Goal: Task Accomplishment & Management: Complete application form

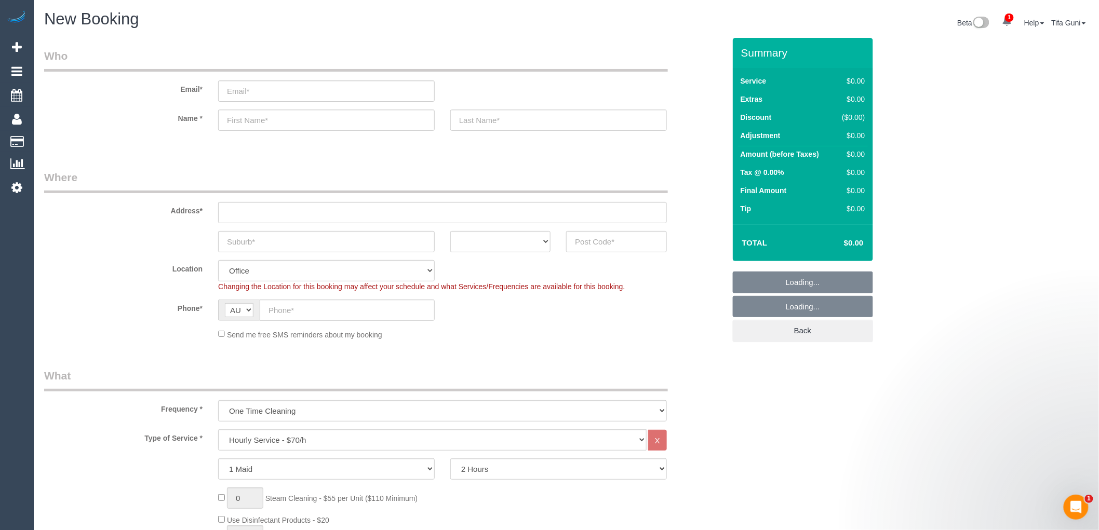
select select "object:2048"
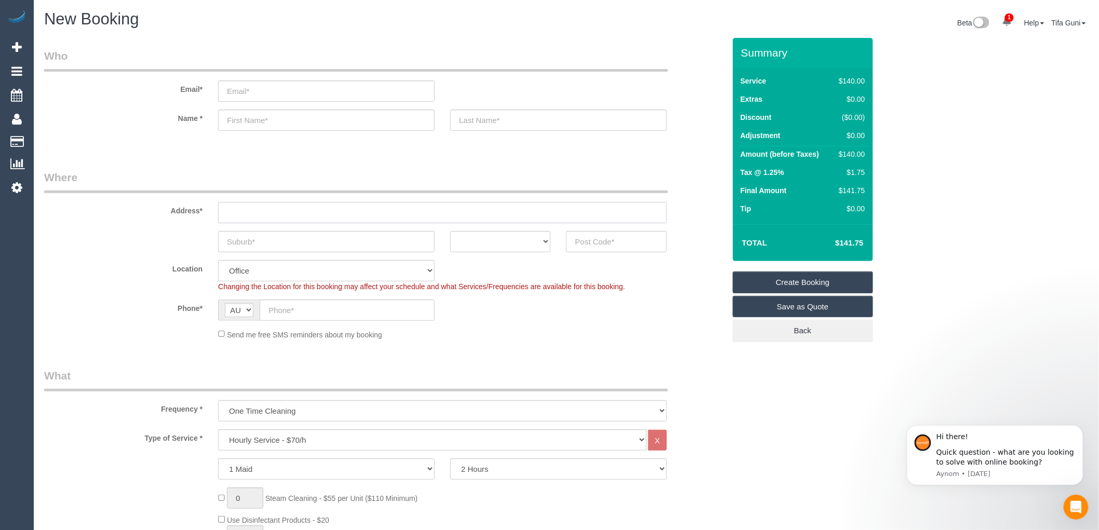
click at [233, 213] on input "text" at bounding box center [442, 212] width 449 height 21
type input "-"
click at [247, 240] on input "text" at bounding box center [326, 241] width 217 height 21
type input "e"
type input "Mernda"
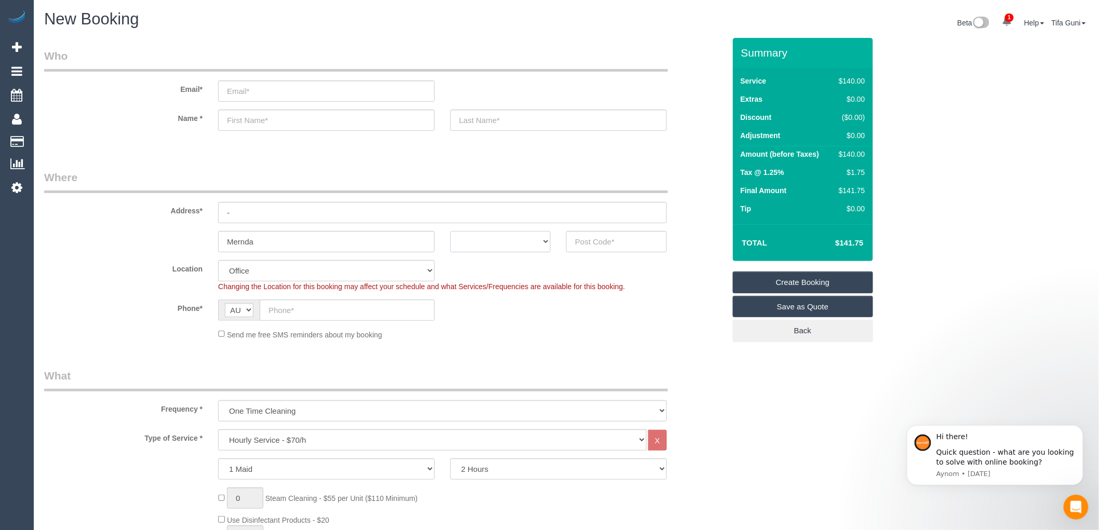
click at [500, 238] on select "ACT NSW NT QLD SA TAS VIC WA" at bounding box center [500, 241] width 100 height 21
select select "VIC"
click at [450, 231] on select "ACT NSW NT QLD SA TAS VIC WA" at bounding box center [500, 241] width 100 height 21
click at [587, 240] on input "text" at bounding box center [616, 241] width 100 height 21
type input "3754"
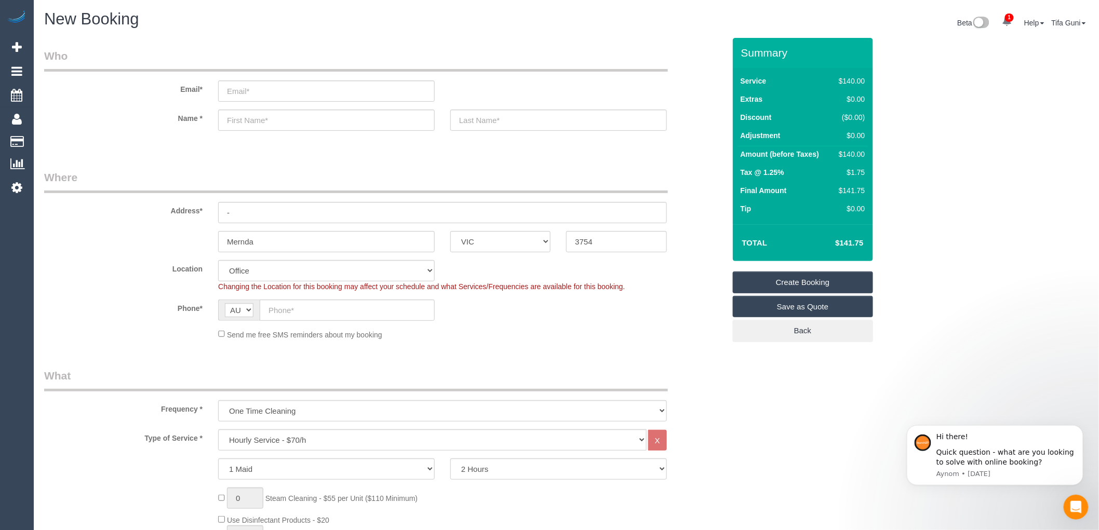
click at [557, 311] on div "Phone* AF AL DZ AD AO AI AQ AG AR AM AW AU AT AZ BS BH BD BB BY BE BZ BJ BM BT …" at bounding box center [384, 310] width 696 height 21
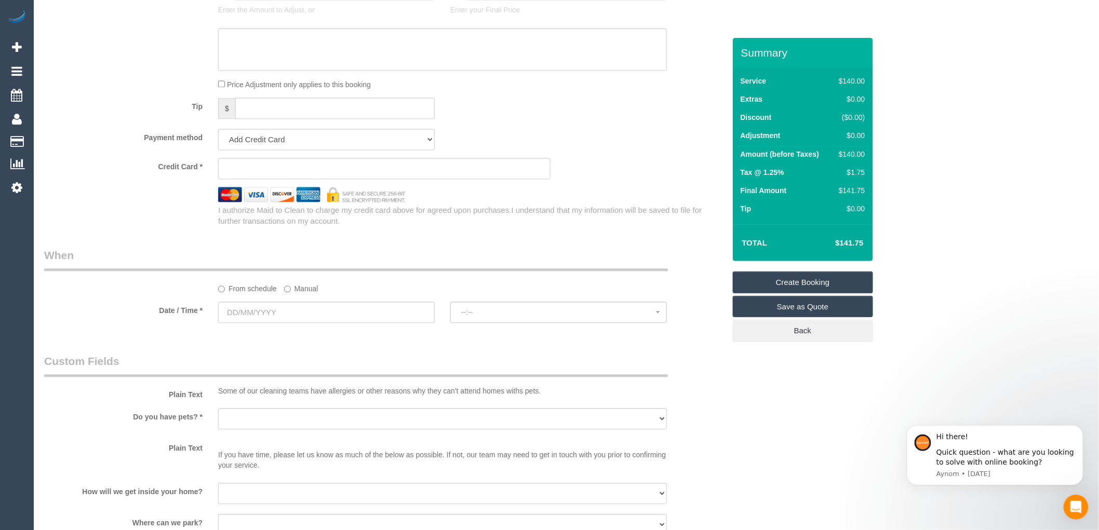
select select "51"
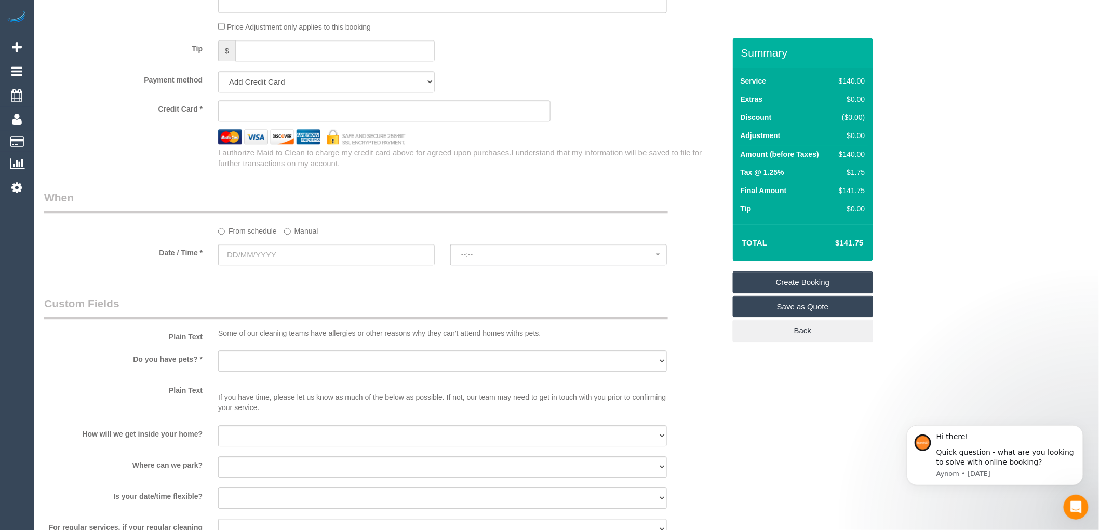
select select "object:2053"
click at [266, 262] on input "text" at bounding box center [326, 254] width 217 height 21
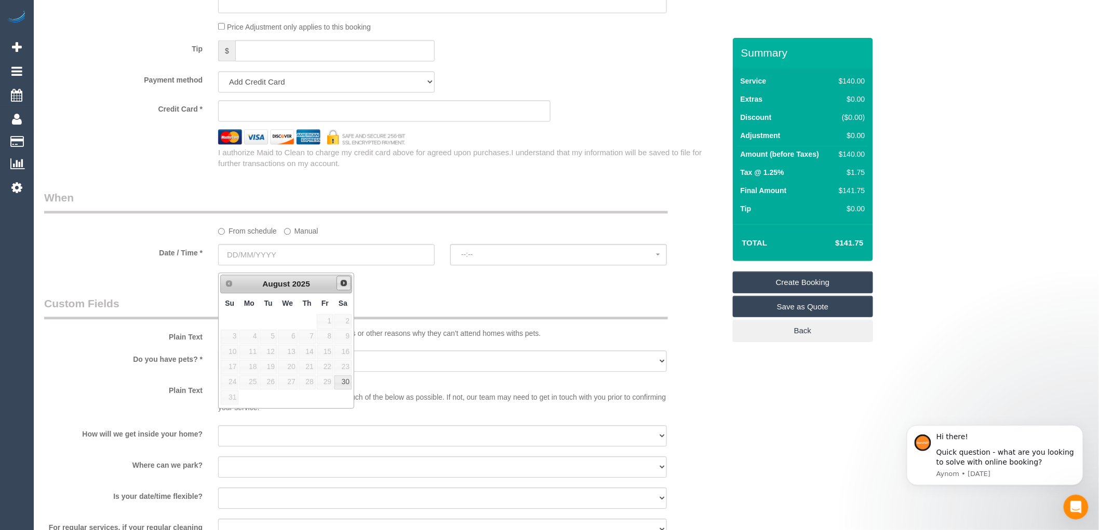
click at [345, 287] on link "Next" at bounding box center [344, 283] width 15 height 15
drag, startPoint x: 514, startPoint y: 199, endPoint x: 481, endPoint y: 212, distance: 35.2
click at [513, 199] on legend "When" at bounding box center [356, 201] width 624 height 23
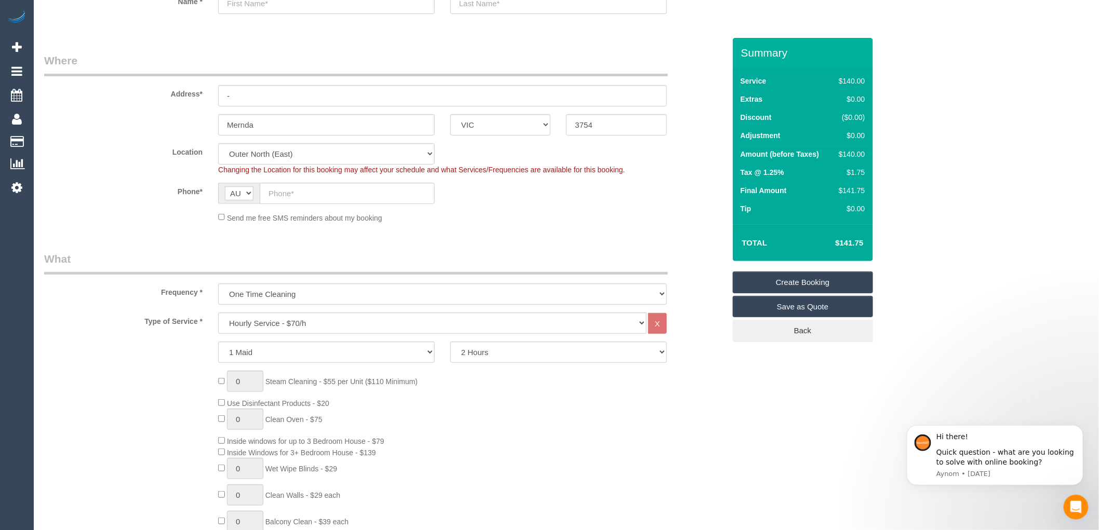
scroll to position [115, 0]
click at [305, 326] on select "Hourly Service - $70/h Hourly Service - $65/h Hourly Service - $60/h Hourly Ser…" at bounding box center [432, 324] width 428 height 21
select select "212"
click at [218, 315] on select "Hourly Service - $70/h Hourly Service - $65/h Hourly Service - $60/h Hourly Ser…" at bounding box center [432, 324] width 428 height 21
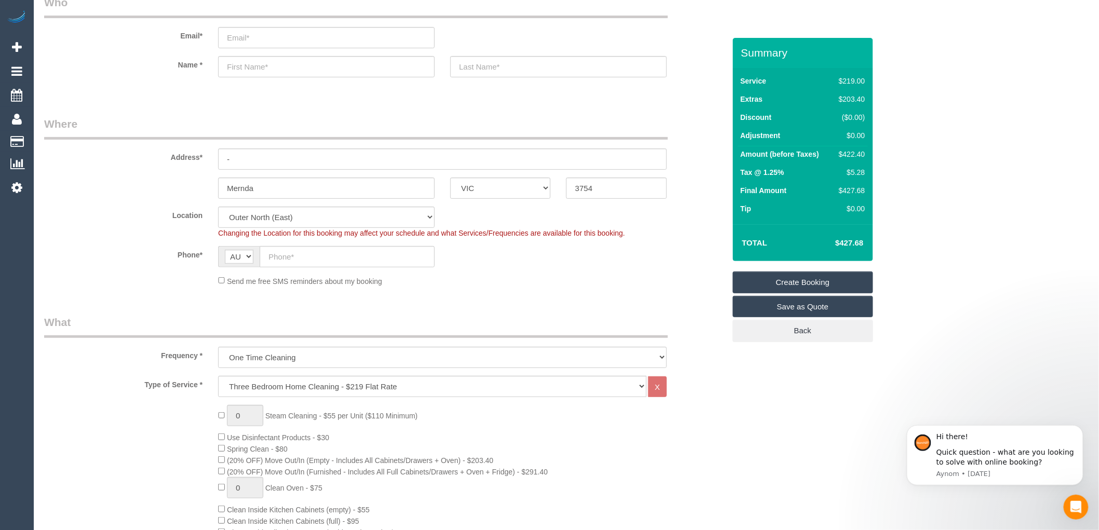
scroll to position [0, 0]
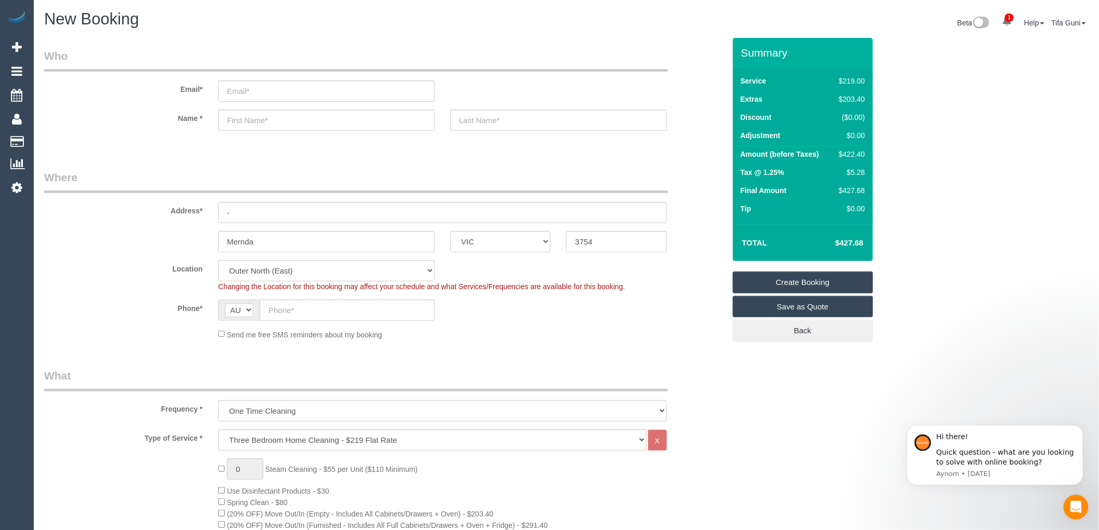
click at [501, 335] on div "Send me free SMS reminders about my booking" at bounding box center [442, 334] width 464 height 11
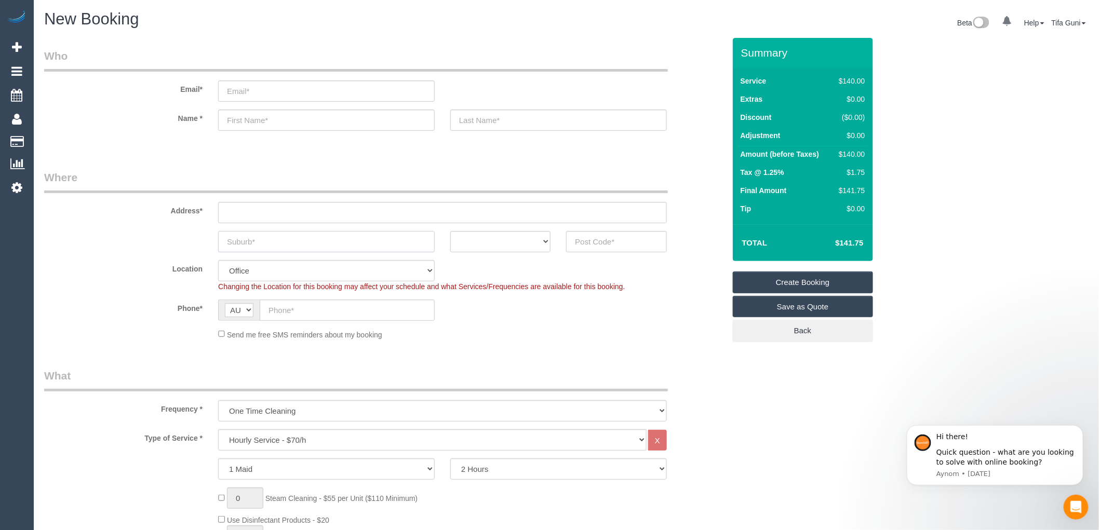
click at [286, 244] on input "text" at bounding box center [326, 241] width 217 height 21
click at [531, 243] on select "ACT NSW NT QLD SA TAS VIC WA" at bounding box center [500, 241] width 100 height 21
select select "VIC"
click at [450, 231] on select "ACT NSW NT QLD SA TAS VIC WA" at bounding box center [500, 241] width 100 height 21
click at [285, 242] on input "text" at bounding box center [326, 241] width 217 height 21
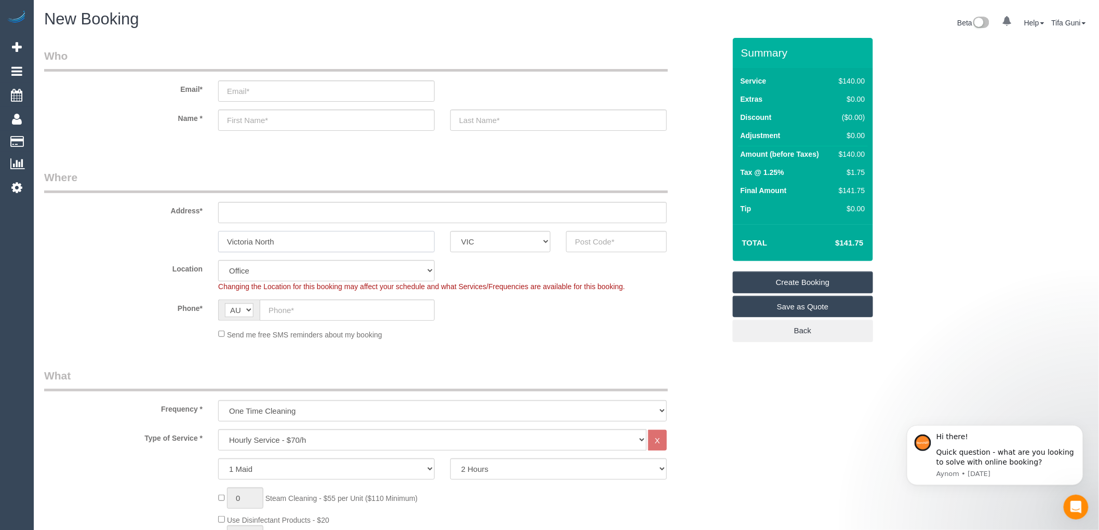
type input "Victoria North"
click at [594, 245] on input "text" at bounding box center [616, 241] width 100 height 21
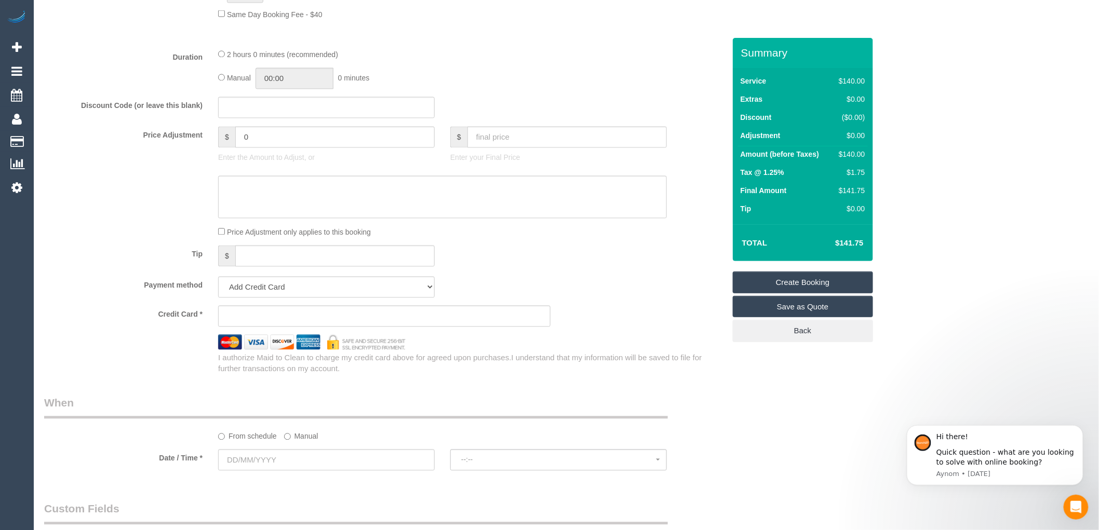
scroll to position [865, 0]
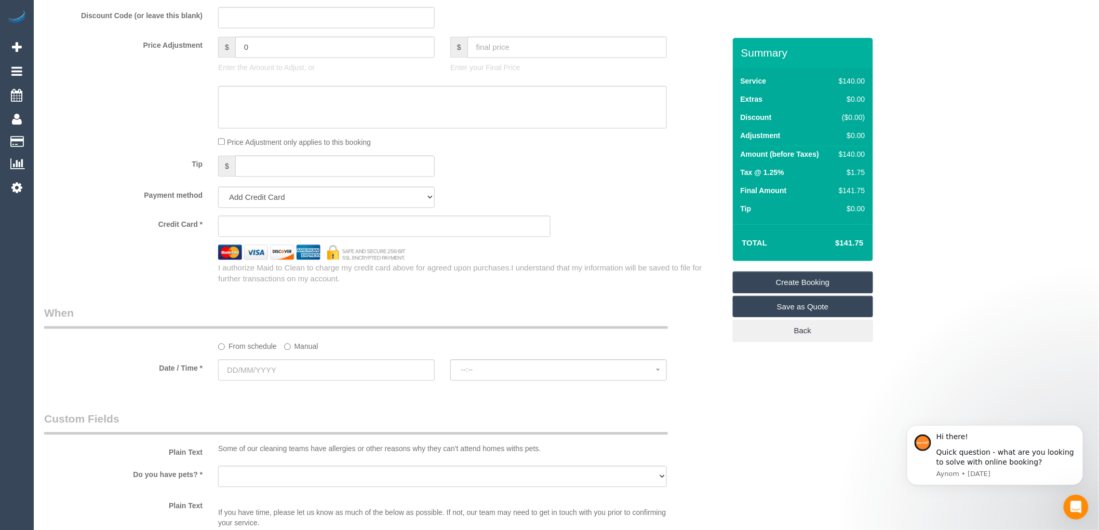
type input "3068"
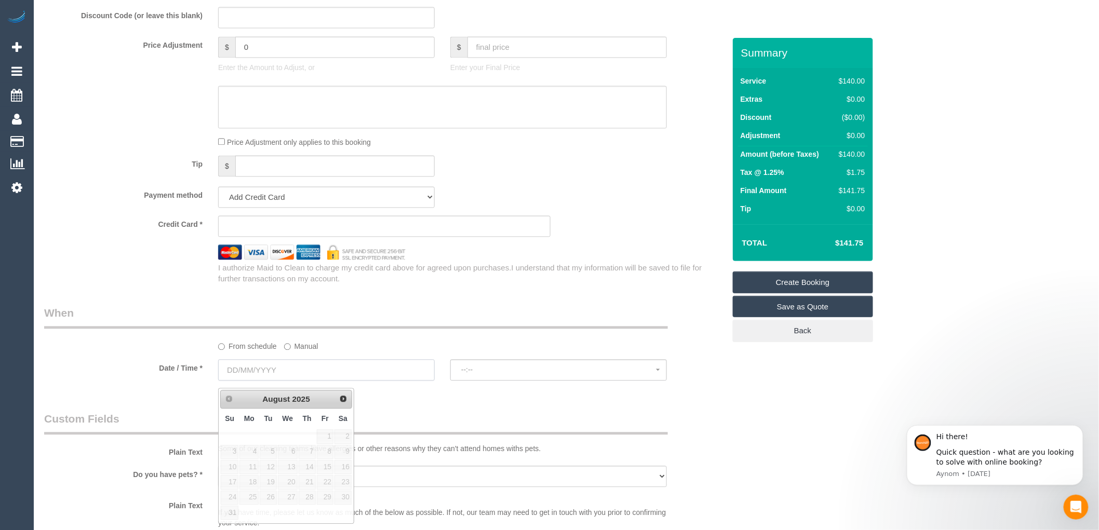
click at [274, 381] on input "text" at bounding box center [326, 369] width 217 height 21
click at [340, 402] on span "Next" at bounding box center [344, 398] width 8 height 8
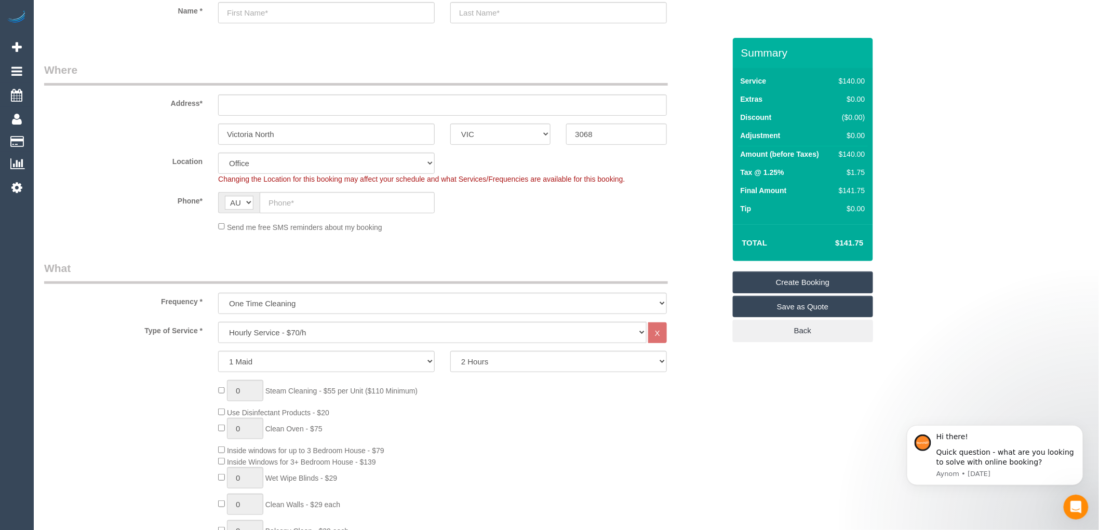
scroll to position [0, 0]
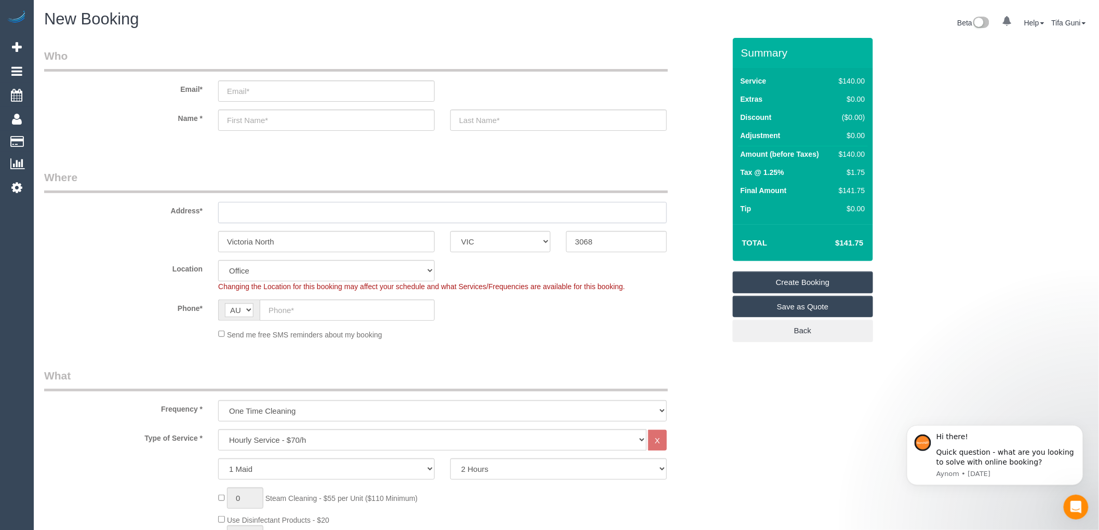
click at [249, 215] on input "text" at bounding box center [442, 212] width 449 height 21
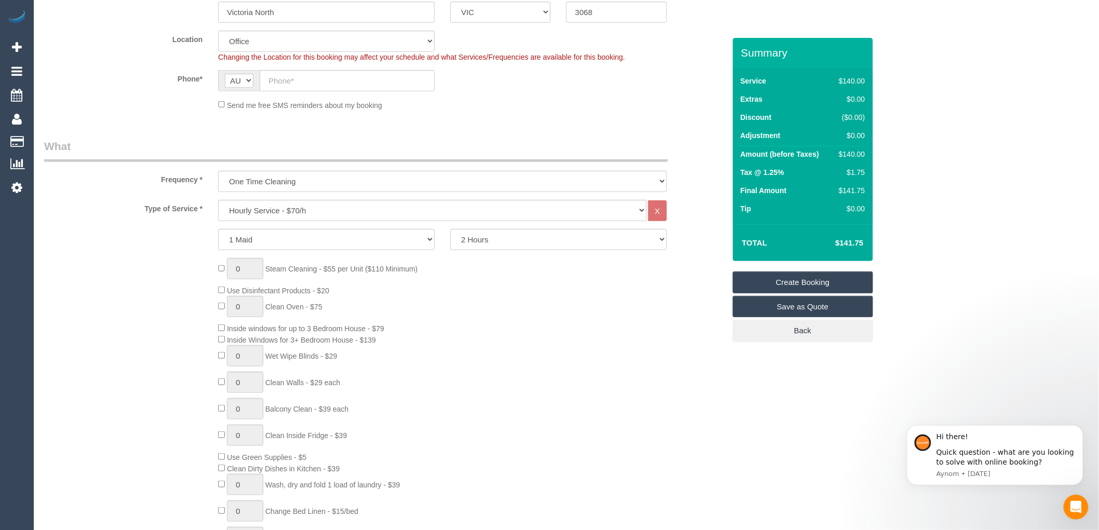
scroll to position [231, 0]
type input "-"
click at [294, 213] on select "Hourly Service - $70/h Hourly Service - $65/h Hourly Service - $60/h Hourly Ser…" at bounding box center [432, 209] width 428 height 21
select select "47"
select select "object:2046"
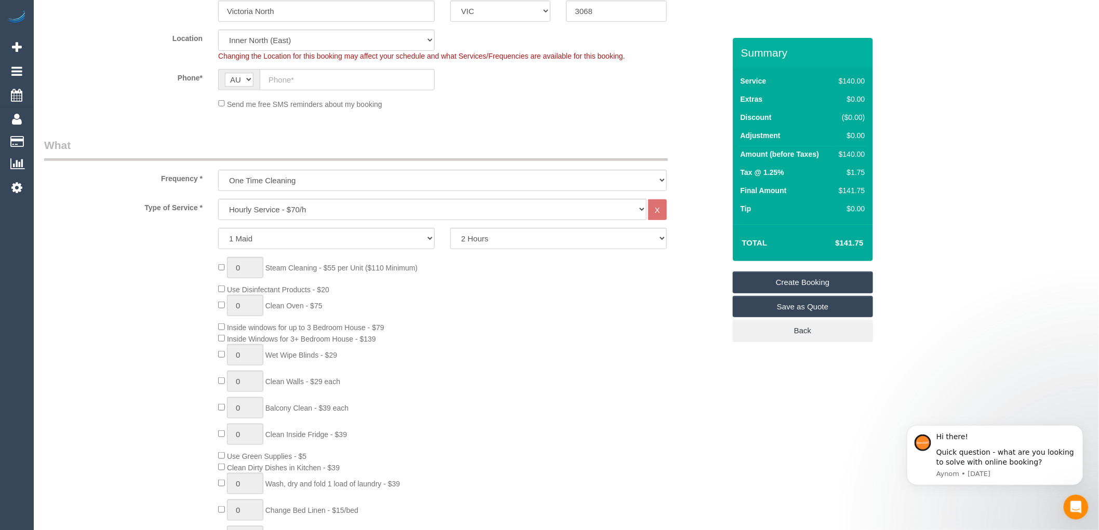
drag, startPoint x: 718, startPoint y: 383, endPoint x: 553, endPoint y: 370, distance: 166.1
click at [718, 383] on div "0 Steam Cleaning - $55 per Unit ($110 Minimum) Use Disinfectant Products - $20 …" at bounding box center [471, 410] width 522 height 307
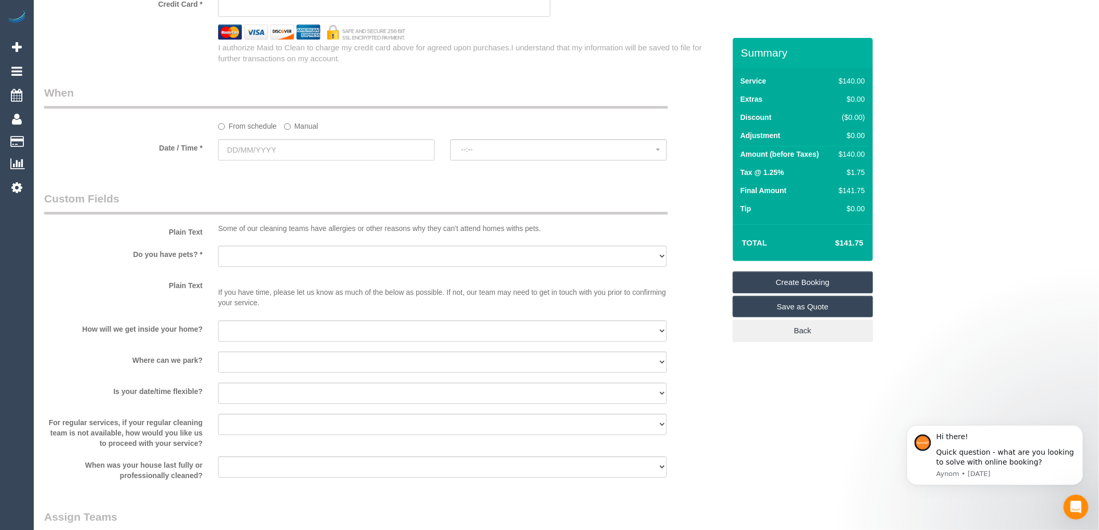
scroll to position [1154, 0]
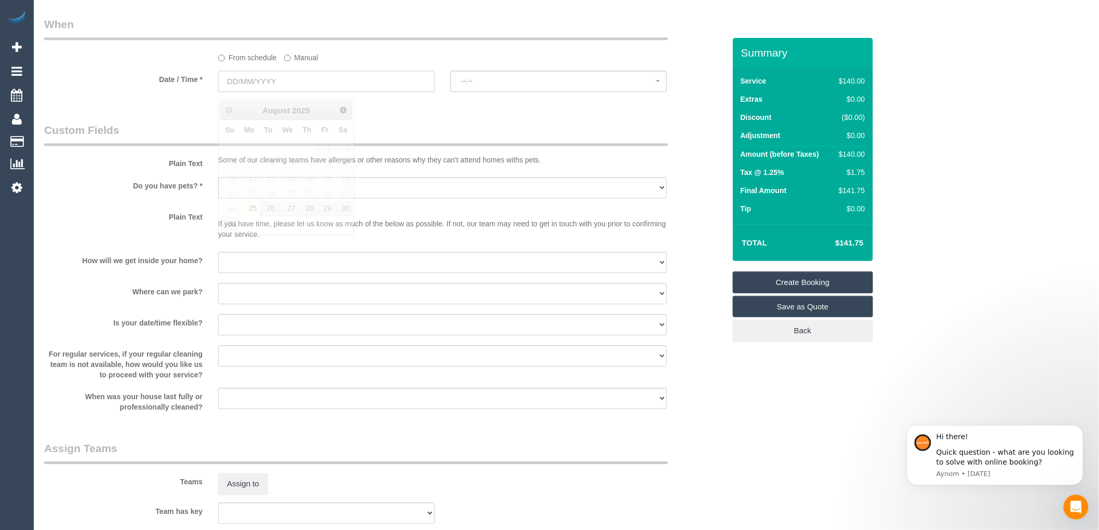
click at [283, 86] on input "text" at bounding box center [326, 81] width 217 height 21
click at [344, 110] on span "Next" at bounding box center [344, 109] width 8 height 8
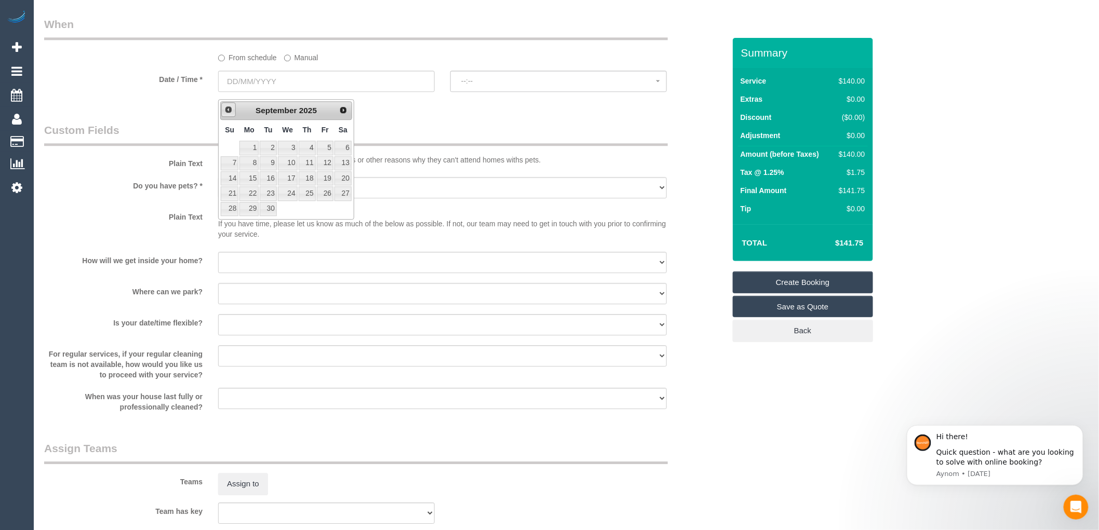
click at [228, 112] on span "Prev" at bounding box center [228, 109] width 8 height 8
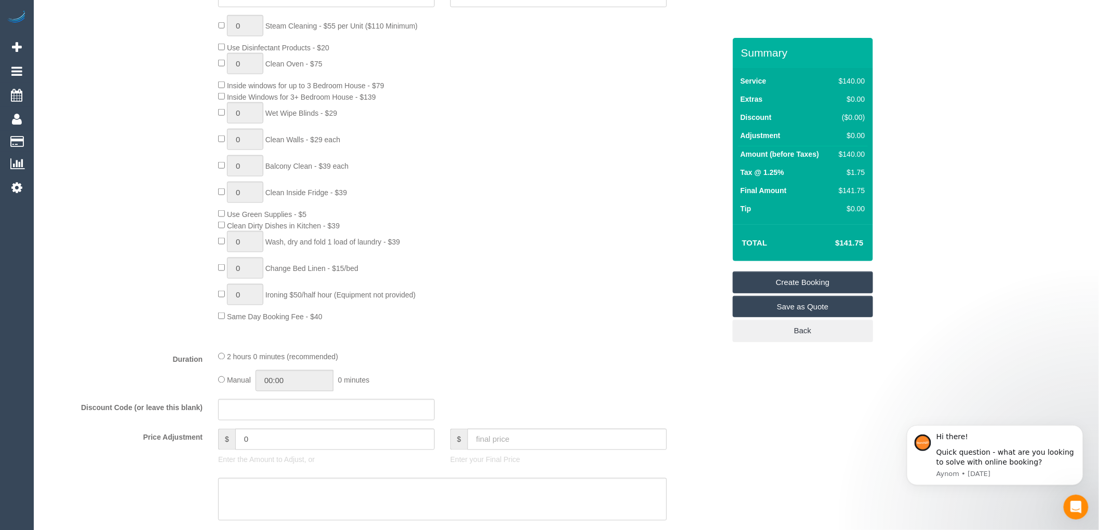
scroll to position [461, 0]
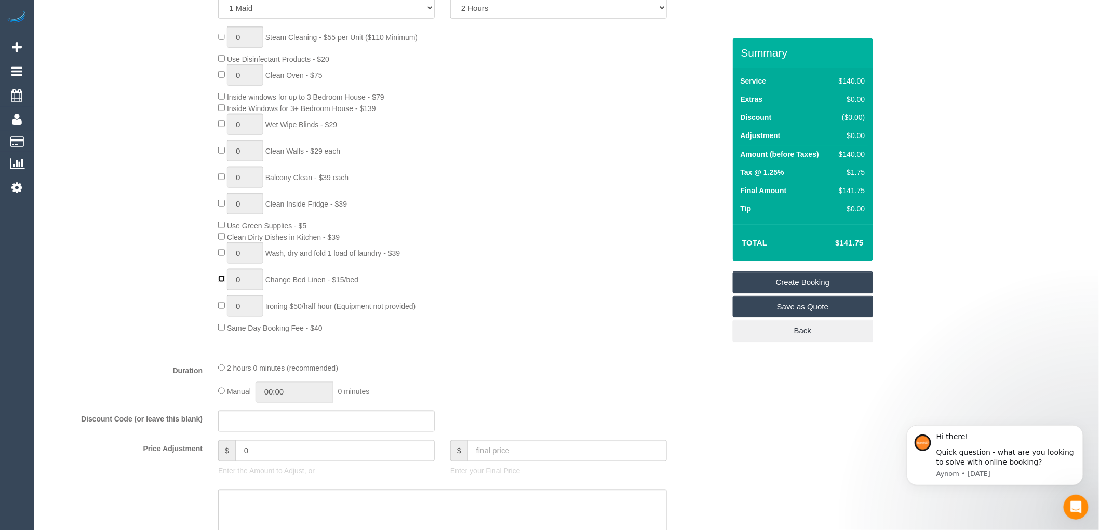
type input "1"
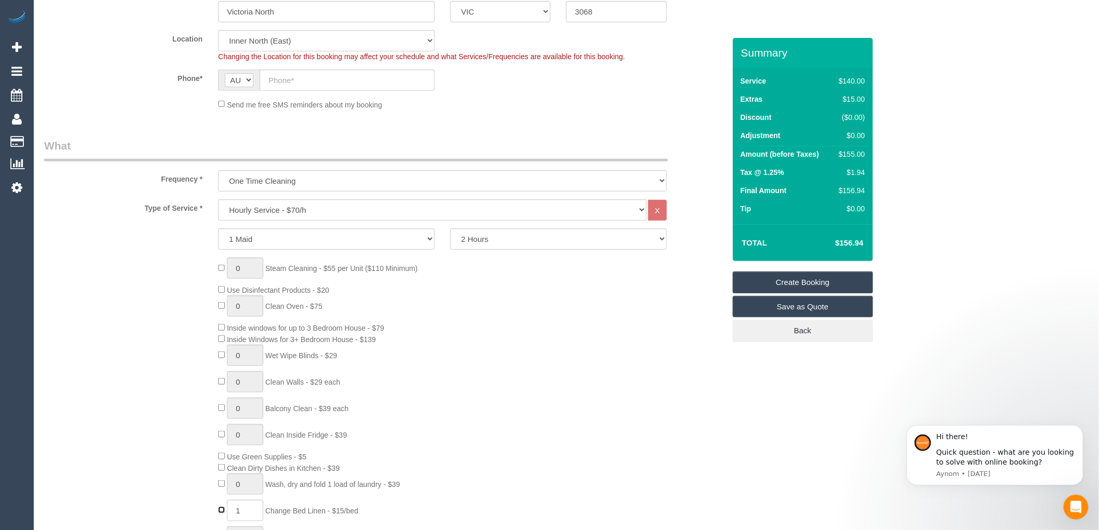
scroll to position [231, 0]
click at [521, 243] on select "2 Hours 2.5 Hours 3 Hours 3.5 Hours 4 Hours 4.5 Hours 5 Hours 5.5 Hours 6 Hours…" at bounding box center [558, 238] width 217 height 21
select select "240"
click at [450, 228] on select "2 Hours 2.5 Hours 3 Hours 3.5 Hours 4 Hours 4.5 Hours 5 Hours 5.5 Hours 6 Hours…" at bounding box center [558, 238] width 217 height 21
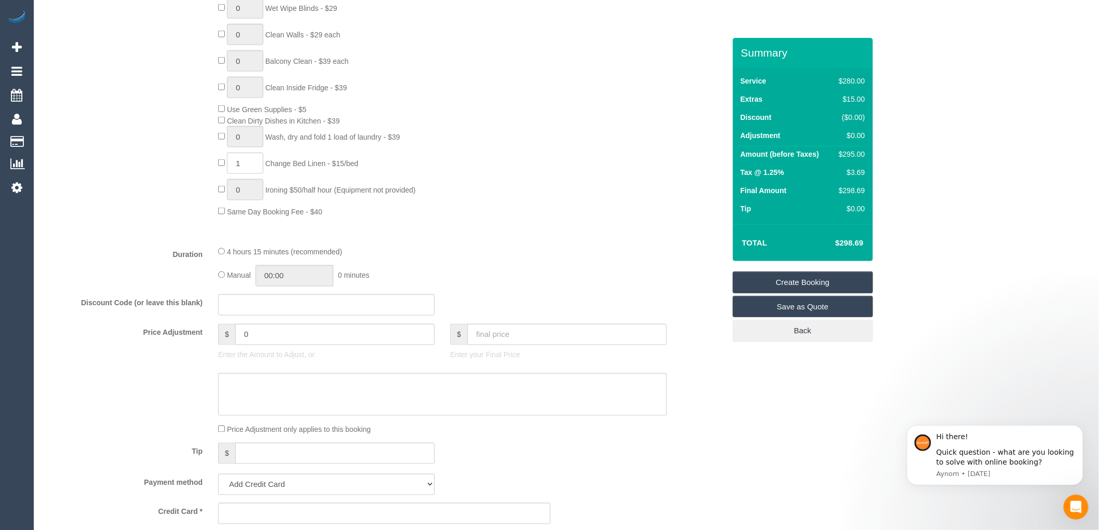
scroll to position [577, 0]
click at [245, 168] on input "1" at bounding box center [245, 163] width 36 height 21
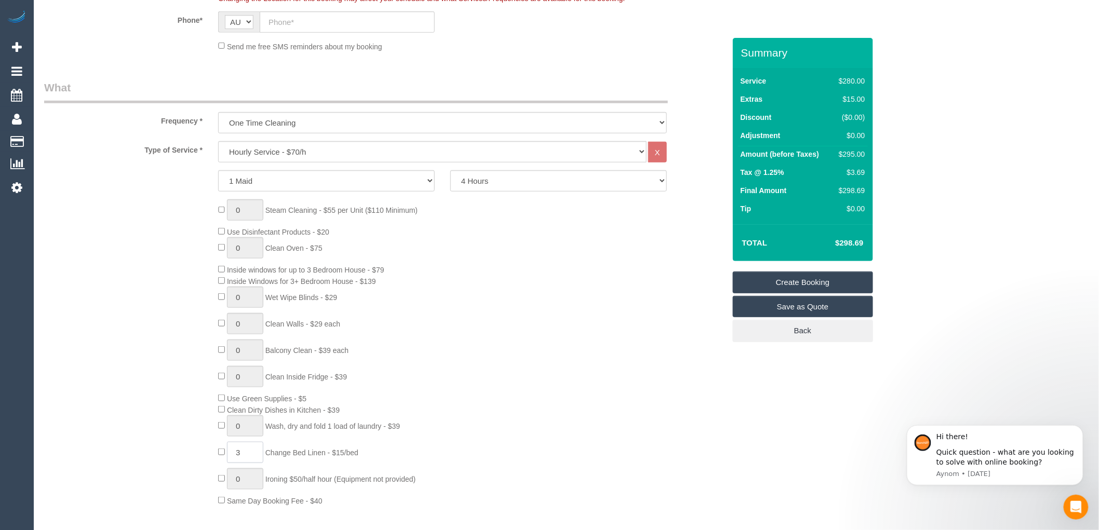
type input "3"
click at [332, 151] on select "Hourly Service - $70/h Hourly Service - $65/h Hourly Service - $60/h Hourly Ser…" at bounding box center [432, 151] width 428 height 21
click at [314, 122] on select "One Time Cleaning Weekly - 10% Off - 10.00% (0% for the First Booking) Fortnigh…" at bounding box center [442, 122] width 449 height 21
select select "object:2047"
click at [218, 113] on select "One Time Cleaning Weekly - 10% Off - 10.00% (0% for the First Booking) Fortnigh…" at bounding box center [442, 122] width 449 height 21
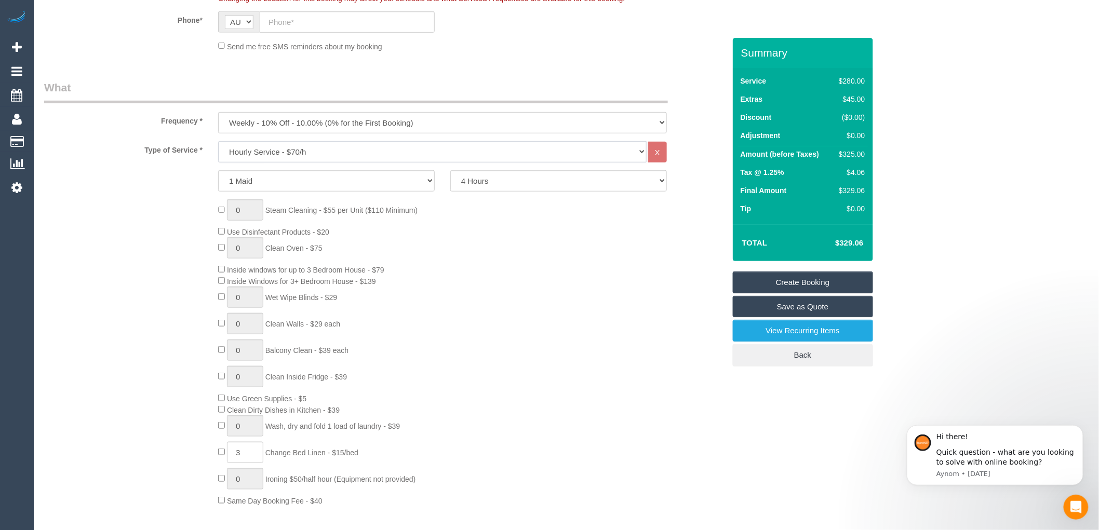
click at [287, 146] on select "Hourly Service - $70/h Hourly Service - $65/h Hourly Service - $60/h Hourly Ser…" at bounding box center [432, 151] width 428 height 21
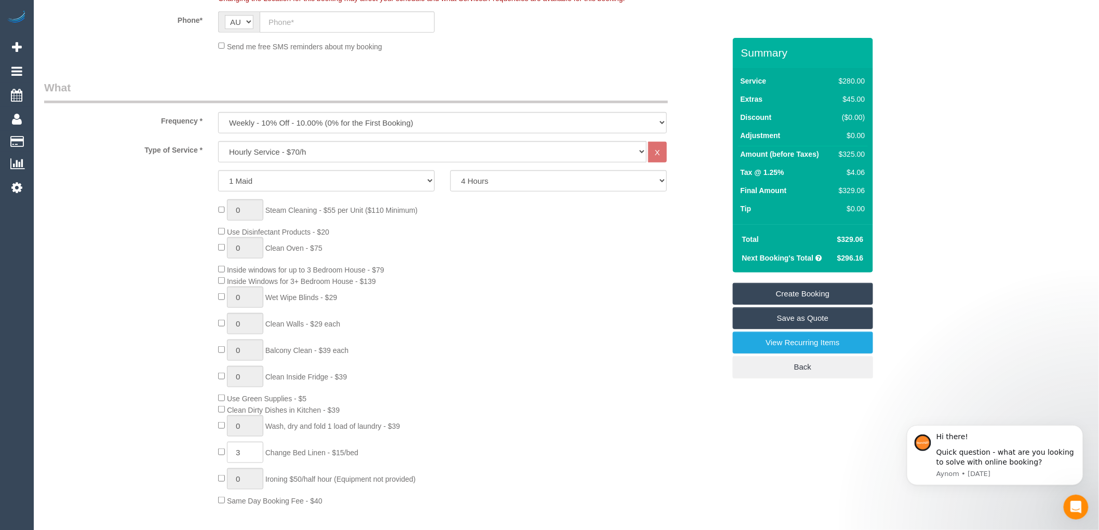
click at [182, 186] on div "1 Maid 2 Maids 2 Hours 2.5 Hours 3 Hours 3.5 Hours 4 Hours 4.5 Hours 5 Hours 5.…" at bounding box center [384, 180] width 696 height 21
click at [274, 152] on select "Hourly Service - $70/h Hourly Service - $65/h Hourly Service - $60/h Hourly Ser…" at bounding box center [432, 151] width 428 height 21
select select "212"
click at [218, 142] on select "Hourly Service - $70/h Hourly Service - $65/h Hourly Service - $60/h Hourly Ser…" at bounding box center [432, 151] width 428 height 21
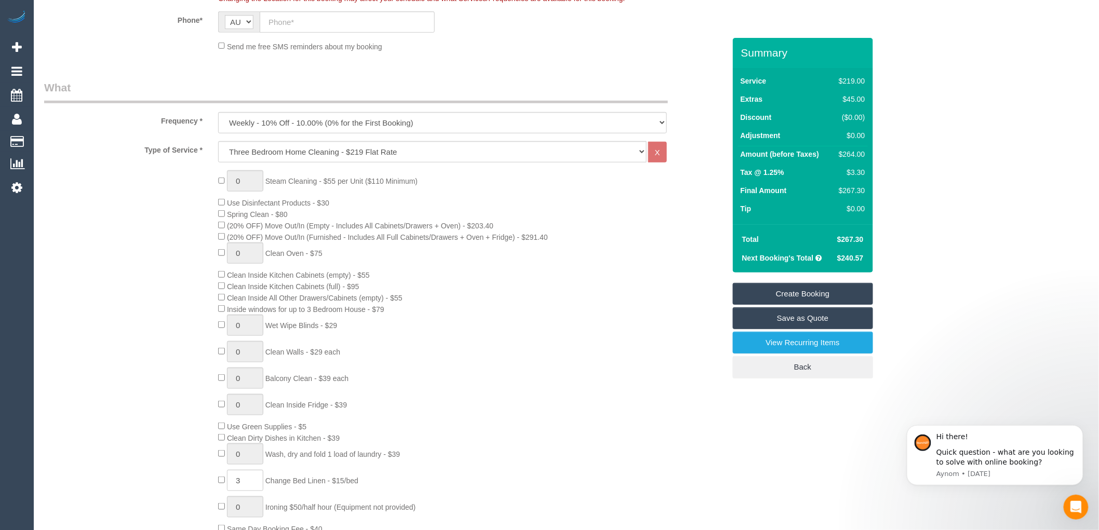
click at [615, 248] on div "0 Steam Cleaning - $55 per Unit ($110 Minimum) Use Disinfectant Products - $30 …" at bounding box center [471, 352] width 522 height 364
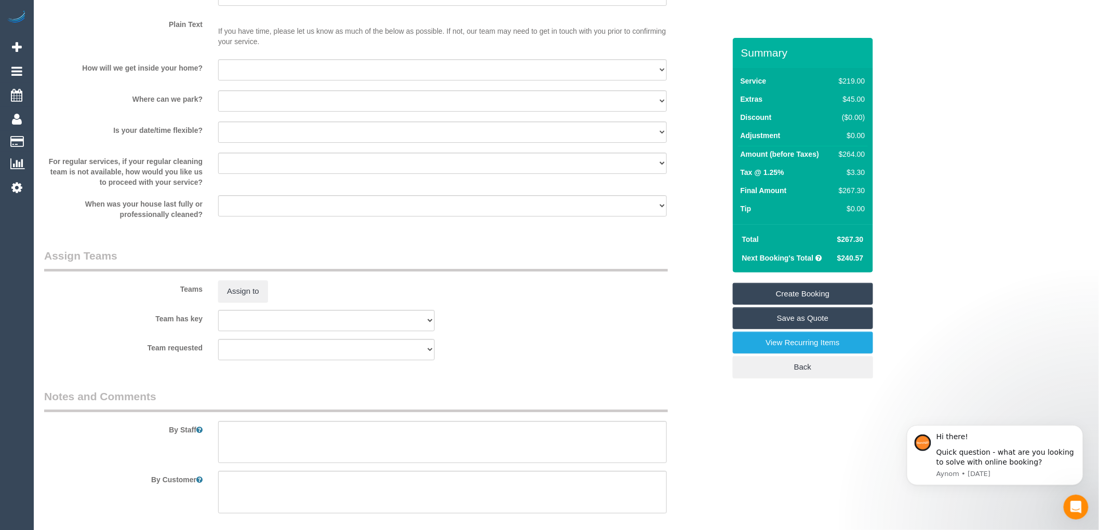
scroll to position [1434, 0]
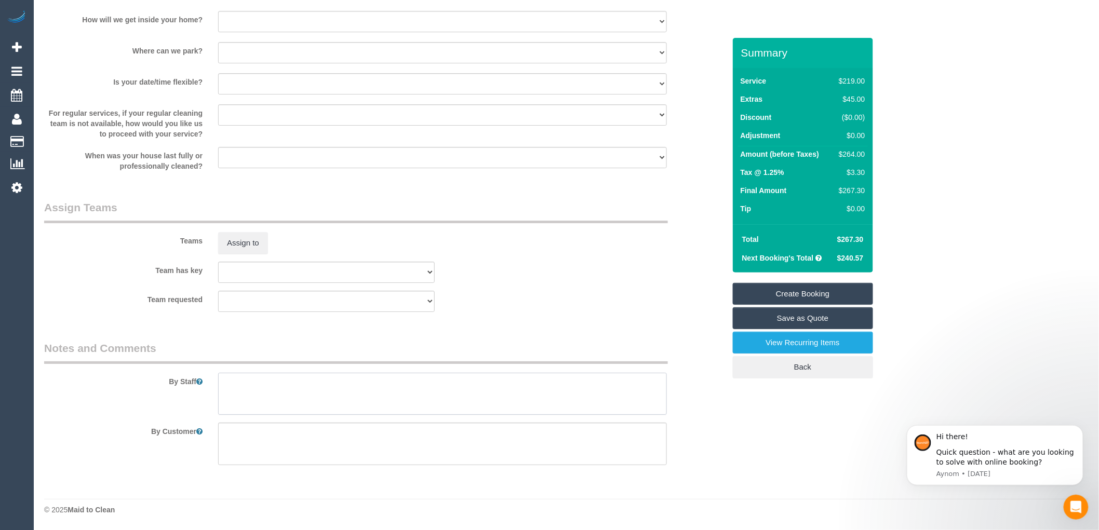
click at [247, 389] on textarea at bounding box center [442, 394] width 449 height 43
click at [289, 384] on textarea at bounding box center [442, 394] width 449 height 43
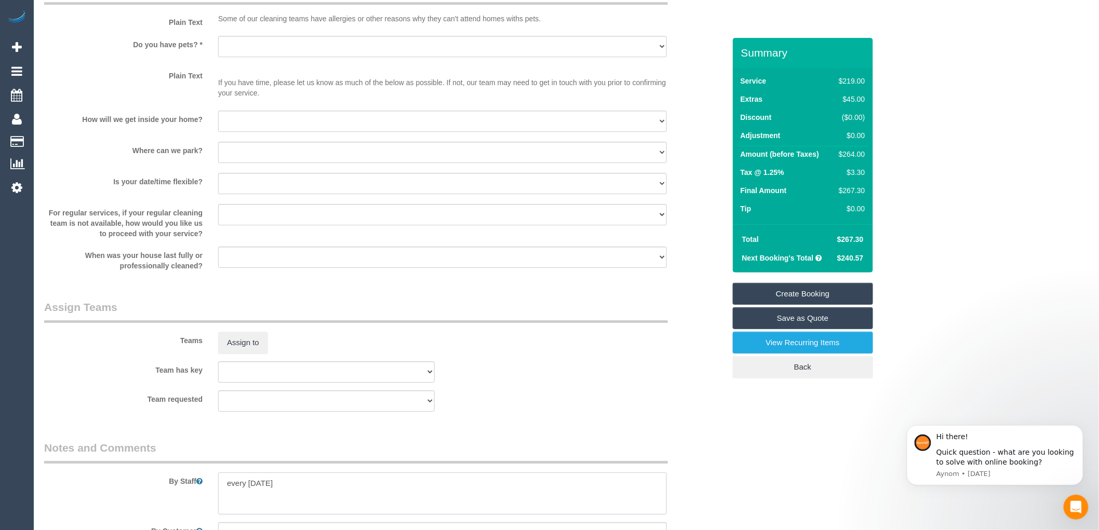
scroll to position [1145, 0]
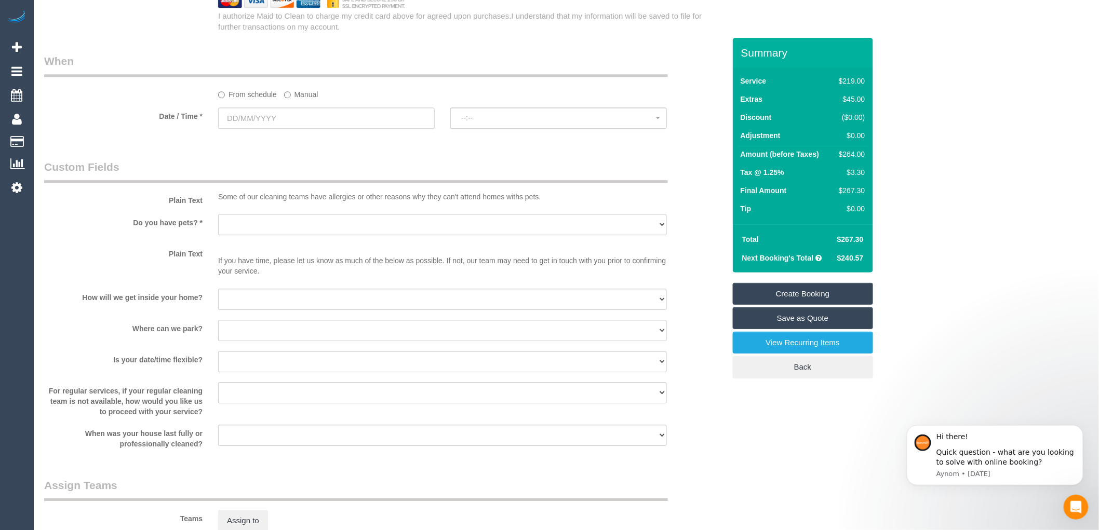
type textarea "every Thursday"
click at [267, 127] on input "text" at bounding box center [326, 117] width 217 height 21
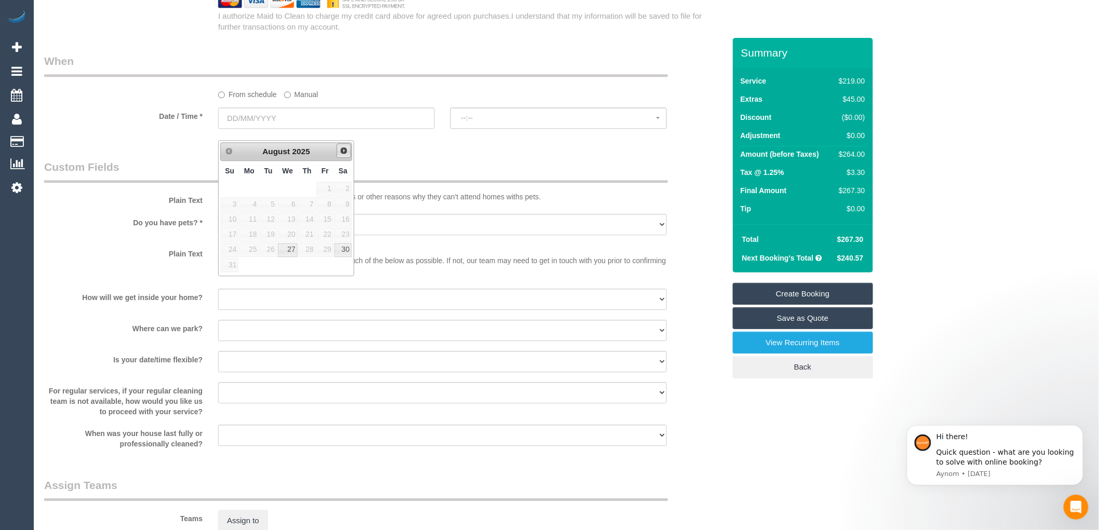
click at [341, 150] on span "Next" at bounding box center [344, 150] width 8 height 8
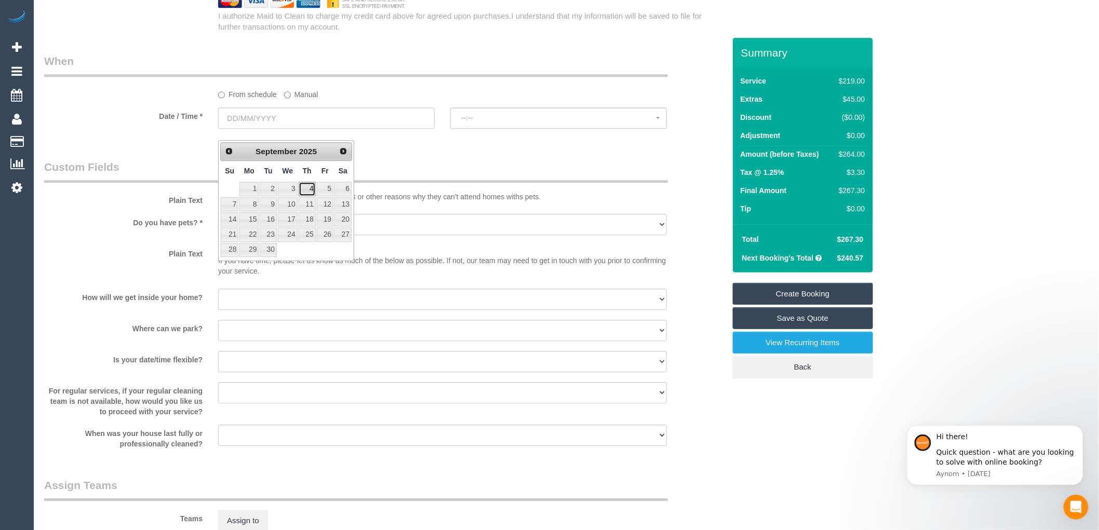
click at [312, 189] on link "4" at bounding box center [307, 189] width 17 height 14
type input "04/09/2025"
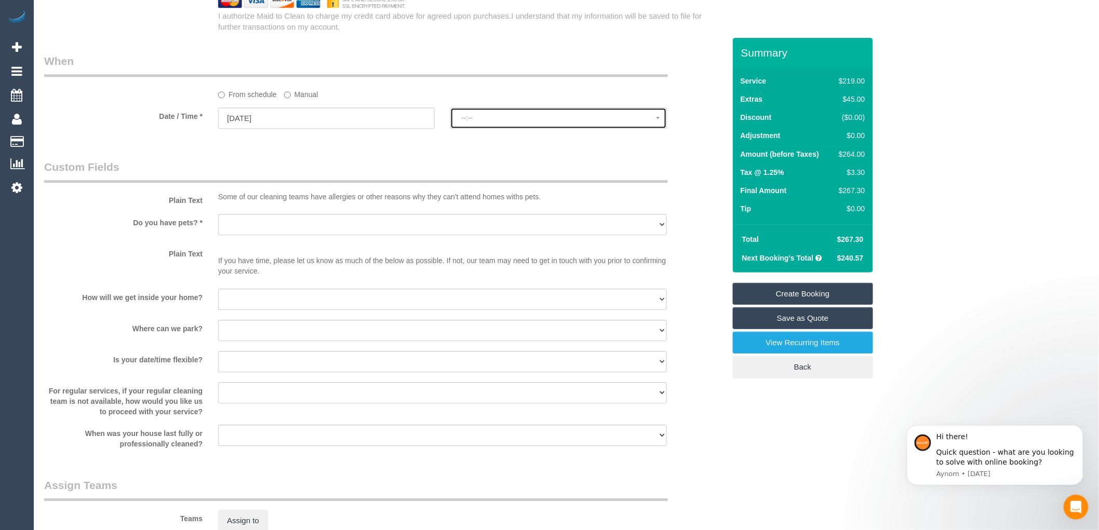
click at [496, 122] on span "--:--" at bounding box center [558, 118] width 195 height 8
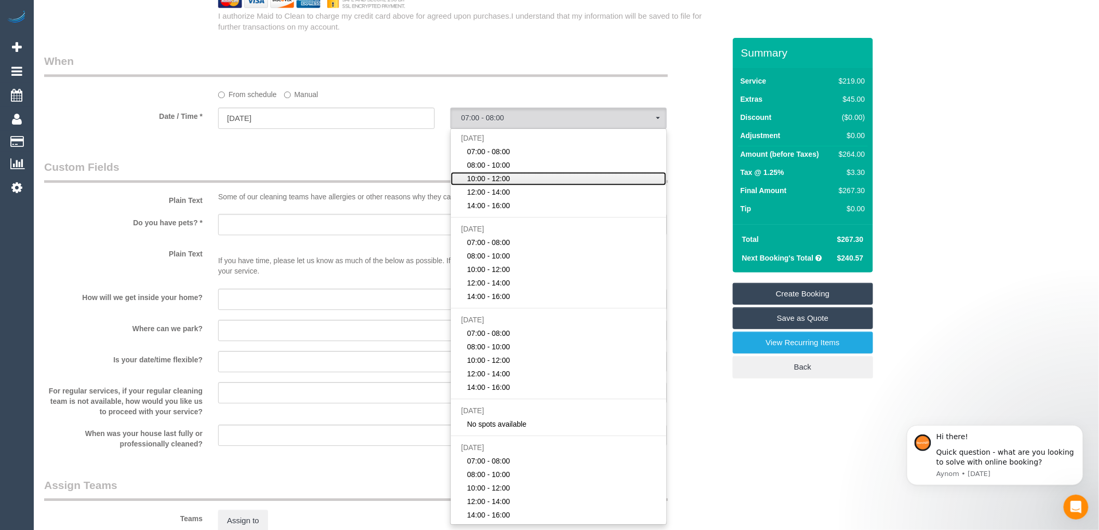
click at [510, 184] on span "10:00 - 12:00" at bounding box center [488, 178] width 43 height 10
select select "spot3"
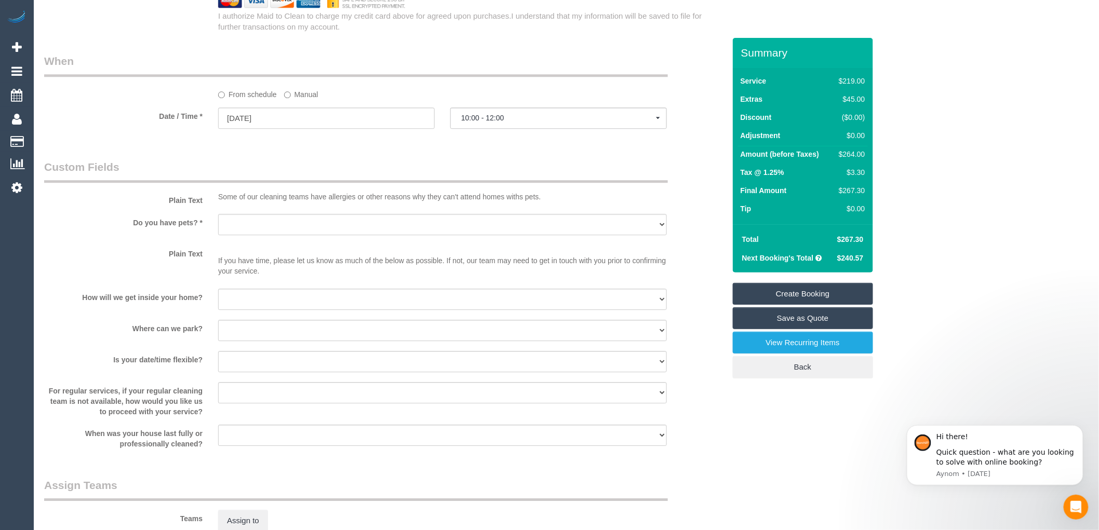
click at [368, 171] on legend "Custom Fields" at bounding box center [356, 170] width 624 height 23
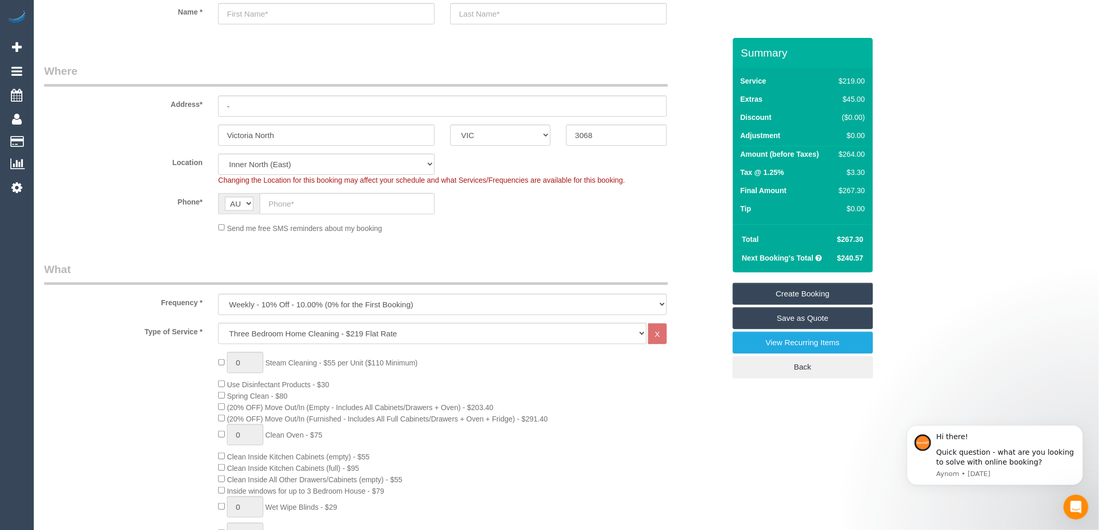
scroll to position [115, 0]
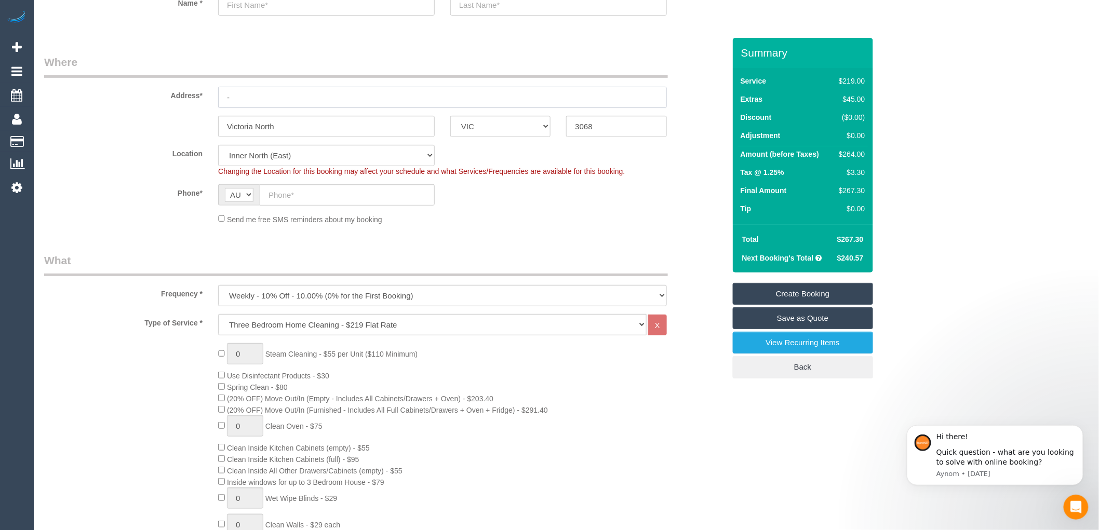
click at [258, 98] on input "-" at bounding box center [442, 97] width 449 height 21
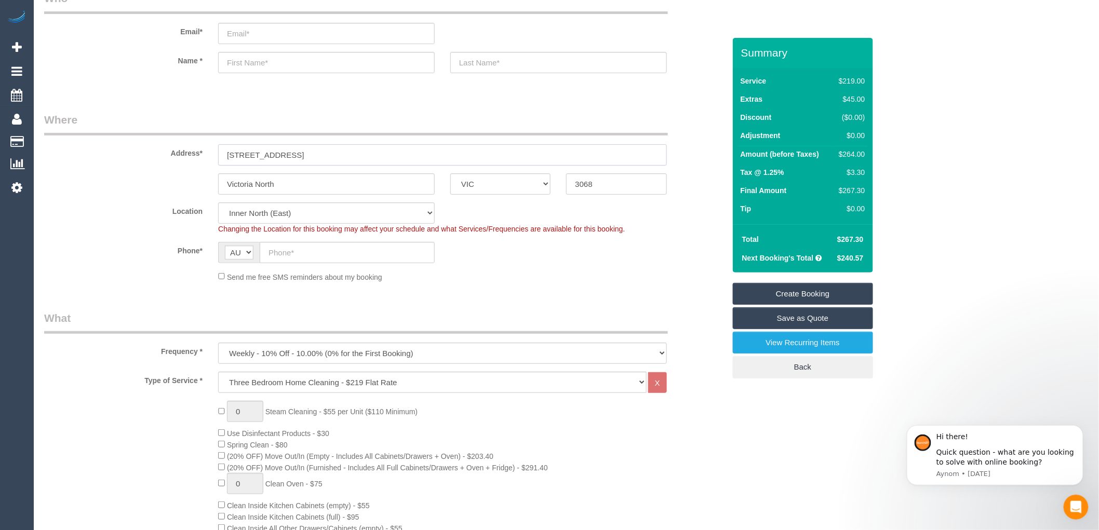
scroll to position [0, 0]
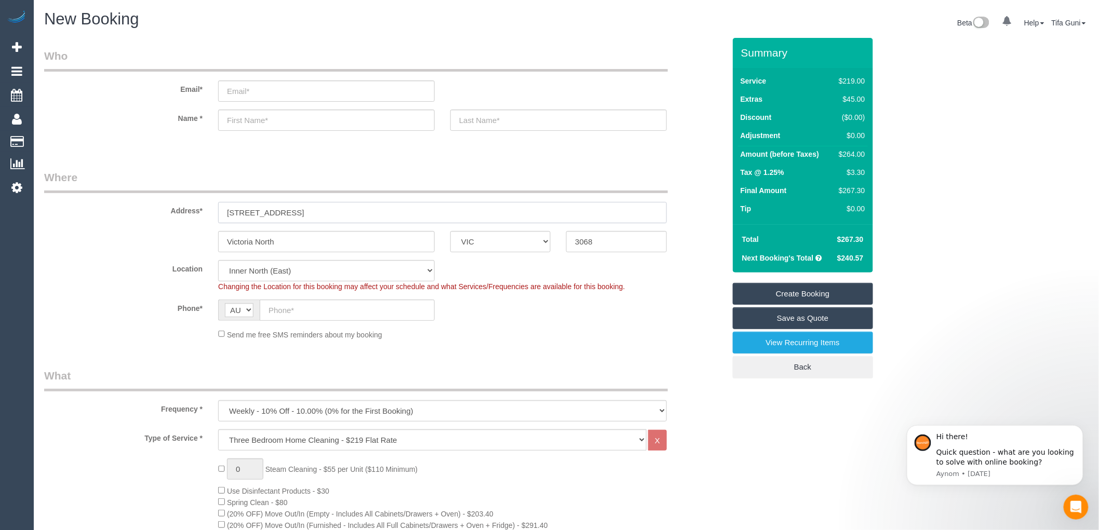
type input "54 fargy street"
click at [250, 123] on input "text" at bounding box center [326, 120] width 217 height 21
type input "Charrotte"
click at [501, 122] on input "text" at bounding box center [558, 120] width 217 height 21
type input "Cavidson"
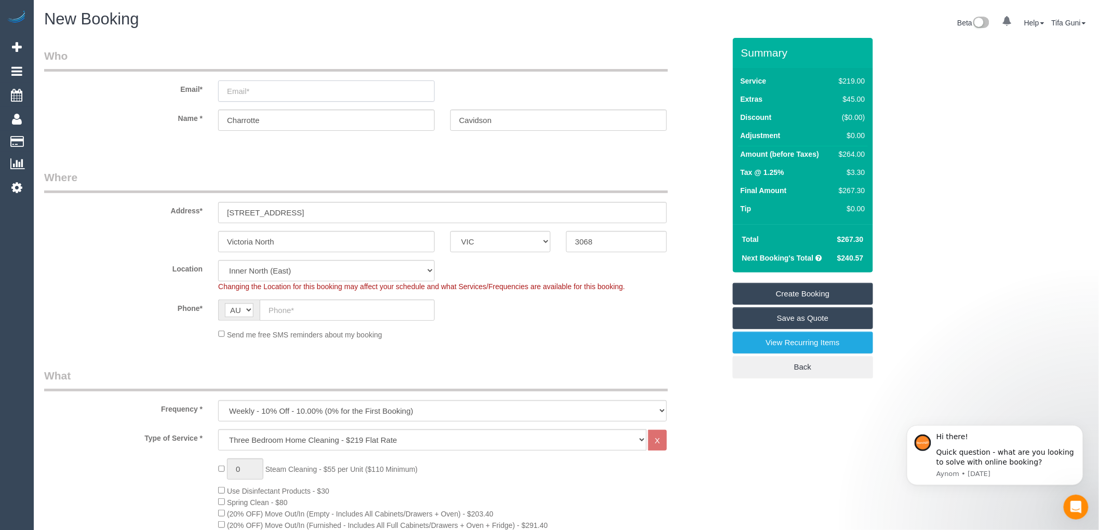
click at [258, 85] on input "email" at bounding box center [326, 90] width 217 height 21
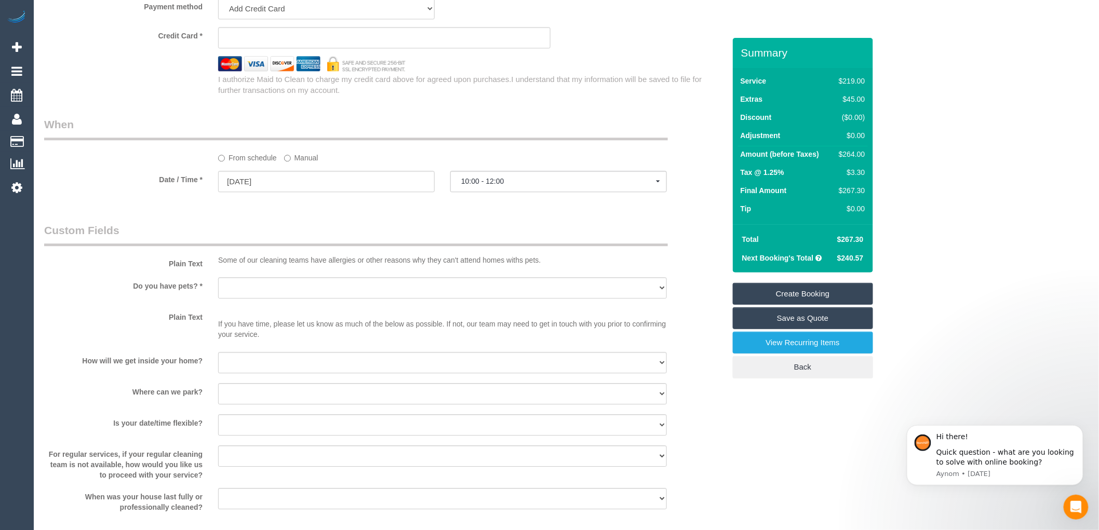
scroll to position [1212, 0]
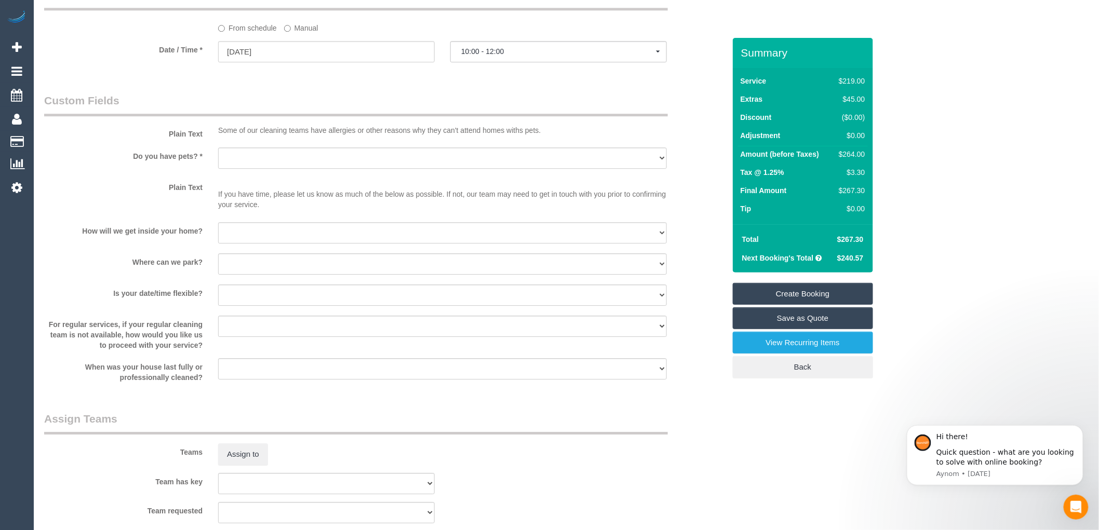
type input "Charrotte.c.dadivdson@gmail.com"
click at [261, 163] on select "Yes - Cats Yes - Dogs No pets Yes - Dogs and Cats Yes - Other" at bounding box center [442, 157] width 449 height 21
select select "spot24"
select select "number:27"
click at [218, 158] on select "Yes - Cats Yes - Dogs No pets Yes - Dogs and Cats Yes - Other" at bounding box center [442, 157] width 449 height 21
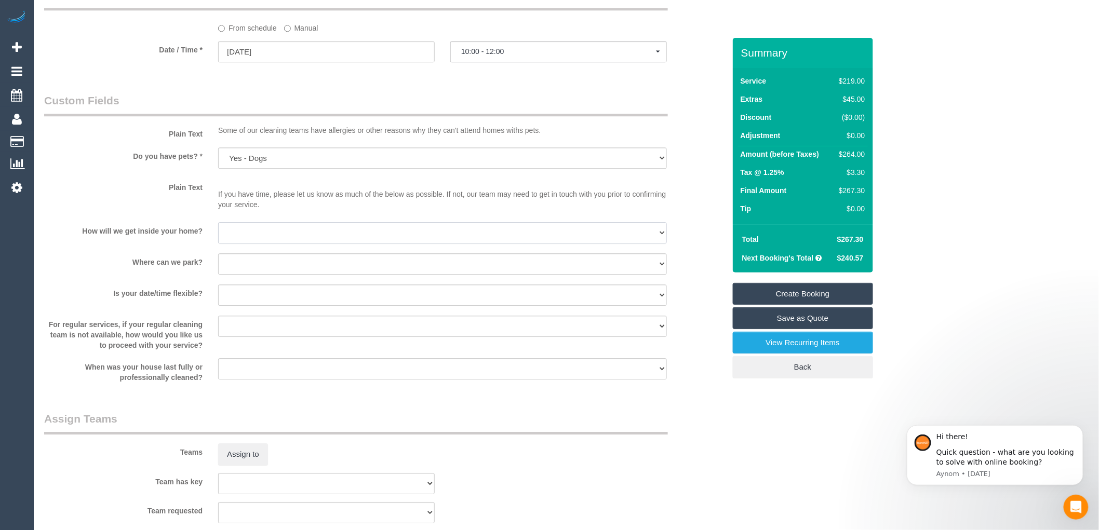
click at [252, 241] on select "I will be home Key will be left (please provide details below) Lock box/Access …" at bounding box center [442, 232] width 449 height 21
select select "number:15"
click at [218, 233] on select "I will be home Key will be left (please provide details below) Lock box/Access …" at bounding box center [442, 232] width 449 height 21
click at [302, 273] on select "I will provide parking on-site Free street parking Paid street parking (cost wi…" at bounding box center [442, 263] width 449 height 21
click at [302, 240] on select "I will be home Key will be left (please provide details below) Lock box/Access …" at bounding box center [442, 232] width 449 height 21
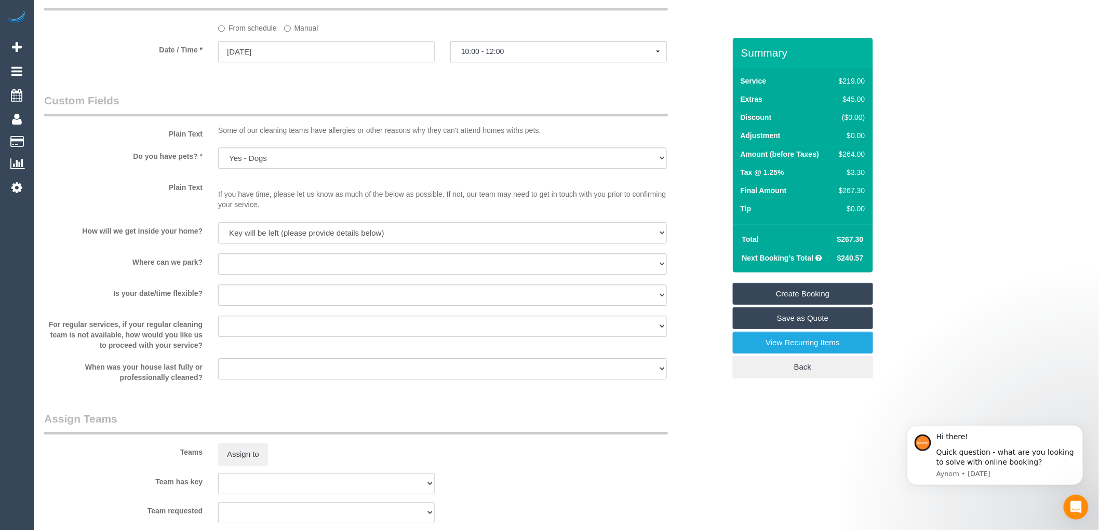
click at [218, 233] on select "I will be home Key will be left (please provide details below) Lock box/Access …" at bounding box center [442, 232] width 449 height 21
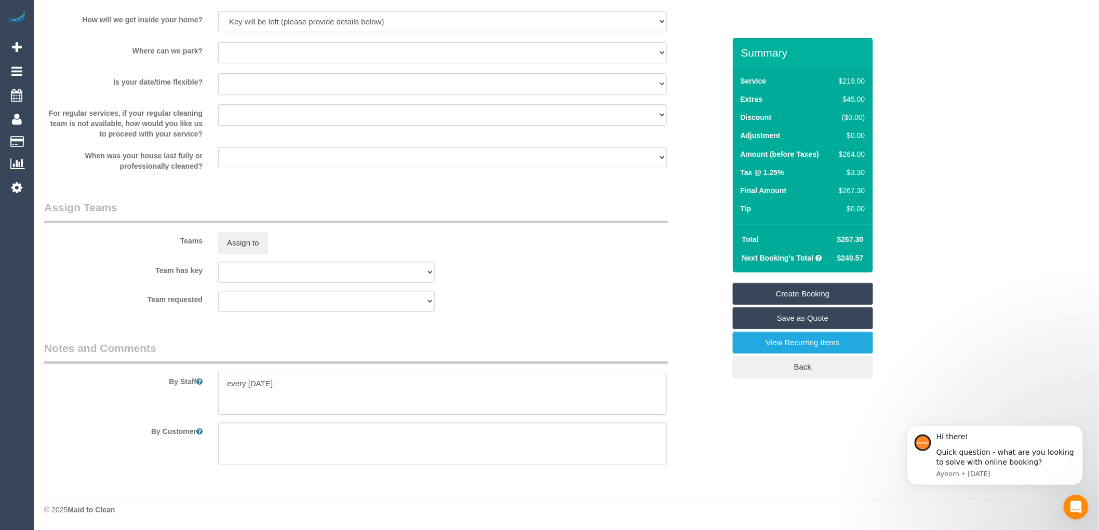
click at [298, 381] on textarea at bounding box center [442, 394] width 449 height 43
click at [282, 384] on textarea at bounding box center [442, 394] width 449 height 43
click at [287, 399] on textarea at bounding box center [442, 394] width 449 height 43
click at [281, 391] on textarea at bounding box center [442, 394] width 449 height 43
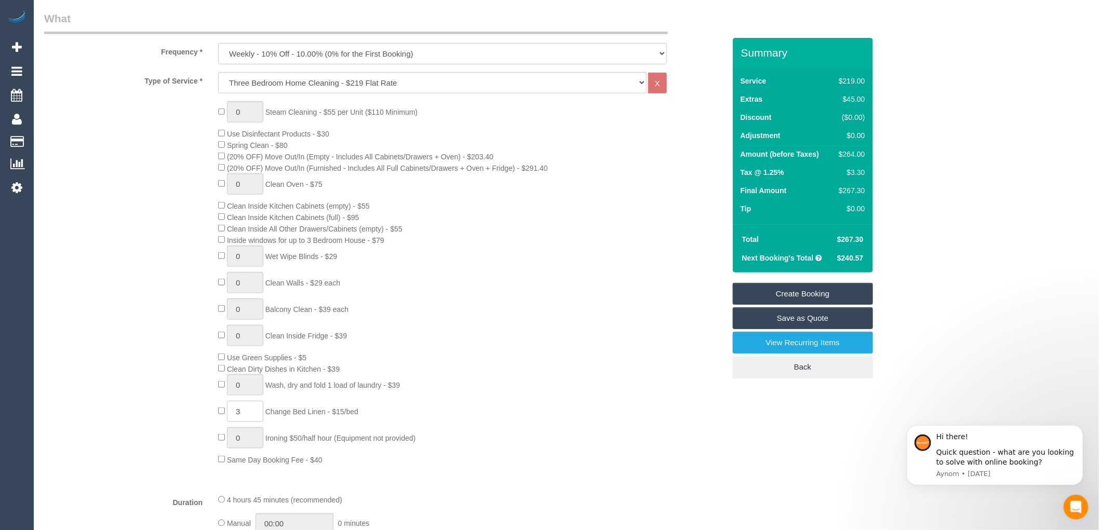
scroll to position [346, 0]
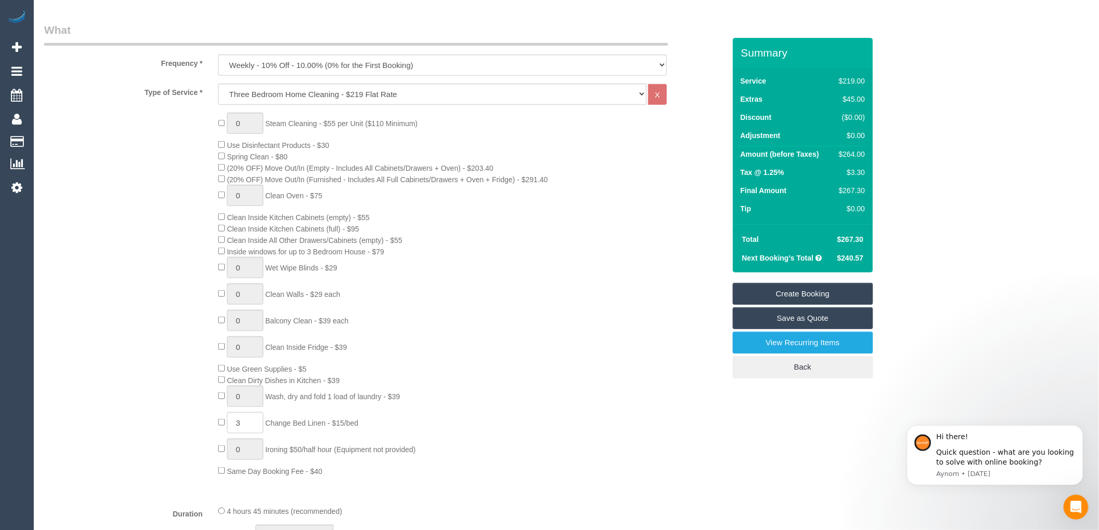
type textarea "every Thursday under the mat"
select select "spot45"
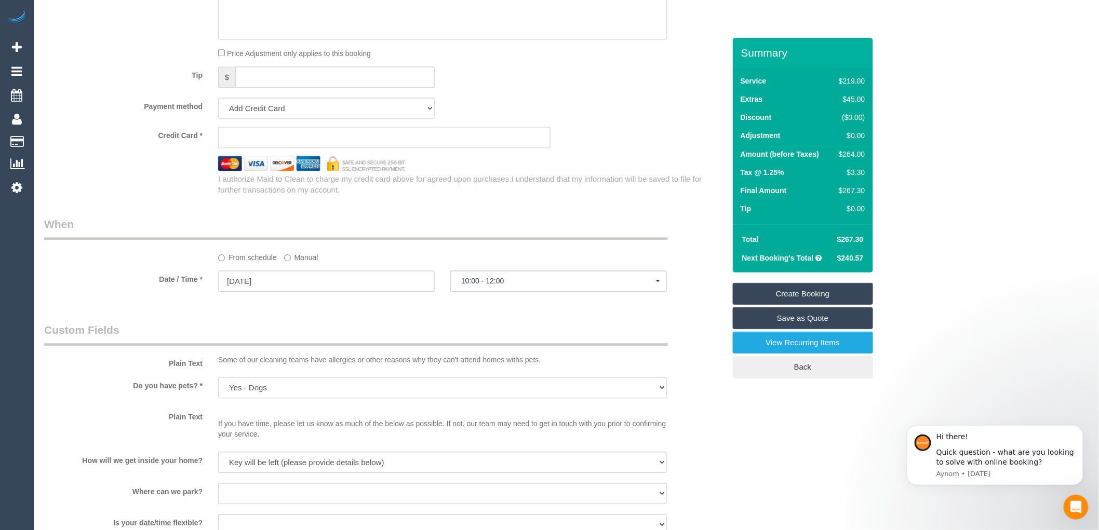
select select "spot66"
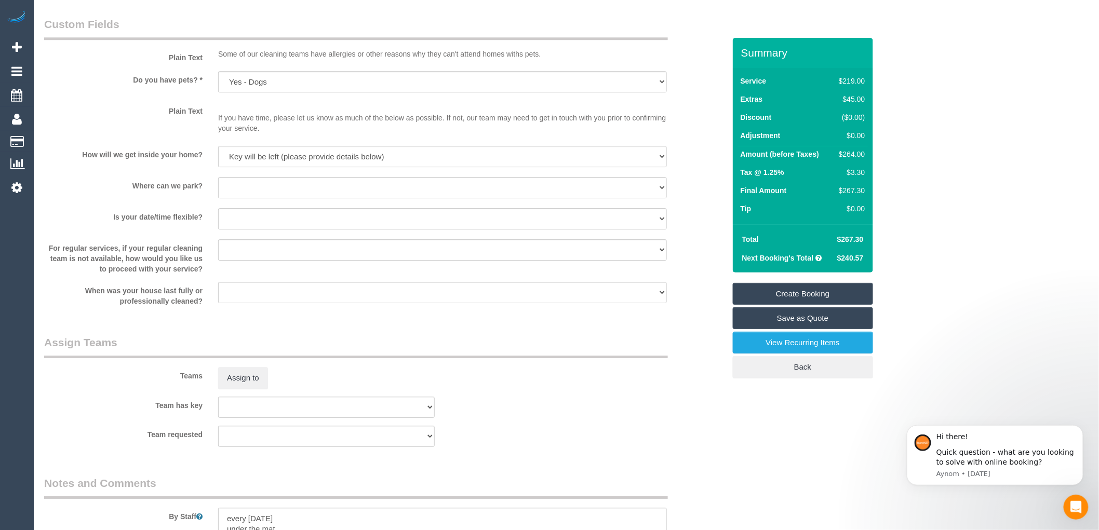
scroll to position [1327, 0]
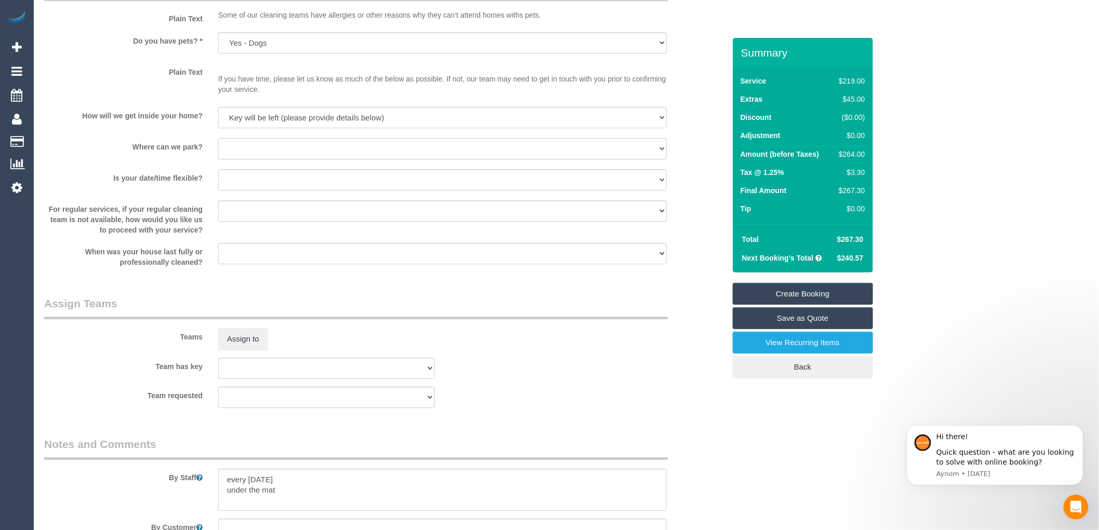
click at [302, 159] on select "I will provide parking on-site Free street parking Paid street parking (cost wi…" at bounding box center [442, 148] width 449 height 21
select select "number:19"
click at [218, 149] on select "I will provide parking on-site Free street parking Paid street parking (cost wi…" at bounding box center [442, 148] width 449 height 21
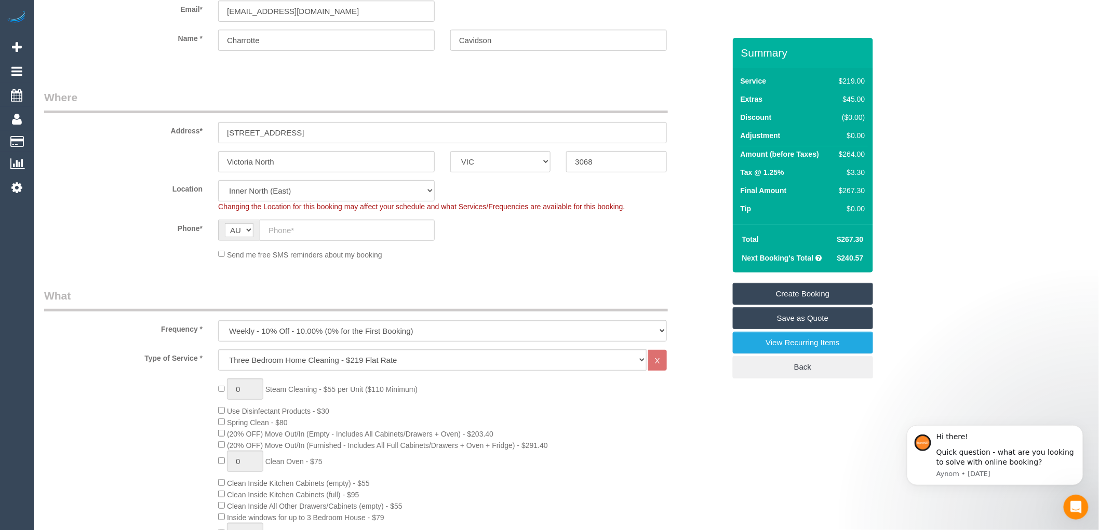
scroll to position [0, 0]
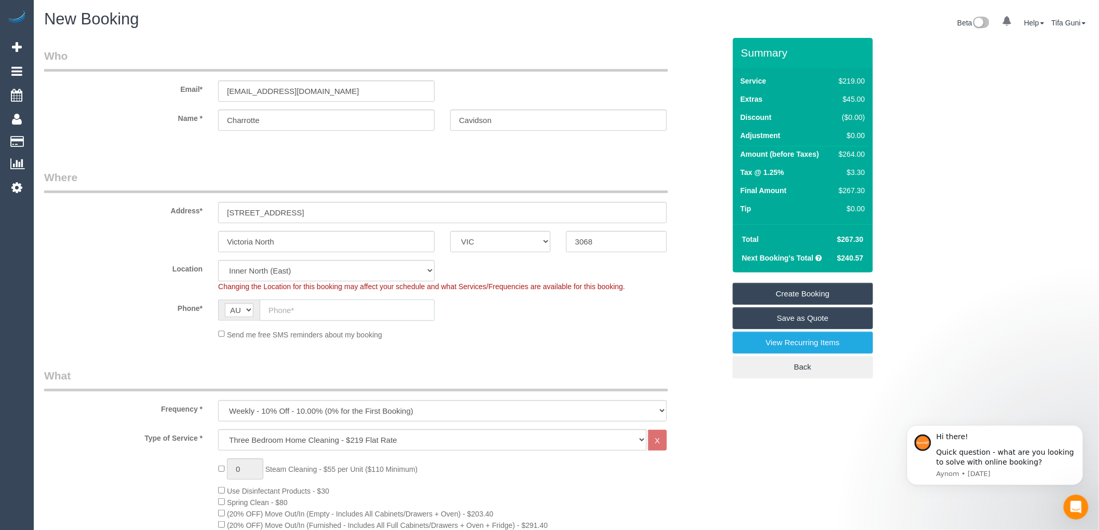
click at [288, 310] on input "text" at bounding box center [347, 310] width 175 height 21
paste input "61 418 589 713"
type input "61 418 589 713"
click at [354, 90] on input "Charrotte.c.dadivdson@gmail.com" at bounding box center [326, 90] width 217 height 21
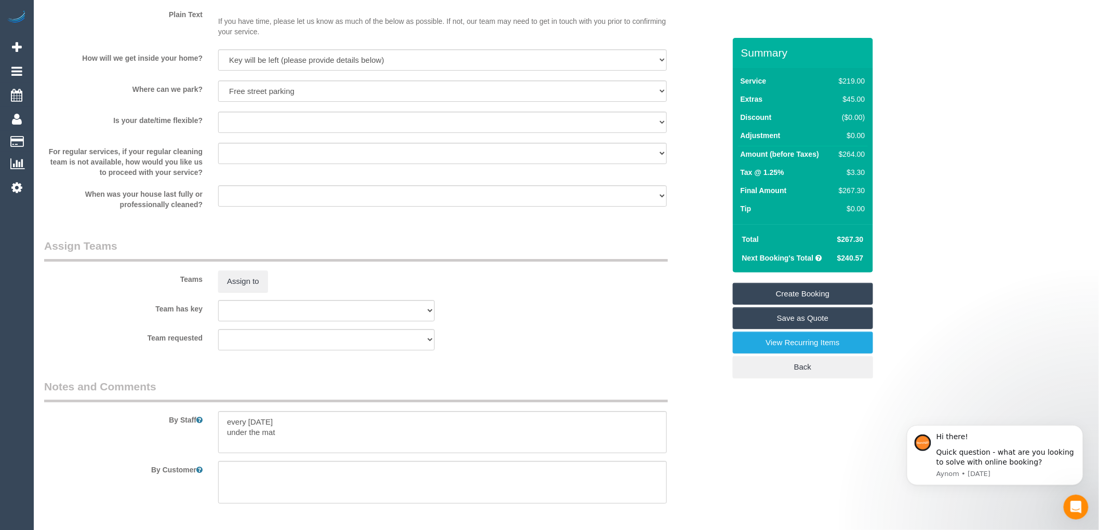
scroll to position [1434, 0]
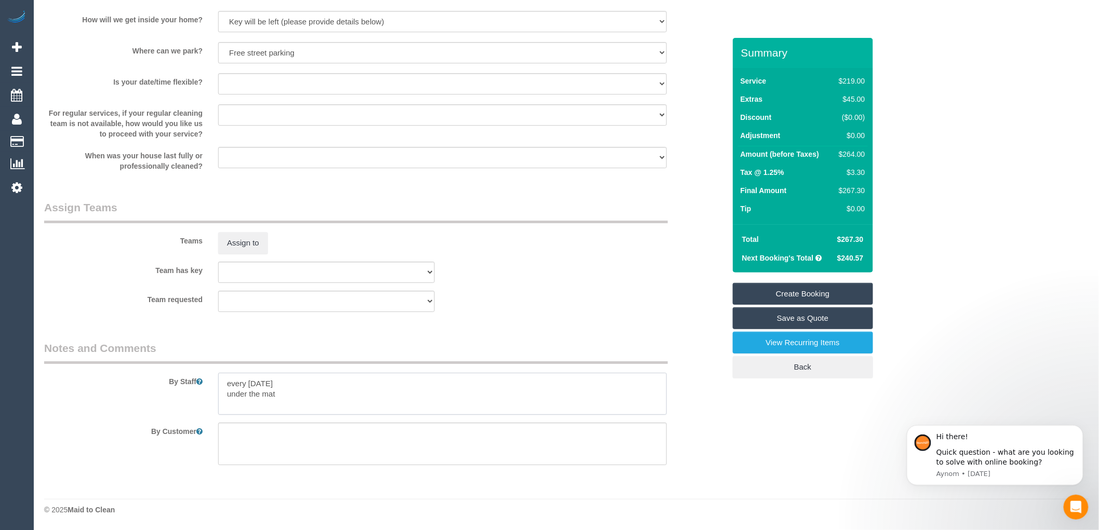
click at [284, 396] on textarea at bounding box center [442, 394] width 449 height 43
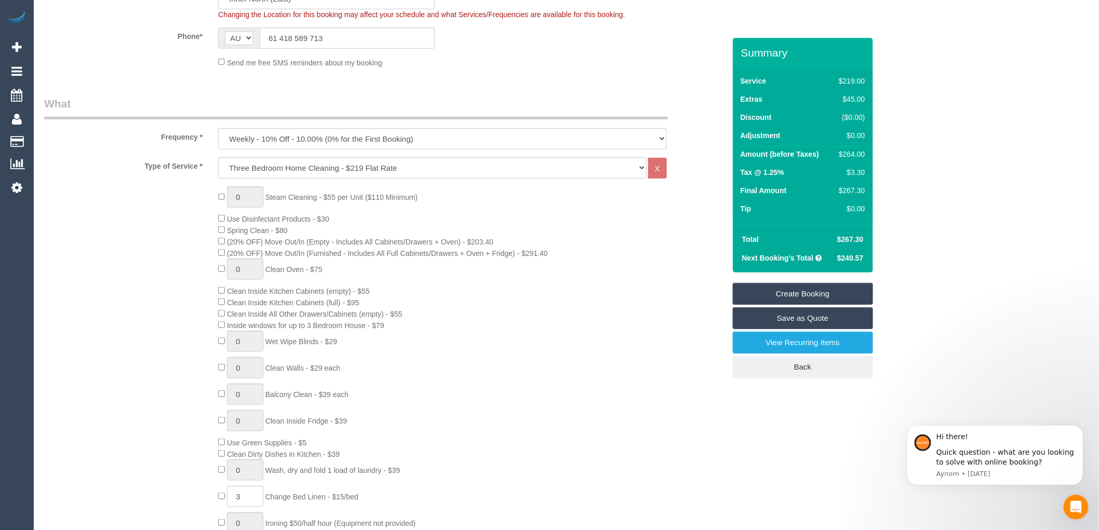
scroll to position [279, 0]
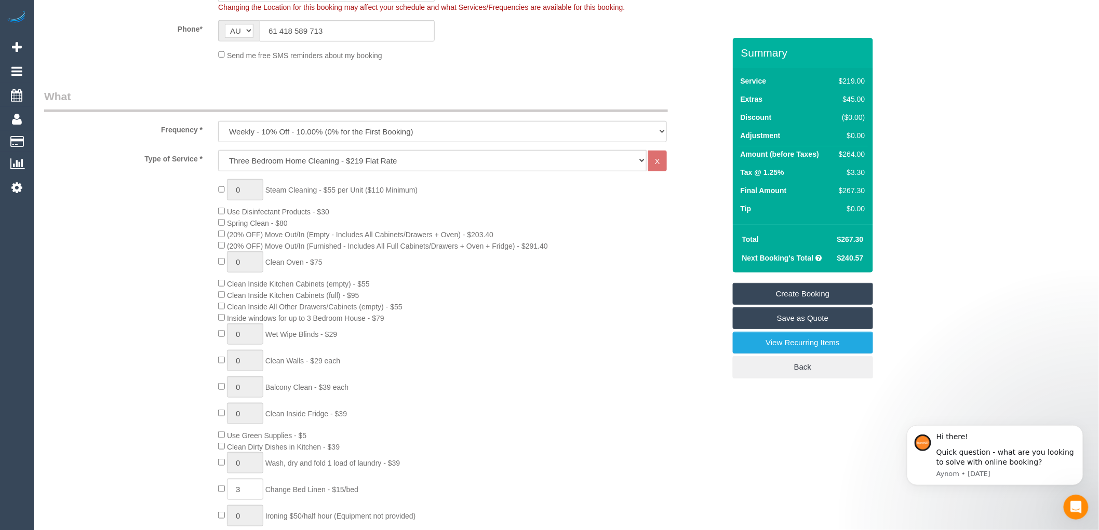
type textarea "every Thursday under the mat top and bottom"
type input "1"
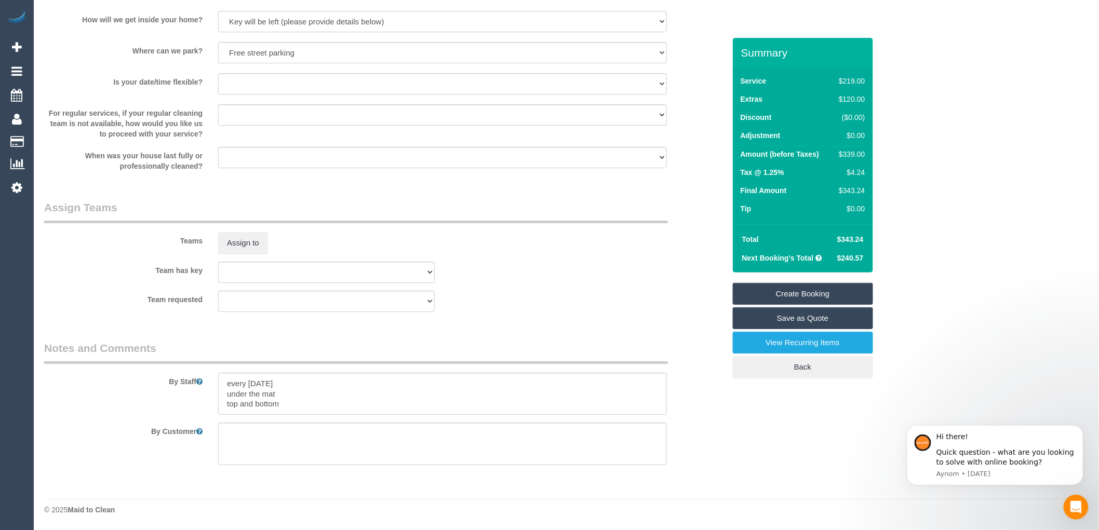
scroll to position [30, 0]
click at [297, 381] on textarea at bounding box center [442, 394] width 449 height 43
select select "spot87"
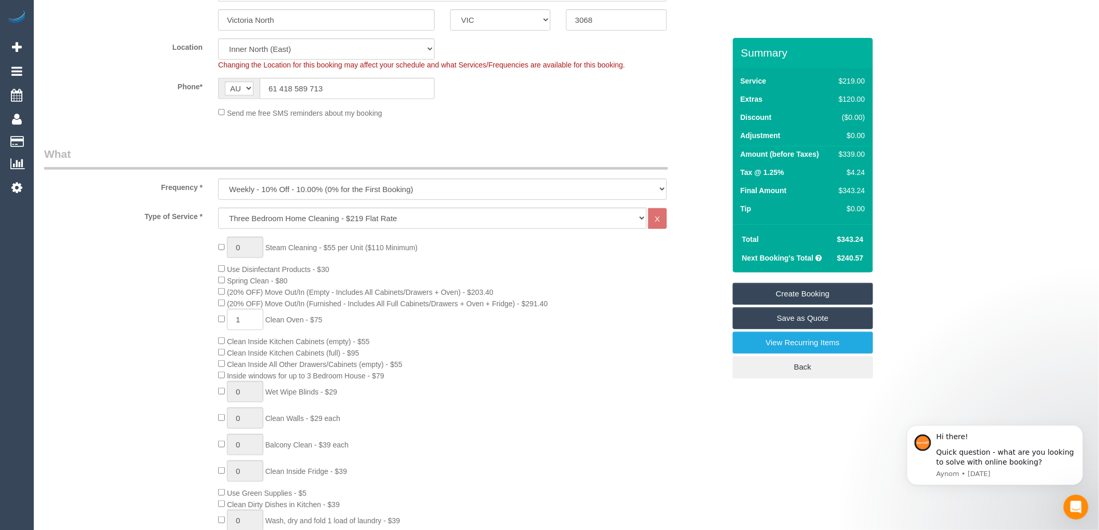
scroll to position [0, 0]
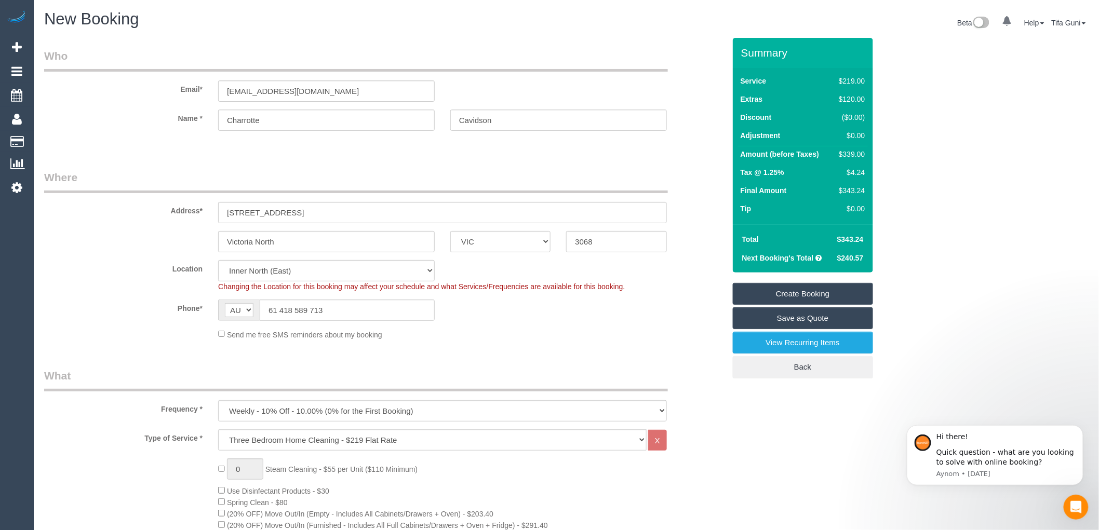
type textarea "every Thursday under the mat top and bottom Oven is a once off"
click at [360, 91] on input "Charrotte.c.dadivdson@gmail.com" at bounding box center [326, 90] width 217 height 21
click at [246, 92] on input "Charrotte.c.dadivdson@gmail.com" at bounding box center [326, 90] width 217 height 21
click at [247, 91] on input "Charotte.c.dadivdson@gmail.com" at bounding box center [326, 90] width 217 height 21
click at [253, 90] on input "Charlotte.c.dadivdson@gmail.com" at bounding box center [326, 90] width 217 height 21
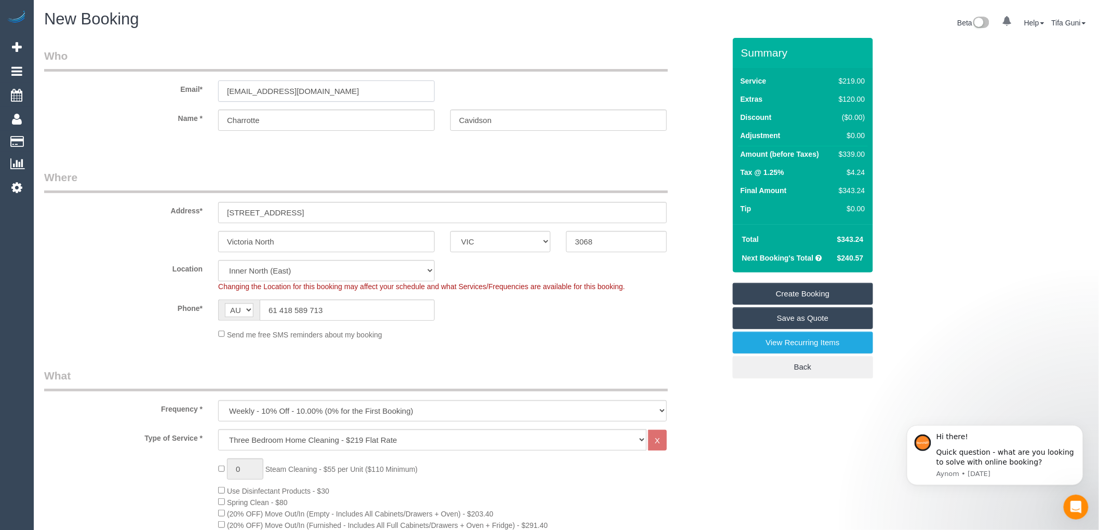
click at [258, 90] on input "Charlotte.c.dadivdson@gmail.com" at bounding box center [326, 90] width 217 height 21
click at [279, 91] on input "Charlotte.c.dadivdson@gmail.com" at bounding box center [326, 90] width 217 height 21
click at [283, 90] on input "Charlotte.c.davivdson@gmail.com" at bounding box center [326, 90] width 217 height 21
click at [297, 89] on input "Charlotte.c.davidson@gmail.com" at bounding box center [326, 90] width 217 height 21
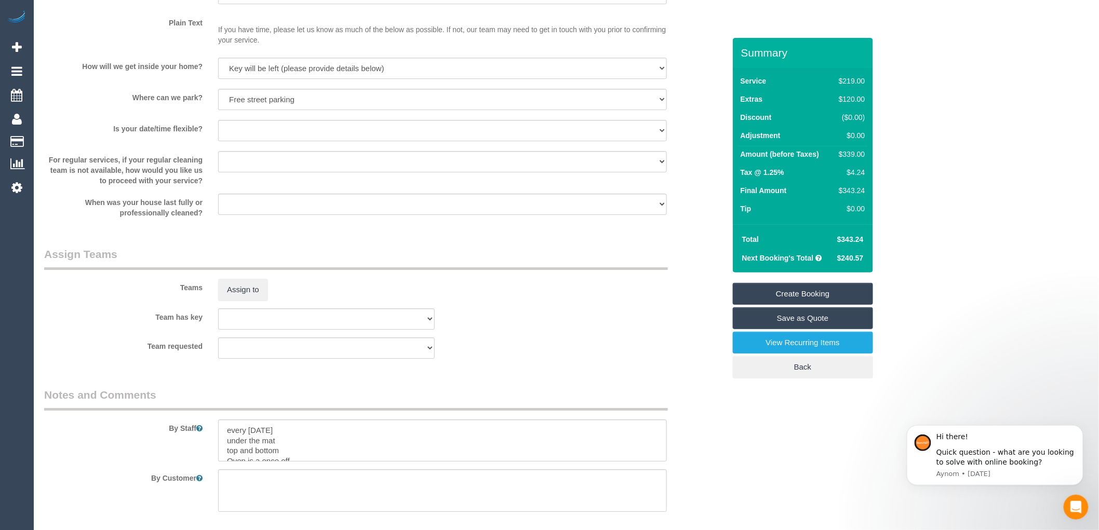
scroll to position [1434, 0]
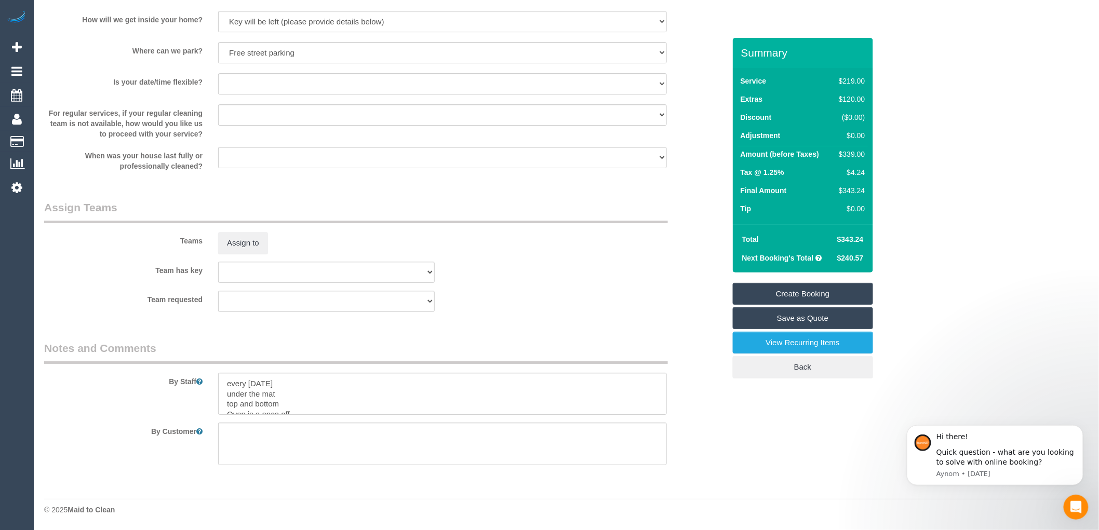
type input "Charlotte.c.davidson@gmail.com"
select select "spot108"
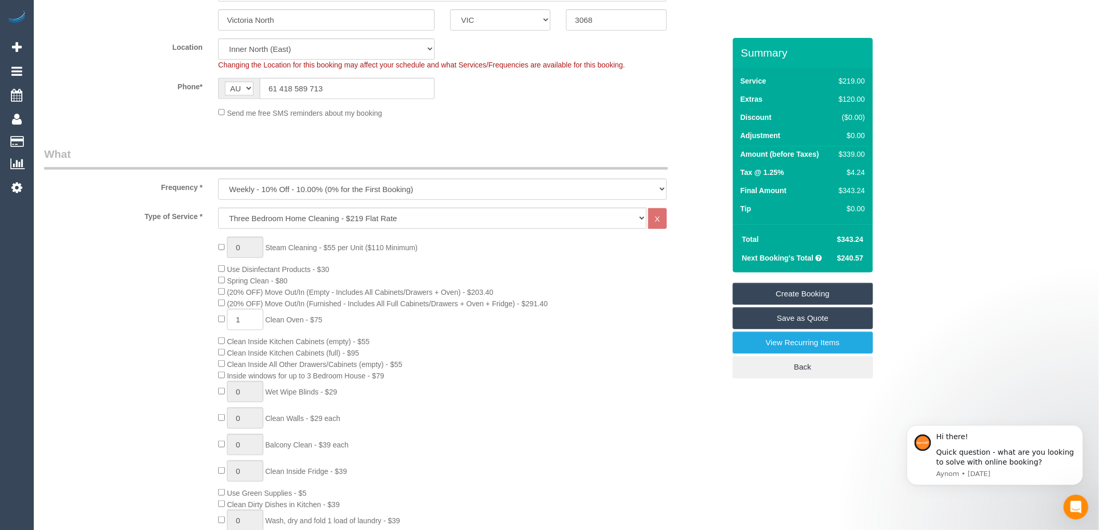
scroll to position [0, 0]
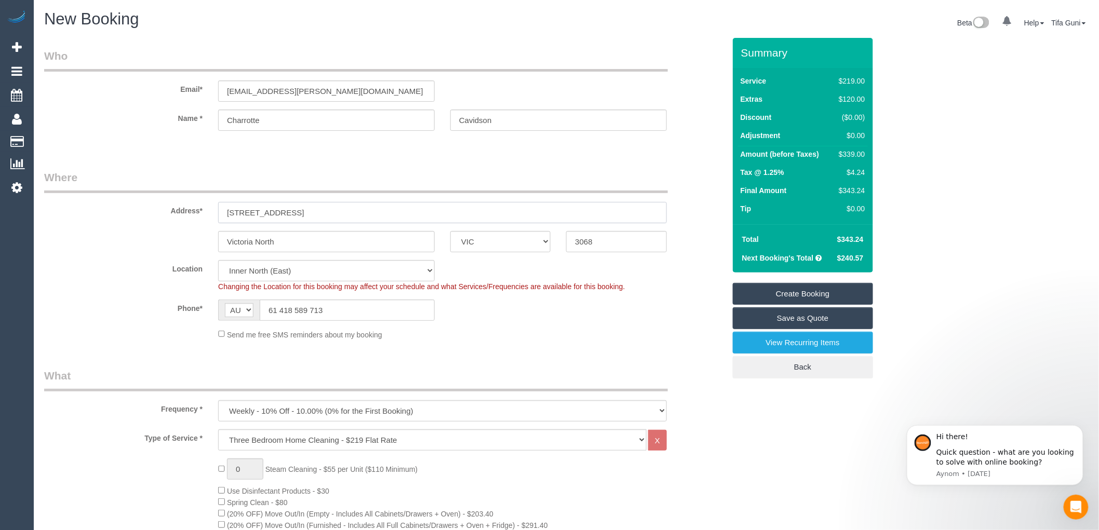
drag, startPoint x: 259, startPoint y: 213, endPoint x: 178, endPoint y: 217, distance: 81.1
click at [178, 217] on div "Address* 54 fargy street" at bounding box center [384, 196] width 696 height 53
drag, startPoint x: 317, startPoint y: 245, endPoint x: 213, endPoint y: 230, distance: 104.9
click at [213, 230] on sui-booking-address "Address* 54 fargy street Victoria North ACT NSW NT QLD SA TAS VIC WA 3068" at bounding box center [384, 211] width 681 height 83
click at [254, 213] on input "54 fargy street" at bounding box center [442, 212] width 449 height 21
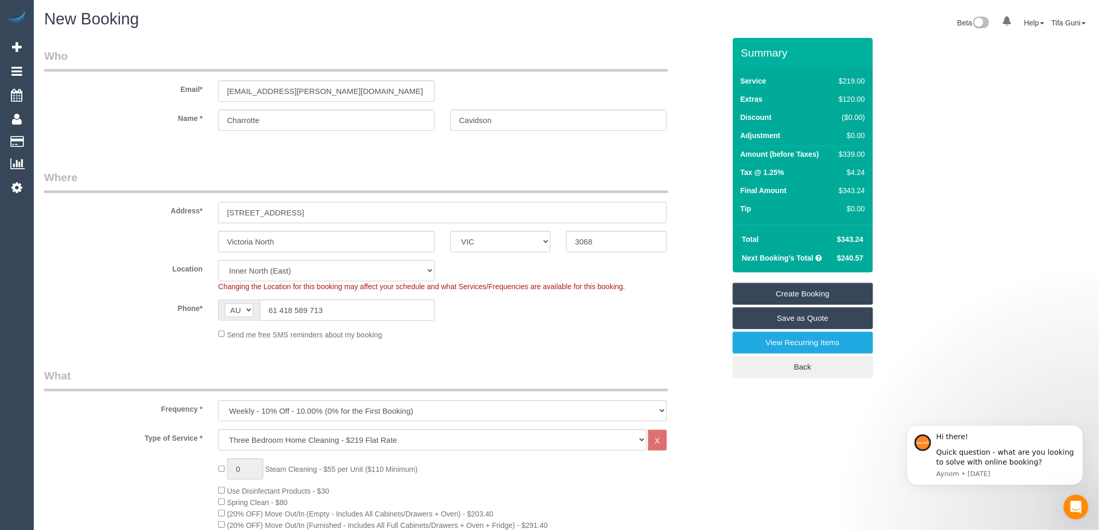
type input "54 fargie street"
drag, startPoint x: 265, startPoint y: 212, endPoint x: 213, endPoint y: 214, distance: 52.0
click at [213, 214] on div "54 fargie street" at bounding box center [442, 212] width 464 height 21
drag, startPoint x: 611, startPoint y: 246, endPoint x: 567, endPoint y: 246, distance: 44.7
click at [567, 246] on input "3068" at bounding box center [616, 241] width 100 height 21
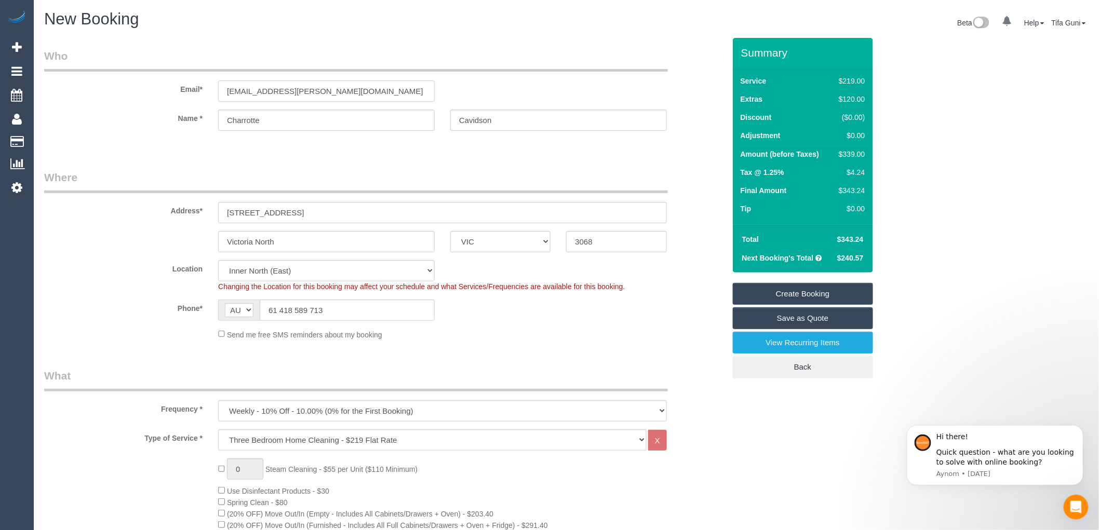
drag, startPoint x: 359, startPoint y: 96, endPoint x: 196, endPoint y: 99, distance: 163.6
click at [196, 99] on div "Email* Charlotte.c.davidson@gmail.com" at bounding box center [384, 74] width 696 height 53
click at [311, 123] on input "Charrotte" at bounding box center [326, 120] width 217 height 21
click at [463, 118] on input "Cavidson" at bounding box center [558, 120] width 217 height 21
click at [500, 123] on input "Davidson" at bounding box center [558, 120] width 217 height 21
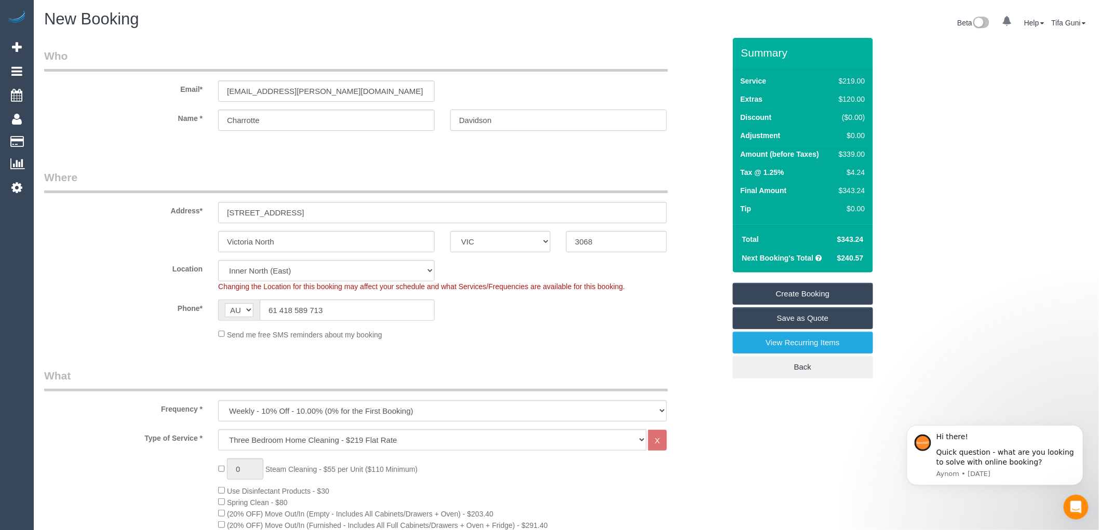
type input "Davidson"
drag, startPoint x: 348, startPoint y: 90, endPoint x: 190, endPoint y: 90, distance: 158.4
click at [190, 90] on div "Email* Charlotte.c.davidson@gmail.com" at bounding box center [384, 74] width 696 height 53
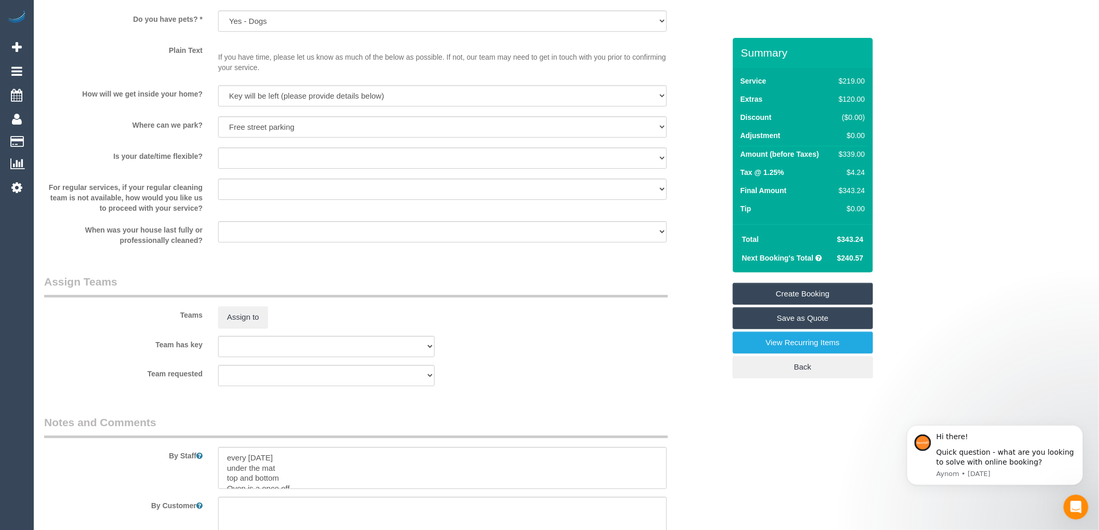
scroll to position [1384, 0]
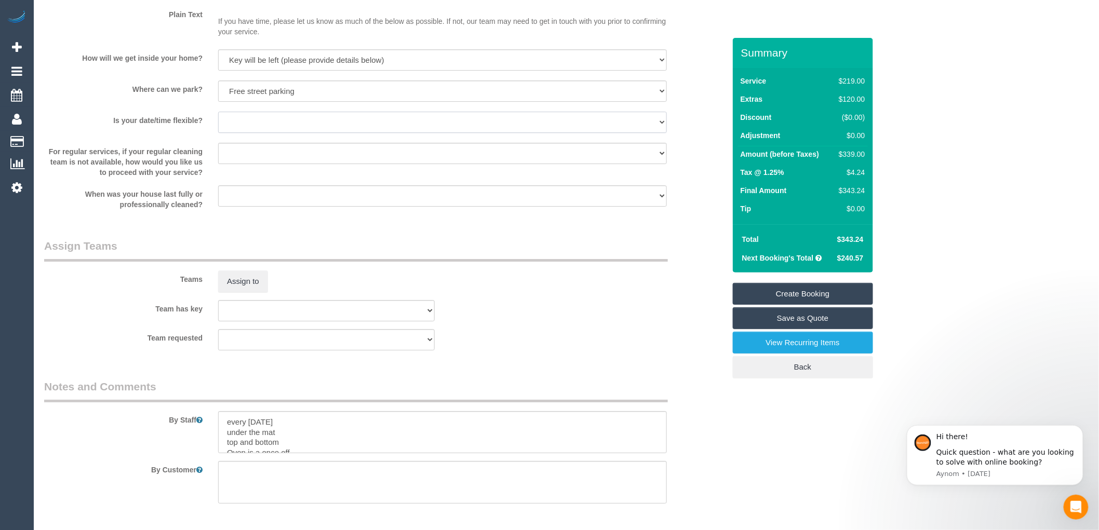
click at [287, 130] on select "Yes - date and time Yes - date but not time Yes - time but not date No - No fle…" at bounding box center [442, 122] width 449 height 21
select select "number:36"
click at [218, 122] on select "Yes - date and time Yes - date but not time Yes - time but not date No - No fle…" at bounding box center [442, 122] width 449 height 21
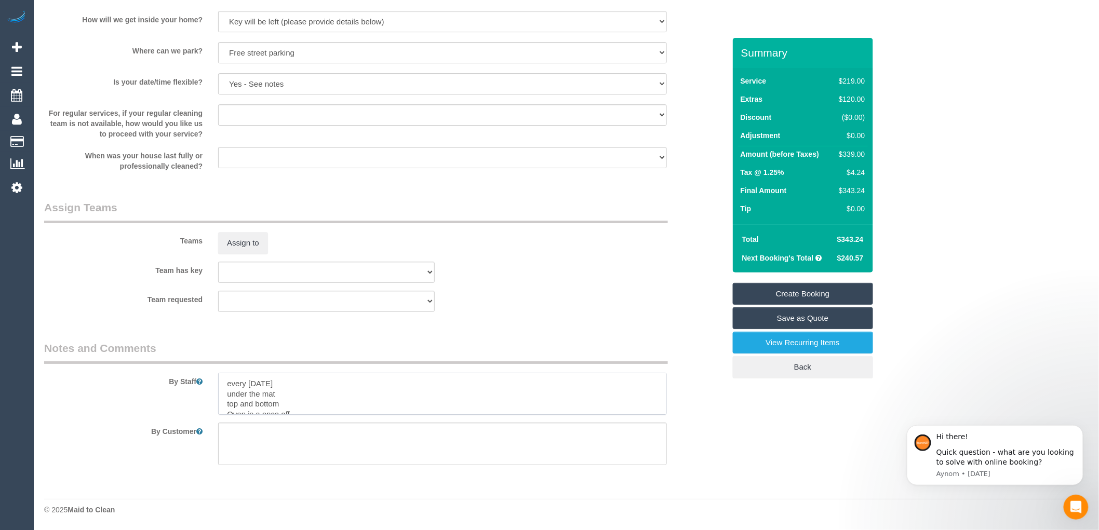
click at [305, 414] on textarea at bounding box center [442, 394] width 449 height 43
type textarea "every Thursday under the mat top and bottom Oven is a once off Have Dogs but th…"
drag, startPoint x: 364, startPoint y: 398, endPoint x: 210, endPoint y: 351, distance: 161.0
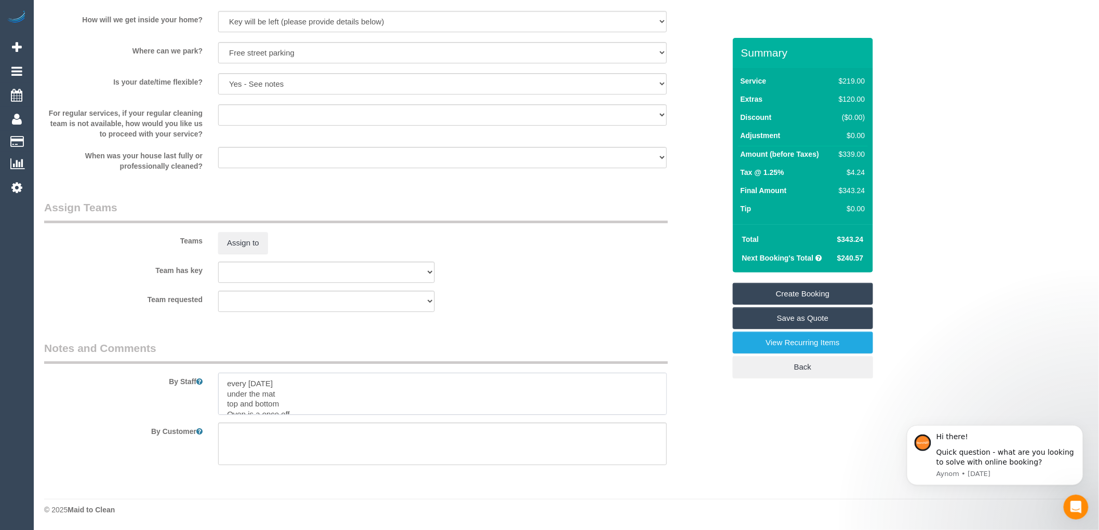
click at [210, 351] on fieldset "Notes and Comments By Staff By Customer" at bounding box center [384, 407] width 681 height 133
click at [304, 386] on textarea at bounding box center [442, 394] width 449 height 43
drag, startPoint x: 224, startPoint y: 380, endPoint x: 305, endPoint y: 432, distance: 96.4
click at [305, 432] on sui-booking-comments "By Staff By Customer" at bounding box center [384, 403] width 681 height 125
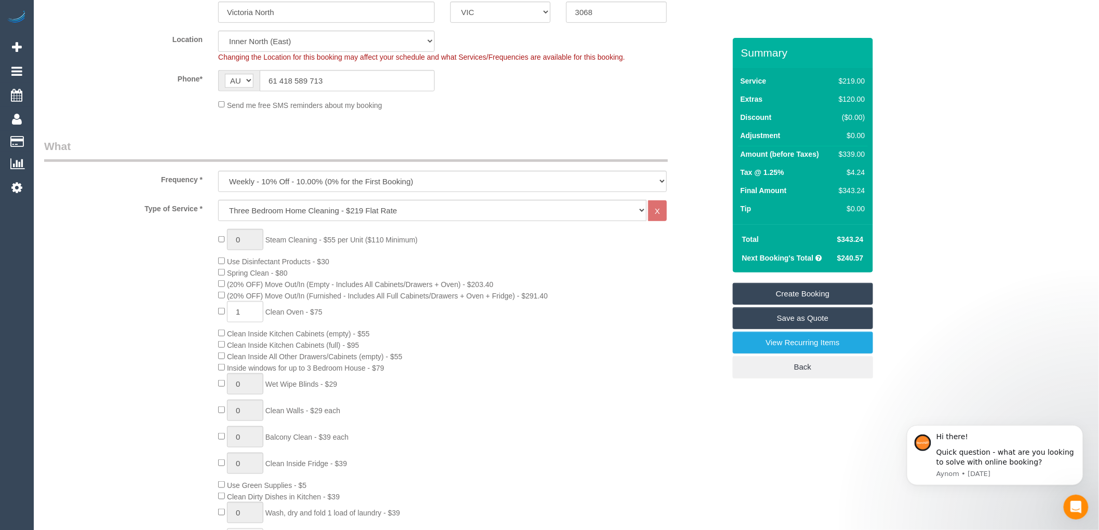
scroll to position [164, 0]
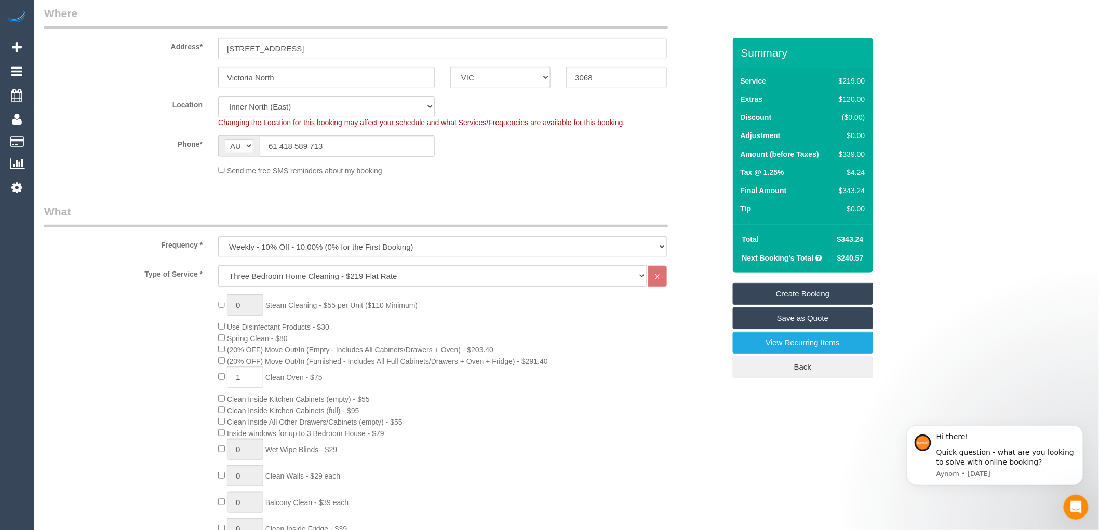
type textarea "Key will be left under the door met."
click at [244, 43] on input "54 fargie street" at bounding box center [442, 48] width 449 height 21
type input "54 fergie street"
click at [287, 62] on sui-booking-address "Address* 54 fergie street Victoria North ACT NSW NT QLD SA TAS VIC WA 3068" at bounding box center [384, 47] width 681 height 83
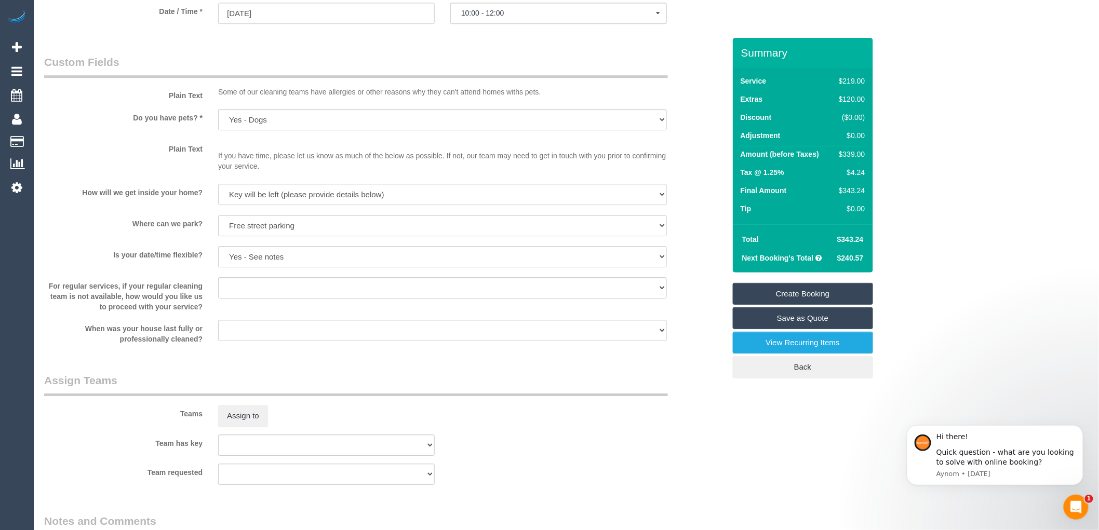
scroll to position [1434, 0]
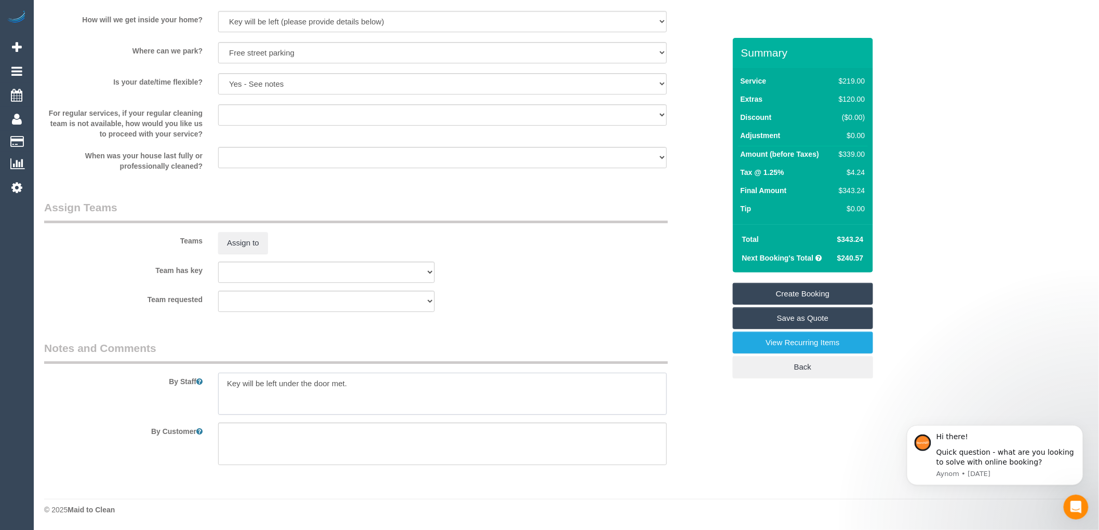
click at [354, 383] on textarea at bounding box center [442, 394] width 449 height 43
paste textarea "every Thursday under the mat top and bottom Oven is a once off Have Dogs but th…"
drag, startPoint x: 223, startPoint y: 390, endPoint x: 361, endPoint y: 399, distance: 138.4
click at [361, 399] on textarea at bounding box center [442, 394] width 449 height 43
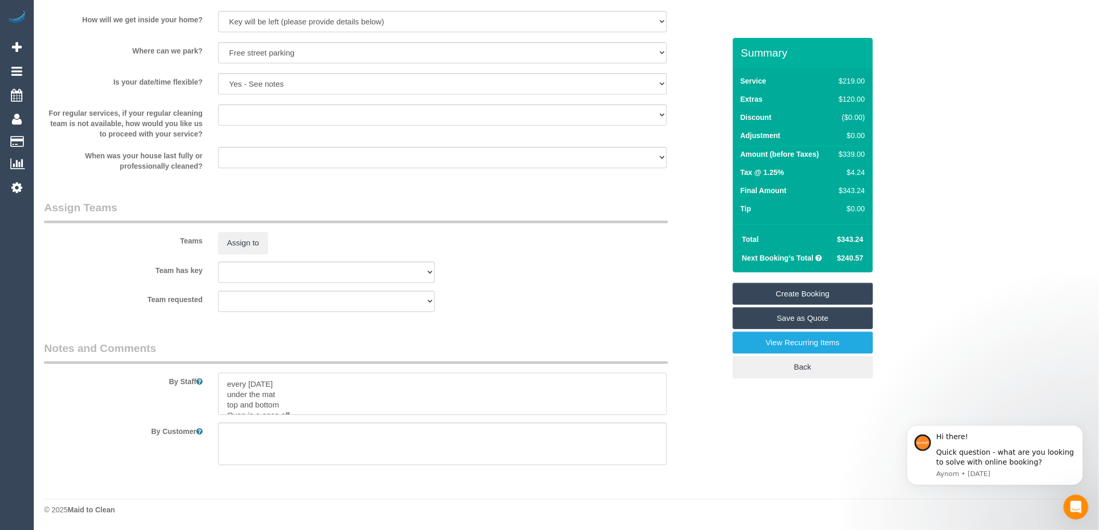
scroll to position [0, 0]
click at [356, 382] on textarea at bounding box center [442, 394] width 449 height 43
paste textarea "Have Dogs but they wont be Home"
drag, startPoint x: 294, startPoint y: 376, endPoint x: 250, endPoint y: 376, distance: 44.1
click at [250, 376] on textarea at bounding box center [442, 394] width 449 height 43
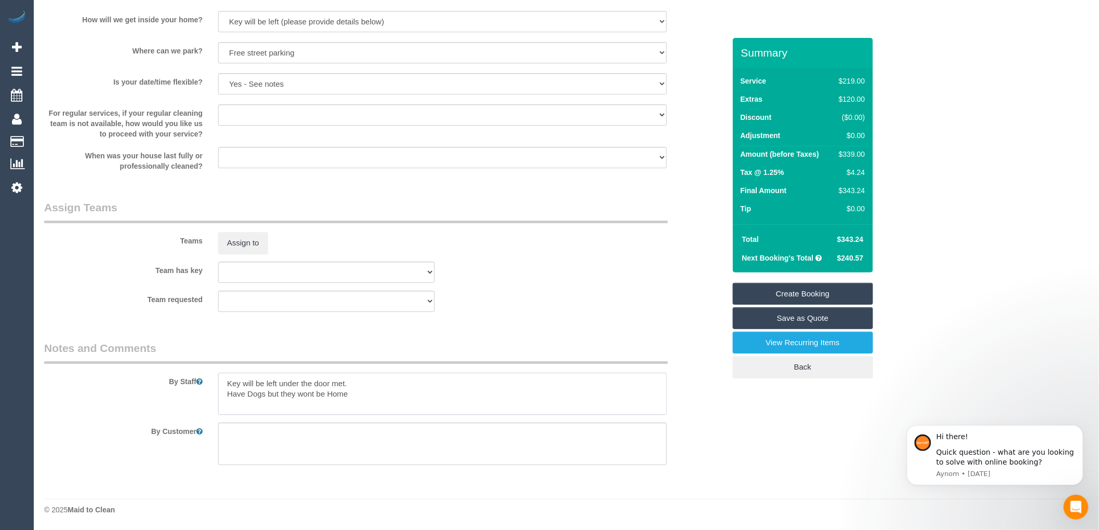
click at [381, 393] on textarea at bounding box center [442, 394] width 449 height 43
drag, startPoint x: 281, startPoint y: 375, endPoint x: 219, endPoint y: 375, distance: 62.3
click at [219, 375] on textarea at bounding box center [442, 394] width 449 height 43
click at [300, 393] on textarea at bounding box center [442, 394] width 449 height 43
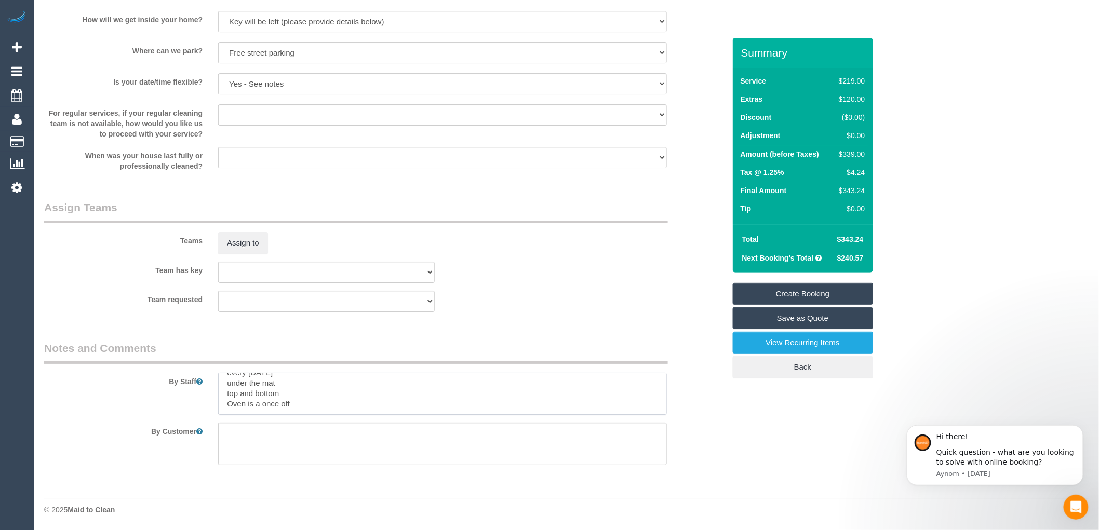
scroll to position [0, 0]
drag, startPoint x: 268, startPoint y: 387, endPoint x: 220, endPoint y: 390, distance: 48.4
click at [220, 393] on textarea at bounding box center [442, 394] width 449 height 43
click at [355, 402] on textarea at bounding box center [442, 394] width 449 height 43
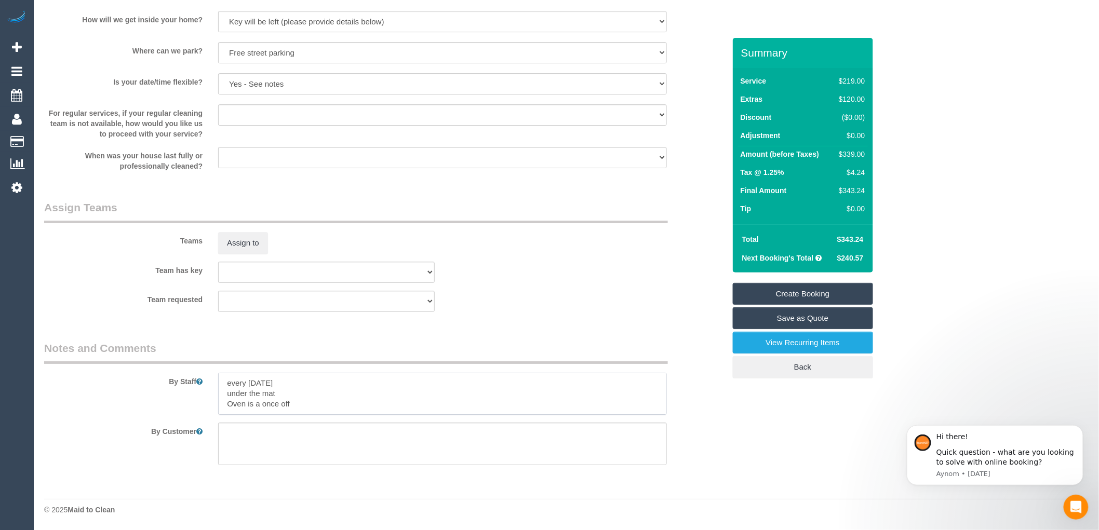
drag, startPoint x: 303, startPoint y: 397, endPoint x: 227, endPoint y: 398, distance: 75.8
click at [227, 398] on textarea at bounding box center [442, 394] width 449 height 43
click at [225, 397] on textarea at bounding box center [442, 394] width 449 height 43
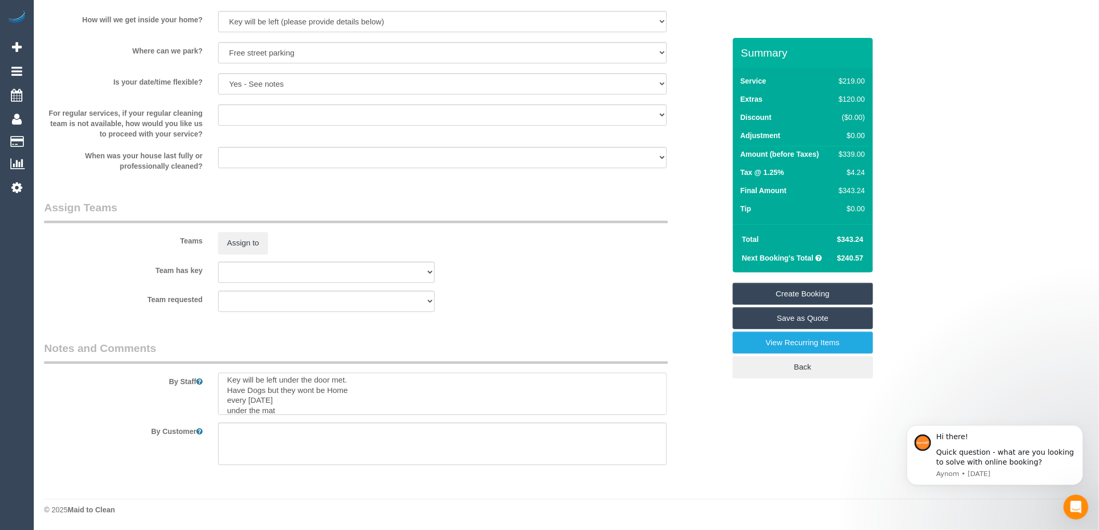
drag, startPoint x: 225, startPoint y: 401, endPoint x: 291, endPoint y: 402, distance: 66.0
click at [291, 402] on textarea at bounding box center [442, 394] width 449 height 43
drag, startPoint x: 286, startPoint y: 401, endPoint x: 225, endPoint y: 400, distance: 60.8
click at [225, 400] on textarea at bounding box center [442, 394] width 449 height 43
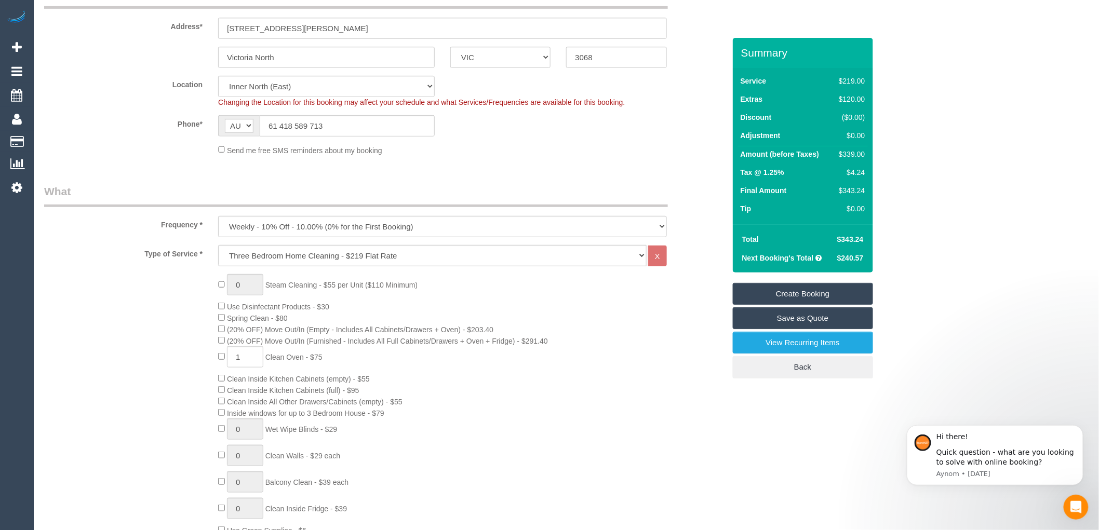
scroll to position [49, 0]
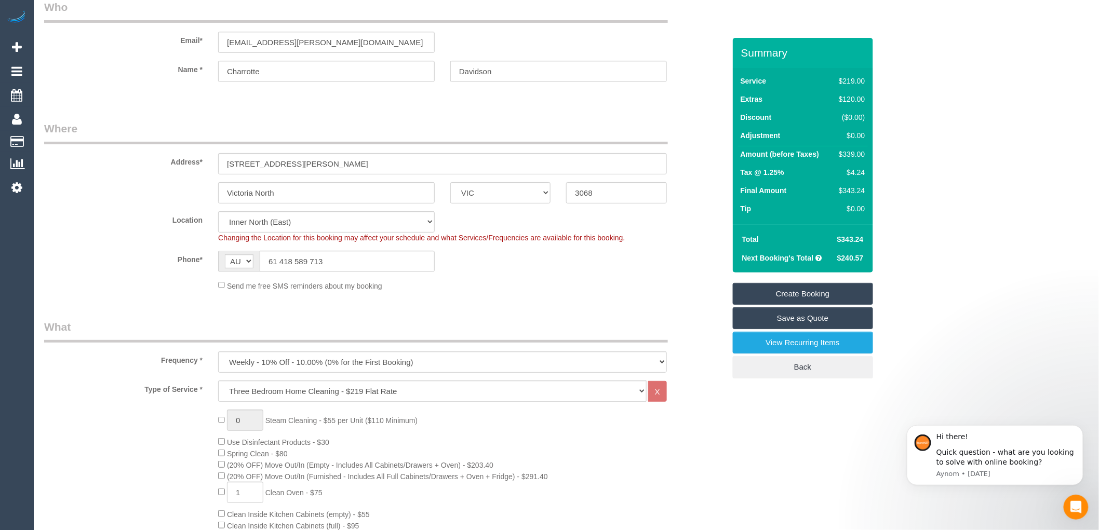
type textarea "Key will be left under the door met. Have Dogs but they wont be Home"
drag, startPoint x: 344, startPoint y: 44, endPoint x: 267, endPoint y: 42, distance: 76.4
click at [191, 38] on div "Email* Charlotte.c.davidson@gmail.com" at bounding box center [384, 25] width 696 height 53
click at [304, 193] on input "Victoria North" at bounding box center [326, 192] width 217 height 21
drag, startPoint x: 255, startPoint y: 191, endPoint x: 205, endPoint y: 191, distance: 49.9
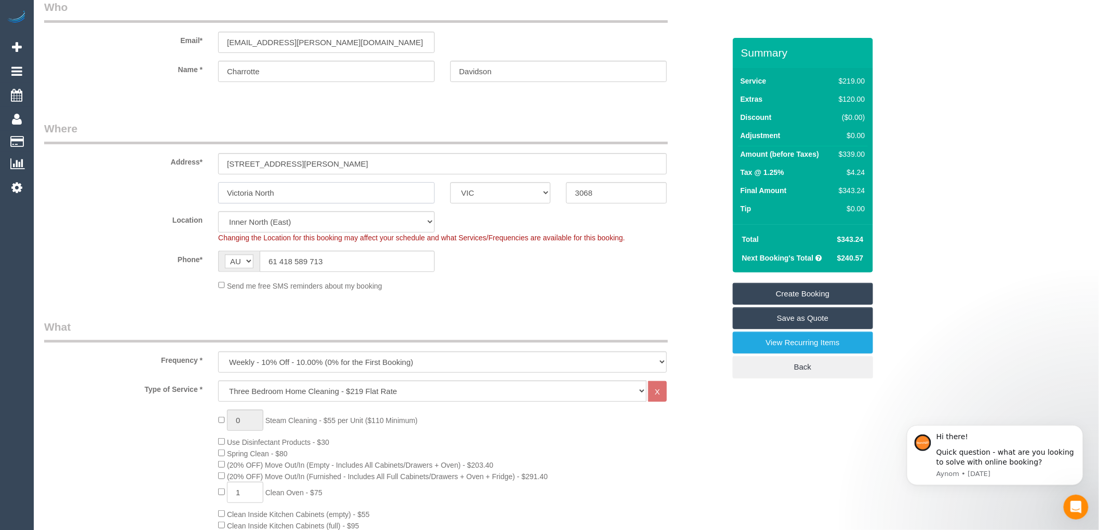
click at [205, 191] on div "Victoria North ACT NSW NT QLD SA TAS VIC WA 3068" at bounding box center [384, 192] width 696 height 21
drag, startPoint x: 603, startPoint y: 188, endPoint x: 562, endPoint y: 184, distance: 41.2
click at [562, 184] on div "3068" at bounding box center [616, 192] width 116 height 21
drag, startPoint x: 276, startPoint y: 195, endPoint x: 208, endPoint y: 193, distance: 68.1
click at [208, 193] on div "Victoria North ACT NSW NT QLD SA TAS VIC WA 3068" at bounding box center [384, 192] width 696 height 21
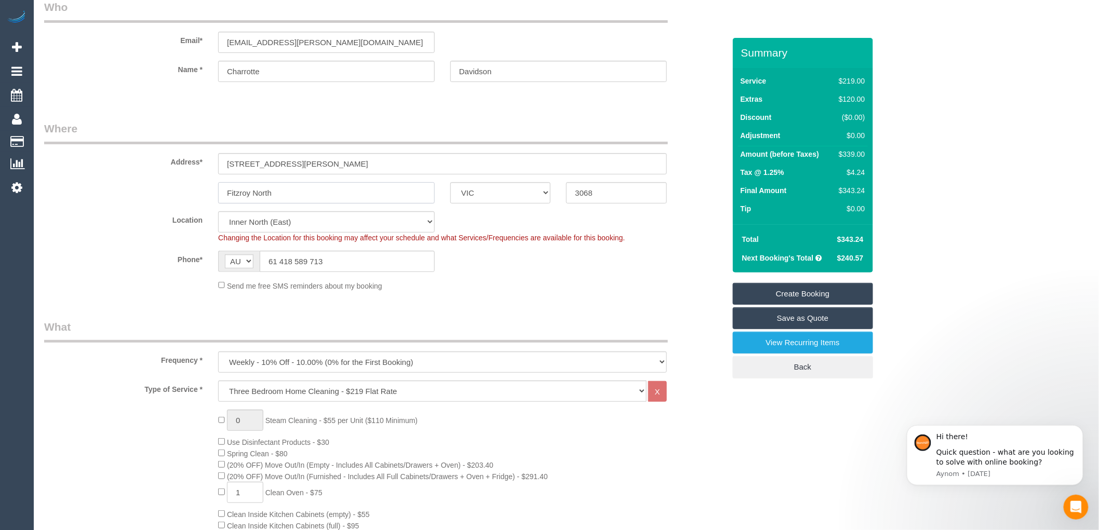
type input "Fitzroy North"
click at [797, 294] on link "Create Booking" at bounding box center [803, 294] width 140 height 22
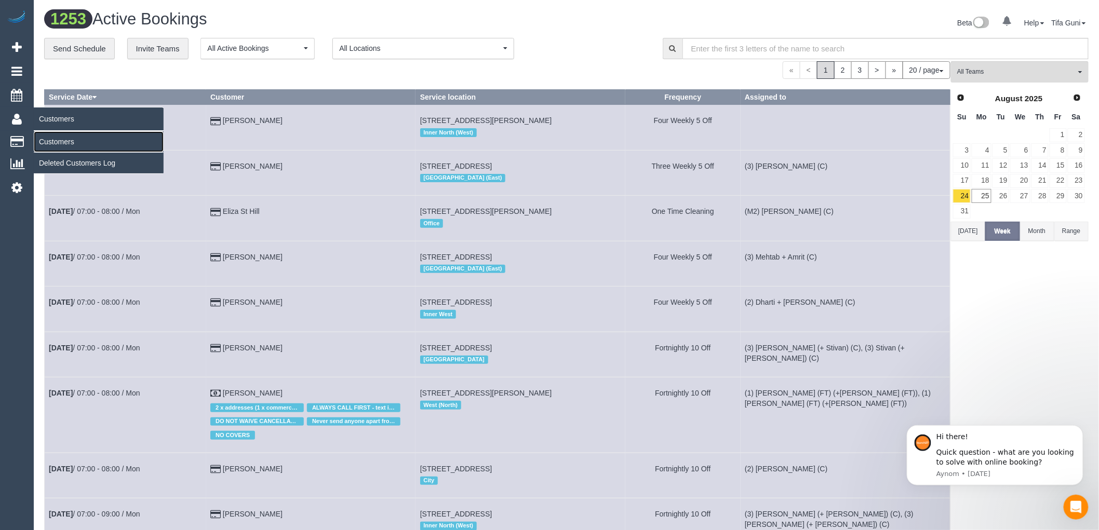
click at [66, 141] on link "Customers" at bounding box center [99, 141] width 130 height 21
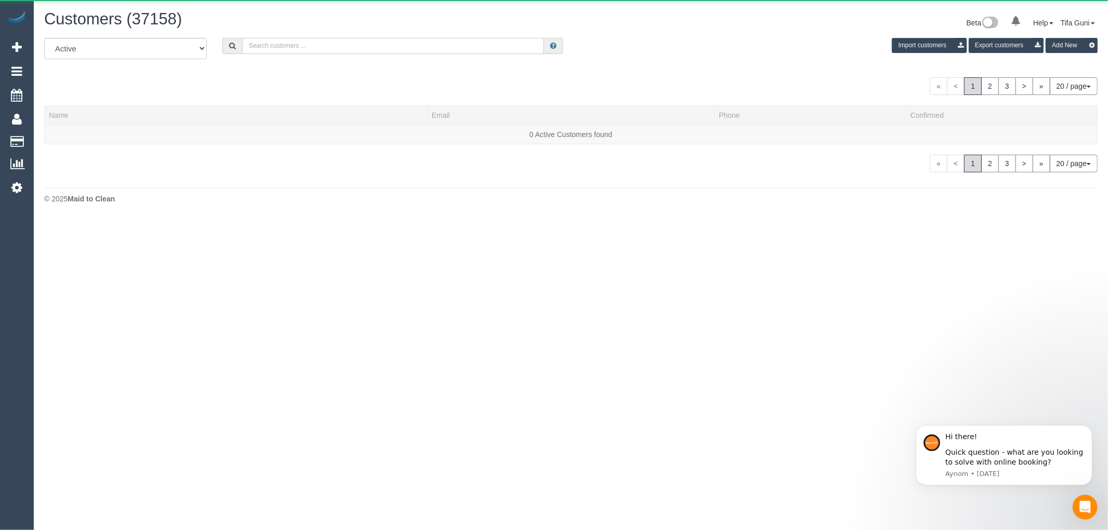
click at [299, 45] on input "text" at bounding box center [393, 46] width 302 height 16
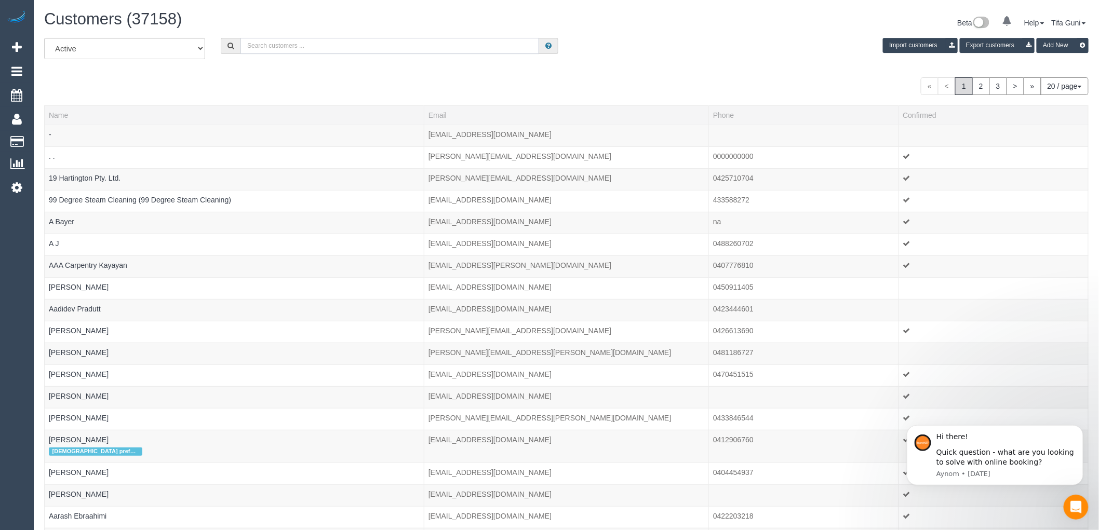
paste input "418 589 713"
click at [248, 46] on input "418 589 713" at bounding box center [389, 46] width 299 height 16
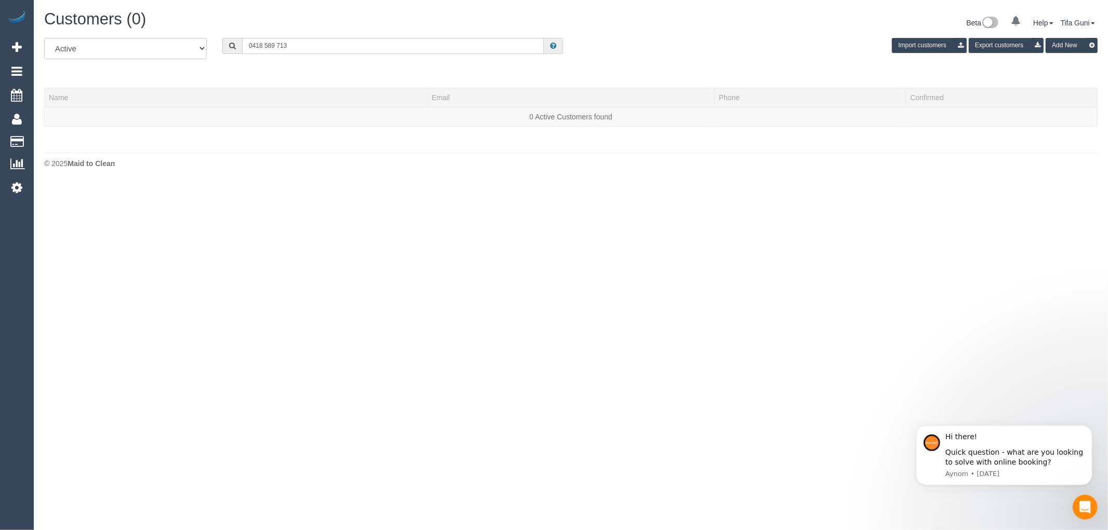
click at [263, 47] on input "0418 589 713" at bounding box center [393, 46] width 302 height 16
click at [273, 47] on input "0418589 713" at bounding box center [393, 46] width 302 height 16
click at [297, 43] on input "0418589713" at bounding box center [393, 46] width 302 height 16
click at [261, 46] on input "0418589713" at bounding box center [393, 46] width 302 height 16
click at [274, 44] on input "0418 589713" at bounding box center [393, 46] width 302 height 16
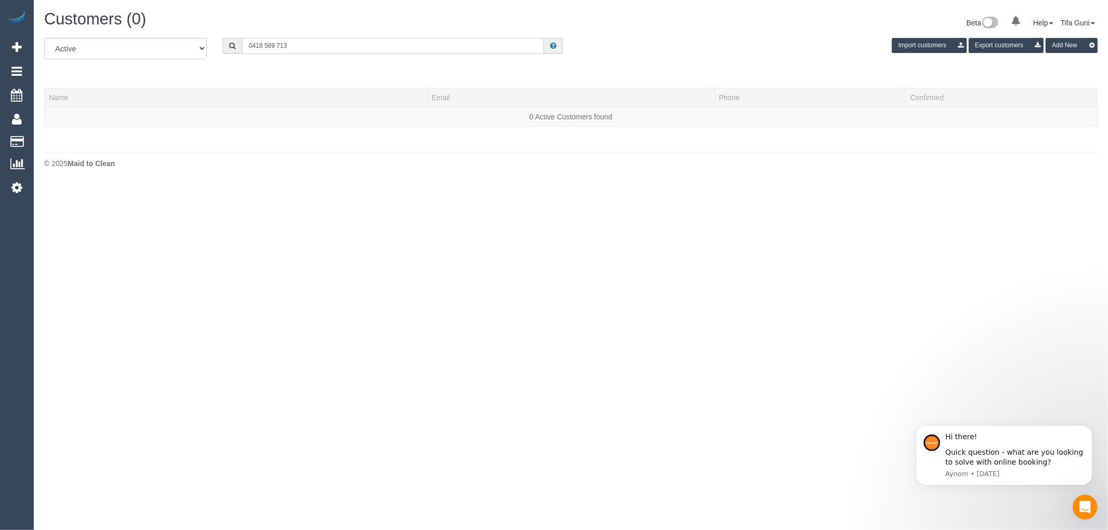
click at [300, 46] on input "0418 589 713" at bounding box center [393, 46] width 302 height 16
drag, startPoint x: 299, startPoint y: 45, endPoint x: 234, endPoint y: 54, distance: 65.6
click at [234, 54] on div "0418 589 713" at bounding box center [392, 46] width 341 height 16
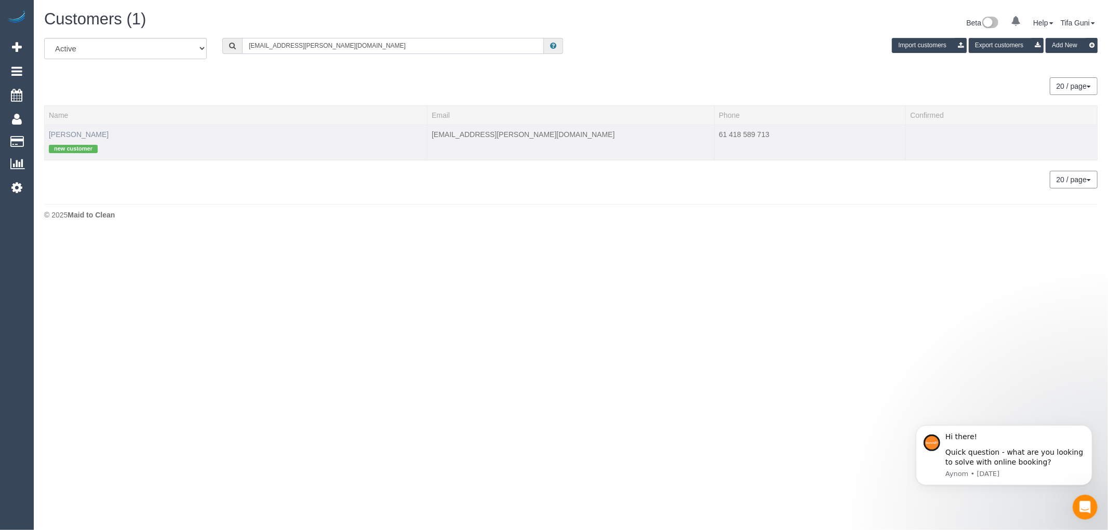
type input "Charlotte.c.davidson@gmail.com"
click at [85, 133] on link "Charrotte Davidson" at bounding box center [79, 134] width 60 height 8
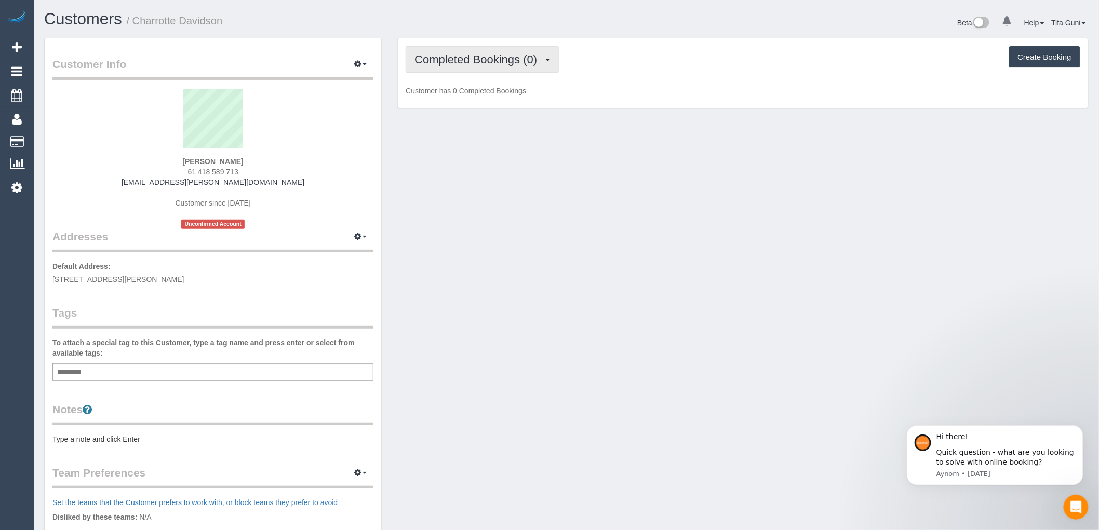
click at [539, 62] on span "Completed Bookings (0)" at bounding box center [478, 59] width 128 height 13
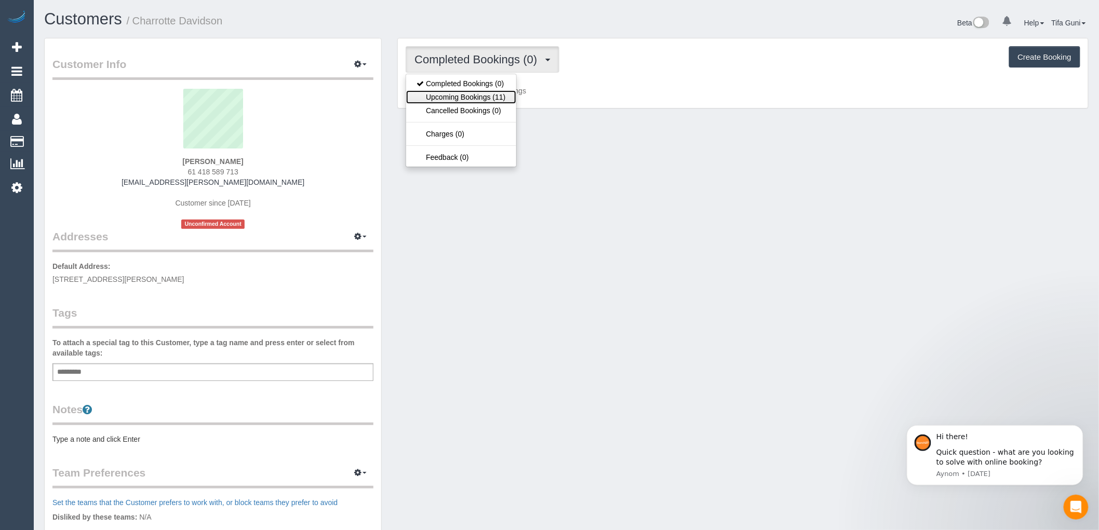
click at [480, 95] on link "Upcoming Bookings (11)" at bounding box center [461, 97] width 110 height 14
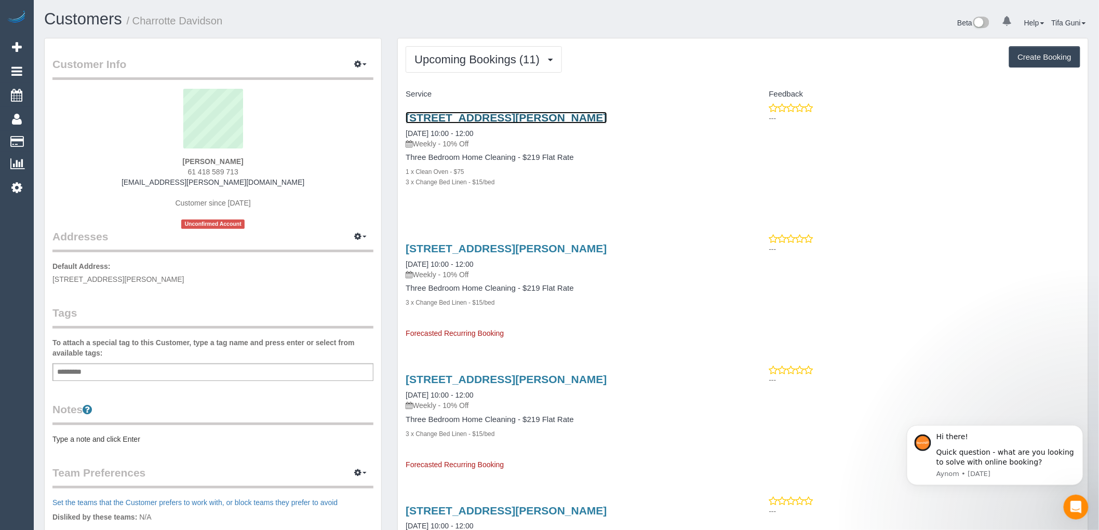
click at [549, 112] on link "54 Fergie Street, Fitzroy North, VIC 3068" at bounding box center [506, 118] width 201 height 12
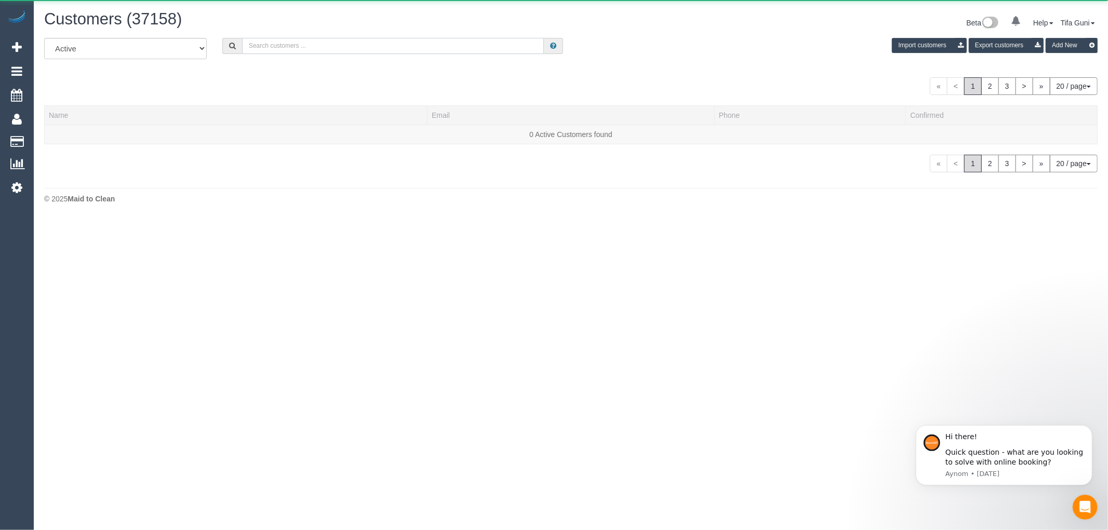
click at [298, 48] on input "text" at bounding box center [393, 46] width 302 height 16
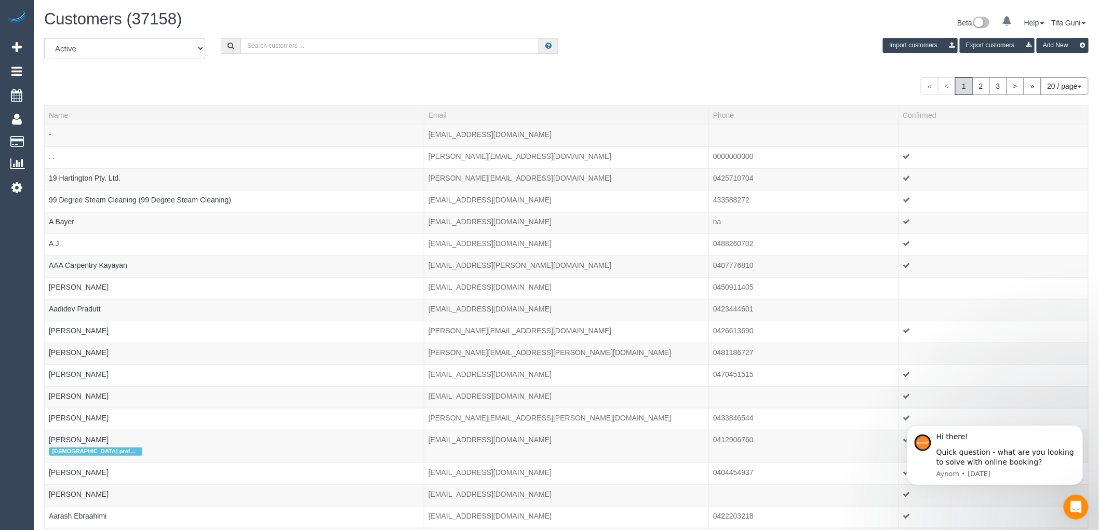
paste input "stillmanfoster@gmail.com"
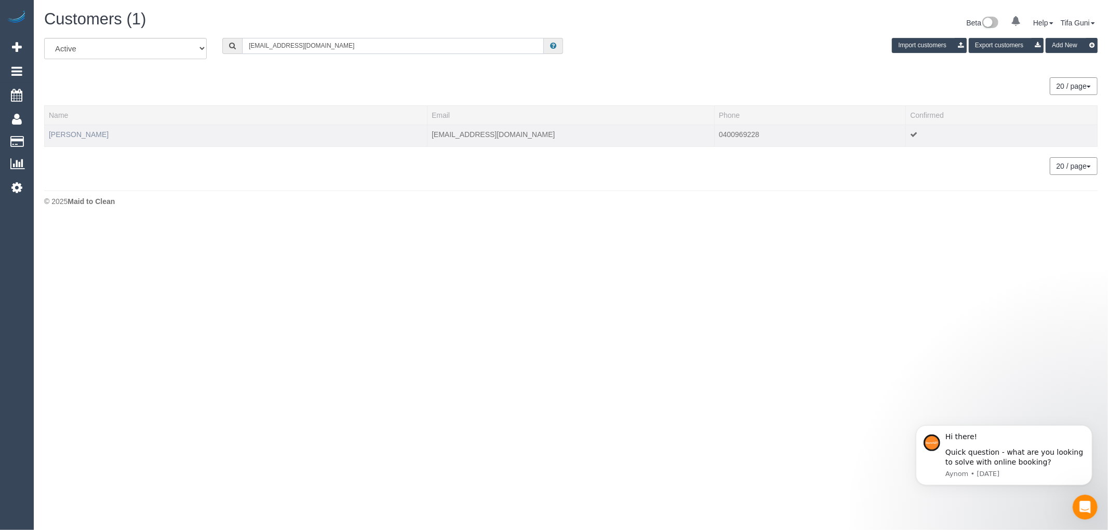
type input "stillmanfoster@gmail.com"
click at [90, 137] on link "Ashley Stillman-Foster" at bounding box center [79, 134] width 60 height 8
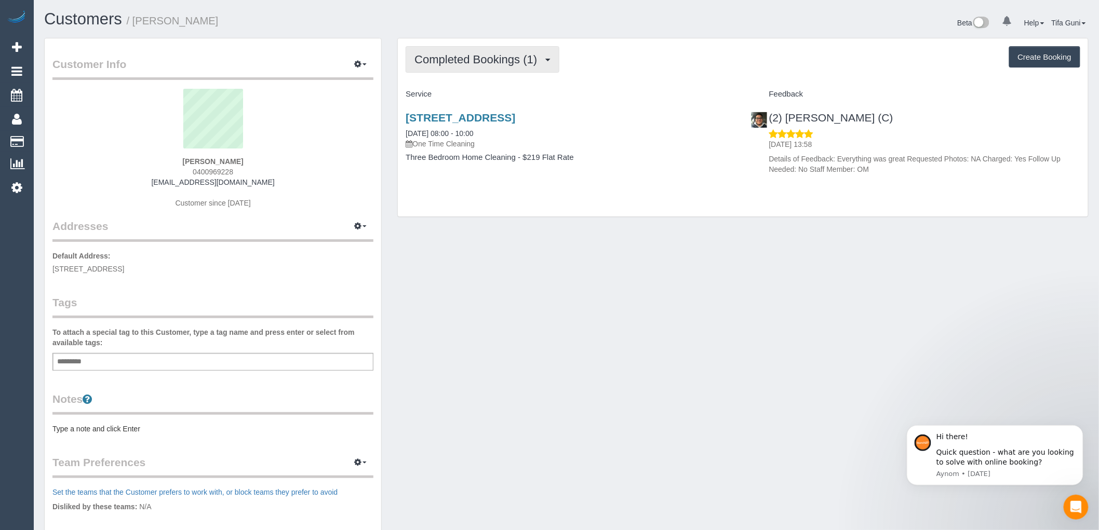
click at [535, 63] on span "Completed Bookings (1)" at bounding box center [478, 59] width 128 height 13
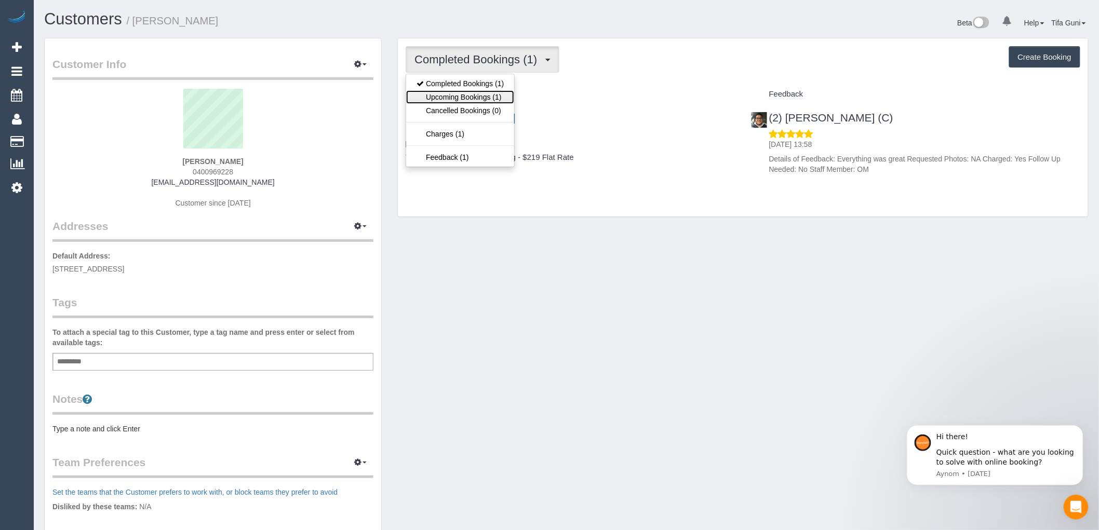
click at [466, 95] on link "Upcoming Bookings (1)" at bounding box center [460, 97] width 108 height 14
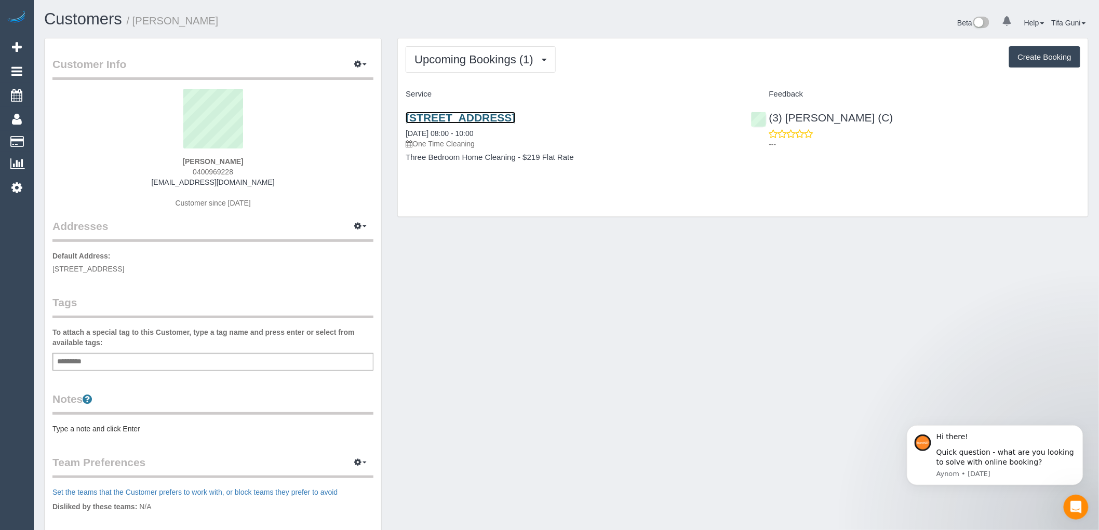
click at [487, 122] on link "14 Valanne Street, Brighton East, VIC 3187" at bounding box center [461, 118] width 110 height 12
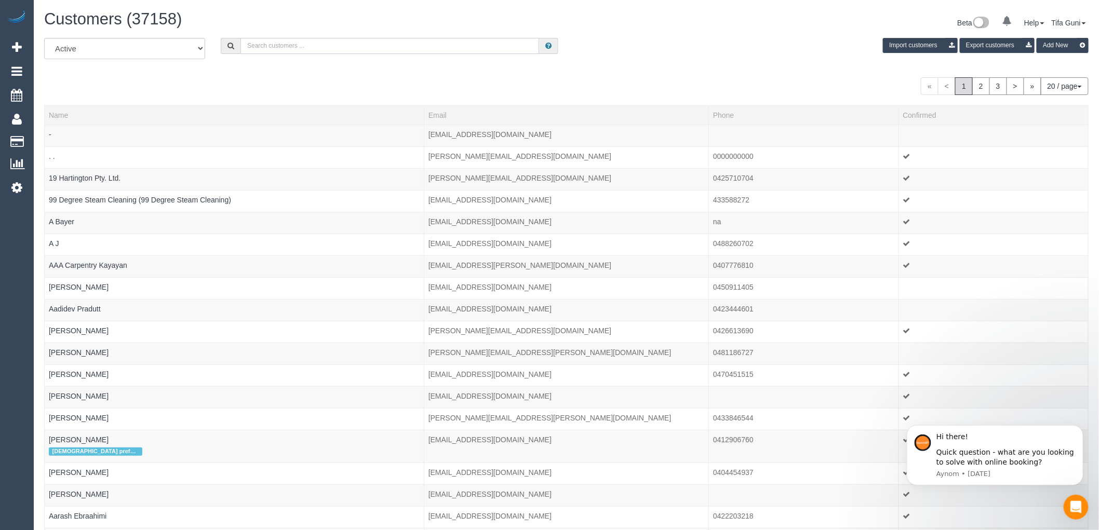
click at [319, 45] on input "text" at bounding box center [389, 46] width 299 height 16
paste input "charlotte.c.davidson@gmail.com"
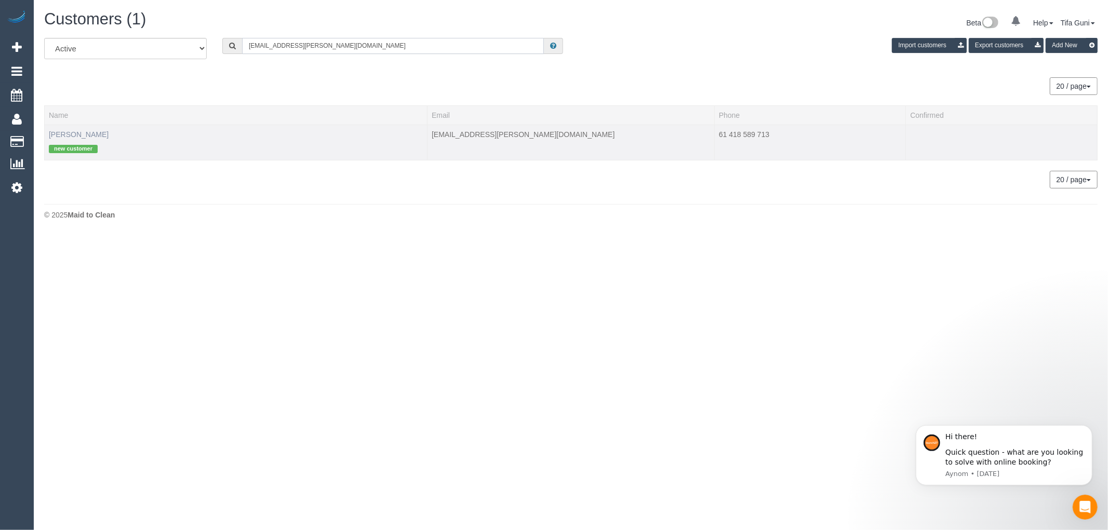
type input "charlotte.c.davidson@gmail.com"
click at [89, 133] on link "Charrotte Davidson" at bounding box center [79, 134] width 60 height 8
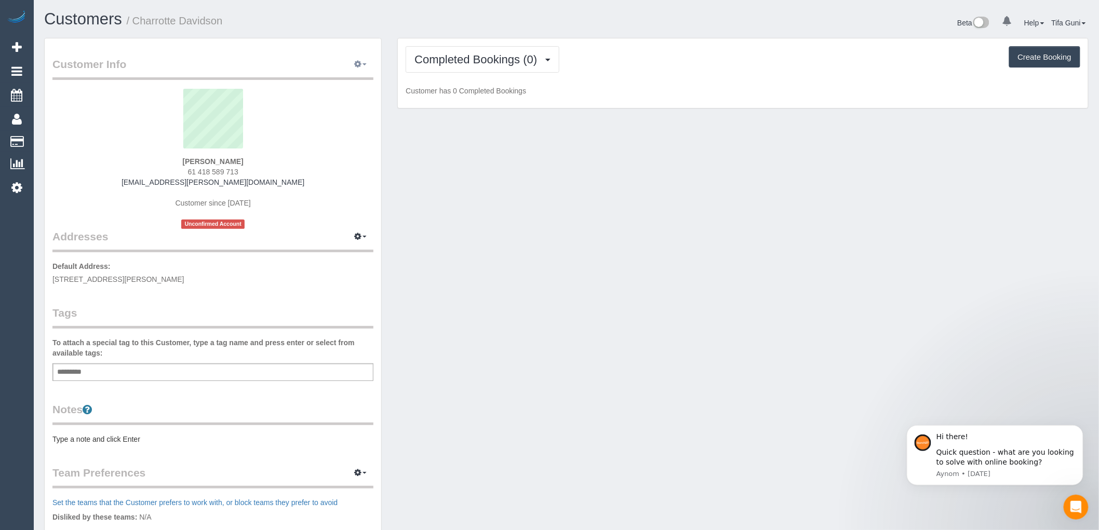
click at [365, 65] on span "button" at bounding box center [364, 64] width 4 height 2
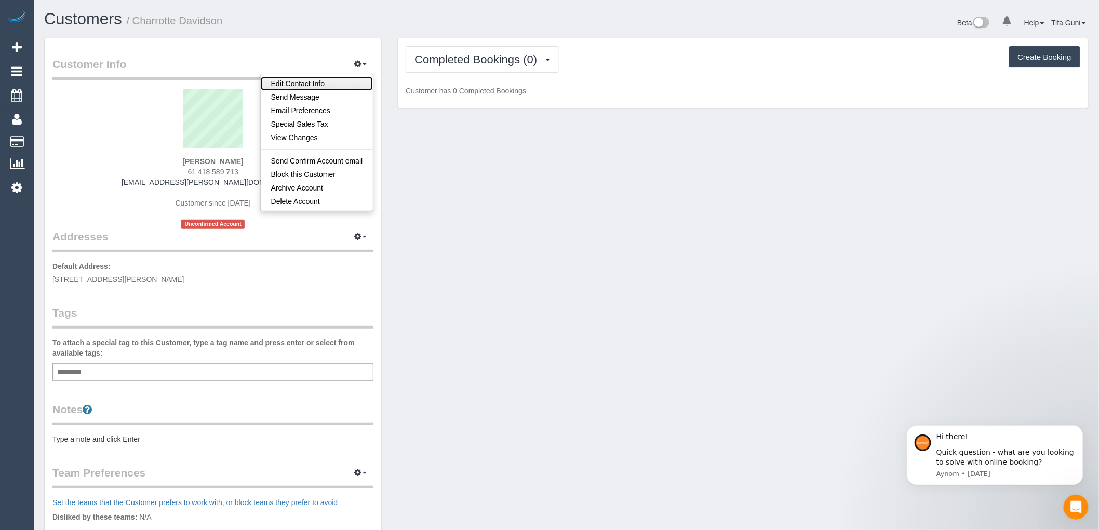
click at [318, 82] on link "Edit Contact Info" at bounding box center [317, 84] width 113 height 14
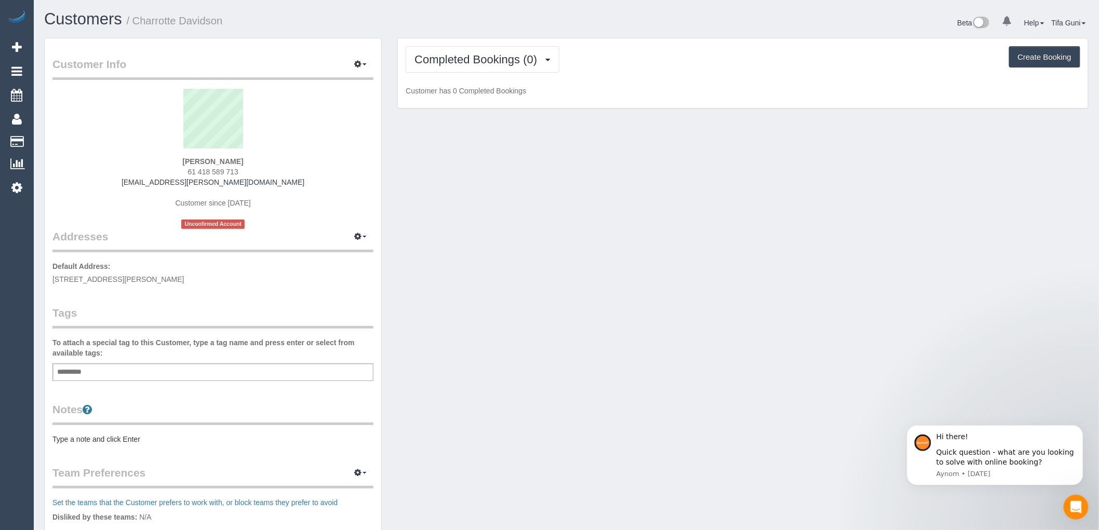
select select "VIC"
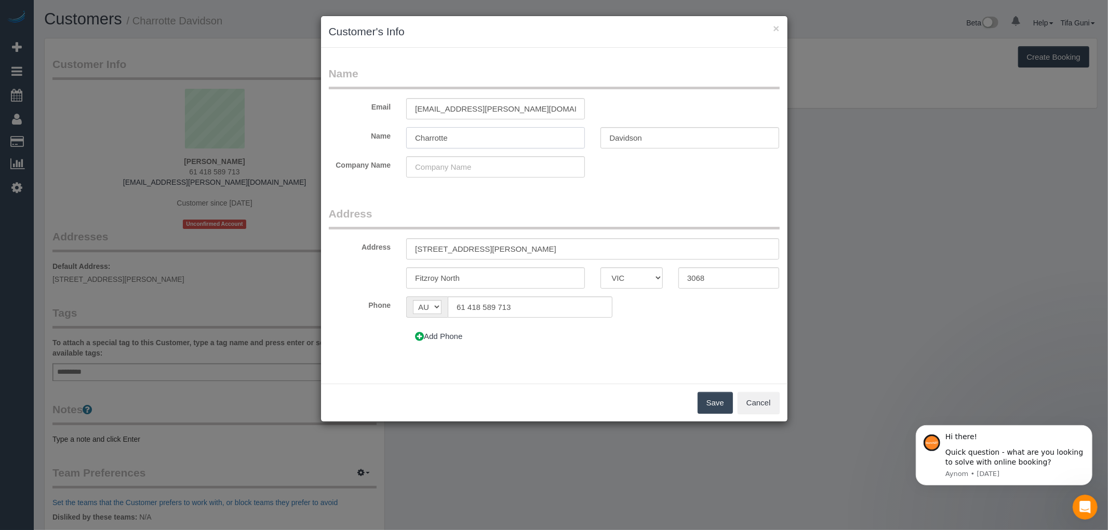
click at [454, 136] on input "Charrotte" at bounding box center [495, 137] width 179 height 21
click at [434, 136] on input "Charrotte" at bounding box center [495, 137] width 179 height 21
click at [456, 137] on input "Charlotte" at bounding box center [495, 137] width 179 height 21
type input "Charlotte"
click at [715, 401] on button "Save" at bounding box center [714, 403] width 35 height 22
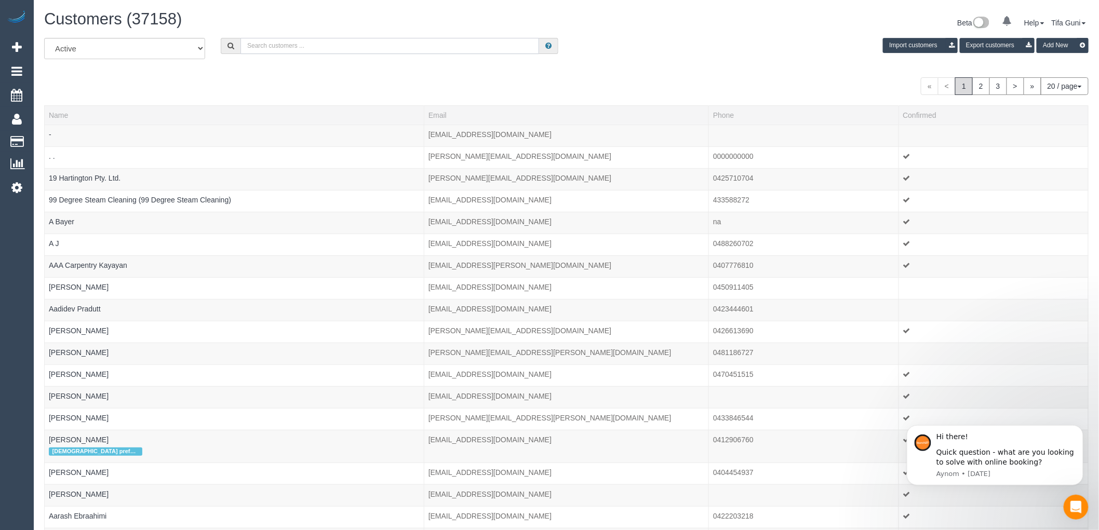
click at [312, 45] on input "text" at bounding box center [389, 46] width 299 height 16
paste input "aco46444@bigpond.net.au"
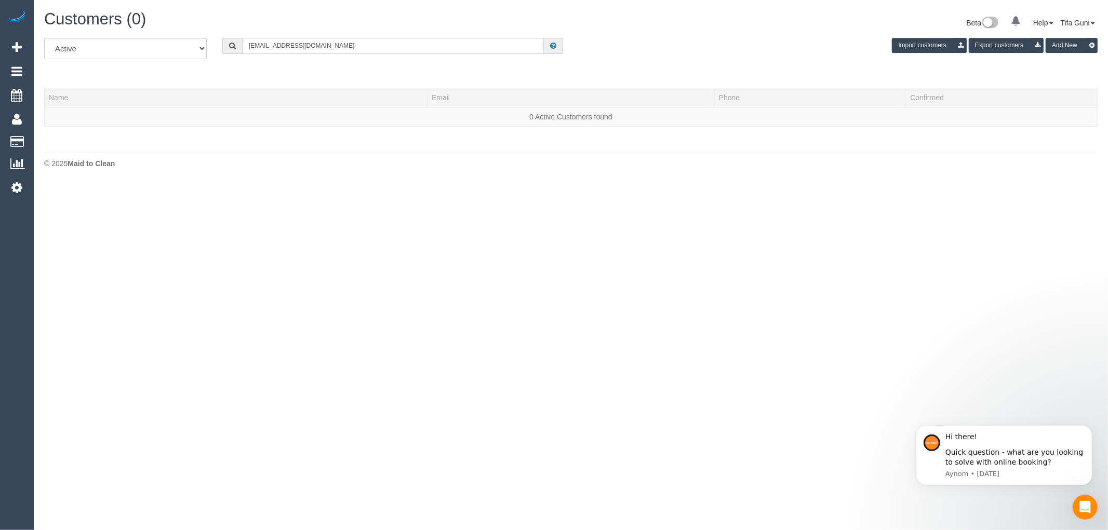
drag, startPoint x: 339, startPoint y: 47, endPoint x: 238, endPoint y: 49, distance: 101.3
click at [182, 55] on div "All Active Archived aco46444@bigpond.net.au Import customers Export customers A…" at bounding box center [570, 52] width 1069 height 29
paste input "lily.downs@hotmail.com"
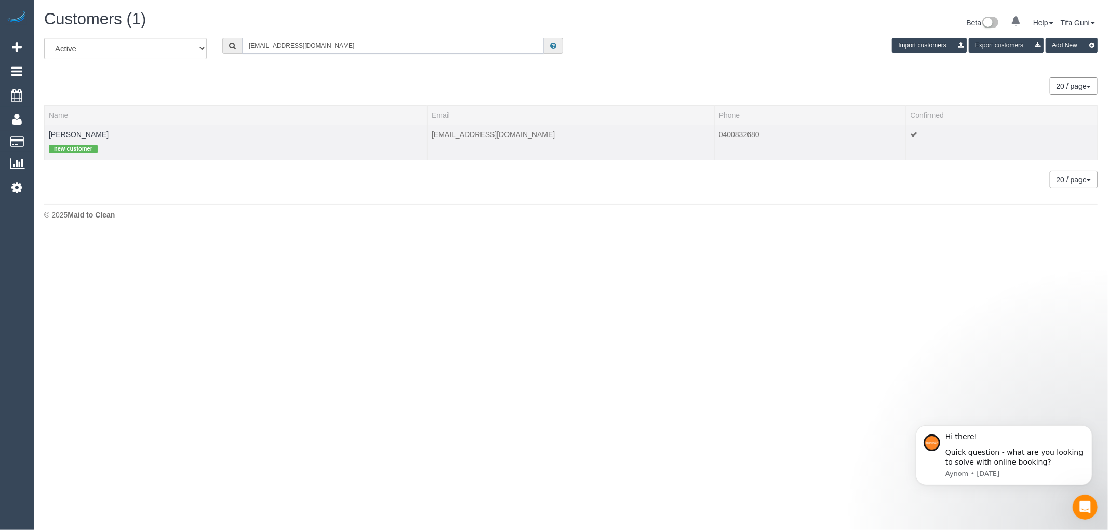
type input "lily.downs@hotmail.com"
click at [428, 131] on td "lily.downs@hotmail.com" at bounding box center [570, 142] width 287 height 35
click at [61, 130] on td "Lily Downs new customer" at bounding box center [236, 142] width 383 height 35
click at [65, 136] on link "Lily Downs" at bounding box center [79, 134] width 60 height 8
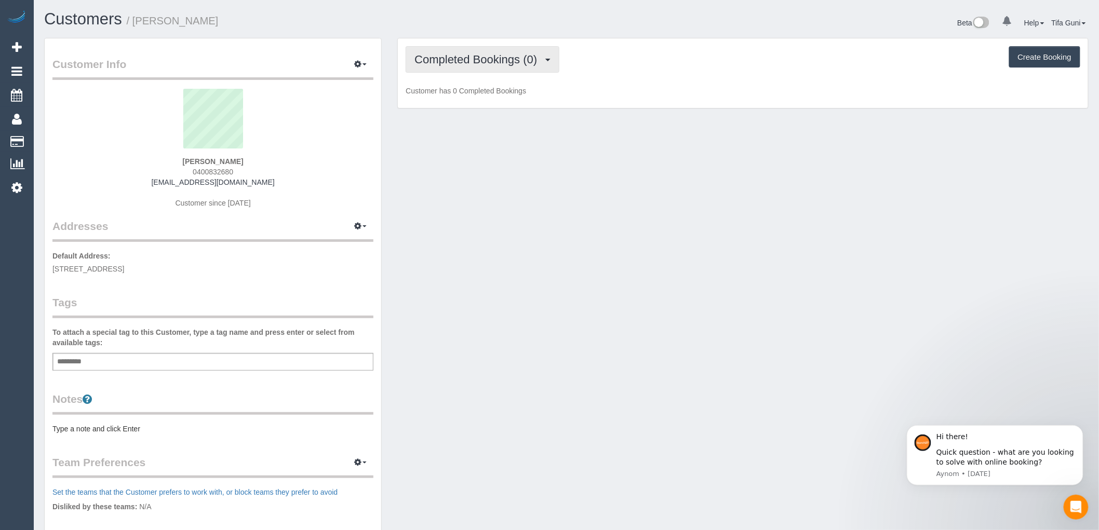
drag, startPoint x: 524, startPoint y: 63, endPoint x: 524, endPoint y: 72, distance: 8.3
click at [524, 64] on span "Completed Bookings (0)" at bounding box center [478, 59] width 128 height 13
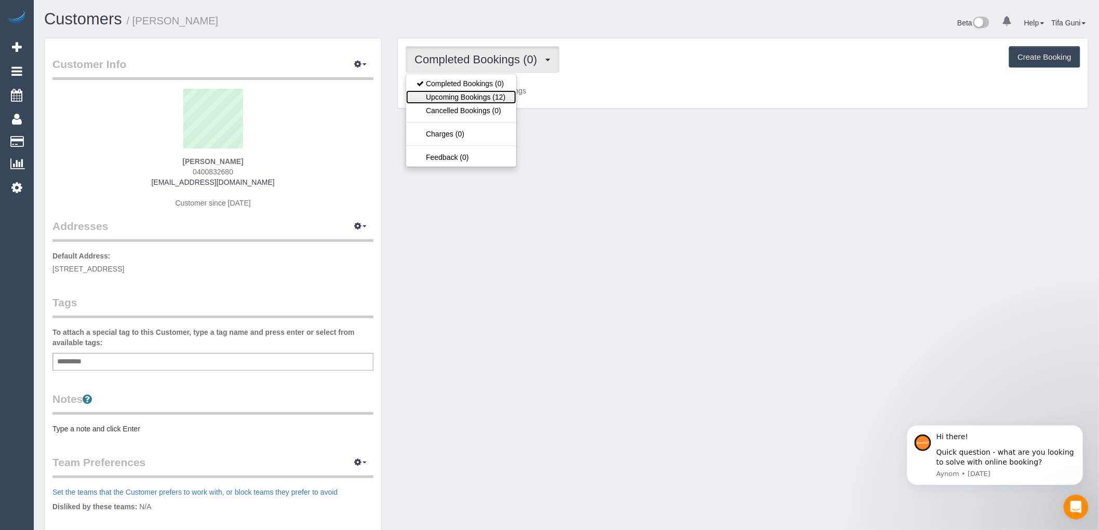
click at [494, 102] on link "Upcoming Bookings (12)" at bounding box center [461, 97] width 110 height 14
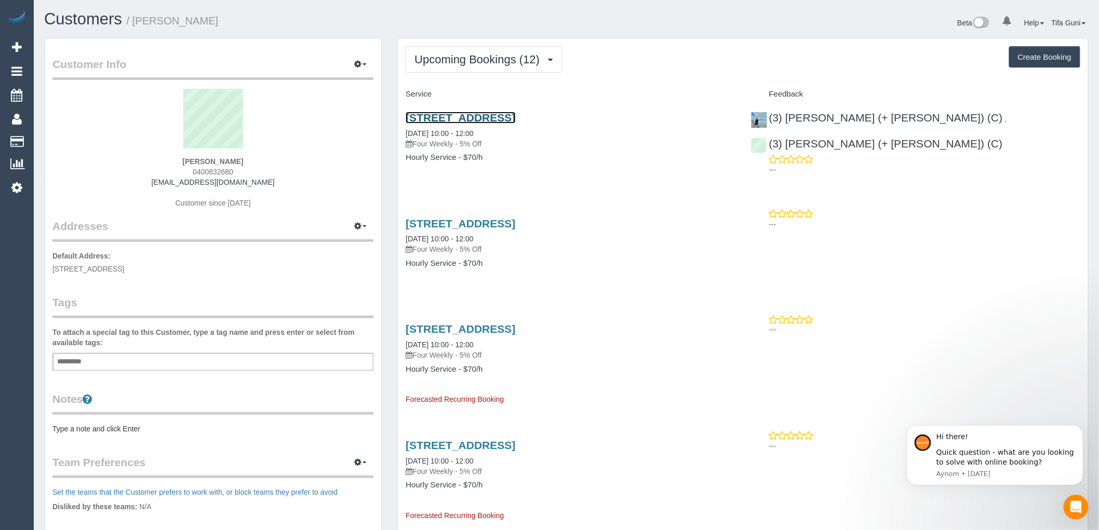
click at [496, 119] on link "10 Mcnabs Road, Keilor, VIC 3036" at bounding box center [461, 118] width 110 height 12
click at [500, 116] on link "10 Mcnabs Road, Keilor, VIC 3036" at bounding box center [461, 118] width 110 height 12
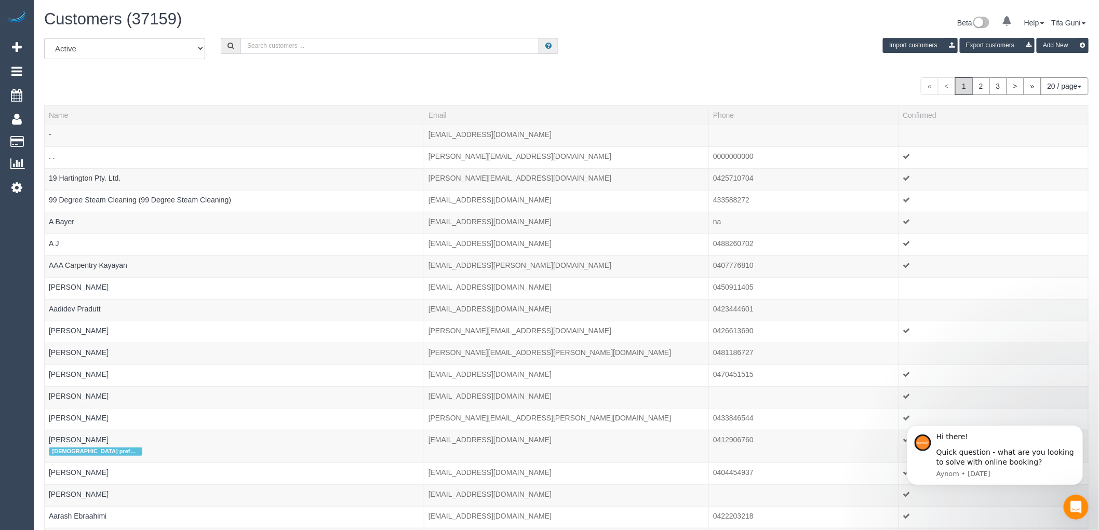
click at [286, 39] on input "text" at bounding box center [389, 46] width 299 height 16
paste input "susan.eldridge101@gmail.com"
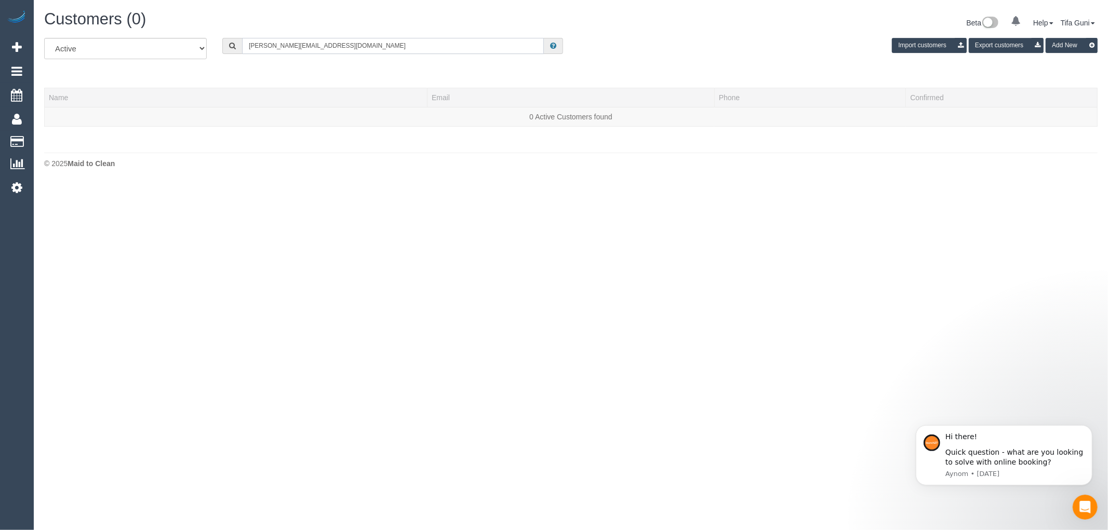
type input "susan.eldridge101@gmail.com"
click at [73, 47] on span "Add Booking" at bounding box center [99, 47] width 130 height 24
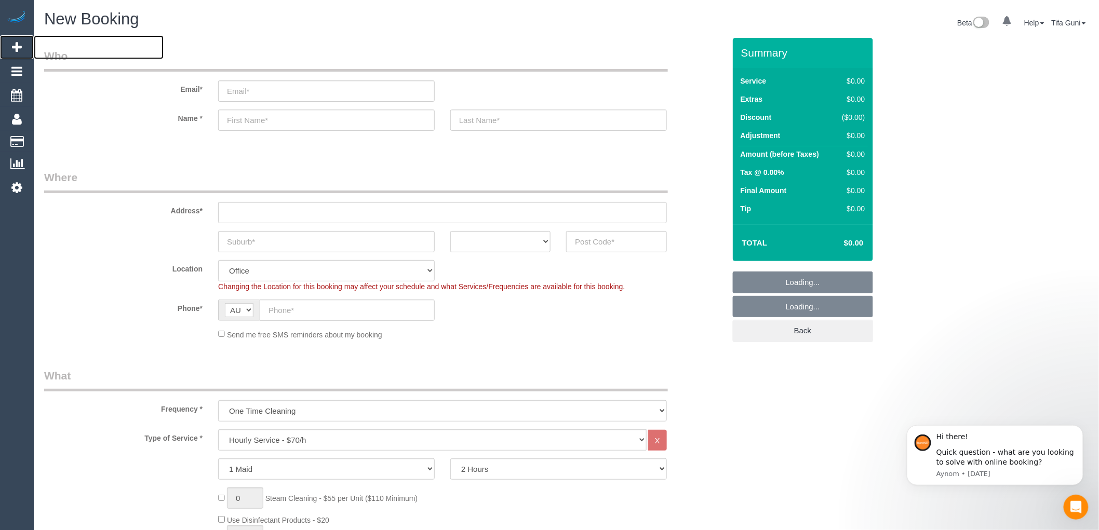
select select "object:13793"
click at [243, 210] on input "text" at bounding box center [442, 212] width 449 height 21
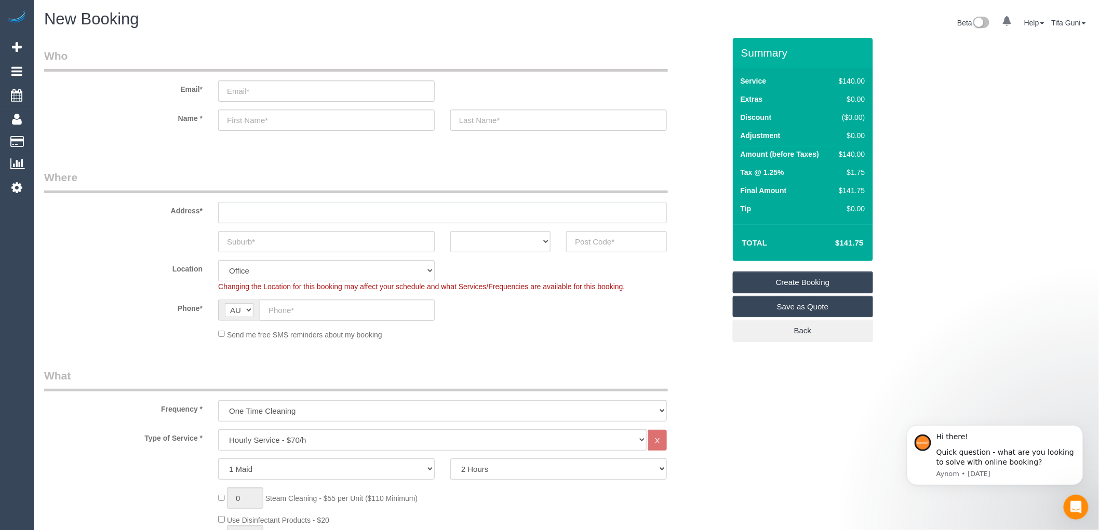
paste input "1/47 Essex Road"
type input "1/47 Essex Road"
click at [263, 243] on input "text" at bounding box center [326, 241] width 217 height 21
paste input "Surrey Hills"
type input "Surrey Hills"
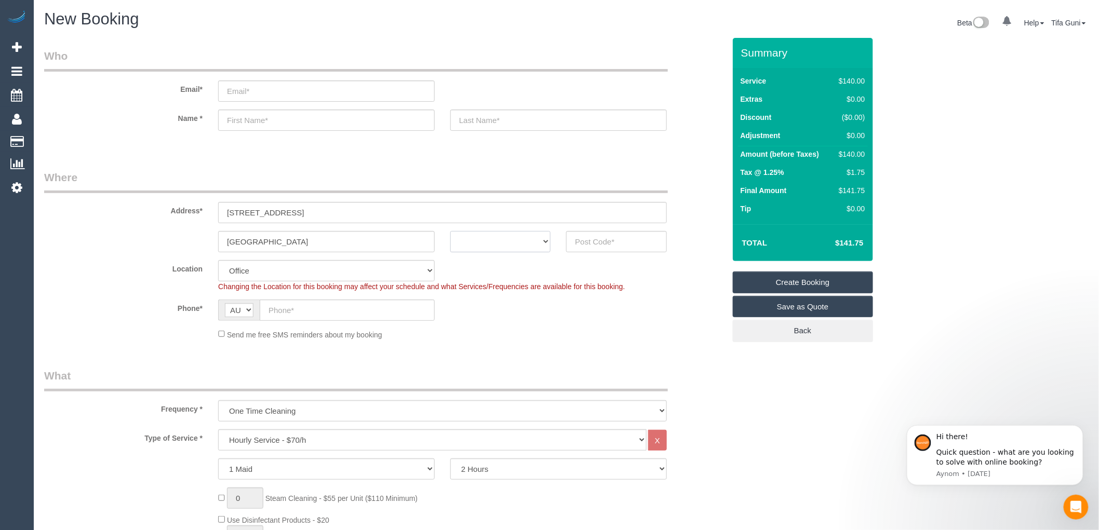
click at [519, 240] on select "ACT [GEOGRAPHIC_DATA] NT [GEOGRAPHIC_DATA] SA TAS [GEOGRAPHIC_DATA] [GEOGRAPHIC…" at bounding box center [500, 241] width 100 height 21
select select "VIC"
click at [450, 231] on select "ACT [GEOGRAPHIC_DATA] NT [GEOGRAPHIC_DATA] SA TAS [GEOGRAPHIC_DATA] [GEOGRAPHIC…" at bounding box center [500, 241] width 100 height 21
drag, startPoint x: 286, startPoint y: 234, endPoint x: 211, endPoint y: 237, distance: 74.8
click at [211, 237] on div "Surrey Hills" at bounding box center [326, 241] width 232 height 21
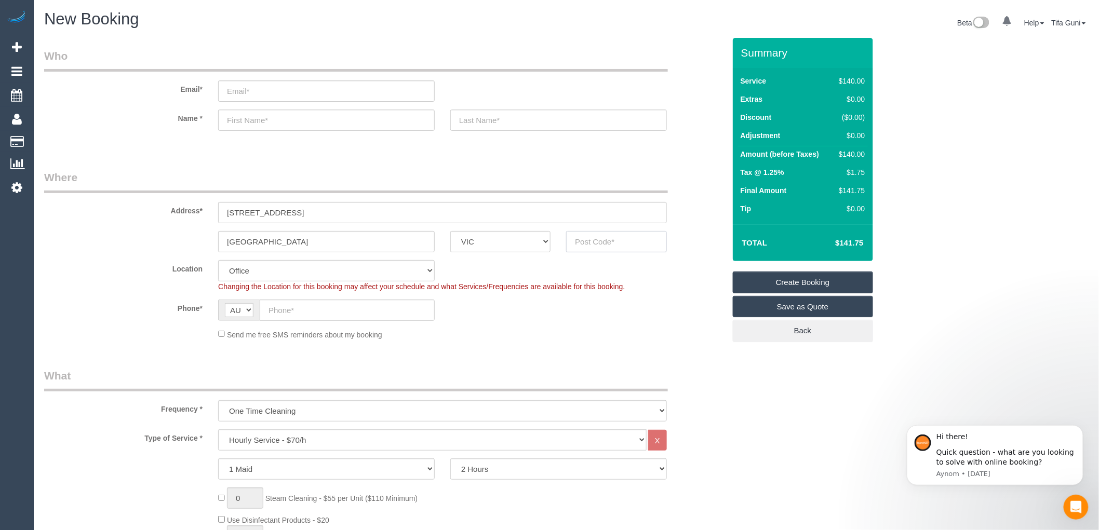
click at [591, 242] on input "text" at bounding box center [616, 241] width 100 height 21
type input "3127"
select select "58"
select select "object:13798"
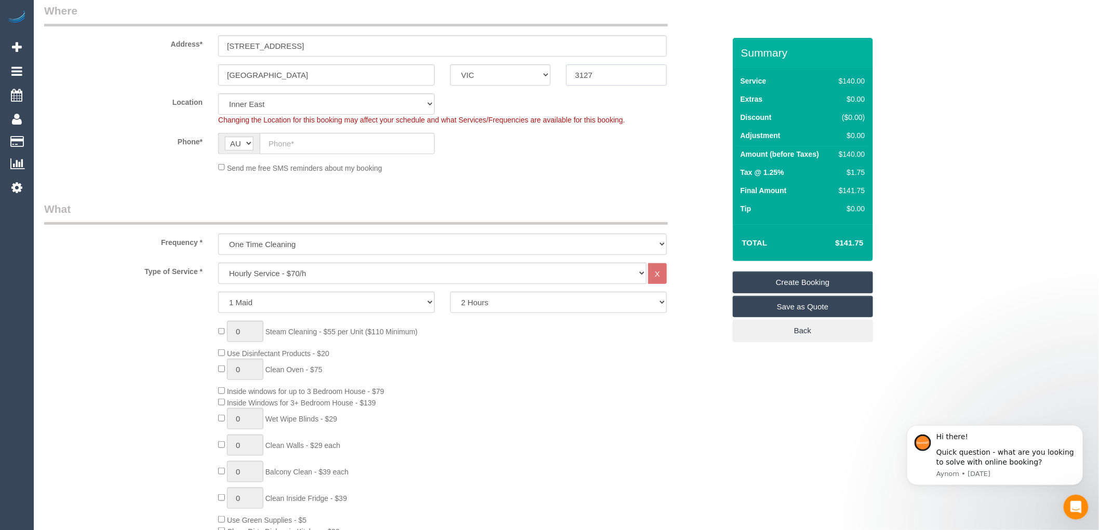
scroll to position [173, 0]
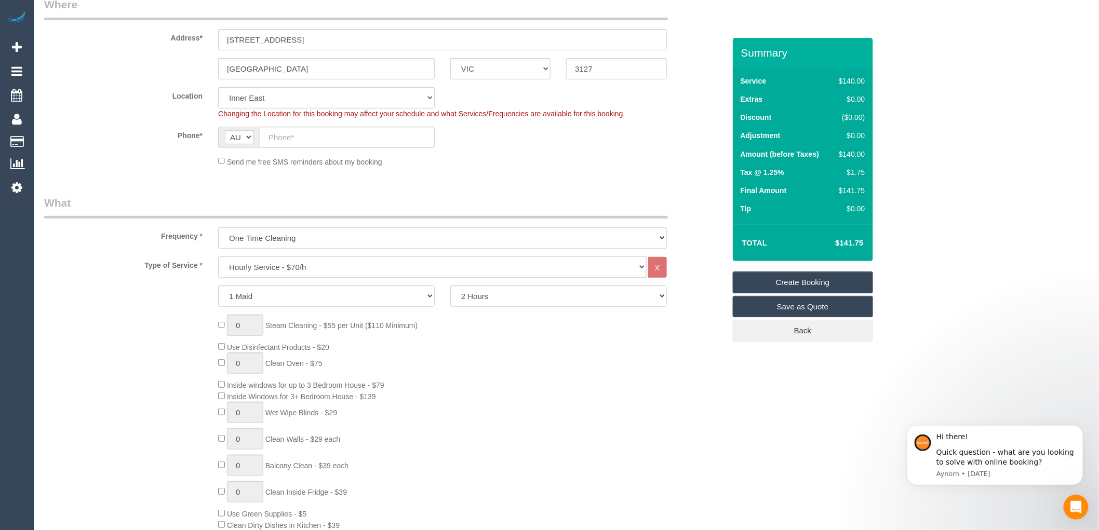
click at [267, 270] on select "Hourly Service - $70/h Hourly Service - $65/h Hourly Service - $60/h Hourly Ser…" at bounding box center [432, 267] width 428 height 21
select select "212"
click at [218, 257] on select "Hourly Service - $70/h Hourly Service - $65/h Hourly Service - $60/h Hourly Ser…" at bounding box center [432, 267] width 428 height 21
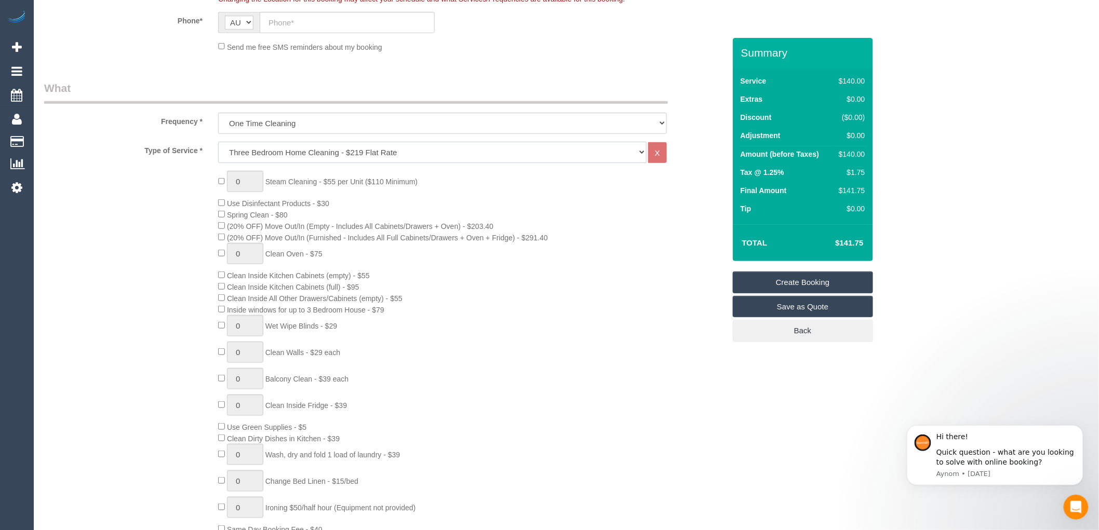
scroll to position [288, 0]
type input "1"
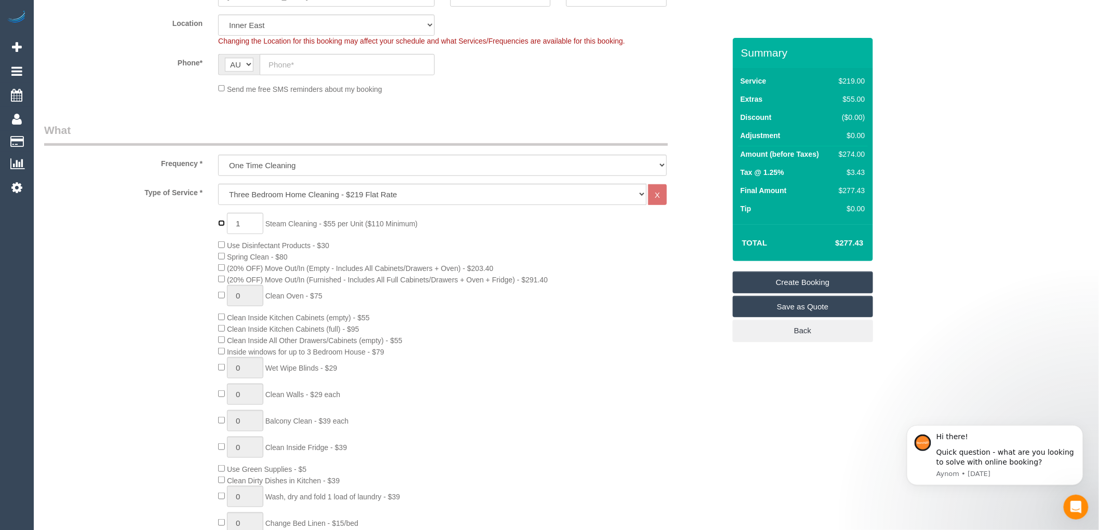
scroll to position [231, 0]
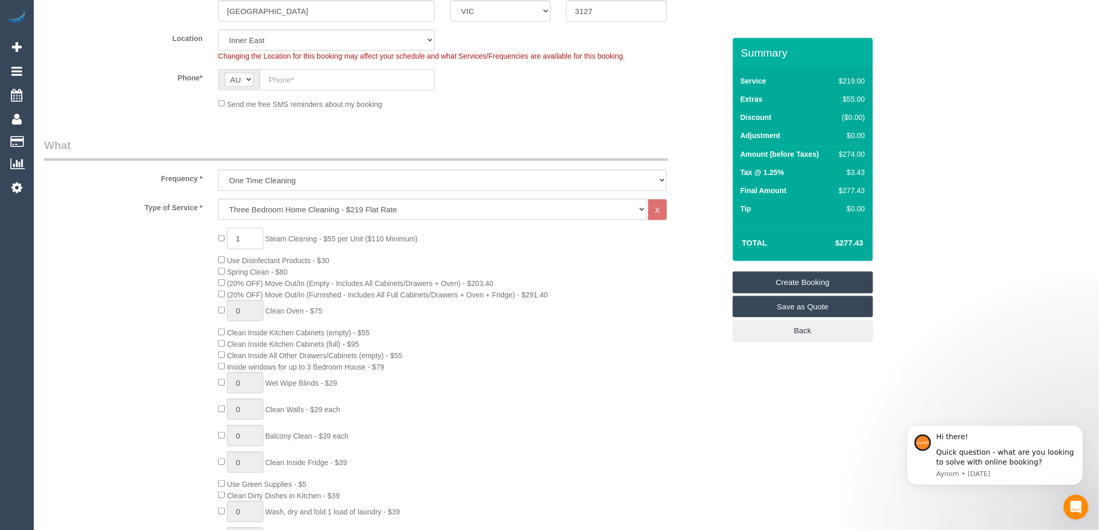
click at [250, 237] on input "1" at bounding box center [245, 238] width 36 height 21
click at [645, 417] on div "1 Steam Cleaning - $55 per Unit ($110 Minimum) Use Disinfectant Products - $30 …" at bounding box center [471, 410] width 522 height 364
click at [487, 380] on div "1 Steam Cleaning - $55 per Unit ($110 Minimum) Use Disinfectant Products - $30 …" at bounding box center [471, 410] width 522 height 364
click at [248, 237] on input "1" at bounding box center [245, 238] width 36 height 21
click at [518, 253] on div "5 Steam Cleaning - $55 per Unit ($110 Minimum) Use Disinfectant Products - $30 …" at bounding box center [471, 410] width 522 height 364
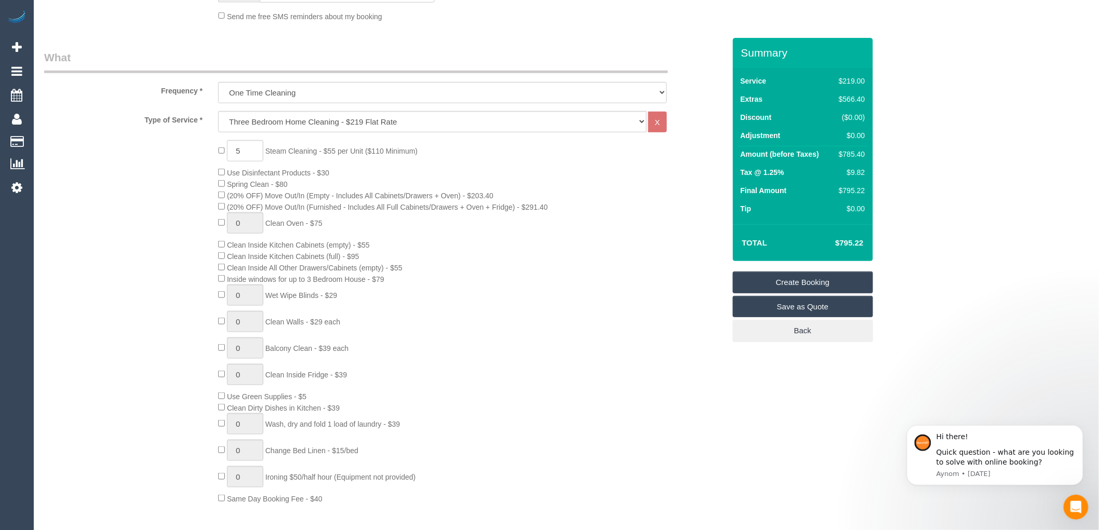
scroll to position [346, 0]
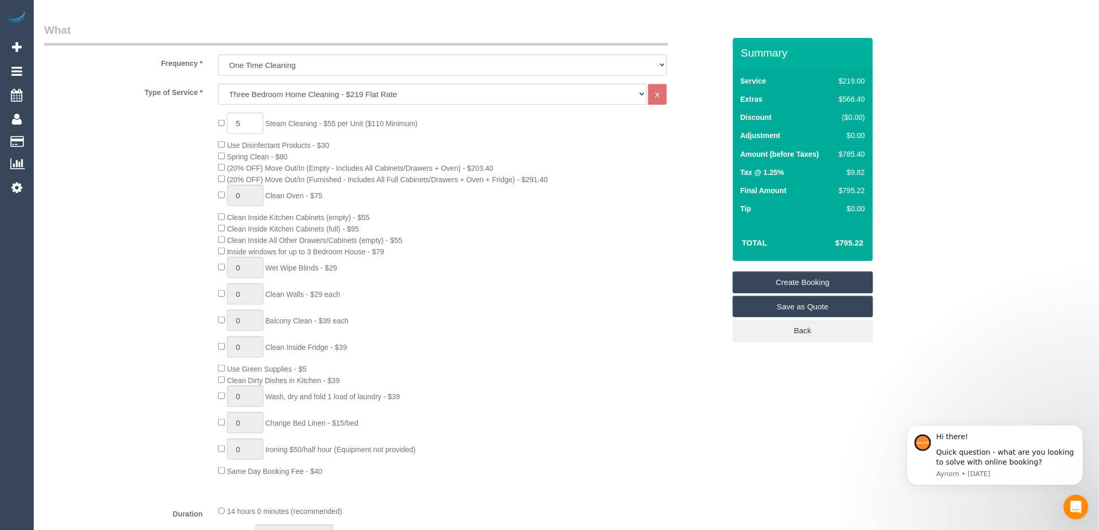
drag, startPoint x: 551, startPoint y: 184, endPoint x: 234, endPoint y: 185, distance: 317.3
click at [234, 184] on span "(20% OFF) Move Out/In (Furnished - Includes All Full Cabinets/Drawers + Oven + …" at bounding box center [387, 180] width 321 height 8
click at [545, 195] on div "5 Steam Cleaning - $55 per Unit ($110 Minimum) Use Disinfectant Products - $30 …" at bounding box center [471, 295] width 522 height 364
drag, startPoint x: 551, startPoint y: 182, endPoint x: 230, endPoint y: 184, distance: 321.5
click at [230, 184] on span "(20% OFF) Move Out/In (Furnished - Includes All Full Cabinets/Drawers + Oven + …" at bounding box center [387, 180] width 321 height 8
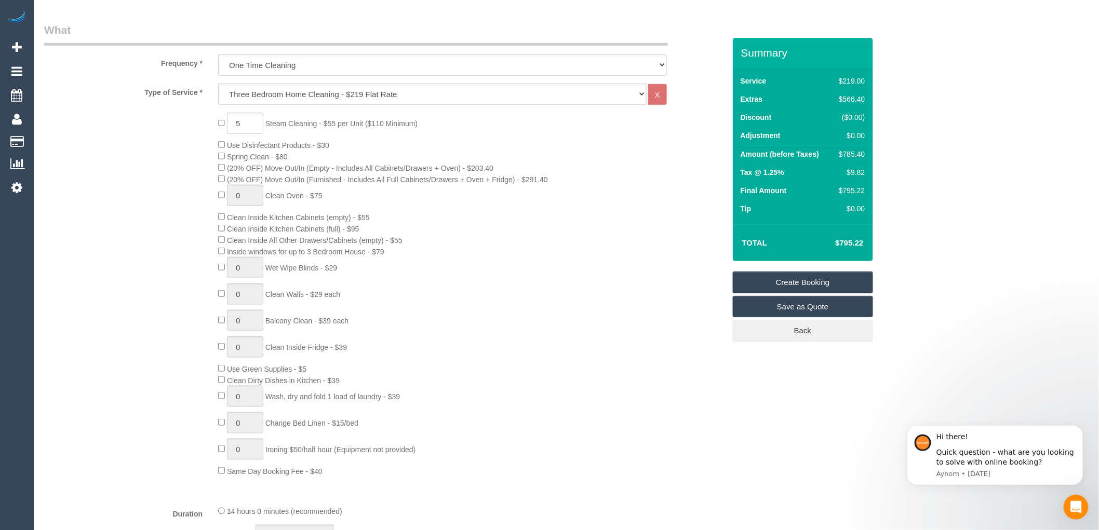
copy span "(20% OFF) Move Out/In (Furnished - Includes All Full Cabinets/Drawers + Oven + …"
click at [658, 222] on div "5 Steam Cleaning - $55 per Unit ($110 Minimum) Use Disinfectant Products - $30 …" at bounding box center [471, 295] width 522 height 364
click at [217, 122] on div "5 Steam Cleaning - $55 per Unit ($110 Minimum) Use Disinfectant Products - $30 …" at bounding box center [471, 295] width 522 height 364
type input "0"
click at [645, 198] on div "0 Steam Cleaning - $55 per Unit ($110 Minimum) Use Disinfectant Products - $30 …" at bounding box center [471, 295] width 522 height 364
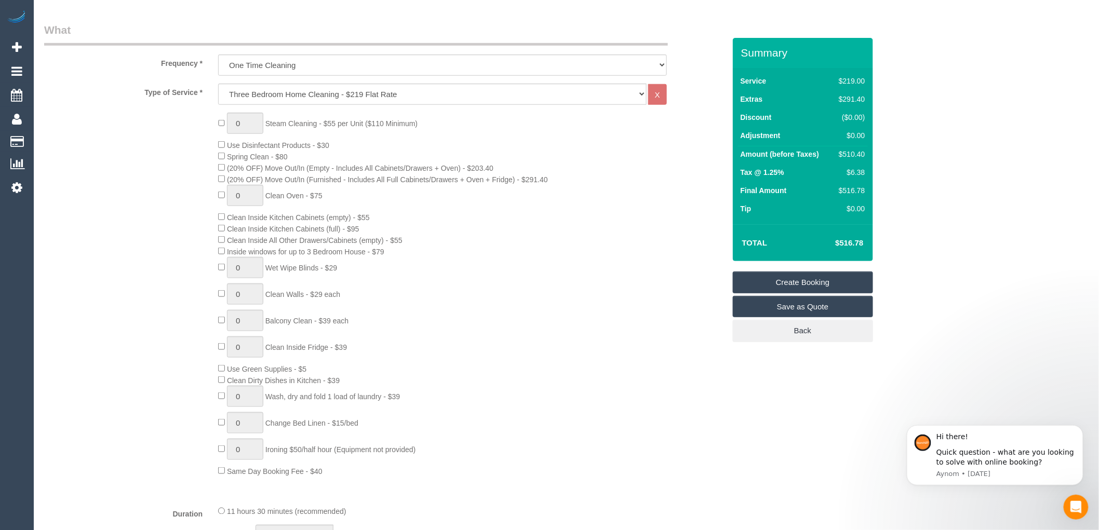
drag, startPoint x: 865, startPoint y: 240, endPoint x: 832, endPoint y: 247, distance: 33.4
click at [832, 247] on td "$516.78" at bounding box center [834, 243] width 68 height 26
copy h4 "$516.78"
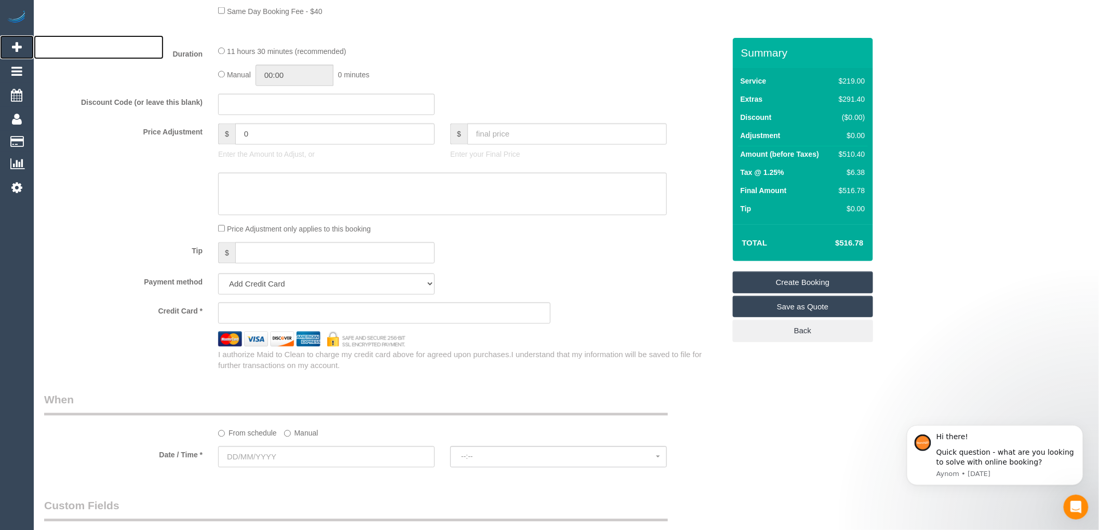
scroll to position [923, 0]
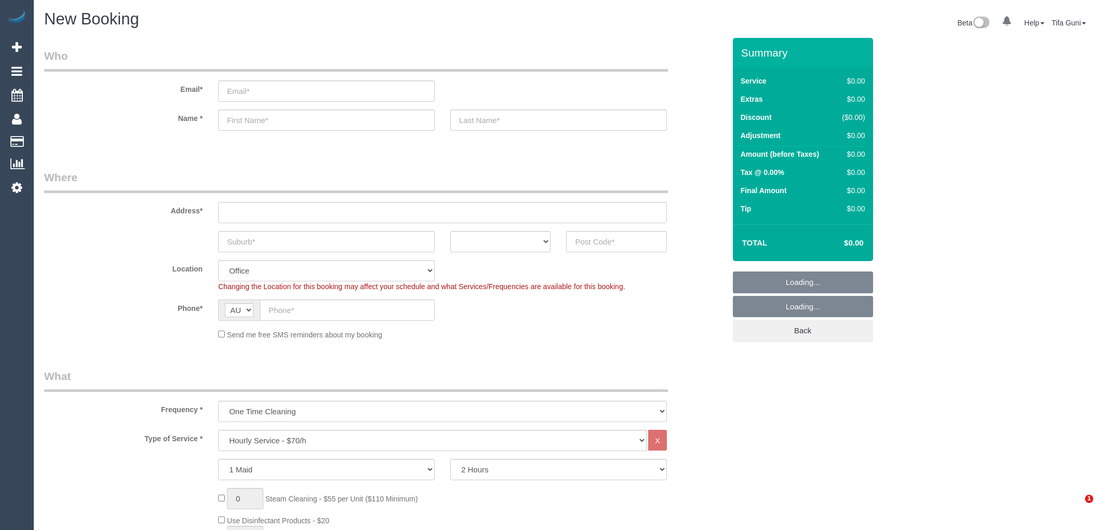
select select "object:2044"
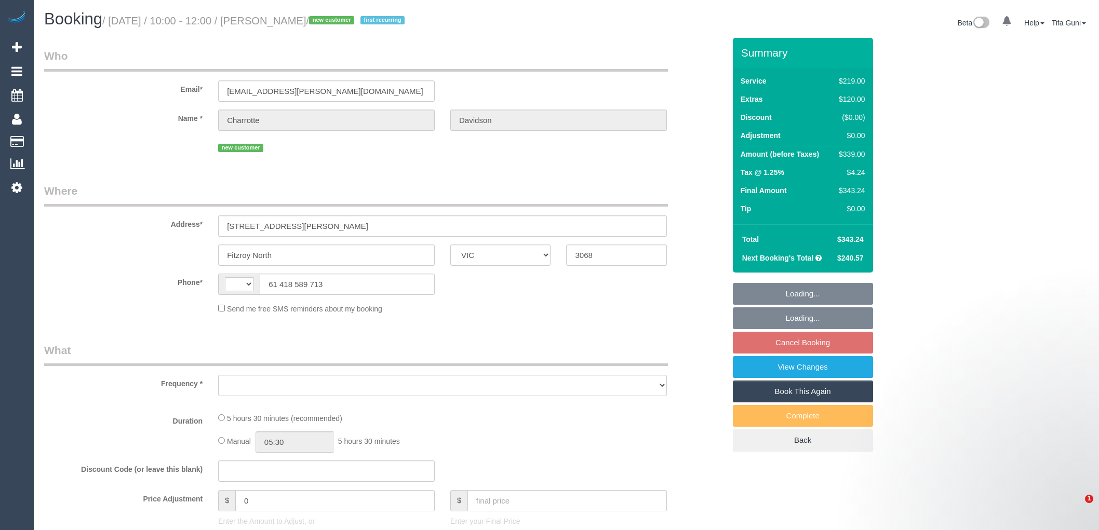
select select "VIC"
select select "string:AU"
select select "object:536"
select select "string:stripe-pm_1Rznla2GScqysDRVQVXEtdTd"
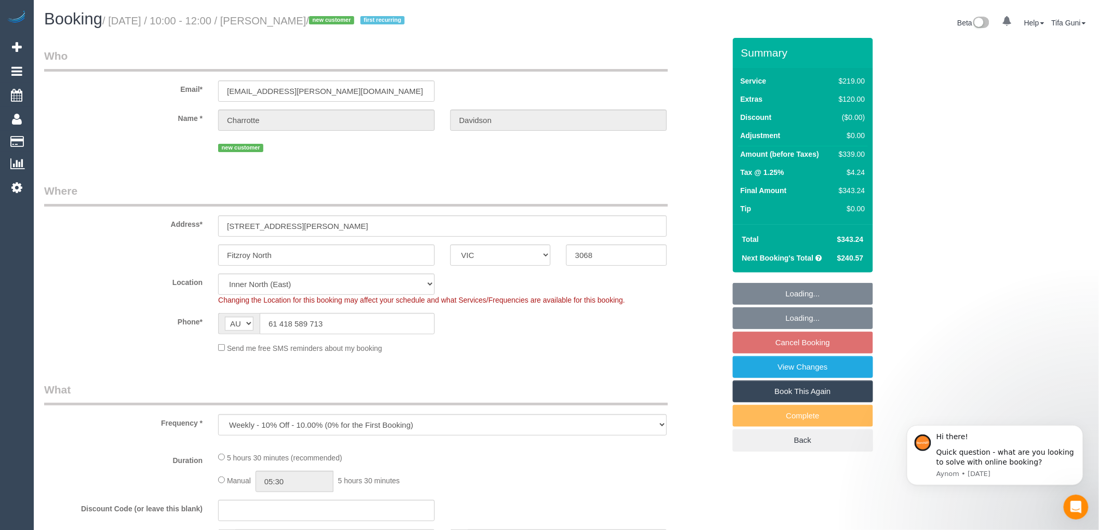
select select "object:543"
select select "number:27"
select select "number:15"
select select "number:19"
select select "number:36"
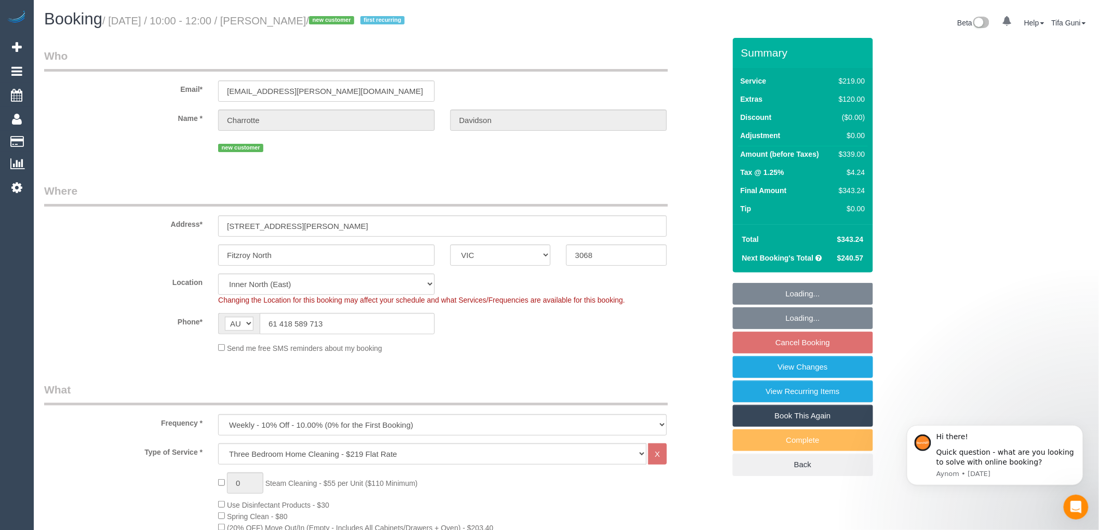
select select "spot3"
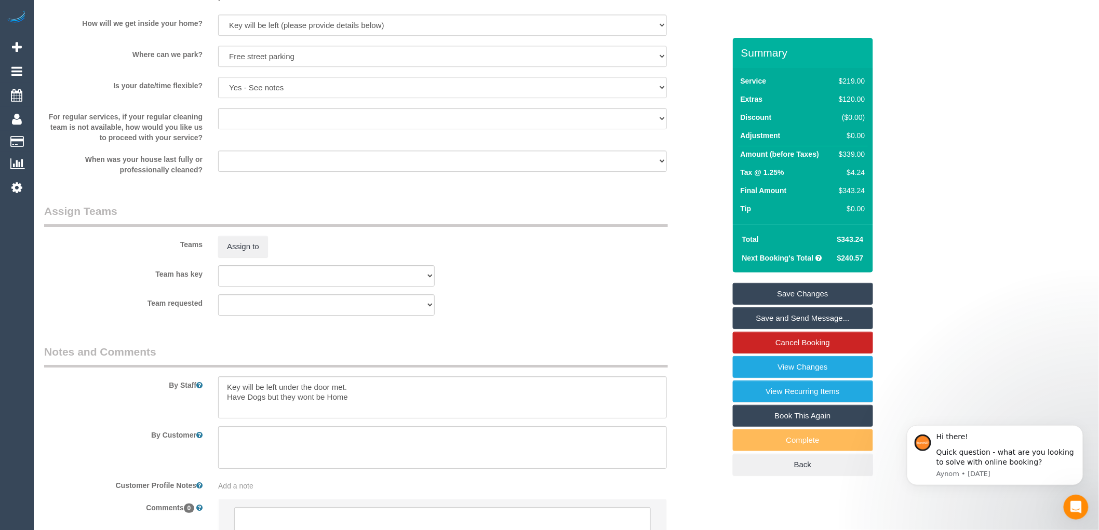
scroll to position [1384, 0]
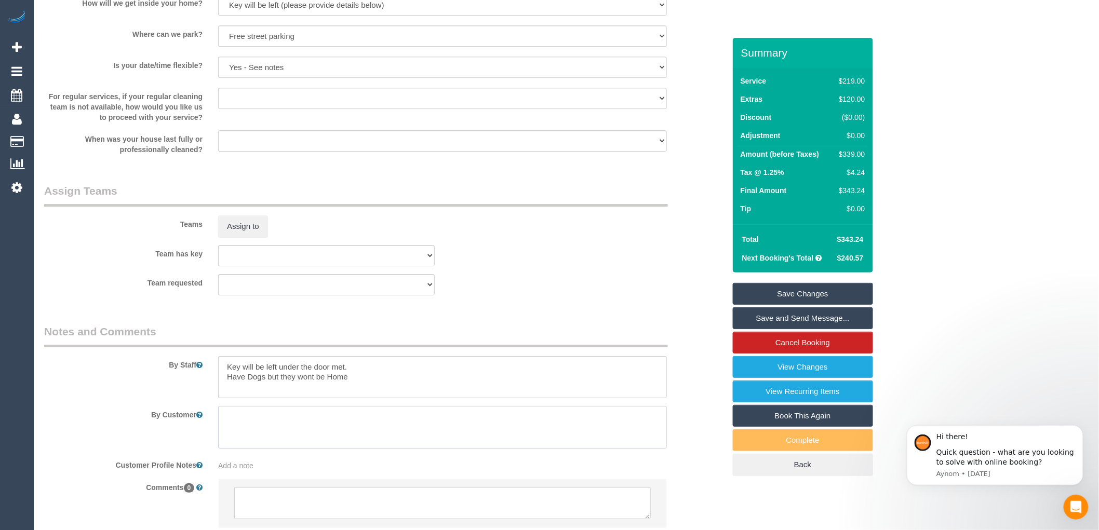
click at [250, 429] on textarea at bounding box center [442, 427] width 449 height 43
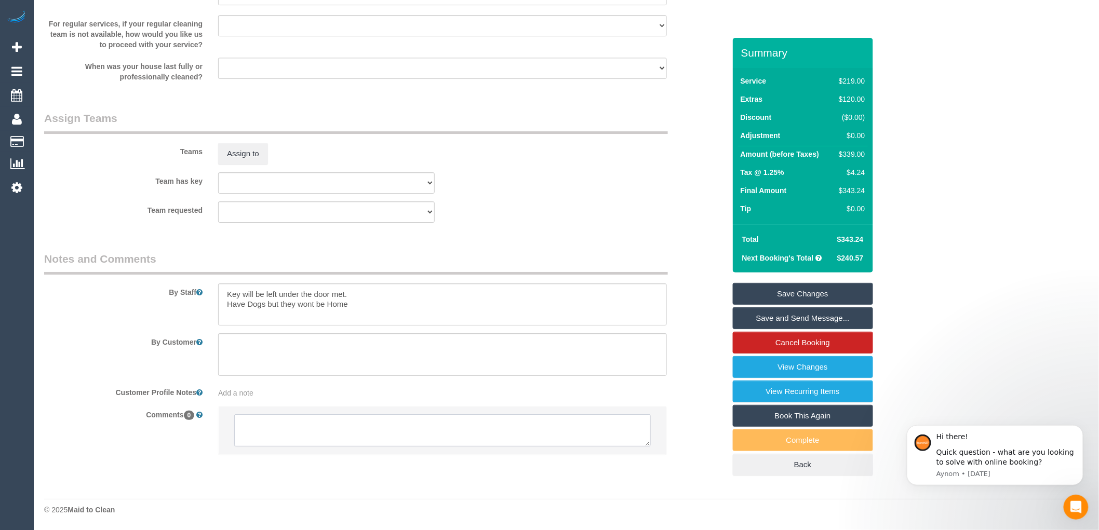
click at [249, 434] on textarea at bounding box center [442, 430] width 416 height 32
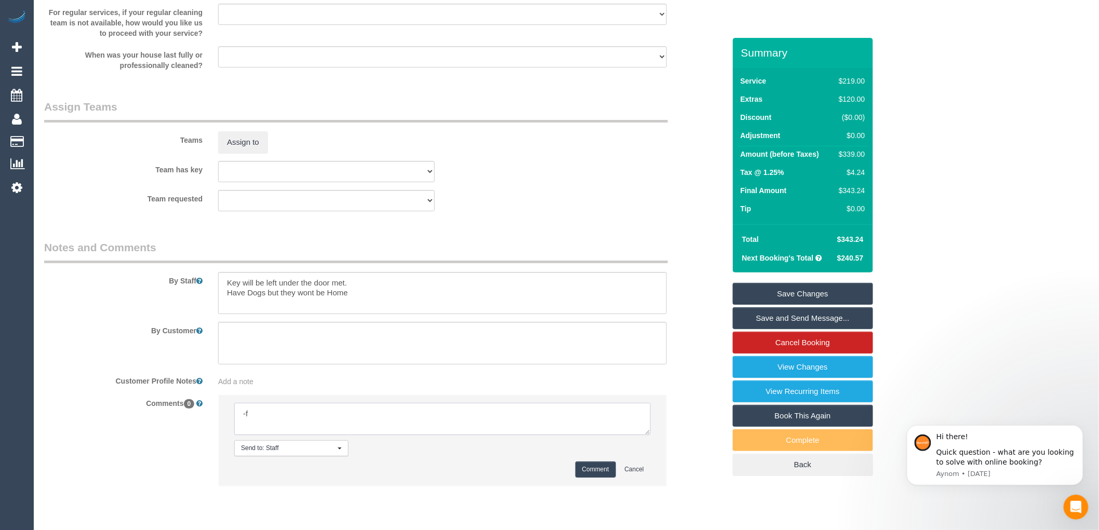
type textarea "-"
paste textarea "Flexibility dates: Flexibility times: Notes: knows we need to review Contact vi…"
click at [304, 425] on textarea at bounding box center [442, 419] width 416 height 32
click at [309, 435] on textarea at bounding box center [442, 419] width 416 height 32
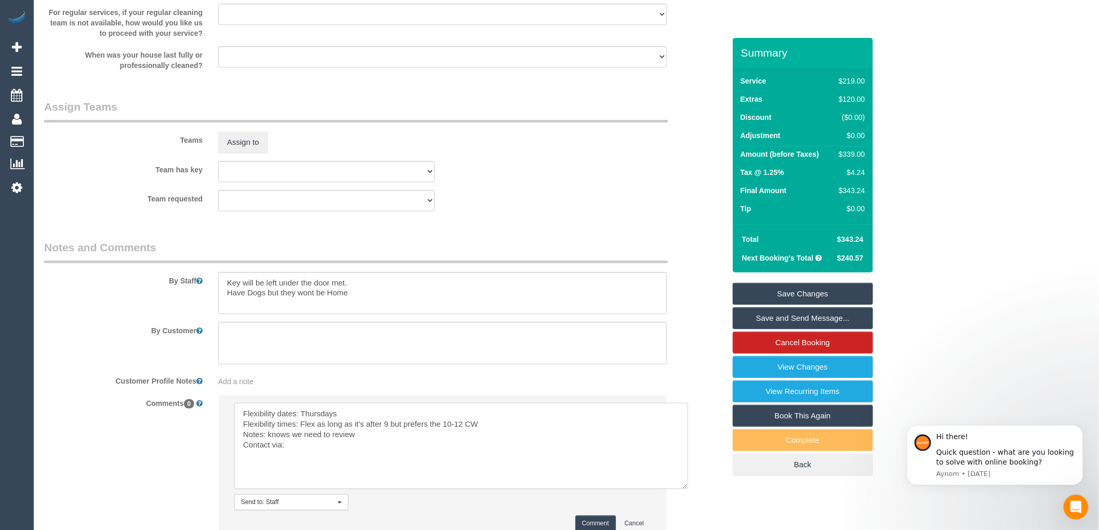
drag, startPoint x: 647, startPoint y: 444, endPoint x: 684, endPoint y: 499, distance: 66.4
click at [684, 489] on textarea at bounding box center [461, 446] width 454 height 86
click at [367, 445] on textarea at bounding box center [461, 446] width 454 height 86
click at [302, 461] on textarea at bounding box center [461, 446] width 454 height 86
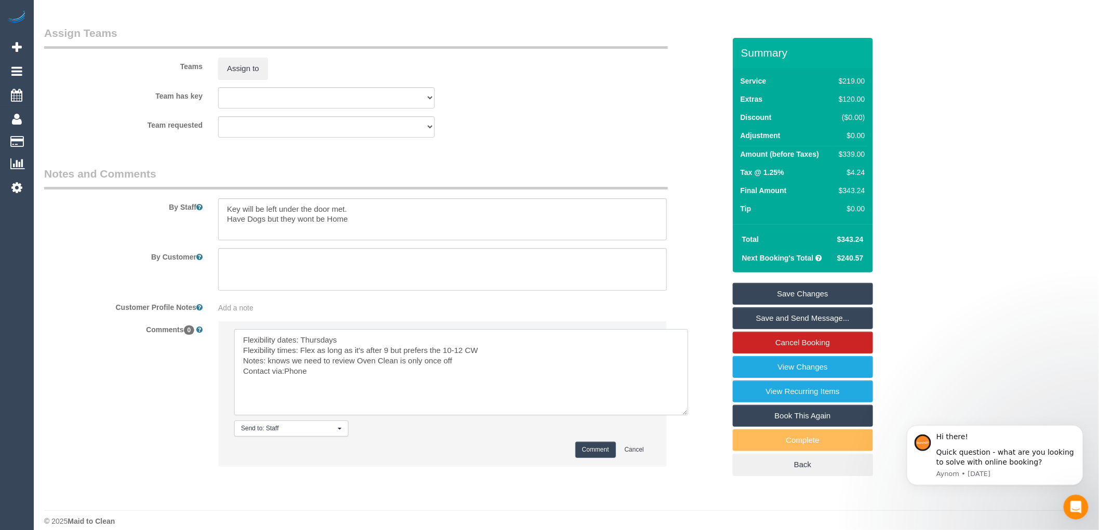
scroll to position [1566, 0]
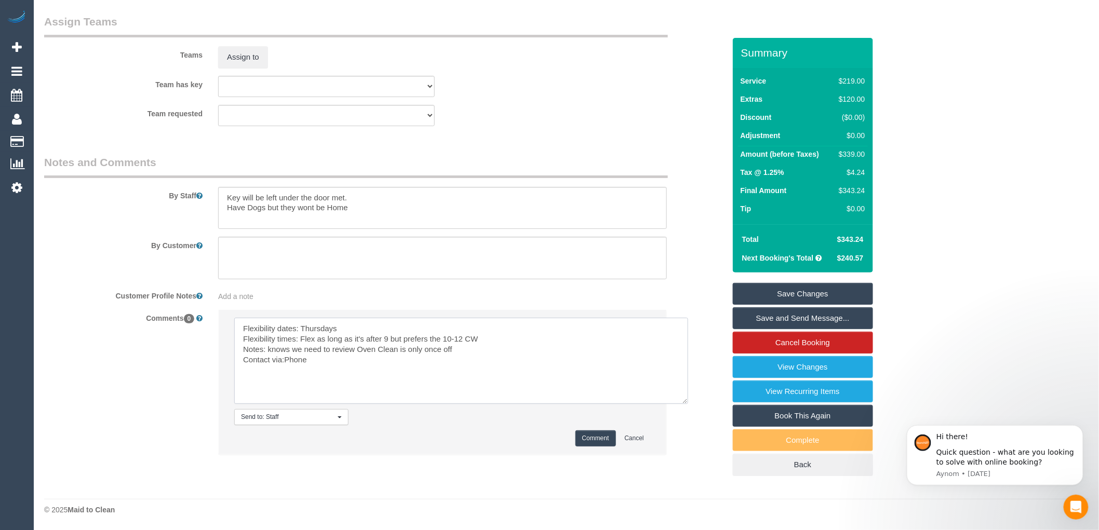
type textarea "Flexibility dates: Thursdays Flexibility times: Flex as long as it's after 9 bu…"
click at [593, 435] on button "Comment" at bounding box center [595, 439] width 41 height 16
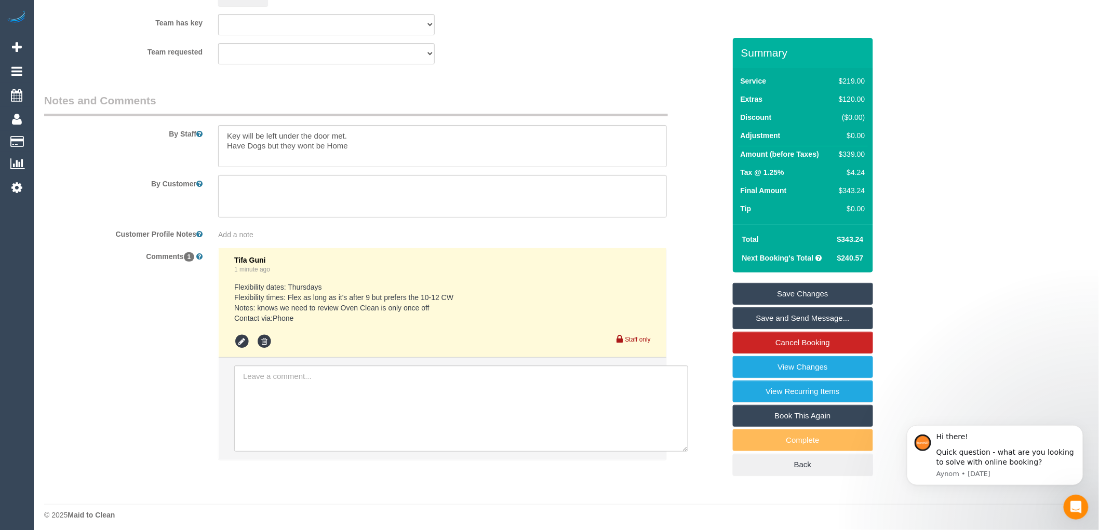
scroll to position [1384, 0]
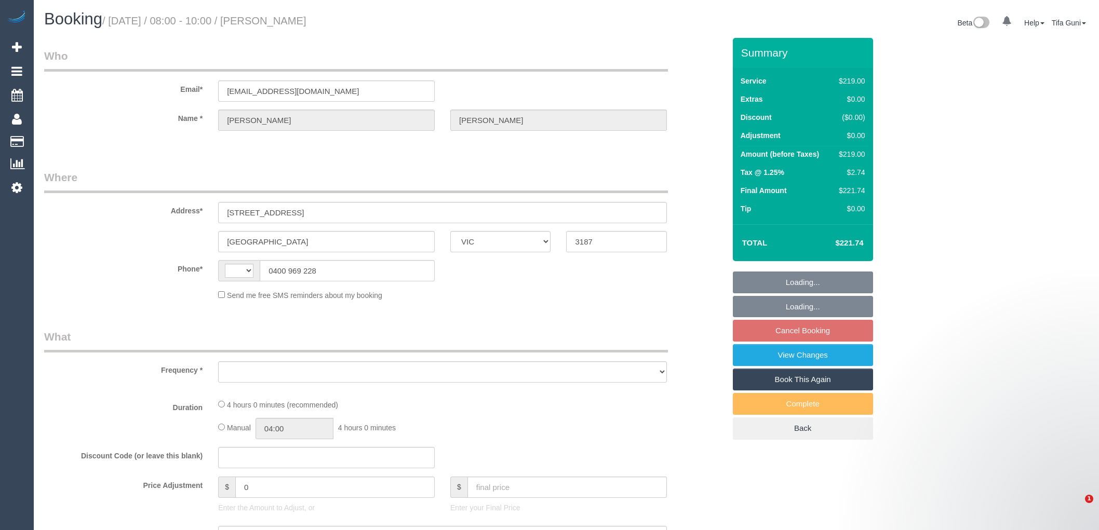
select select "VIC"
select select "string:AU"
select select "object:549"
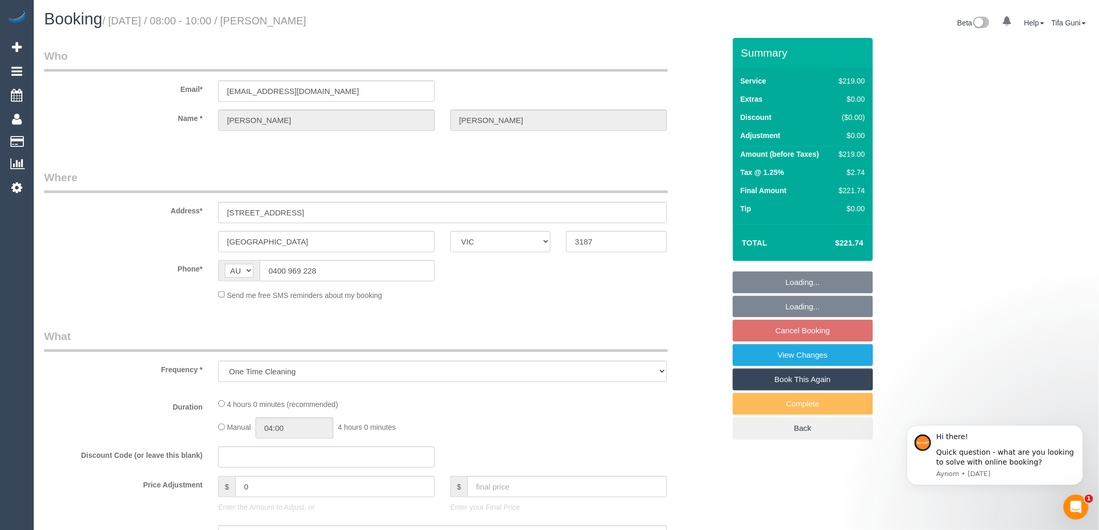
select select "string:stripe-pm_1Raqbi2GScqysDRVbOPV1ofW"
select select "number:27"
select select "number:14"
select select "number:19"
select select "number:36"
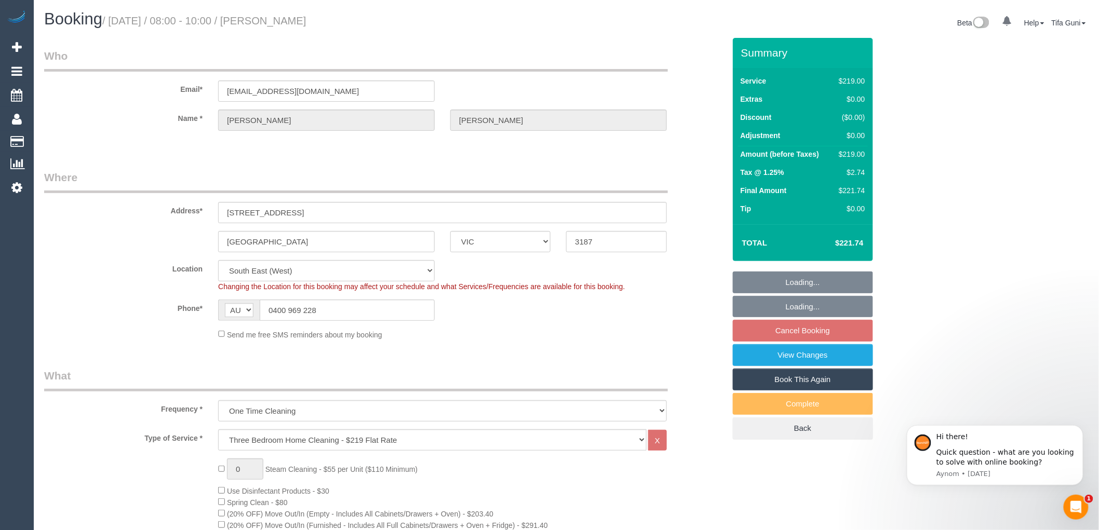
select select "object:798"
select select "spot1"
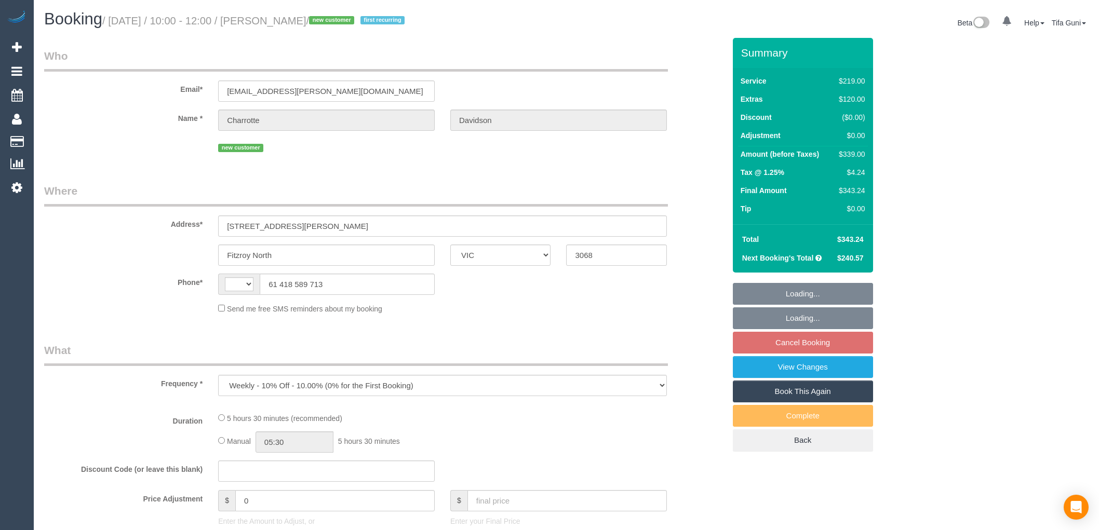
select select "VIC"
select select "number:27"
select select "number:15"
select select "number:19"
select select "number:36"
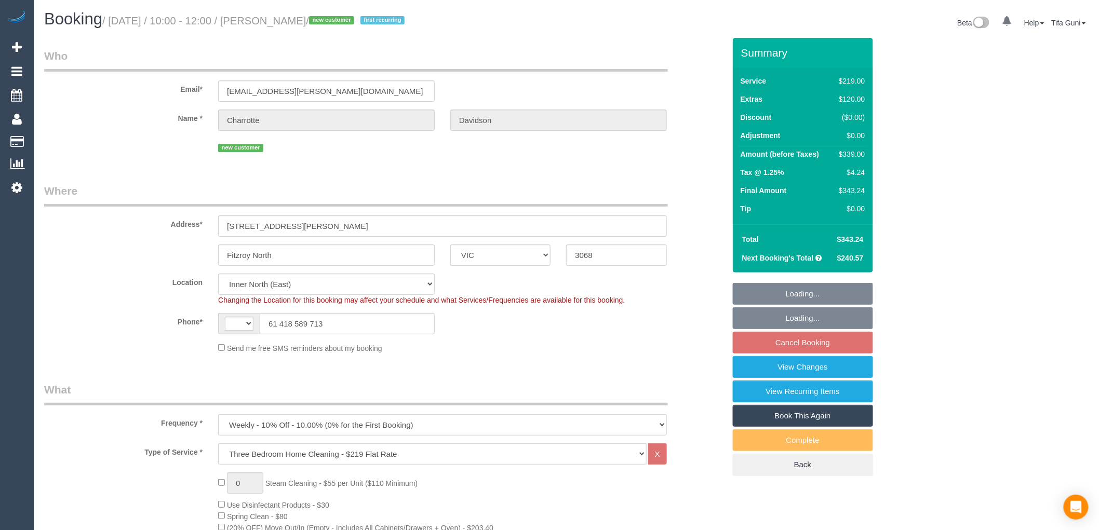
select select "object:561"
select select "string:AU"
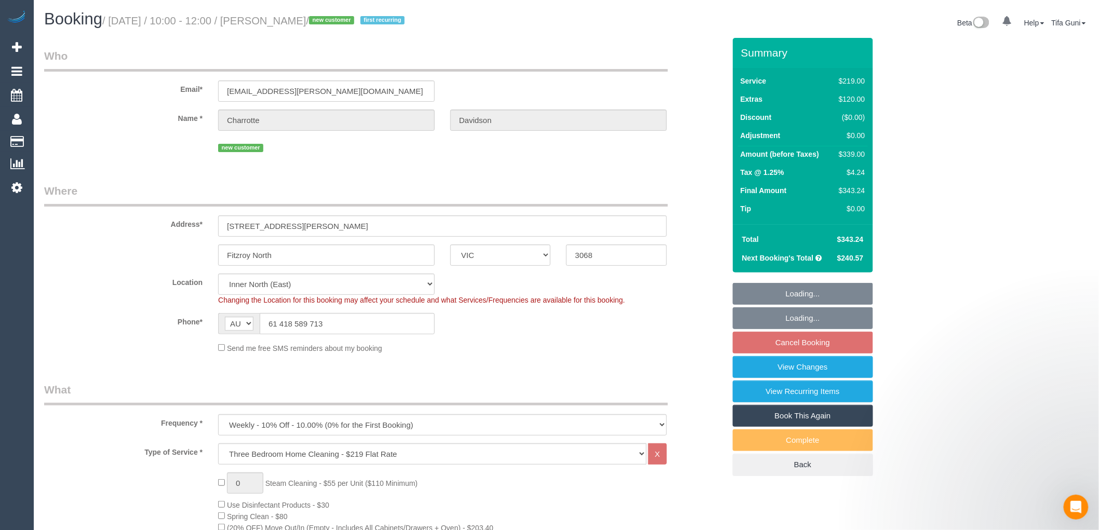
select select "string:stripe-pm_1Rznla2GScqysDRVQVXEtdTd"
select select "spot3"
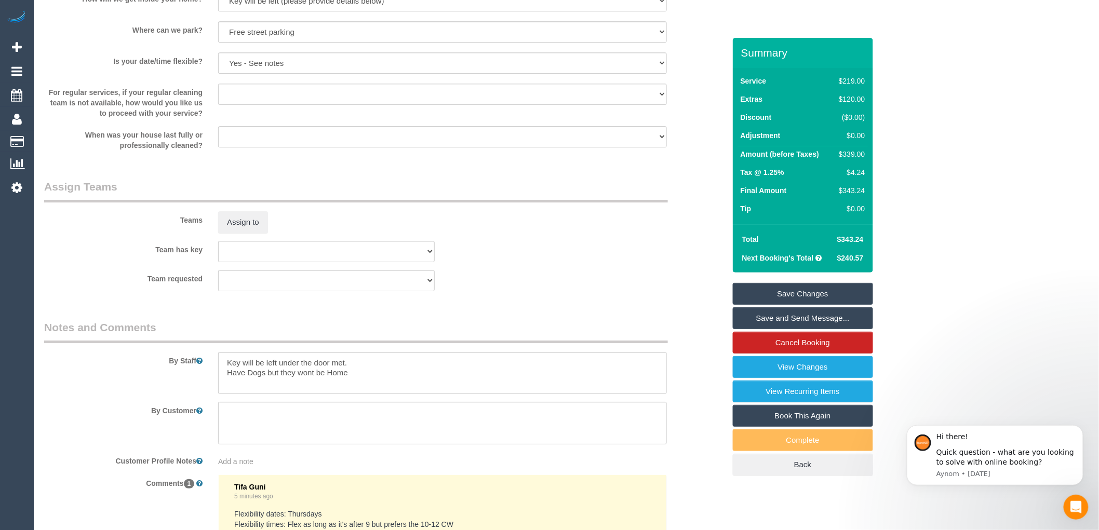
scroll to position [1558, 0]
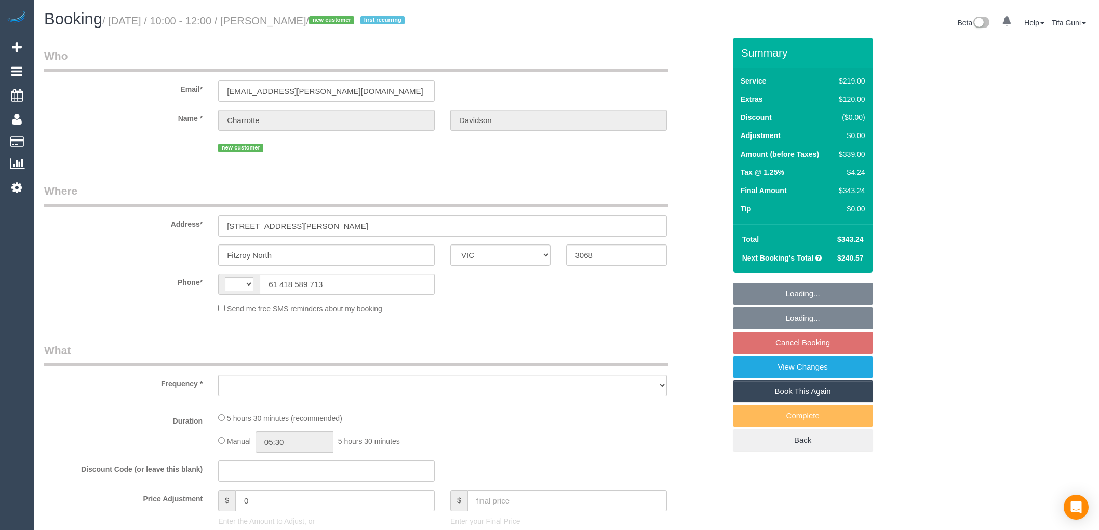
select select "VIC"
select select "string:AU"
select select "object:310"
select select "string:stripe-pm_1Rznla2GScqysDRVQVXEtdTd"
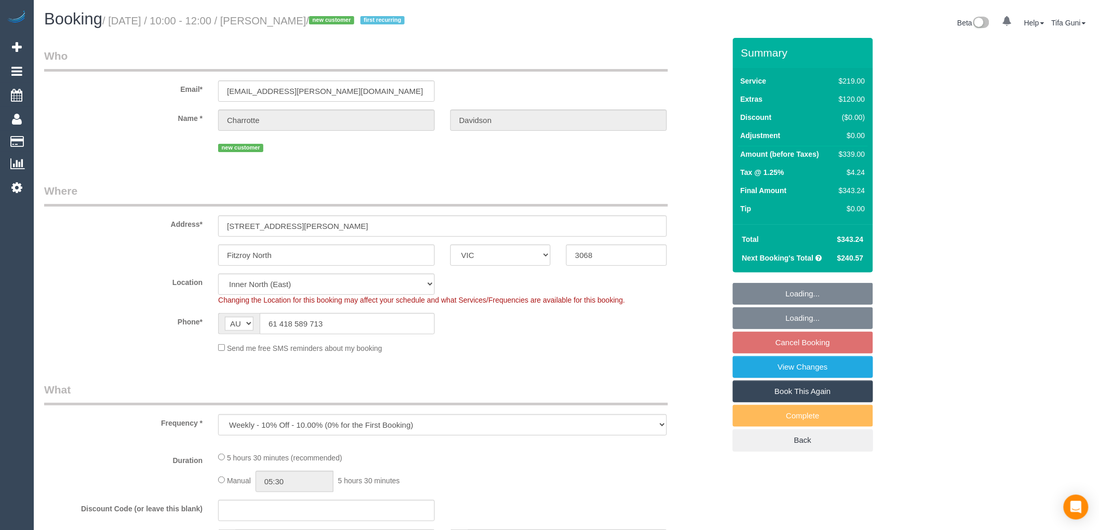
select select "number:27"
select select "number:15"
select select "number:19"
select select "number:36"
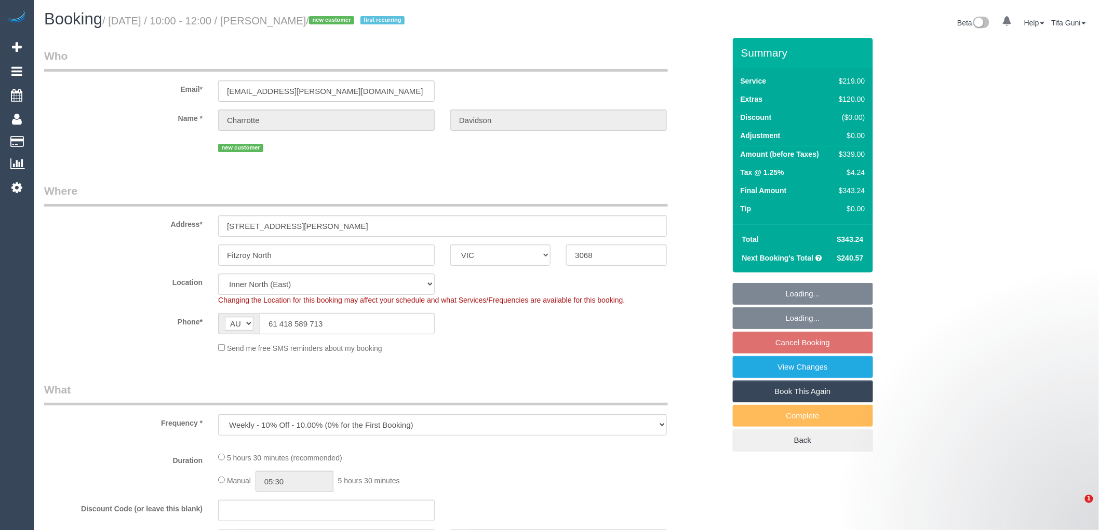
select select "object:710"
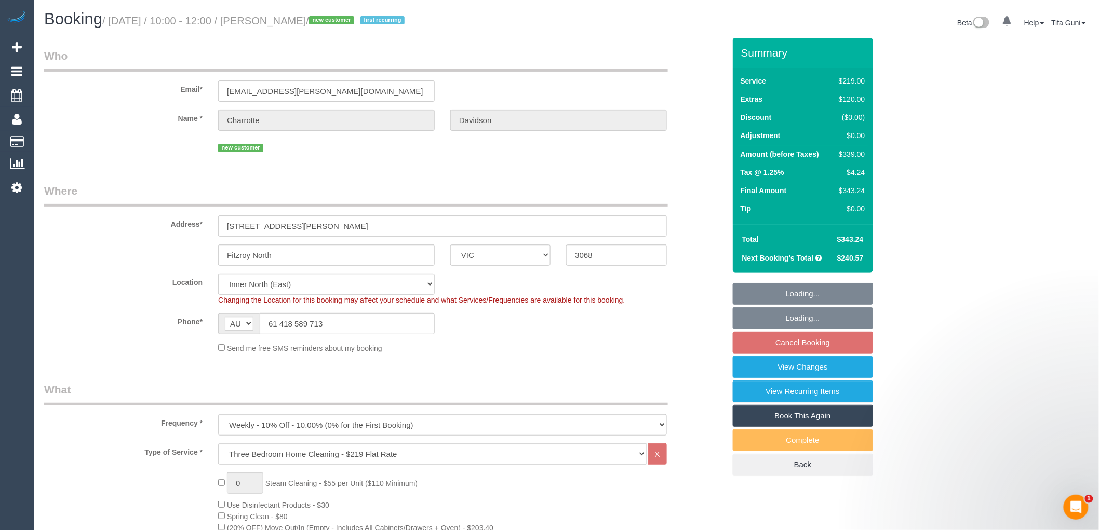
select select "spot3"
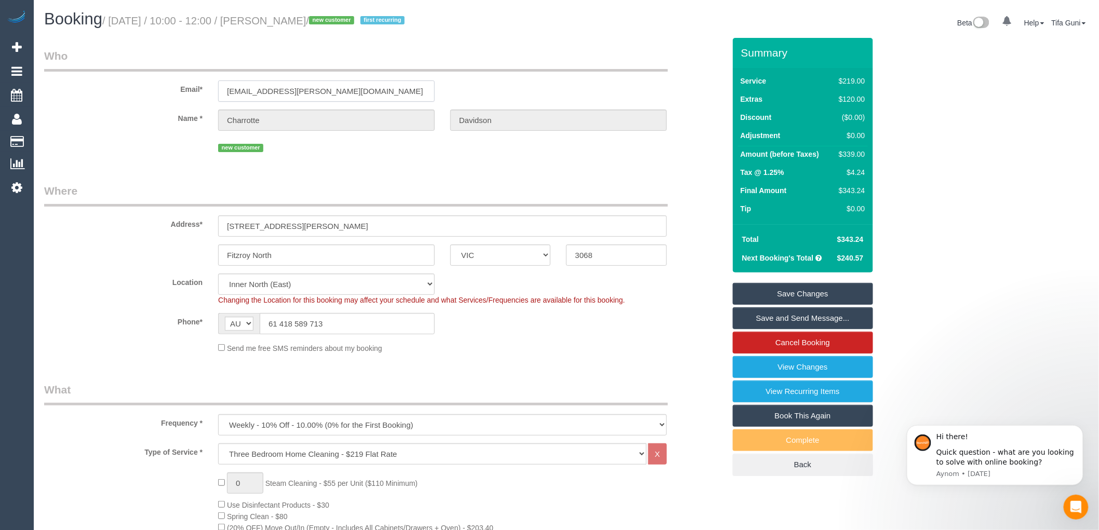
drag, startPoint x: 346, startPoint y: 91, endPoint x: 217, endPoint y: 91, distance: 128.8
click at [217, 91] on div "charlotte.c.davidson@gmail.com" at bounding box center [326, 90] width 232 height 21
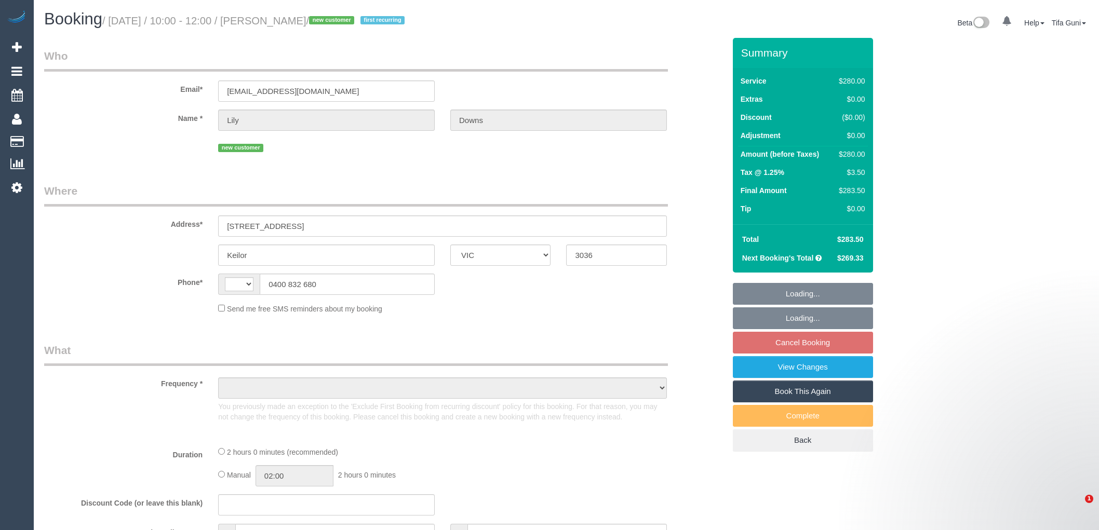
select select "VIC"
select select "object:304"
select select "string:stripe-pm_1RxeTF2GScqysDRVYqMdvd0z"
select select "2"
select select "number:29"
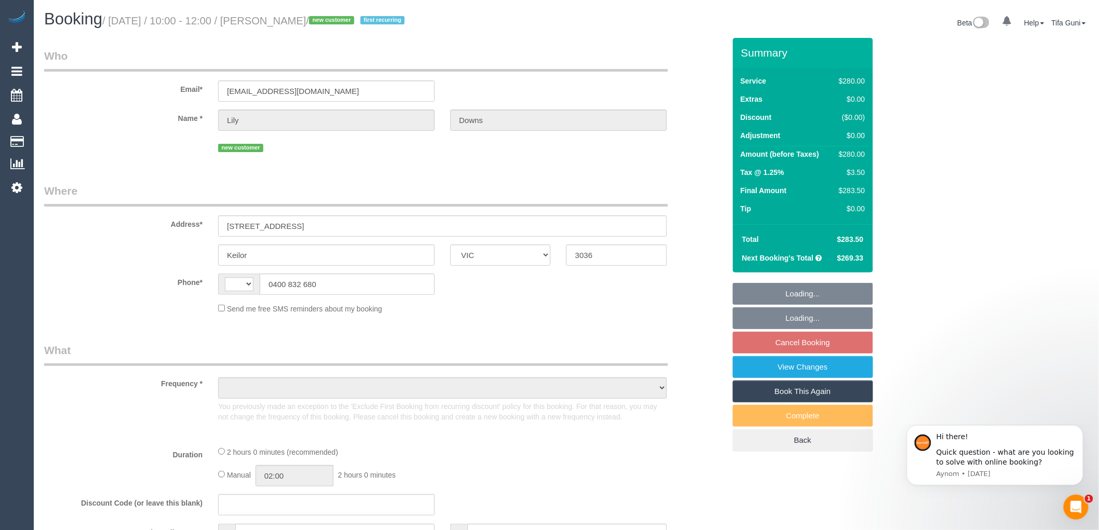
select select "number:17"
select select "number:18"
select select "number:22"
select select "number:34"
select select "number:26"
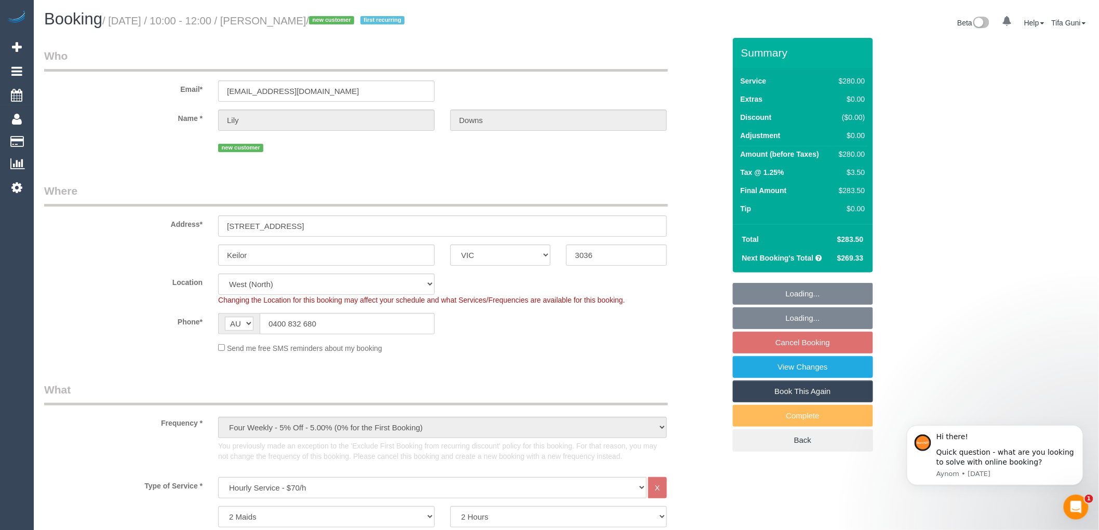
select select "string:AU"
select select "object:882"
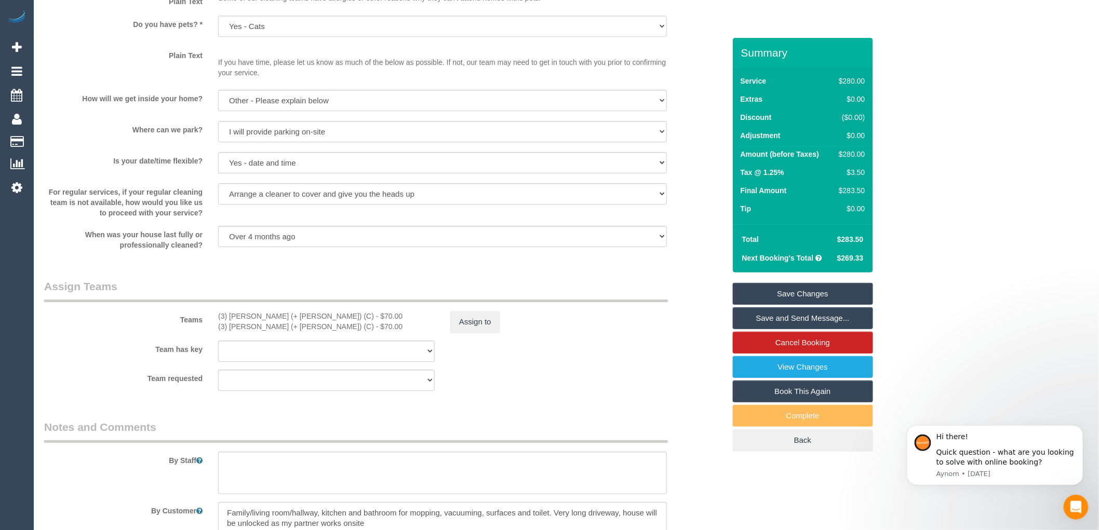
scroll to position [1545, 0]
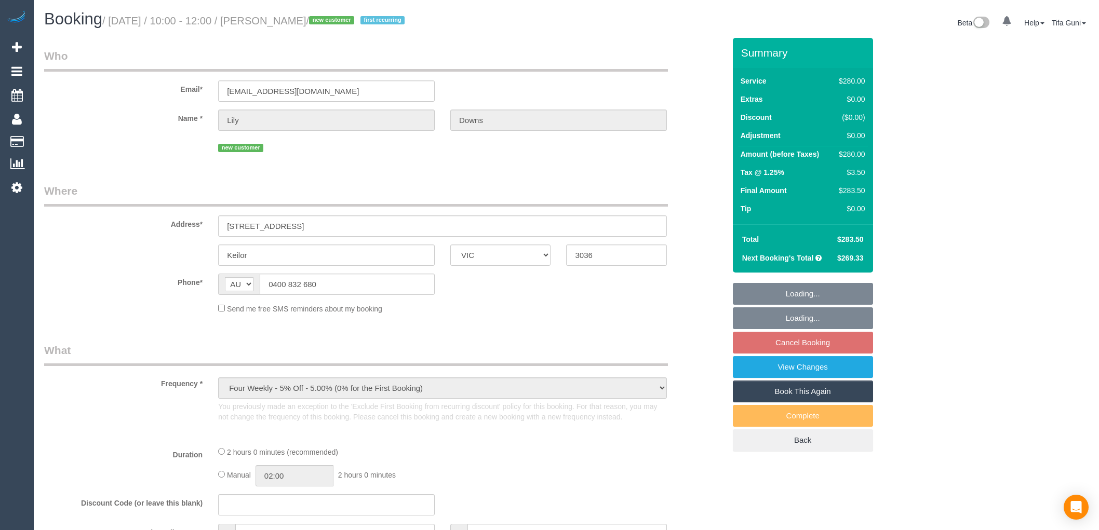
select select "VIC"
select select "string:stripe-pm_1RxeTF2GScqysDRVYqMdvd0z"
select select "number:29"
select select "number:17"
select select "number:18"
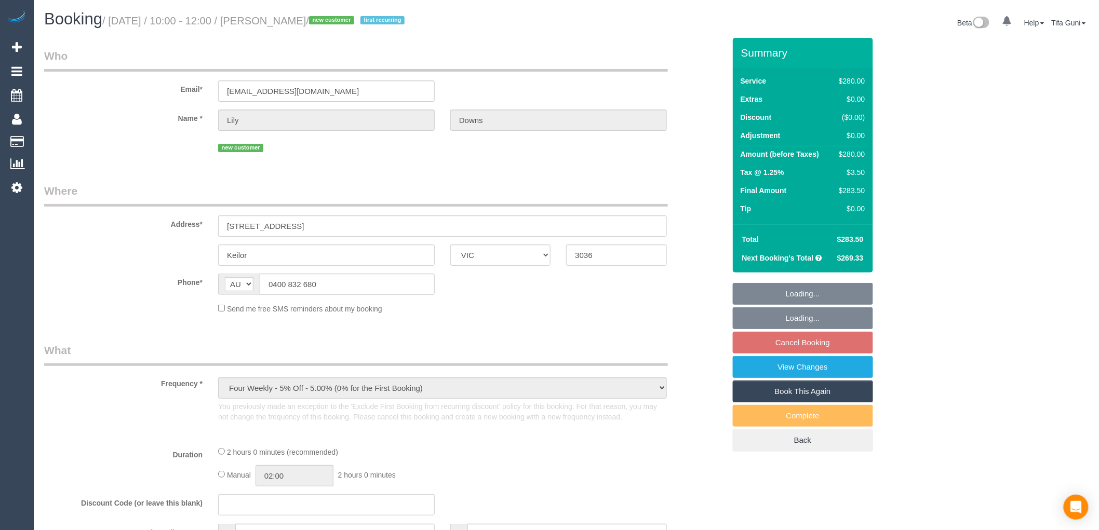
select select "number:22"
select select "number:34"
select select "number:26"
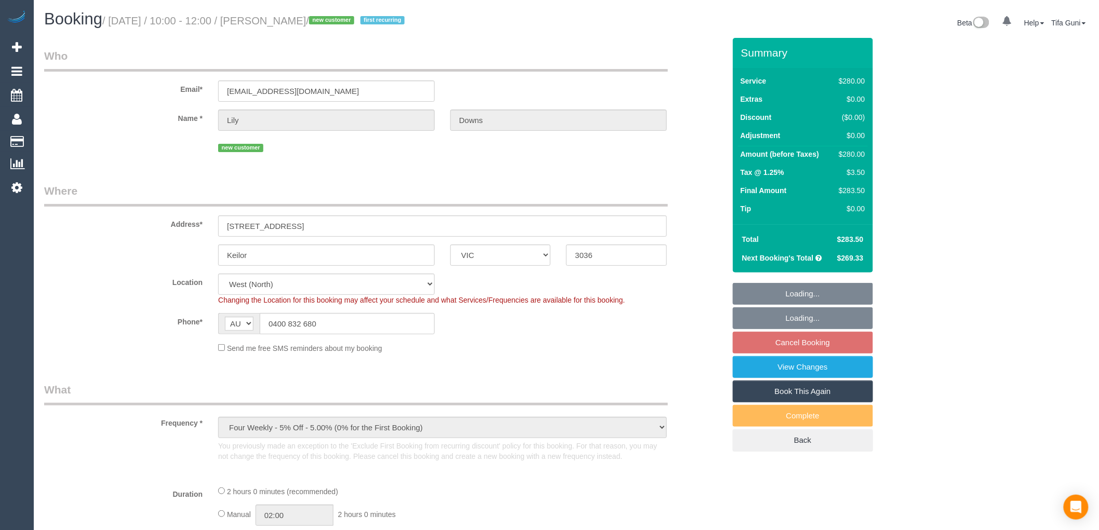
select select "object:704"
select select "2"
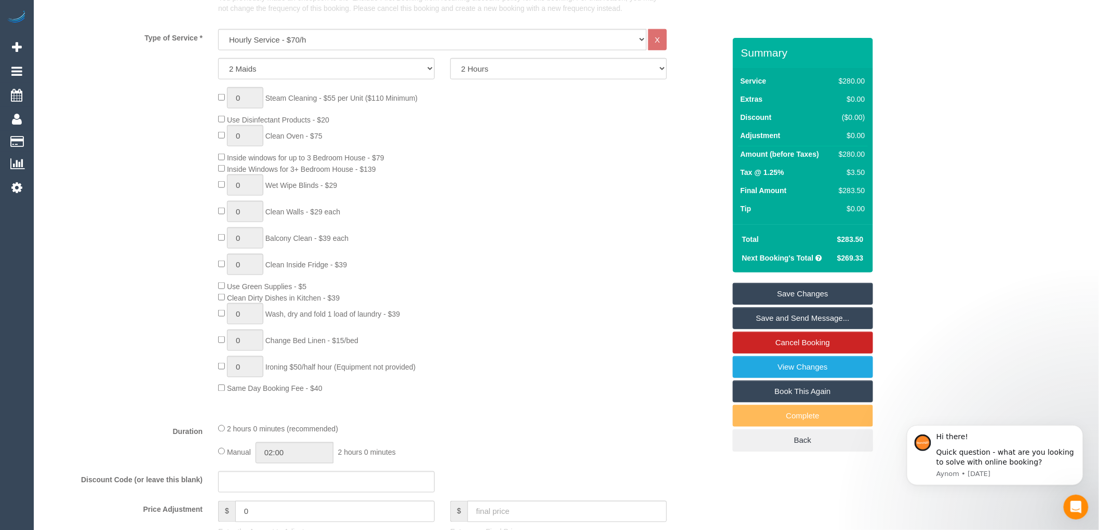
scroll to position [346, 0]
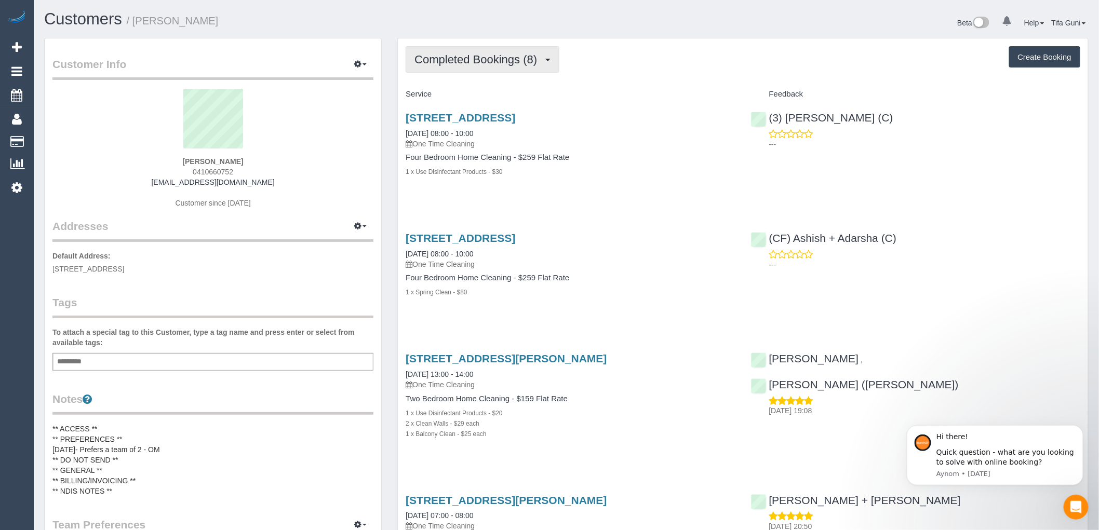
click at [542, 65] on span "Completed Bookings (8)" at bounding box center [478, 59] width 128 height 13
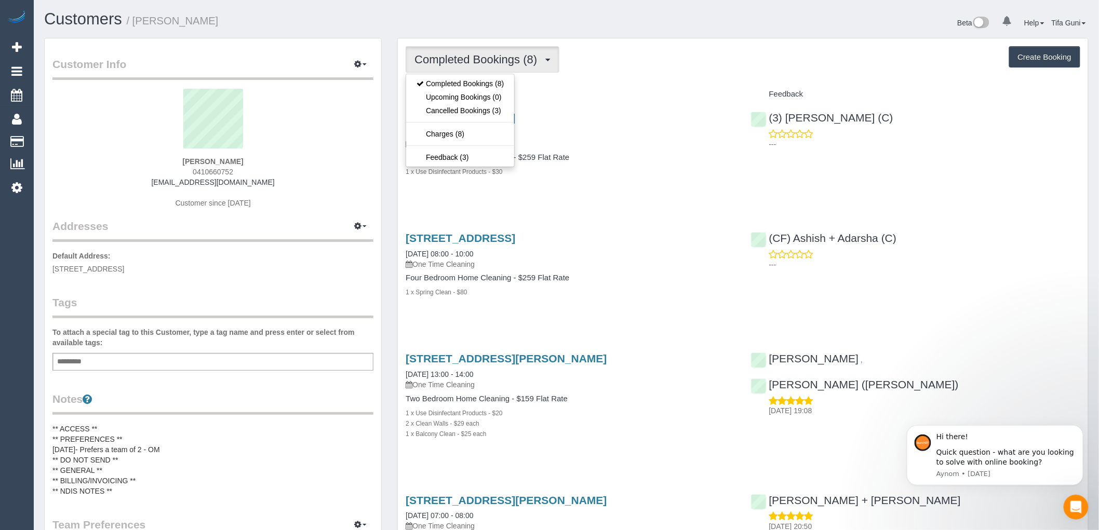
click at [266, 59] on legend "Customer Info Edit Contact Info Send Message Email Preferences Special Sales Ta…" at bounding box center [212, 68] width 321 height 23
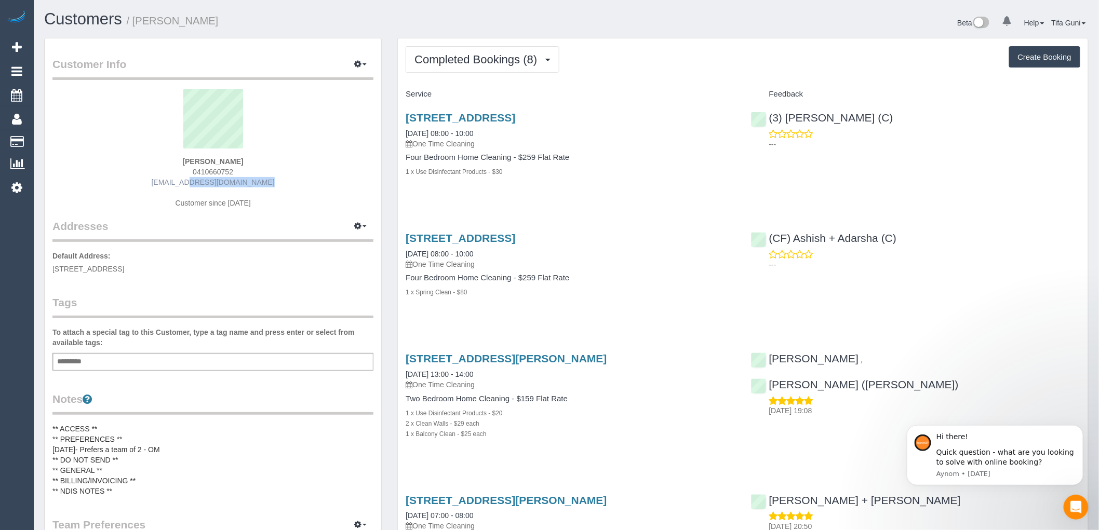
drag, startPoint x: 257, startPoint y: 179, endPoint x: 176, endPoint y: 182, distance: 81.1
click at [176, 182] on div "[PERSON_NAME] 0410660752 [EMAIL_ADDRESS][DOMAIN_NAME] Customer since [DATE]" at bounding box center [212, 154] width 321 height 130
copy link "mail2gans@gmail.com"
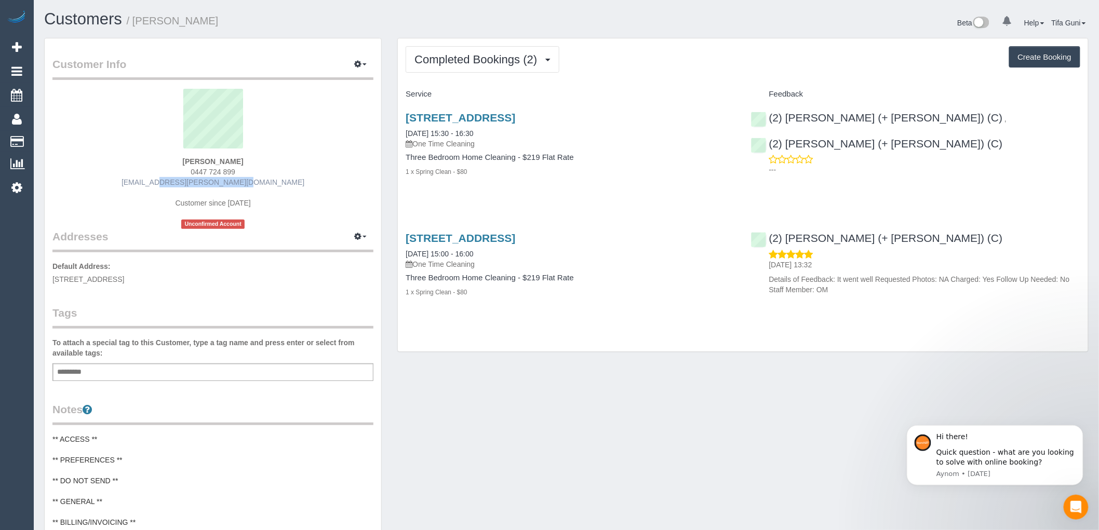
drag, startPoint x: 259, startPoint y: 180, endPoint x: 185, endPoint y: 180, distance: 73.2
click at [158, 181] on div "Hugo Katsma 0447 724 899 hugo.katsma@gmail.com Customer since 2025 Unconfirmed …" at bounding box center [212, 159] width 321 height 140
copy link "hugo.katsma@gmail.com"
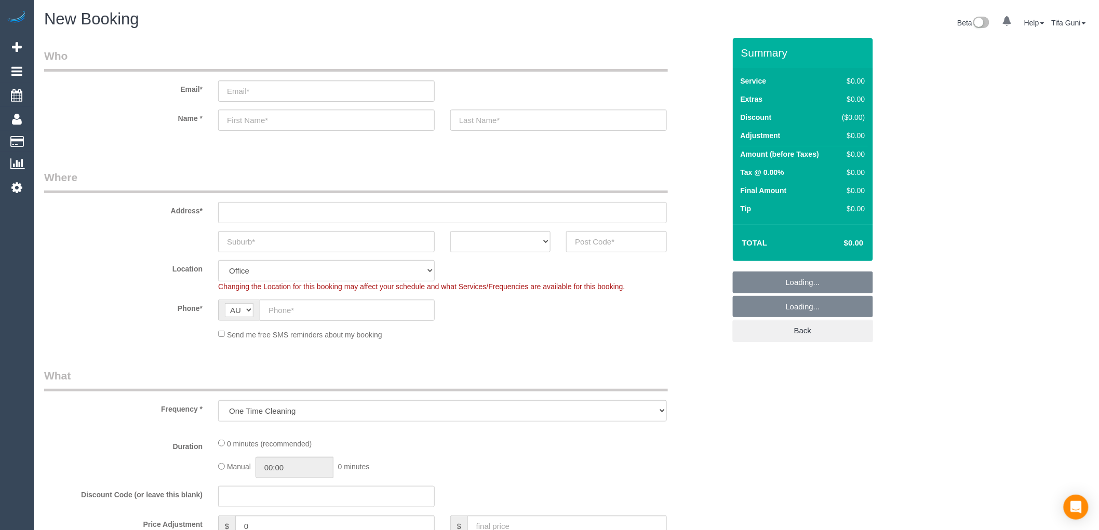
select select "object:649"
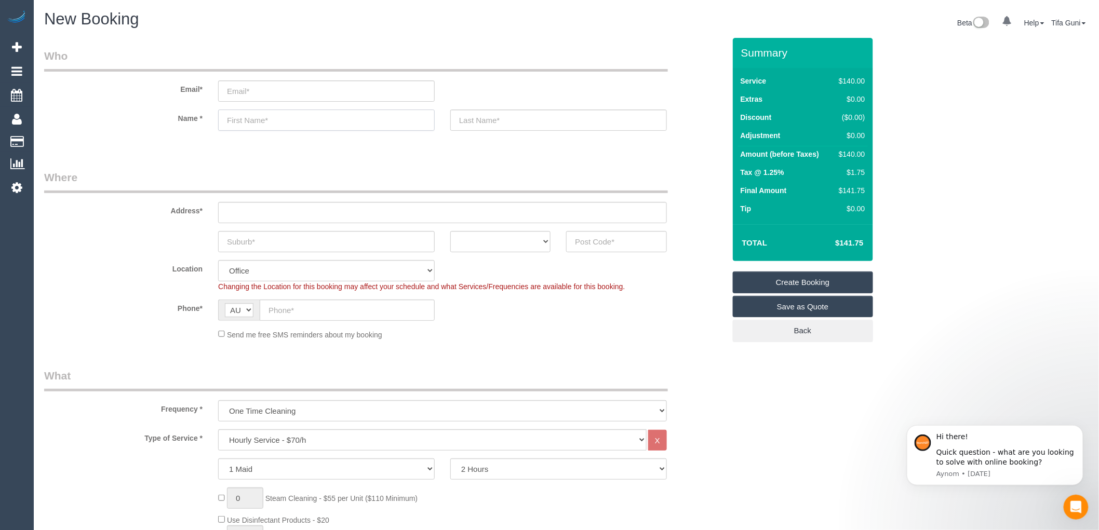
click at [239, 121] on input "text" at bounding box center [326, 120] width 217 height 21
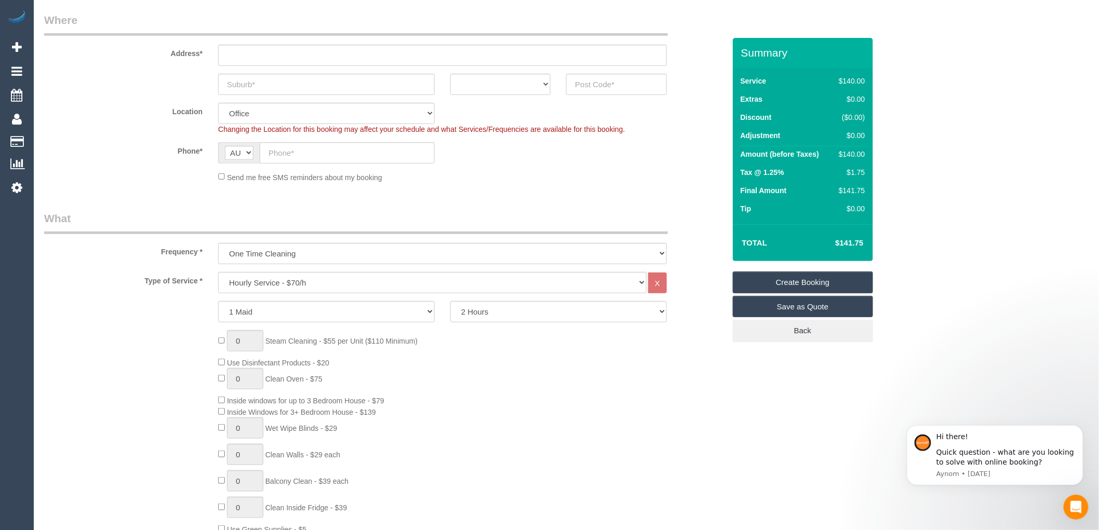
scroll to position [173, 0]
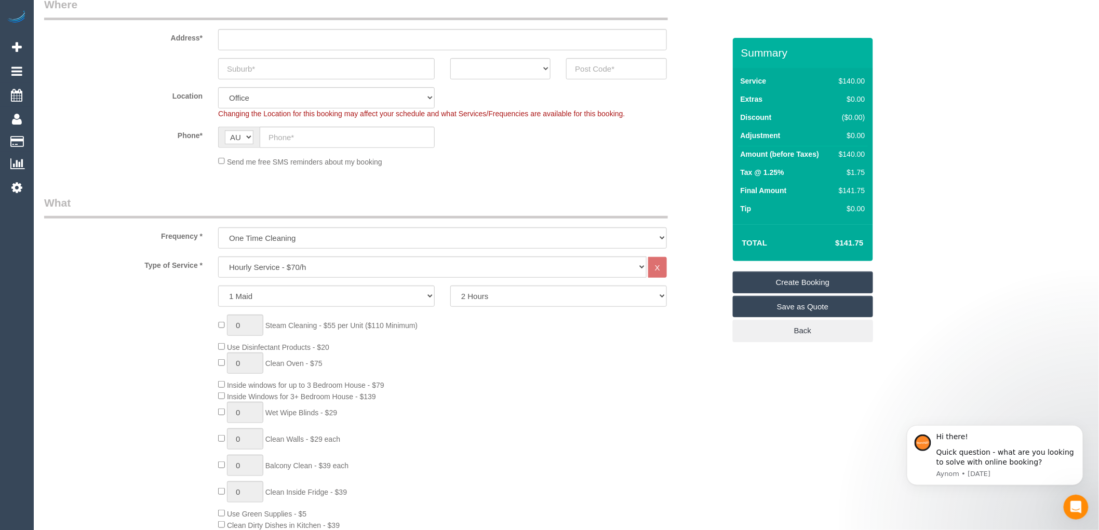
type input "Triston"
click at [246, 70] on input "text" at bounding box center [326, 68] width 217 height 21
type input "Cobury North"
click at [500, 64] on select "ACT [GEOGRAPHIC_DATA] NT [GEOGRAPHIC_DATA] SA TAS [GEOGRAPHIC_DATA] [GEOGRAPHIC…" at bounding box center [500, 68] width 100 height 21
select select "VIC"
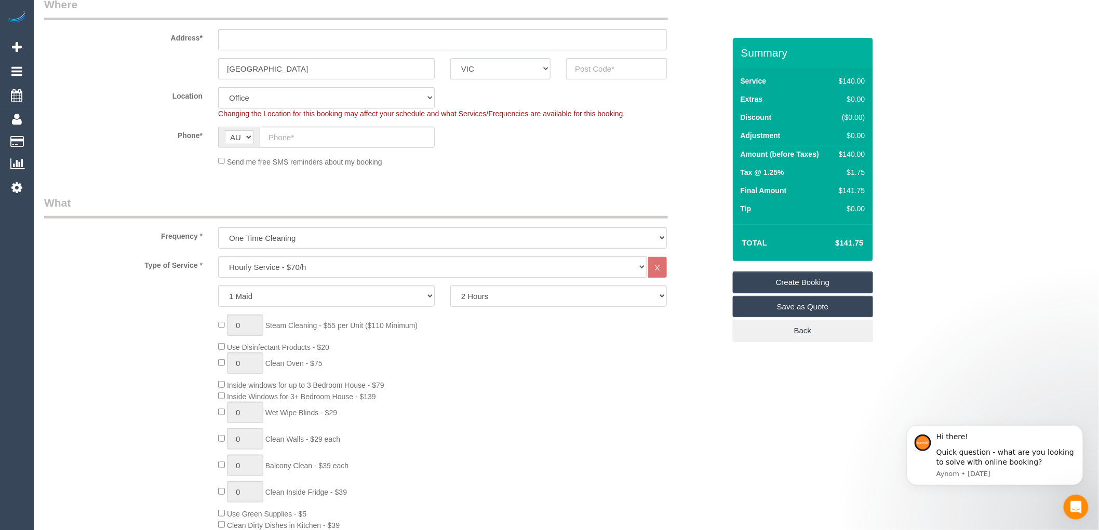
click at [450, 58] on select "ACT [GEOGRAPHIC_DATA] NT [GEOGRAPHIC_DATA] SA TAS [GEOGRAPHIC_DATA] [GEOGRAPHIC…" at bounding box center [500, 68] width 100 height 21
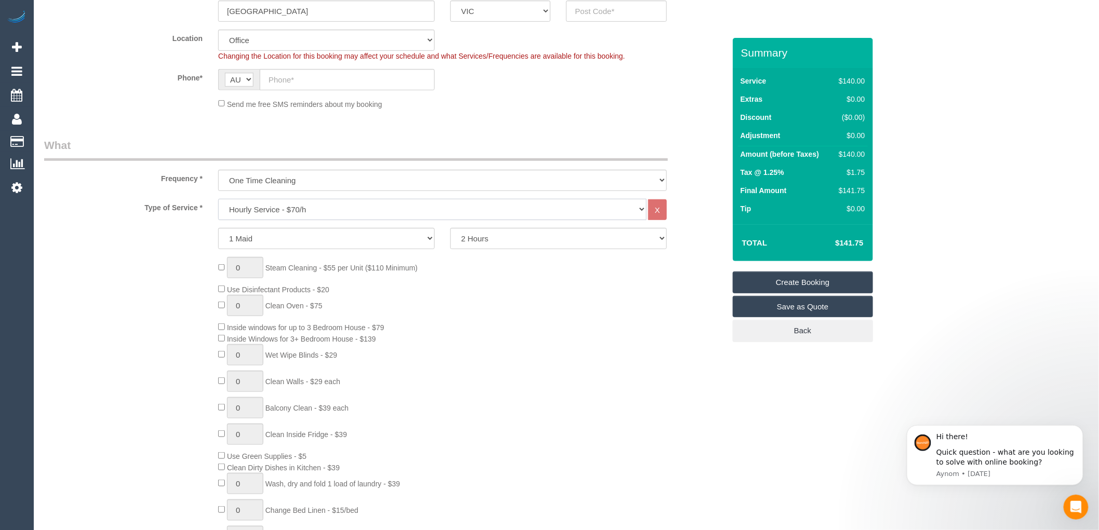
click at [309, 207] on select "Hourly Service - $70/h Hourly Service - $65/h Hourly Service - $60/h Hourly Ser…" at bounding box center [432, 209] width 428 height 21
click at [287, 212] on select "Hourly Service - $70/h Hourly Service - $65/h Hourly Service - $60/h Hourly Ser…" at bounding box center [432, 209] width 428 height 21
drag, startPoint x: 742, startPoint y: 368, endPoint x: 732, endPoint y: 365, distance: 9.9
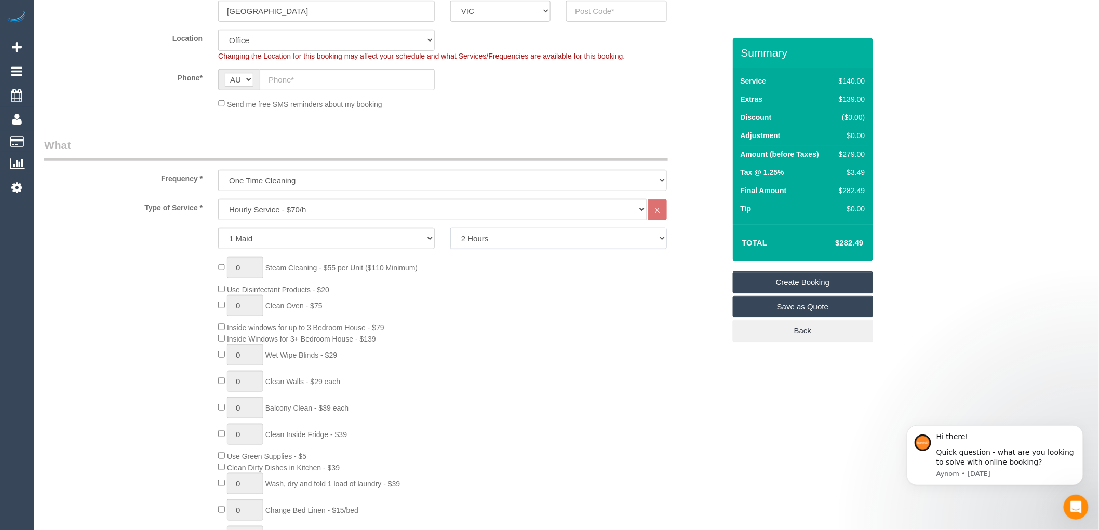
click at [481, 240] on select "2 Hours 2.5 Hours 3 Hours 3.5 Hours 4 Hours 4.5 Hours 5 Hours 5.5 Hours 6 Hours…" at bounding box center [558, 238] width 217 height 21
select select "180"
click at [450, 228] on select "2 Hours 2.5 Hours 3 Hours 3.5 Hours 4 Hours 4.5 Hours 5 Hours 5.5 Hours 6 Hours…" at bounding box center [558, 238] width 217 height 21
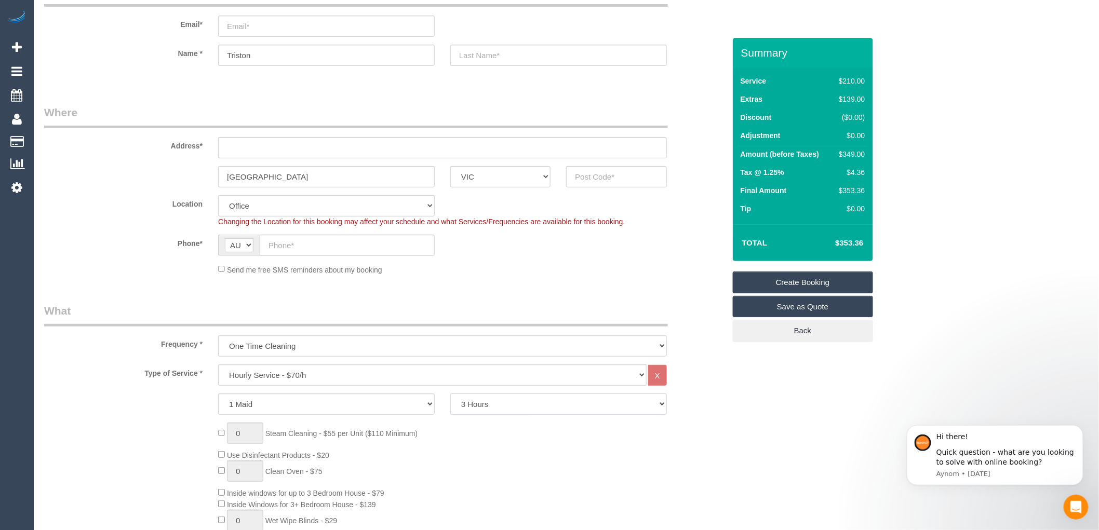
scroll to position [58, 0]
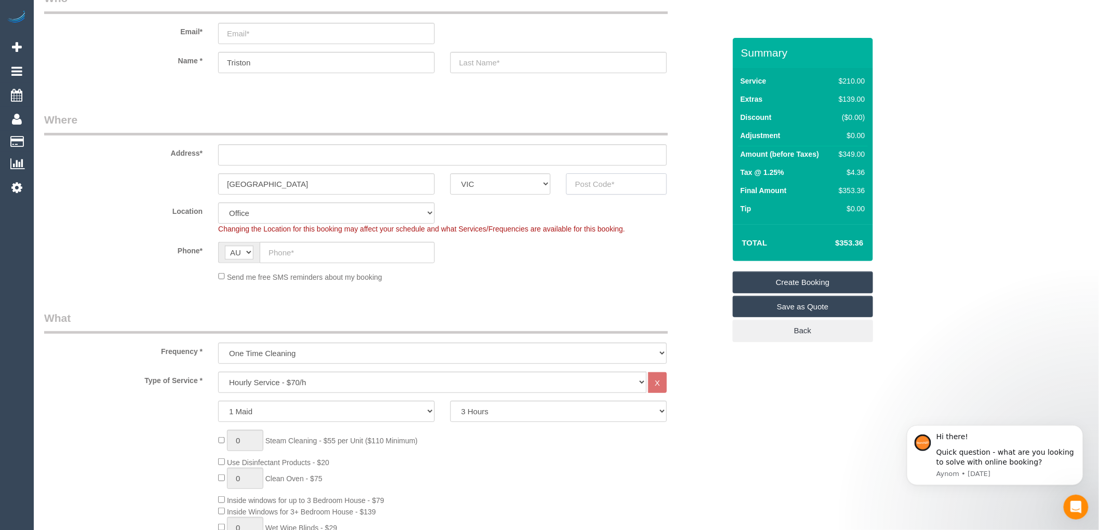
click at [579, 183] on input "text" at bounding box center [616, 183] width 100 height 21
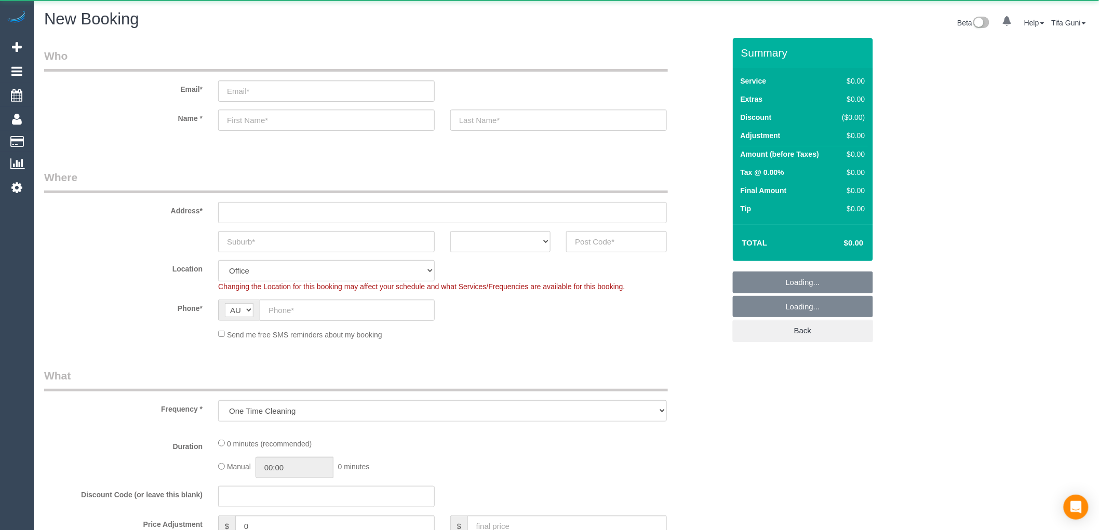
select select "object:649"
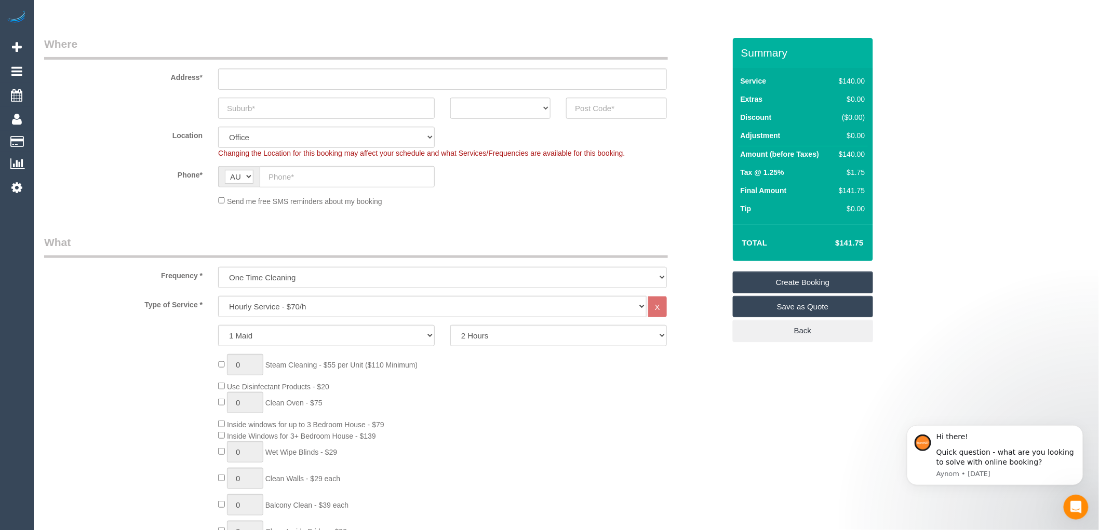
scroll to position [115, 0]
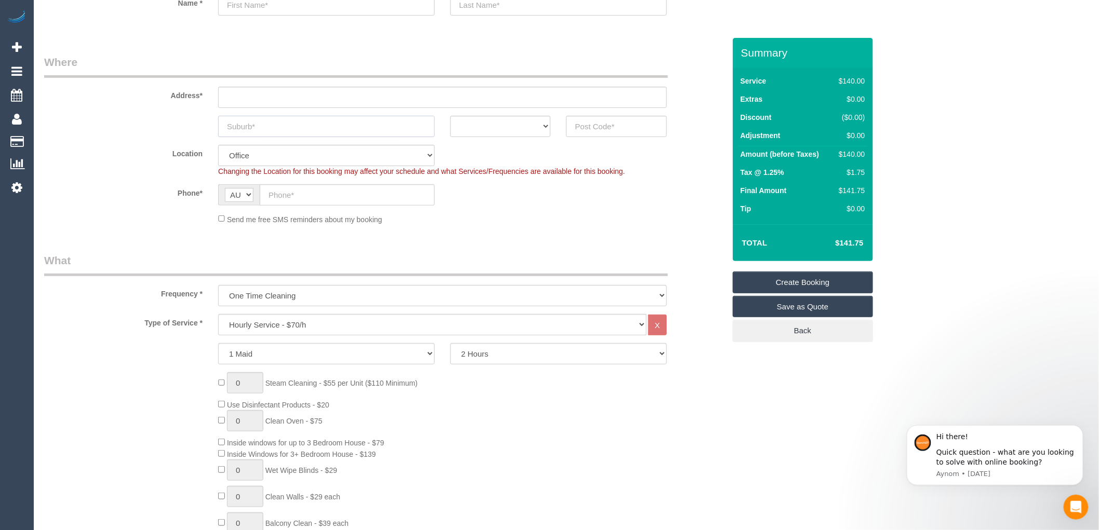
click at [253, 124] on input "text" at bounding box center [326, 126] width 217 height 21
click at [537, 125] on select "ACT [GEOGRAPHIC_DATA] NT [GEOGRAPHIC_DATA] SA TAS [GEOGRAPHIC_DATA] [GEOGRAPHIC…" at bounding box center [500, 126] width 100 height 21
select select "VIC"
click at [450, 116] on select "ACT [GEOGRAPHIC_DATA] NT [GEOGRAPHIC_DATA] SA TAS [GEOGRAPHIC_DATA] [GEOGRAPHIC…" at bounding box center [500, 126] width 100 height 21
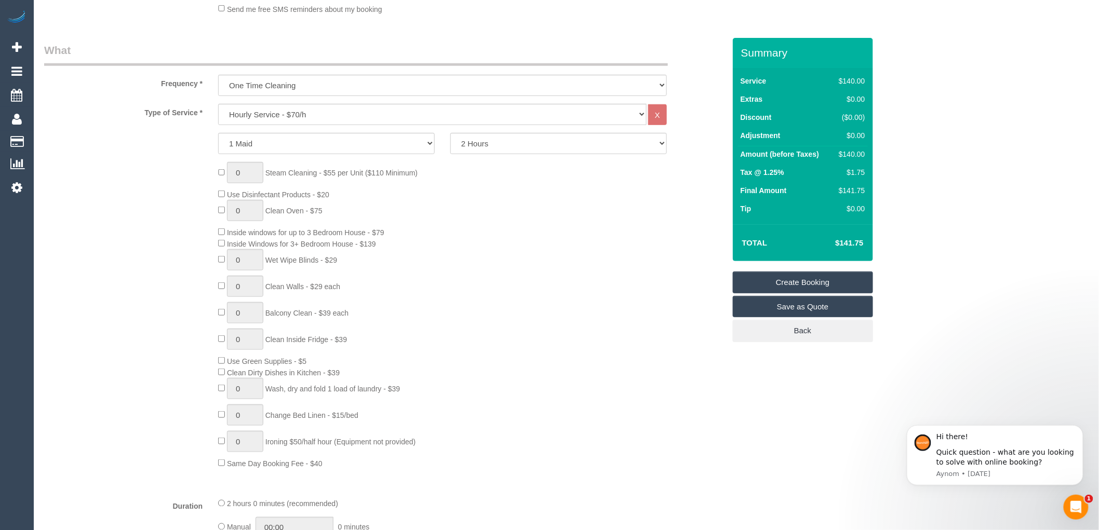
scroll to position [346, 0]
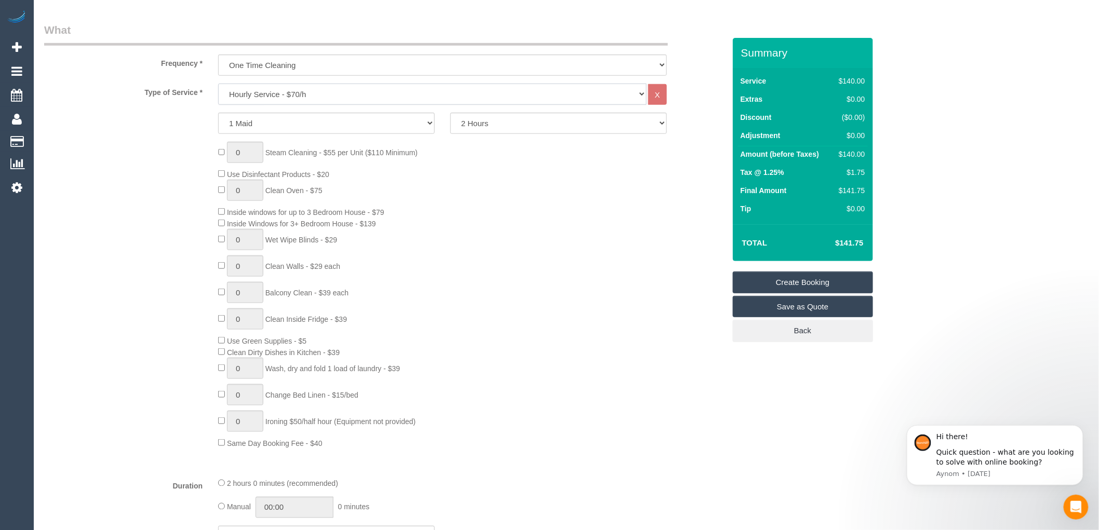
click at [304, 92] on select "Hourly Service - $70/h Hourly Service - $65/h Hourly Service - $60/h Hourly Ser…" at bounding box center [432, 94] width 428 height 21
click at [682, 187] on div "0 Steam Cleaning - $55 per Unit ($110 Minimum) Use Disinfectant Products - $20 …" at bounding box center [471, 295] width 522 height 307
click at [260, 92] on select "Hourly Service - $70/h Hourly Service - $65/h Hourly Service - $60/h Hourly Ser…" at bounding box center [432, 94] width 428 height 21
select select "211"
click at [218, 84] on select "Hourly Service - $70/h Hourly Service - $65/h Hourly Service - $60/h Hourly Ser…" at bounding box center [432, 94] width 428 height 21
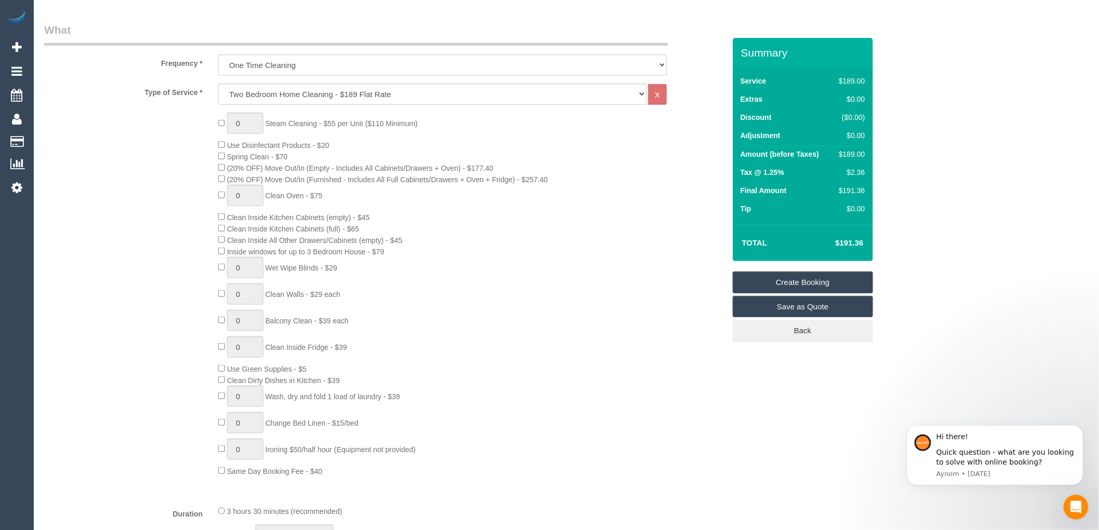
click at [497, 142] on div "0 Steam Cleaning - $55 per Unit ($110 Minimum) Use Disinfectant Products - $20 …" at bounding box center [471, 295] width 522 height 364
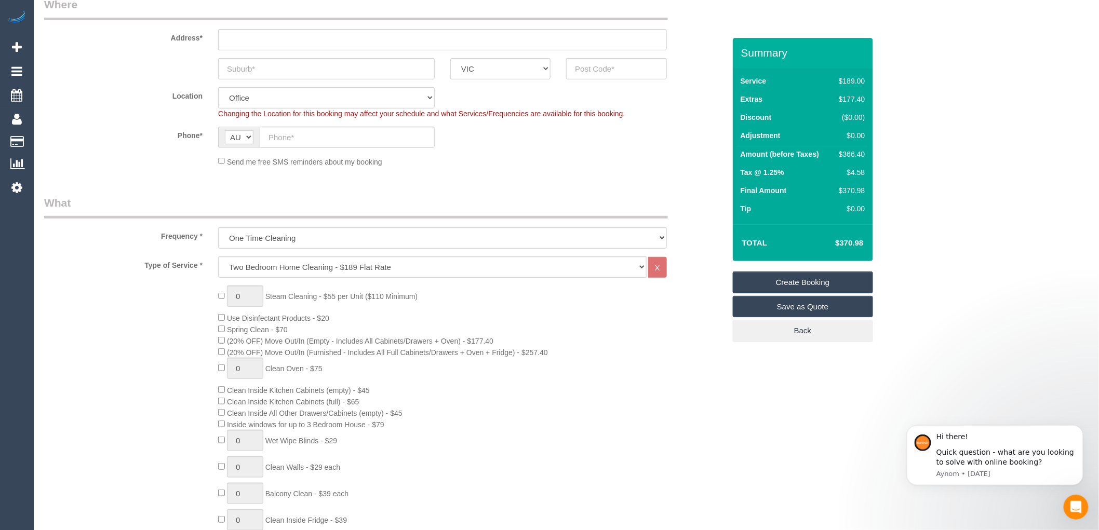
scroll to position [0, 0]
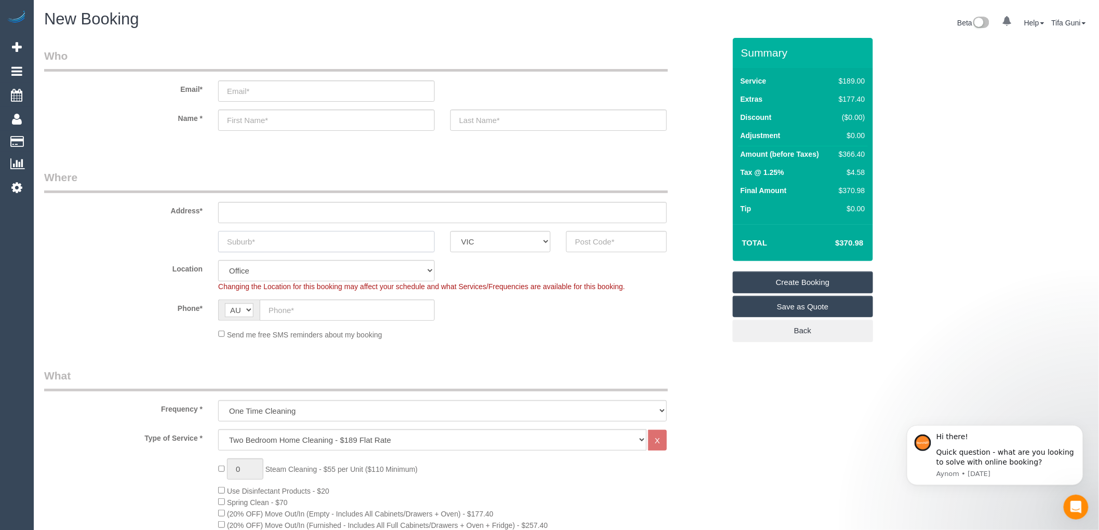
click at [260, 246] on input "text" at bounding box center [326, 241] width 217 height 21
type input "M"
type input "CBD"
click at [244, 216] on input "text" at bounding box center [442, 212] width 449 height 21
type input "228 abeka street"
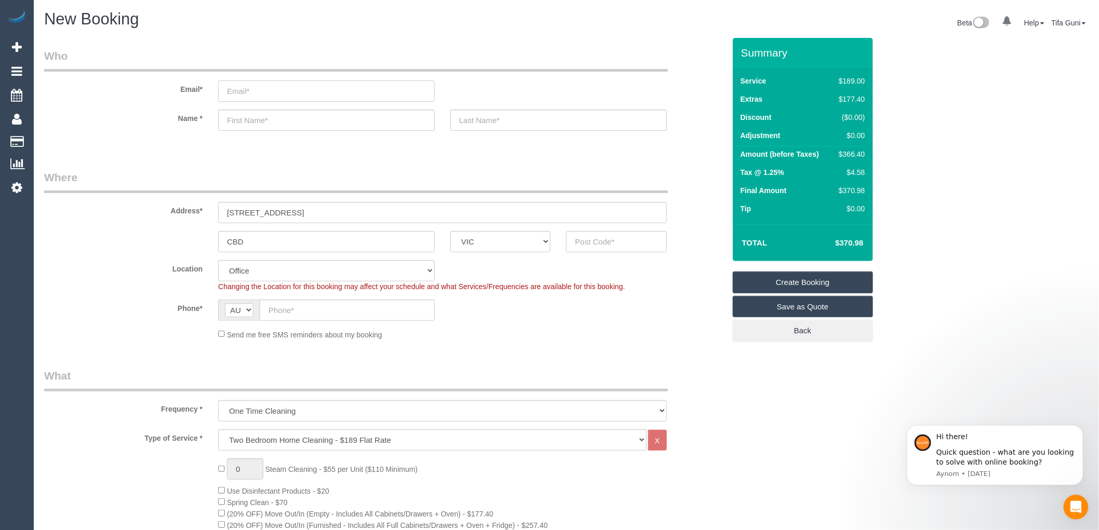
click at [240, 88] on input "email" at bounding box center [326, 90] width 217 height 21
type input "christybwu@gmail.com"
click at [247, 114] on input "text" at bounding box center [326, 120] width 217 height 21
type input "Christy"
click at [459, 113] on input "text" at bounding box center [558, 120] width 217 height 21
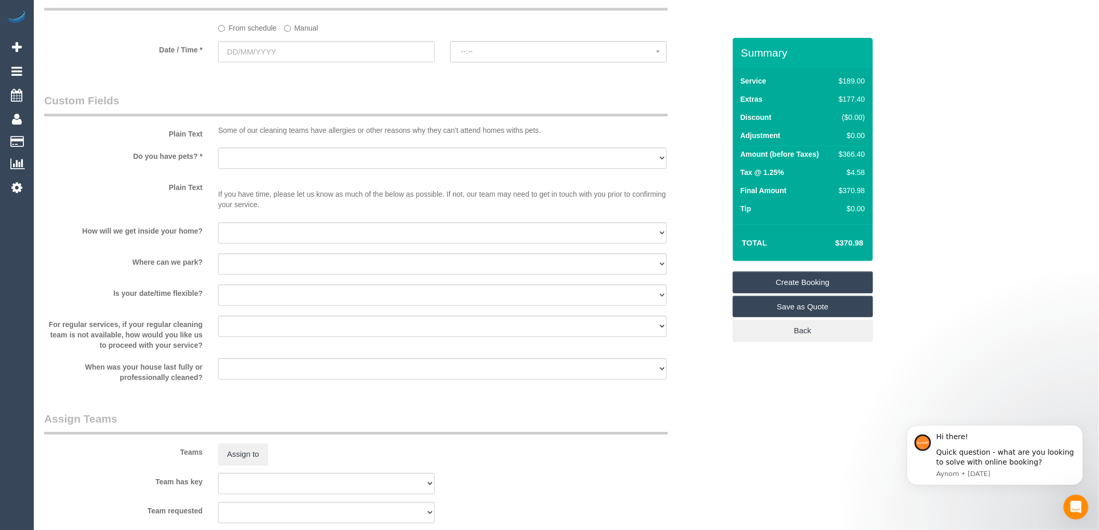
scroll to position [1269, 0]
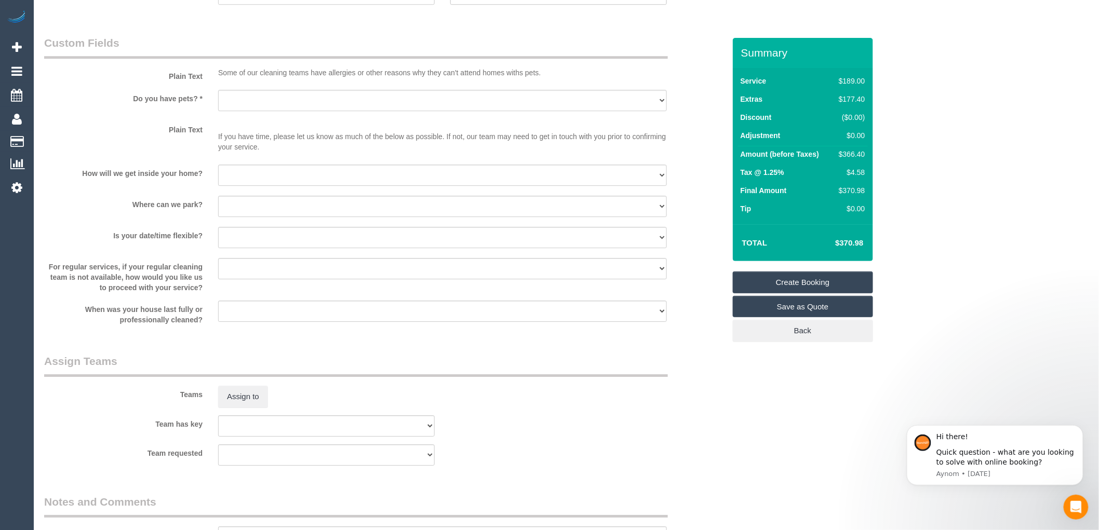
type input "Wu"
click at [267, 104] on select "Yes - Cats Yes - Dogs No pets Yes - Dogs and Cats Yes - Other" at bounding box center [442, 100] width 449 height 21
select select "number:28"
click at [218, 101] on select "Yes - Cats Yes - Dogs No pets Yes - Dogs and Cats Yes - Other" at bounding box center [442, 100] width 449 height 21
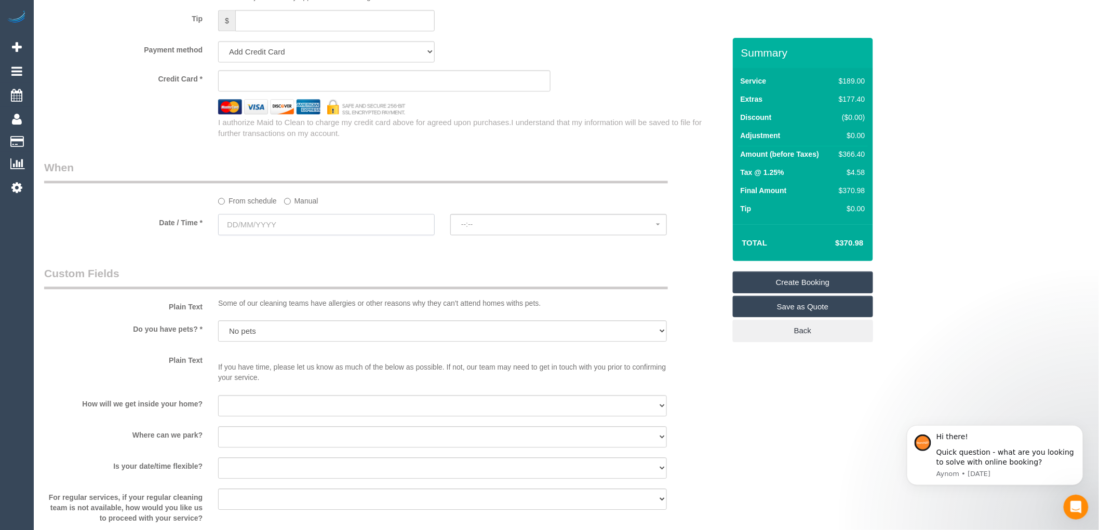
click at [280, 235] on input "text" at bounding box center [326, 224] width 217 height 21
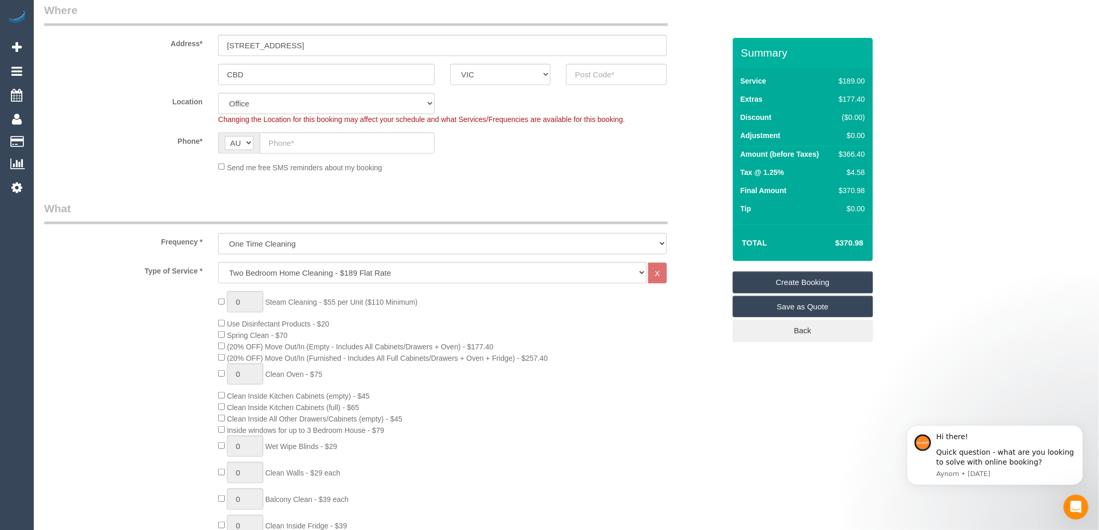
scroll to position [231, 0]
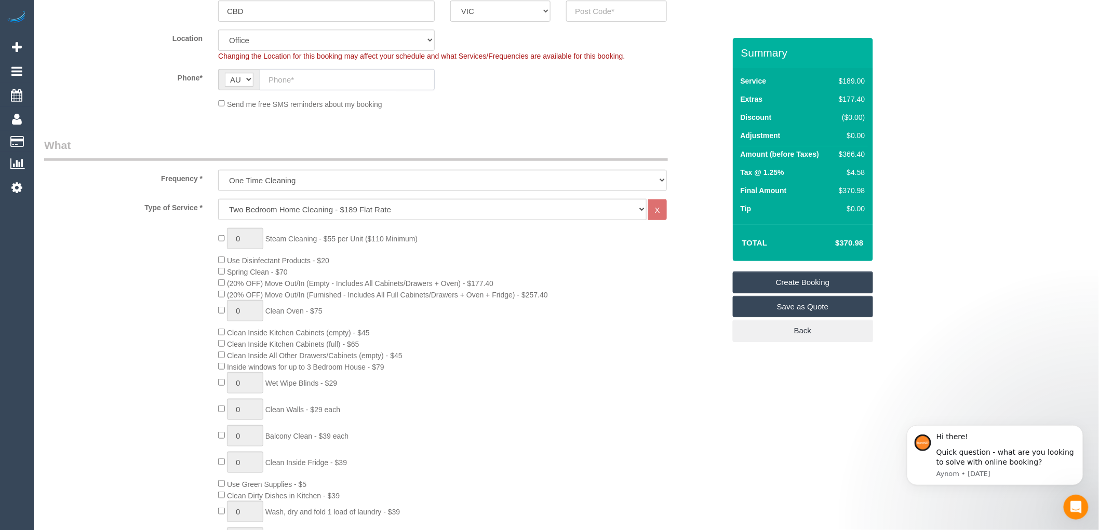
click at [279, 79] on input "text" at bounding box center [347, 79] width 175 height 21
paste input "61 423 236 359"
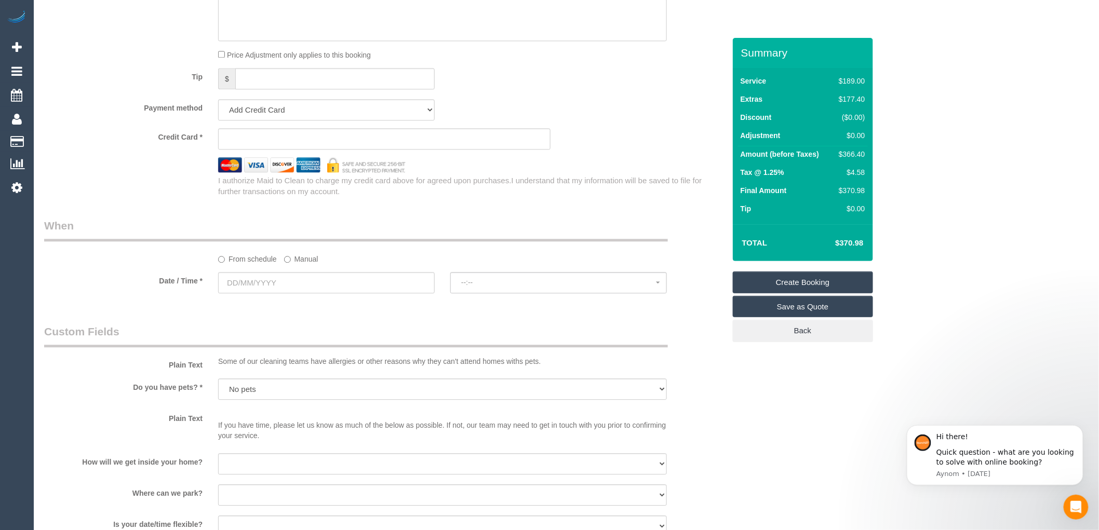
scroll to position [923, 0]
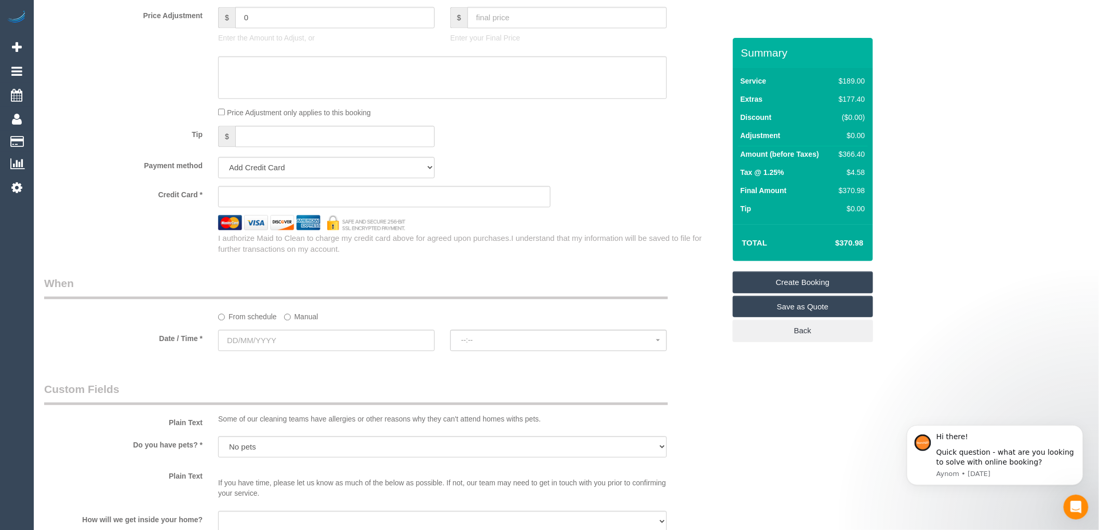
type input "61 423 236 359"
click at [274, 349] on input "text" at bounding box center [326, 340] width 217 height 21
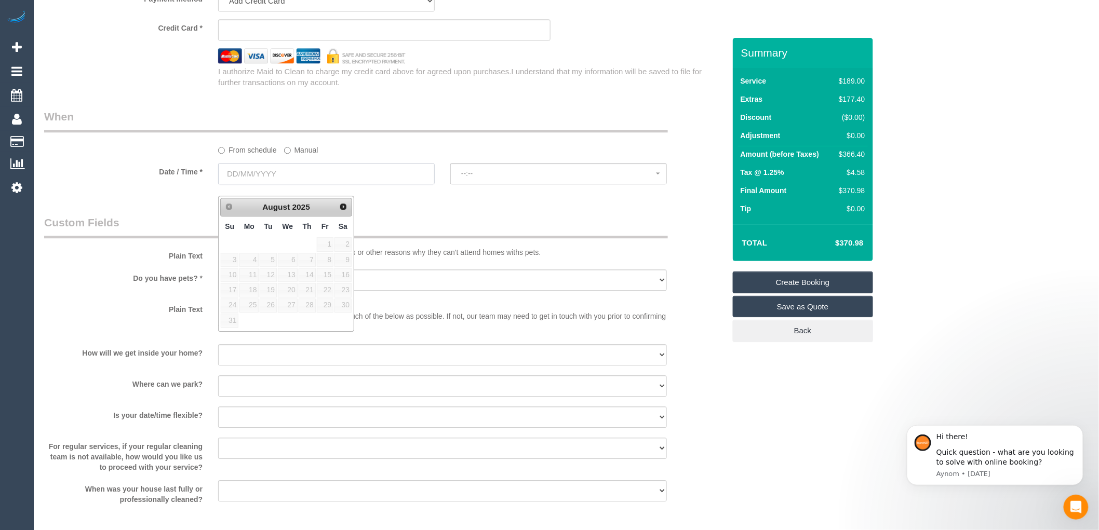
scroll to position [1096, 0]
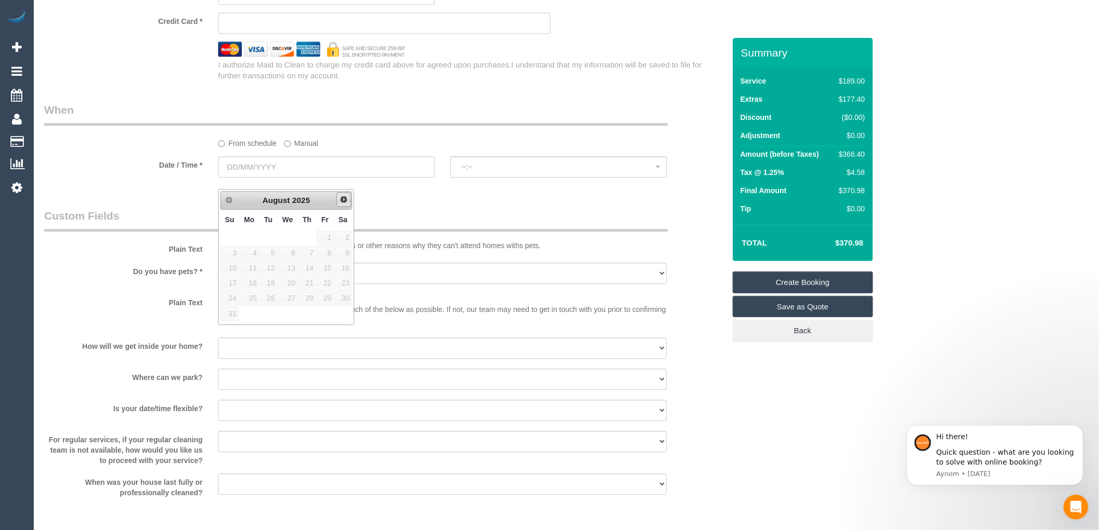
click at [345, 198] on span "Next" at bounding box center [344, 199] width 8 height 8
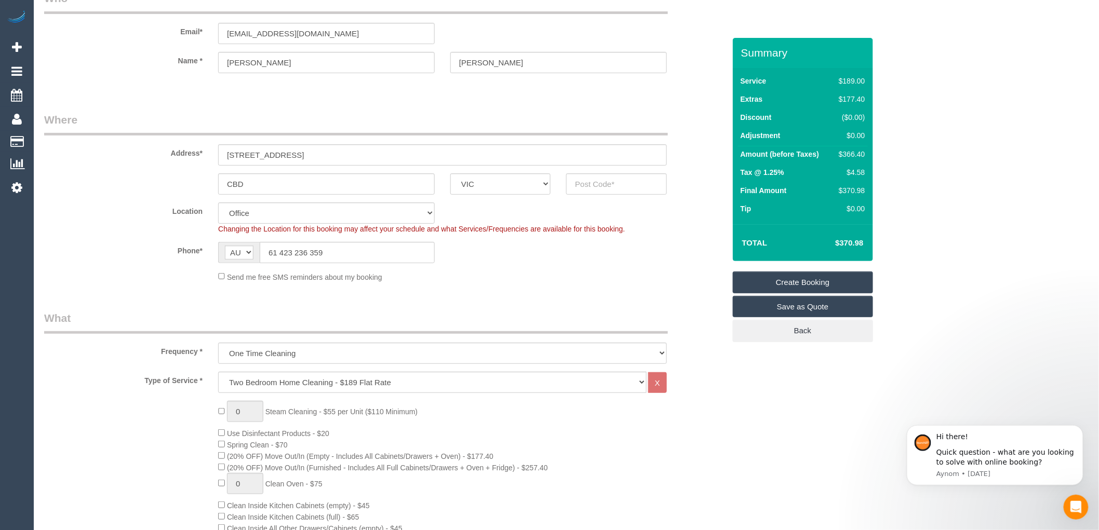
scroll to position [0, 0]
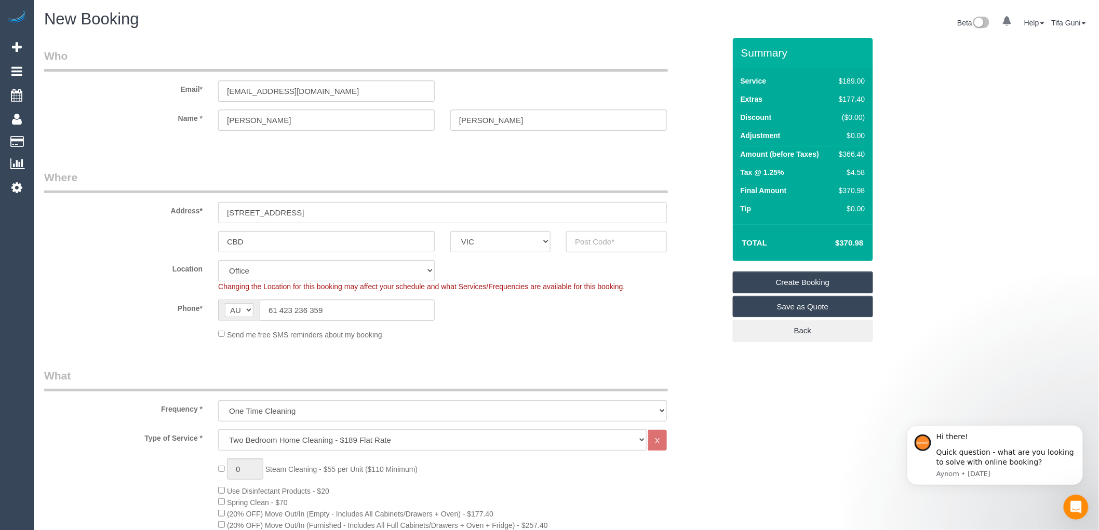
click at [606, 244] on input "text" at bounding box center [616, 241] width 100 height 21
click at [64, 42] on span "Add Booking" at bounding box center [99, 47] width 130 height 24
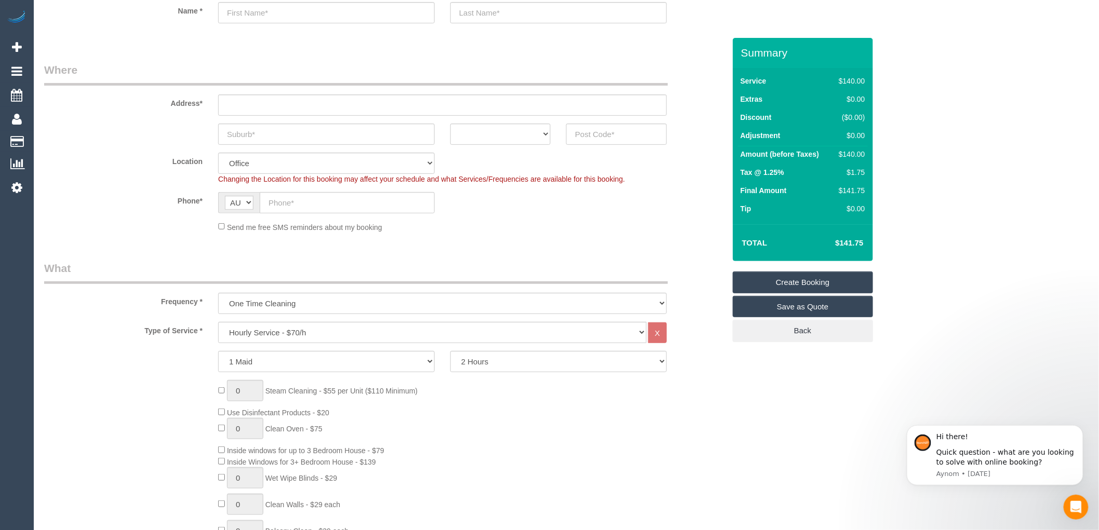
scroll to position [115, 0]
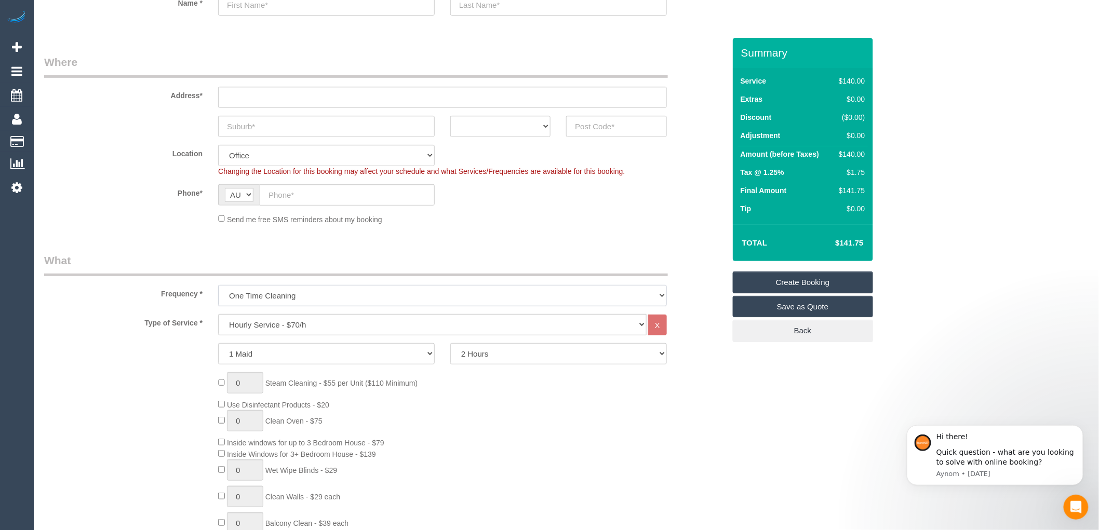
click at [283, 295] on select "One Time Cleaning Weekly - 10% Off - 10.00% (0% for the First Booking) Fortnigh…" at bounding box center [442, 295] width 449 height 21
click at [218, 286] on select "One Time Cleaning Weekly - 10% Off - 10.00% (0% for the First Booking) Fortnigh…" at bounding box center [442, 295] width 449 height 21
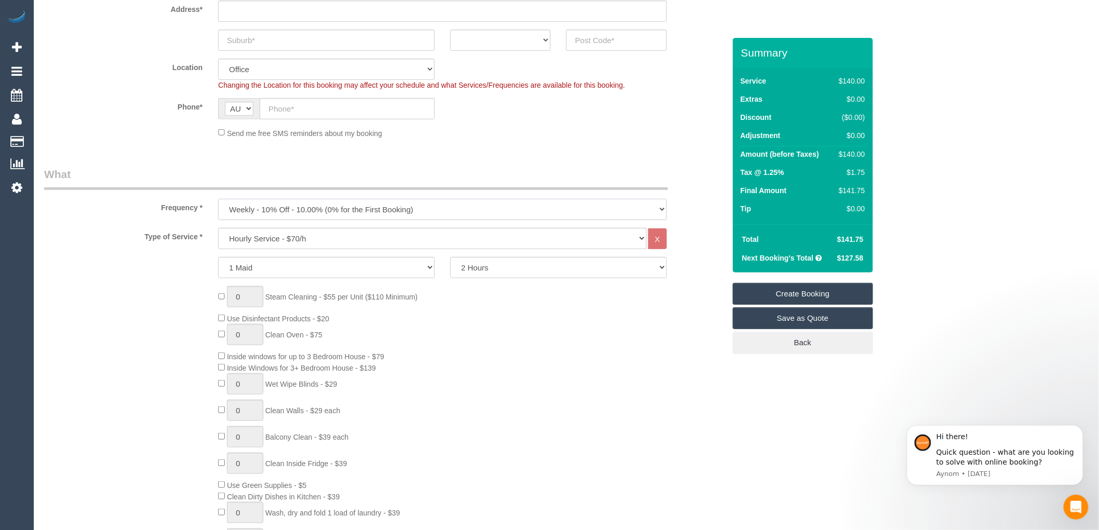
scroll to position [231, 0]
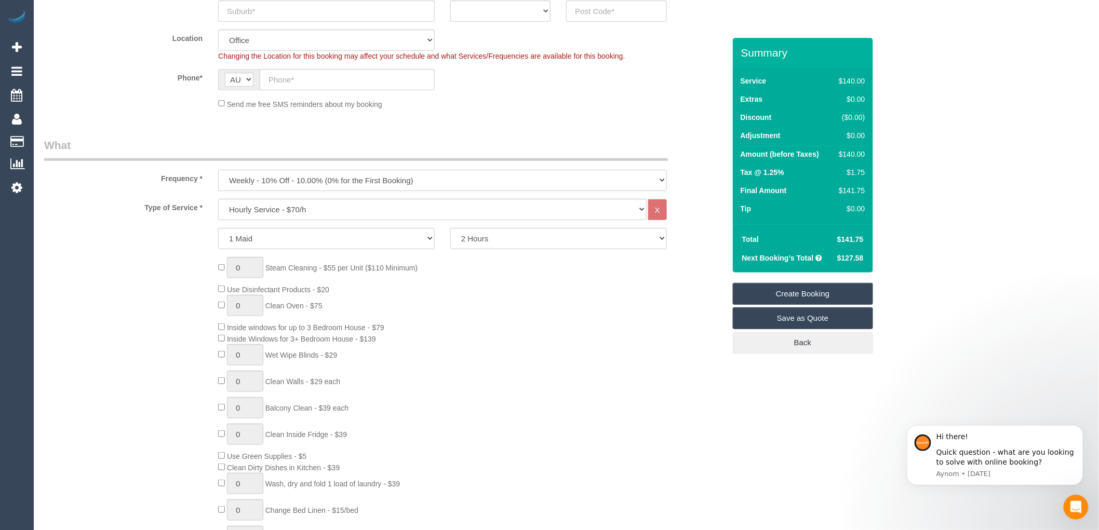
click at [369, 178] on select "One Time Cleaning Weekly - 10% Off - 10.00% (0% for the First Booking) Fortnigh…" at bounding box center [442, 180] width 449 height 21
select select "object:1882"
click at [218, 170] on select "One Time Cleaning Weekly - 10% Off - 10.00% (0% for the First Booking) Fortnigh…" at bounding box center [442, 180] width 449 height 21
click at [312, 203] on select "Hourly Service - $70/h Hourly Service - $65/h Hourly Service - $60/h Hourly Ser…" at bounding box center [432, 209] width 428 height 21
select select "211"
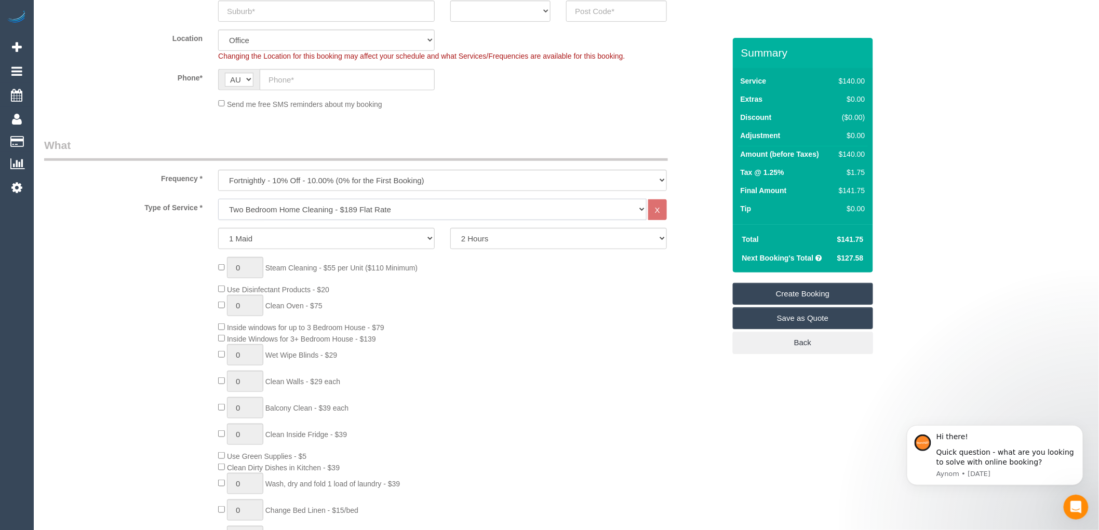
click at [218, 199] on select "Hourly Service - $70/h Hourly Service - $65/h Hourly Service - $60/h Hourly Ser…" at bounding box center [432, 209] width 428 height 21
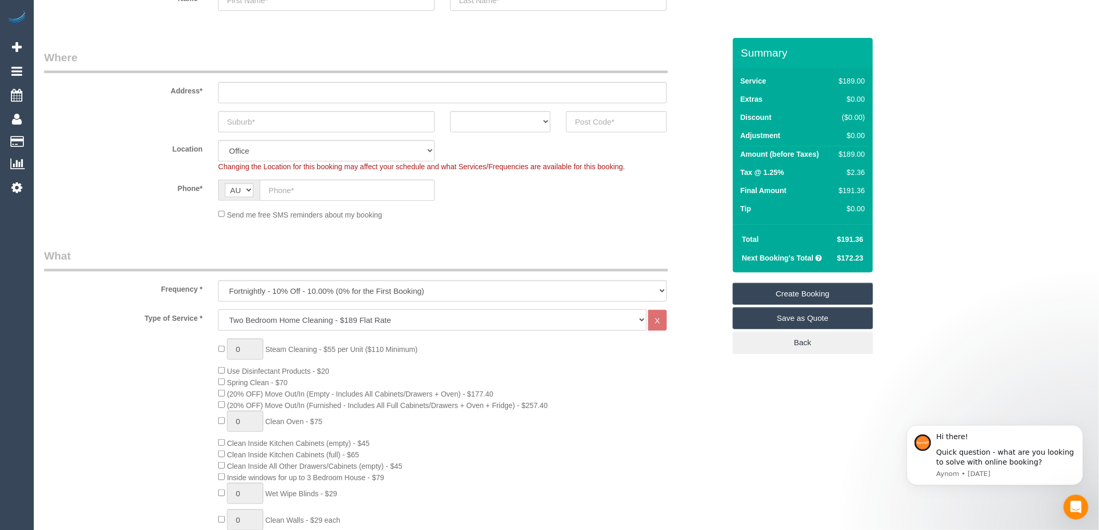
scroll to position [115, 0]
click at [250, 124] on input "text" at bounding box center [326, 126] width 217 height 21
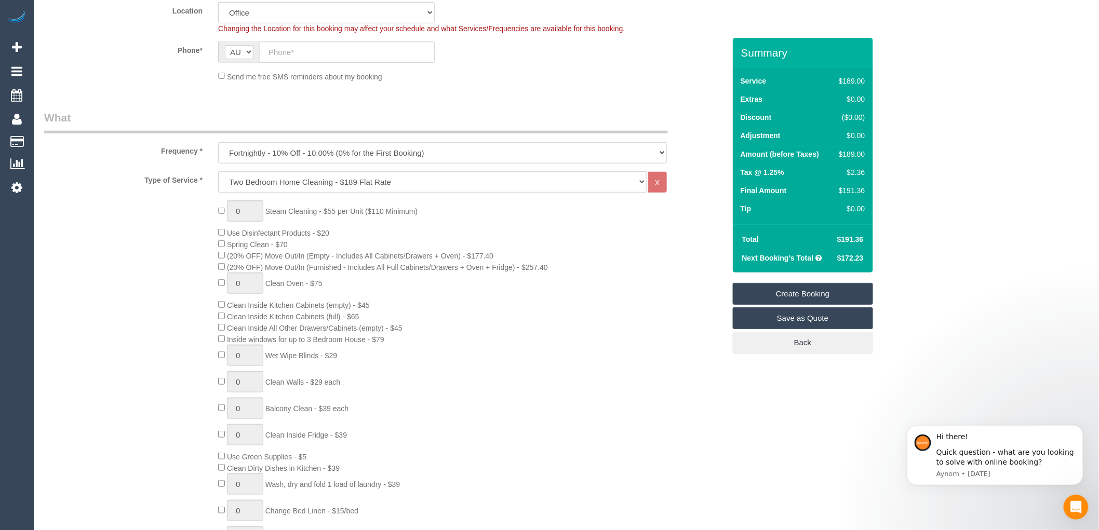
scroll to position [288, 0]
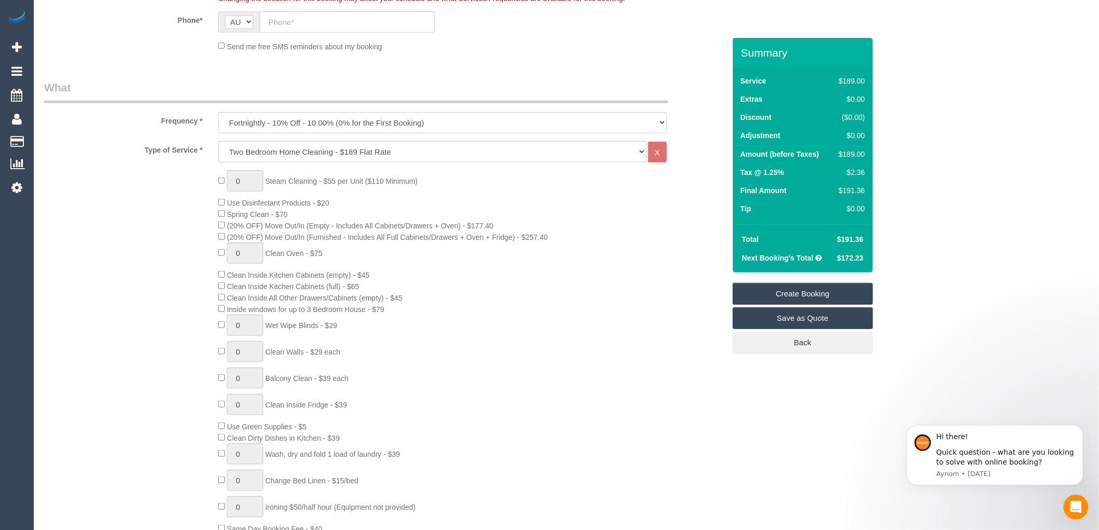
type input "South Bank"
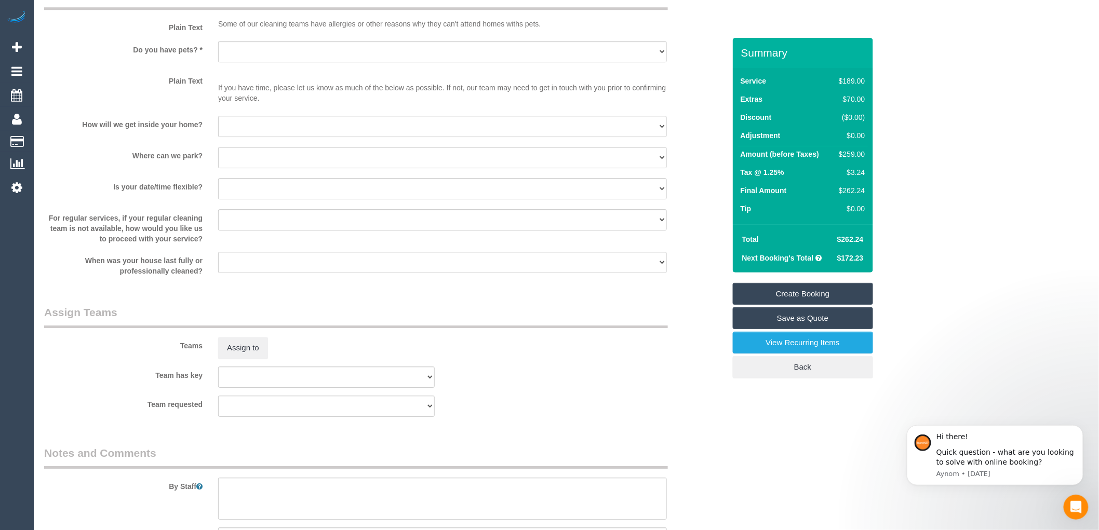
scroll to position [1384, 0]
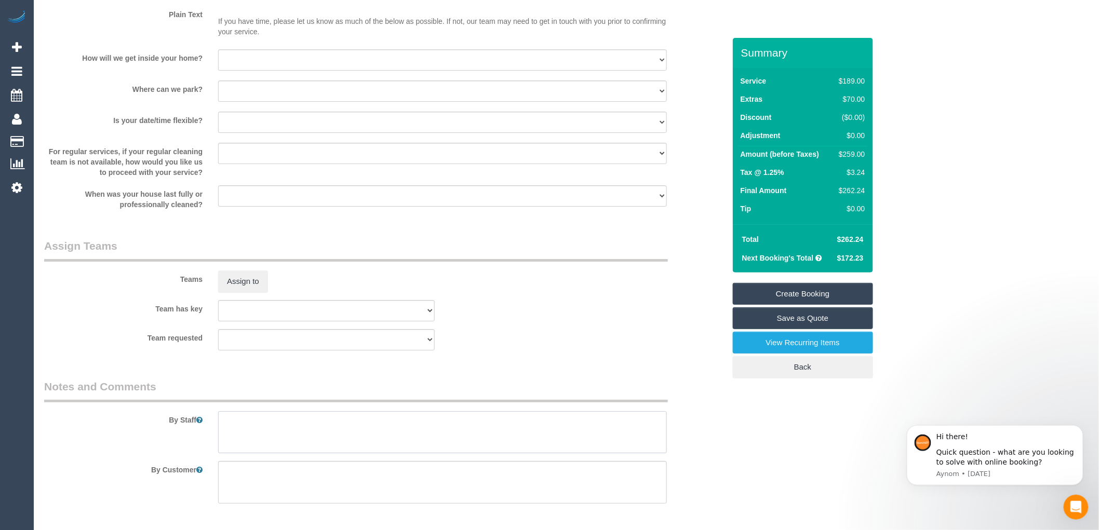
click at [251, 429] on textarea at bounding box center [442, 432] width 449 height 43
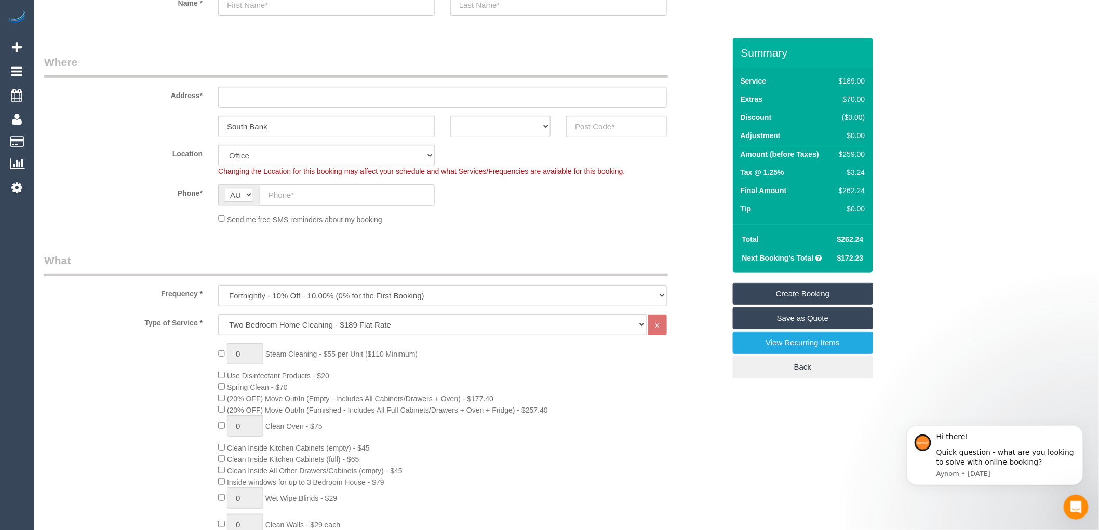
scroll to position [58, 0]
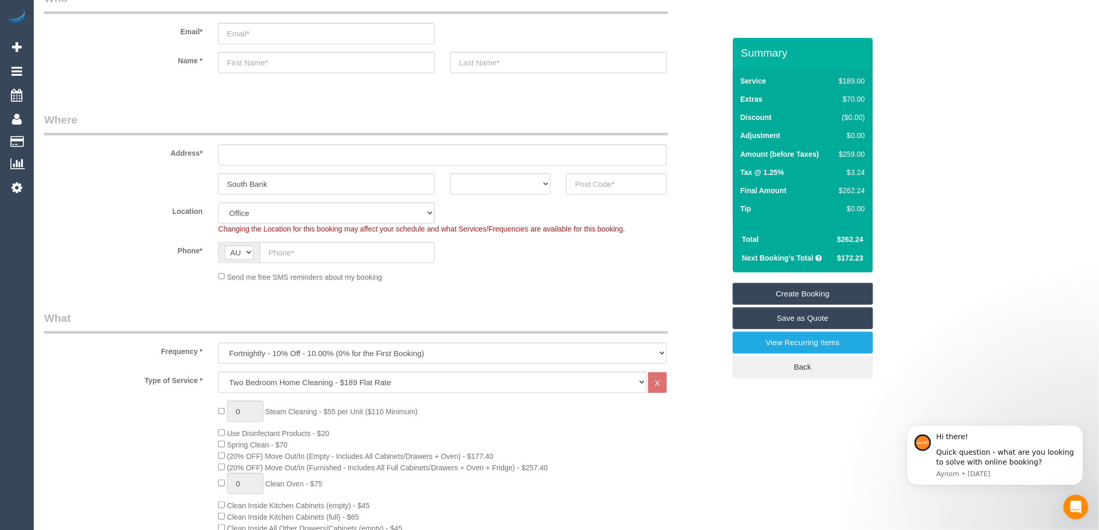
type textarea "Prefers the same cleaner"
click at [541, 185] on select "ACT [GEOGRAPHIC_DATA] NT [GEOGRAPHIC_DATA] SA TAS [GEOGRAPHIC_DATA] [GEOGRAPHIC…" at bounding box center [500, 183] width 100 height 21
select select "VIC"
click at [450, 173] on select "ACT [GEOGRAPHIC_DATA] NT [GEOGRAPHIC_DATA] SA TAS [GEOGRAPHIC_DATA] [GEOGRAPHIC…" at bounding box center [500, 183] width 100 height 21
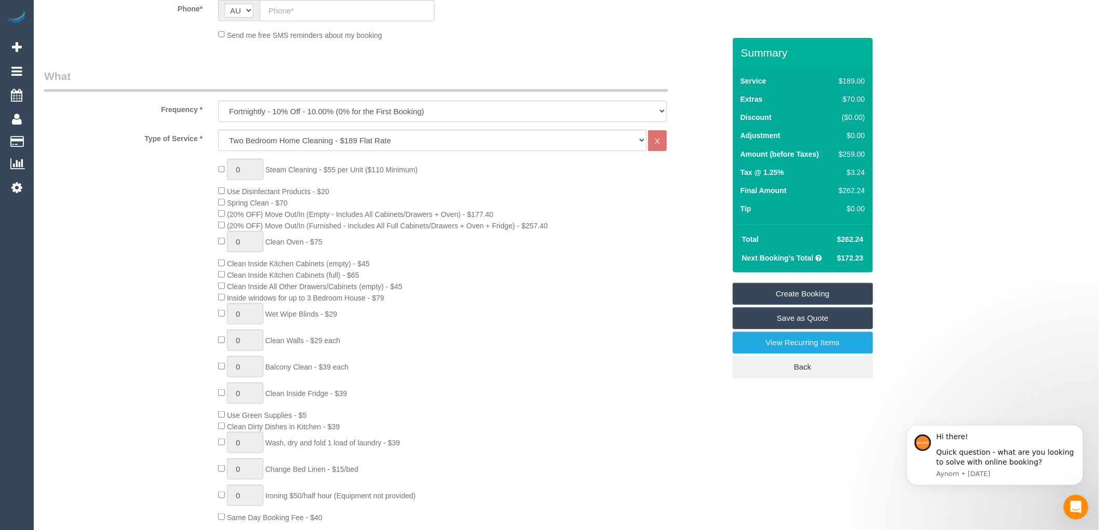
scroll to position [231, 0]
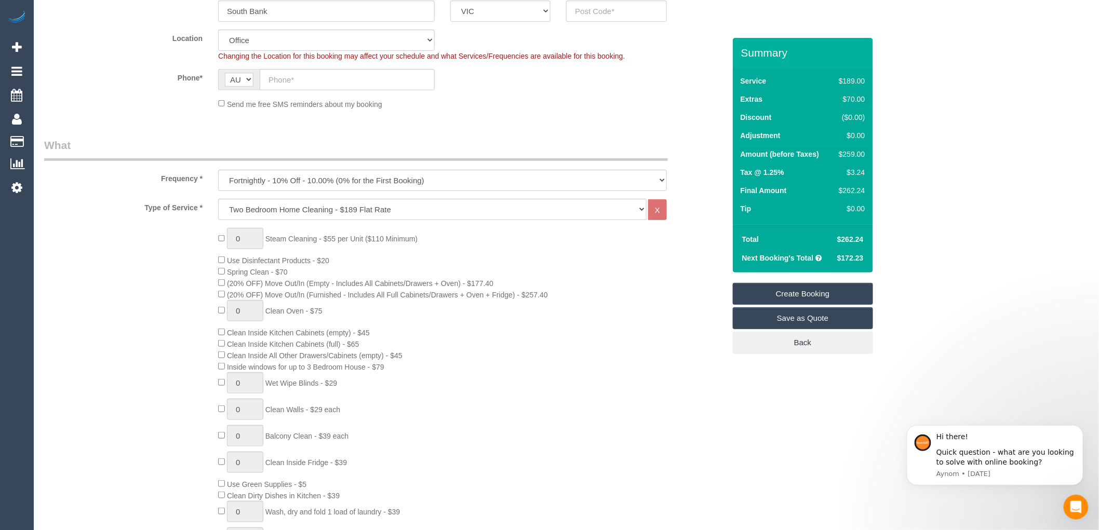
click at [567, 339] on div "0 Steam Cleaning - $55 per Unit ($110 Minimum) Use Disinfectant Products - $20 …" at bounding box center [471, 410] width 522 height 364
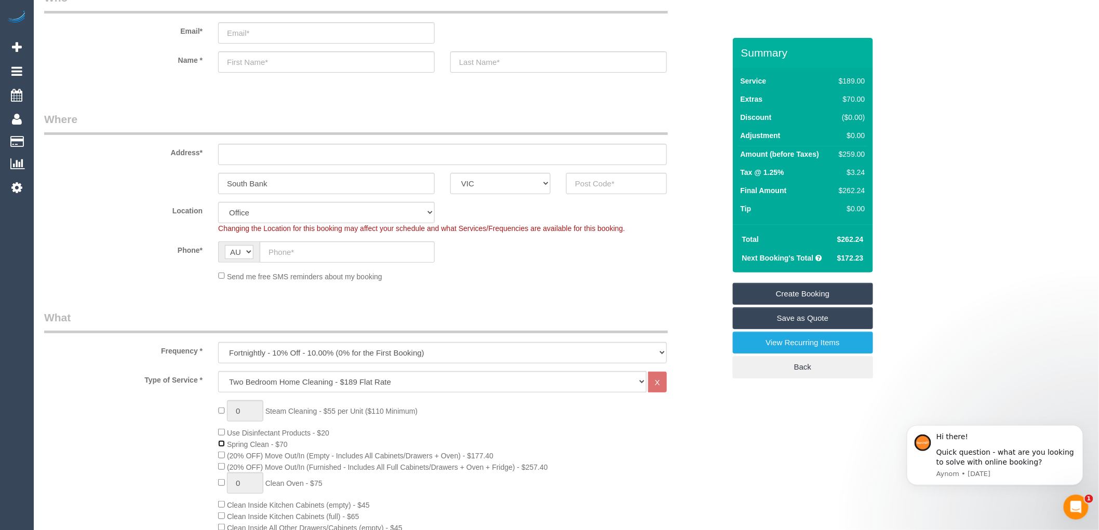
scroll to position [58, 0]
click at [260, 154] on input "text" at bounding box center [442, 154] width 449 height 21
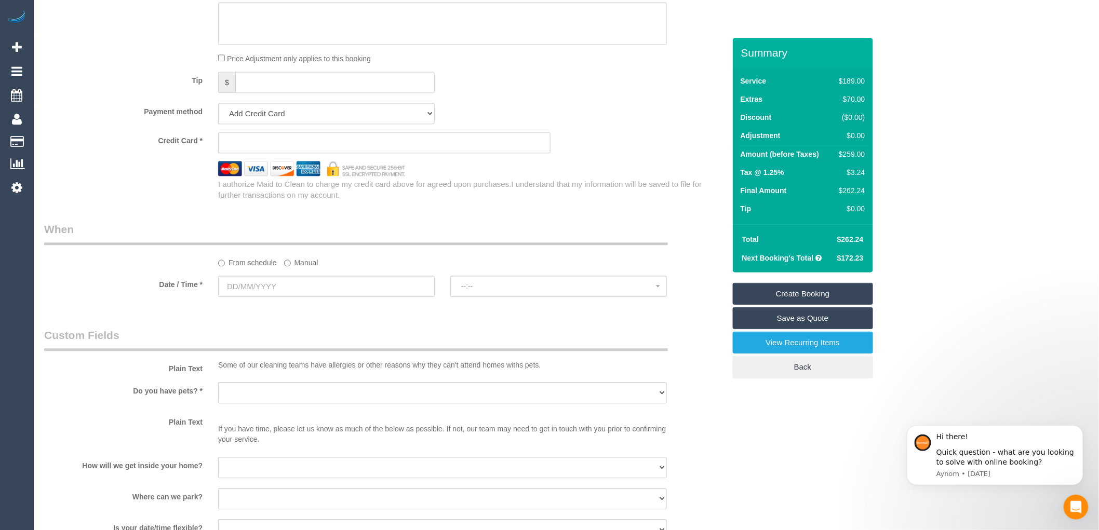
scroll to position [980, 0]
type input "-"
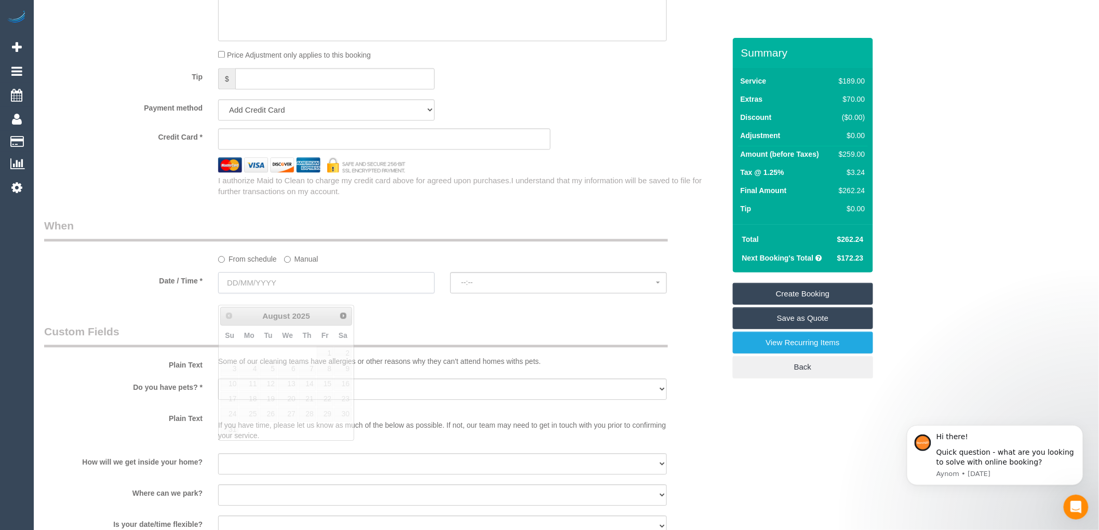
click at [264, 293] on input "text" at bounding box center [326, 282] width 217 height 21
click at [344, 315] on span "Next" at bounding box center [344, 315] width 8 height 8
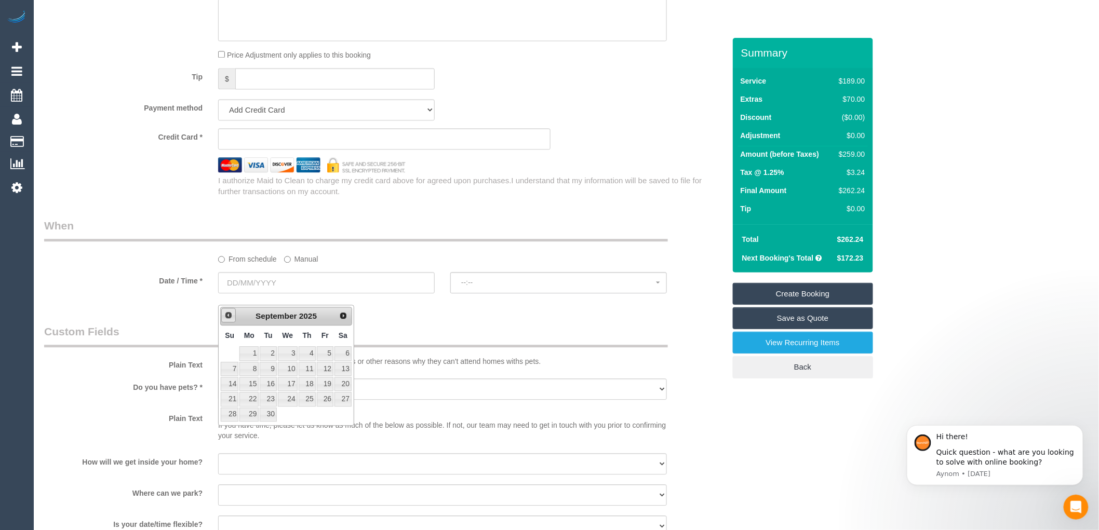
click at [224, 318] on span "Prev" at bounding box center [228, 315] width 8 height 8
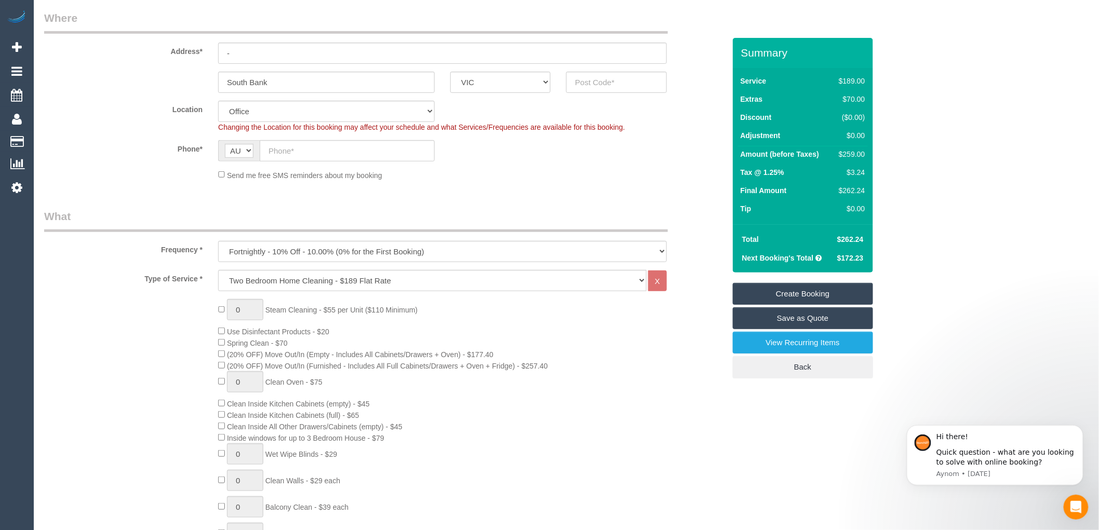
scroll to position [58, 0]
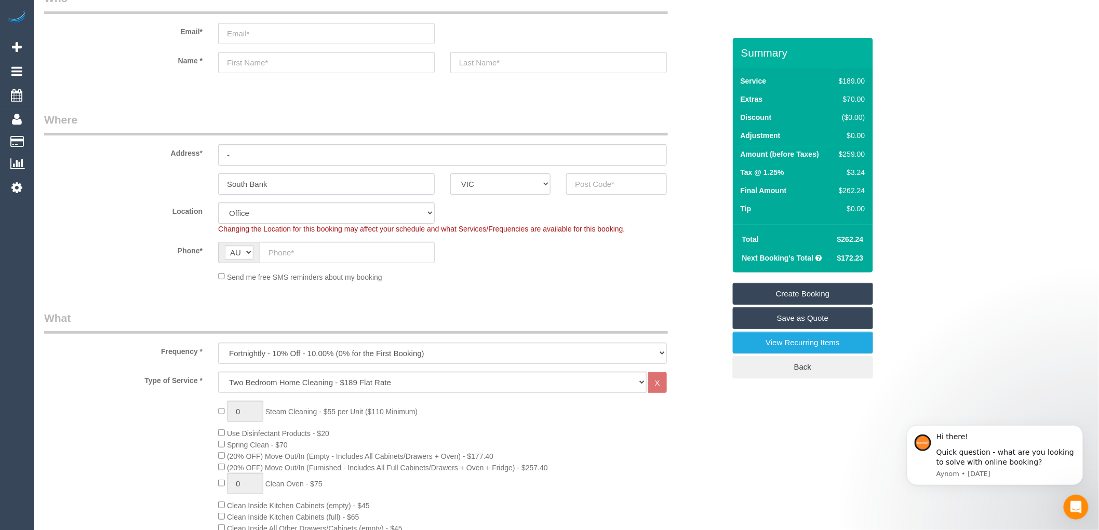
click at [286, 186] on input "South Bank" at bounding box center [326, 183] width 217 height 21
click at [585, 185] on input "text" at bounding box center [616, 183] width 100 height 21
drag, startPoint x: 600, startPoint y: 181, endPoint x: 567, endPoint y: 181, distance: 33.2
click at [567, 181] on input "3006" at bounding box center [616, 183] width 100 height 21
type input "3006"
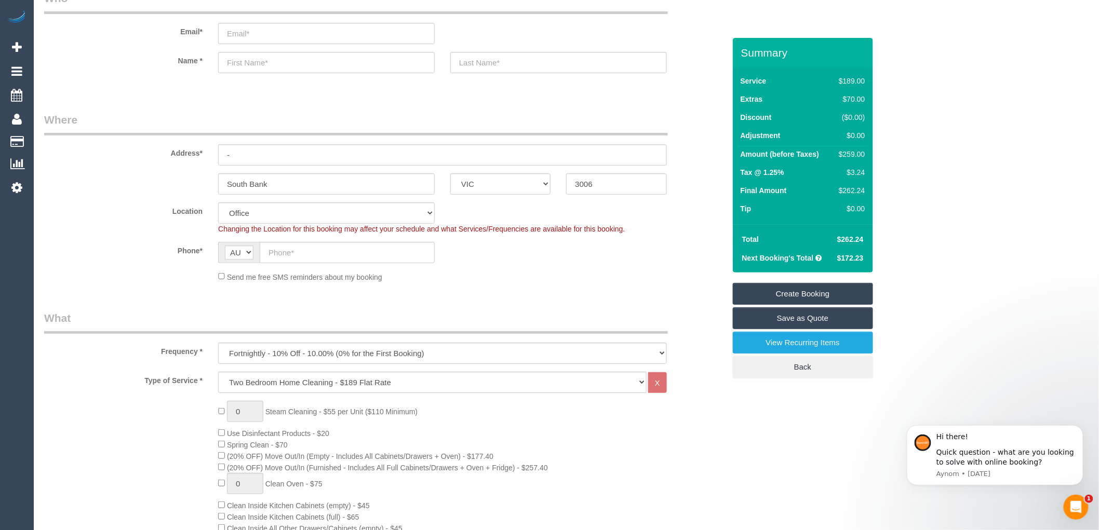
select select "54"
select select "object:2148"
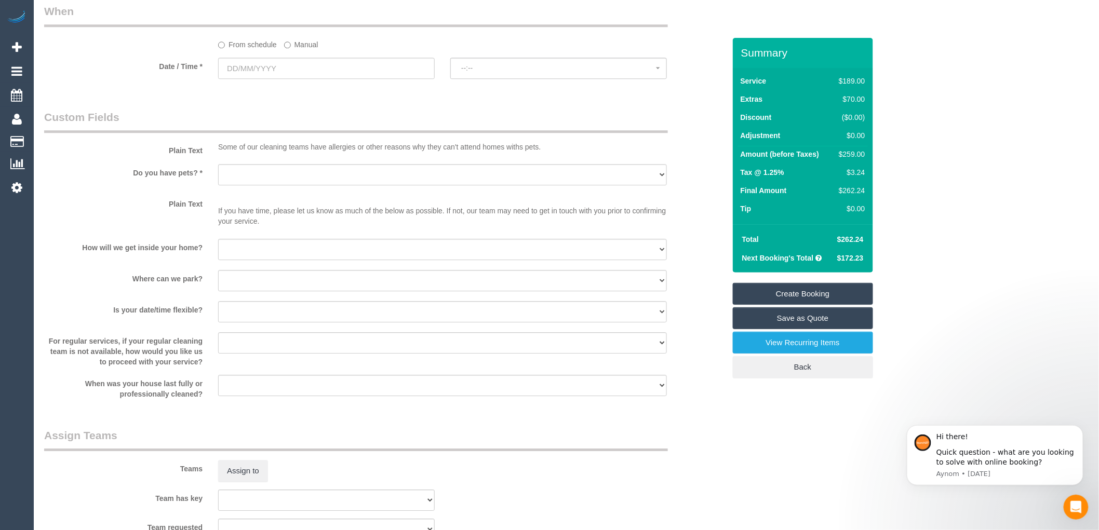
scroll to position [1212, 0]
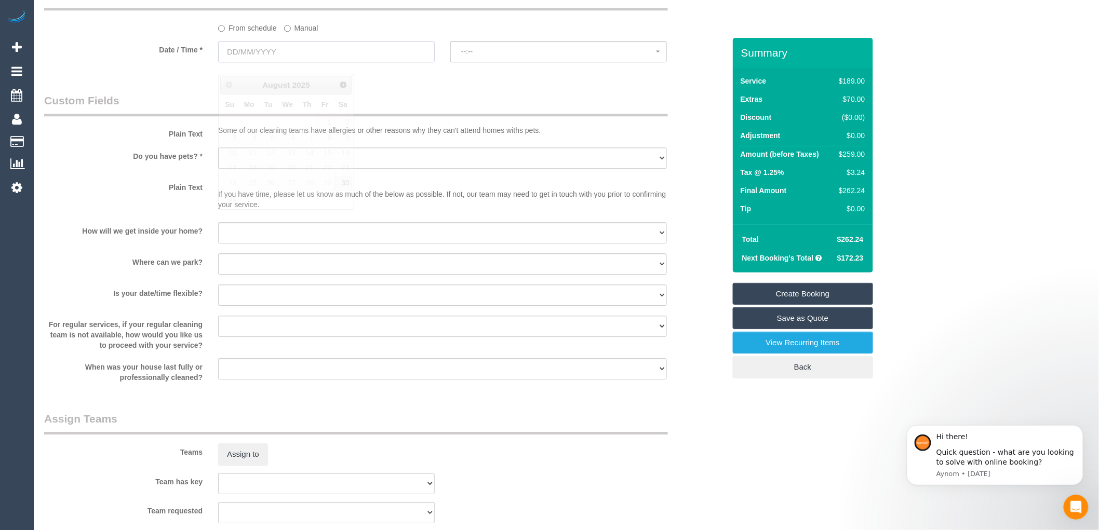
click at [285, 55] on input "text" at bounding box center [326, 51] width 217 height 21
click at [563, 136] on p "Some of our cleaning teams have allergies or other reasons why they can't atten…" at bounding box center [442, 130] width 449 height 10
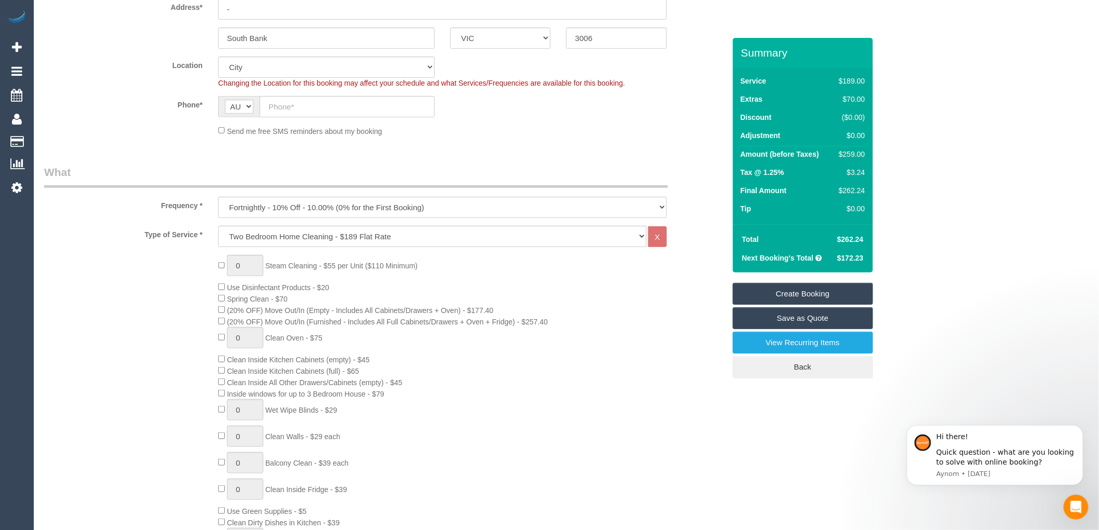
scroll to position [231, 0]
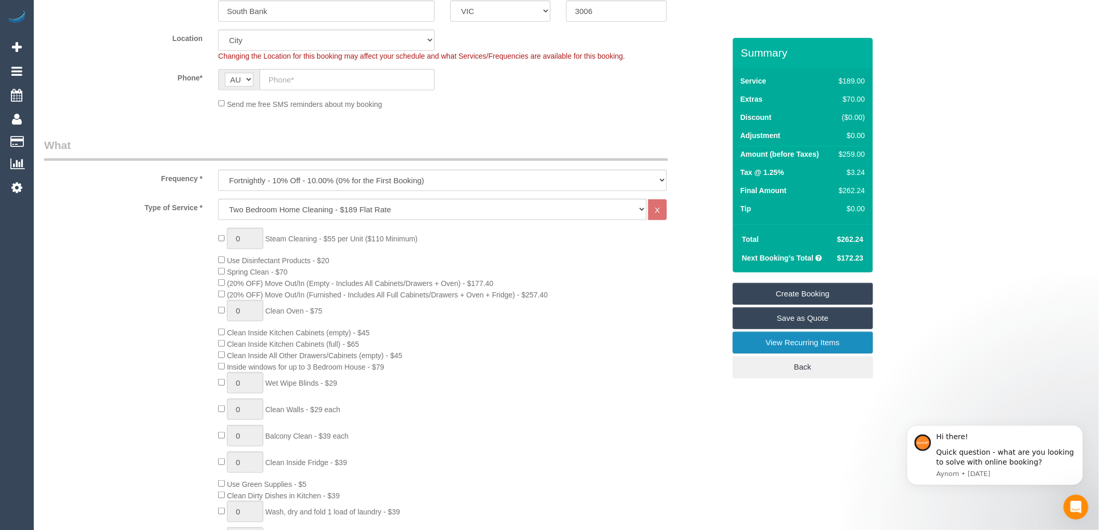
click at [799, 343] on link "View Recurring Items" at bounding box center [803, 343] width 140 height 22
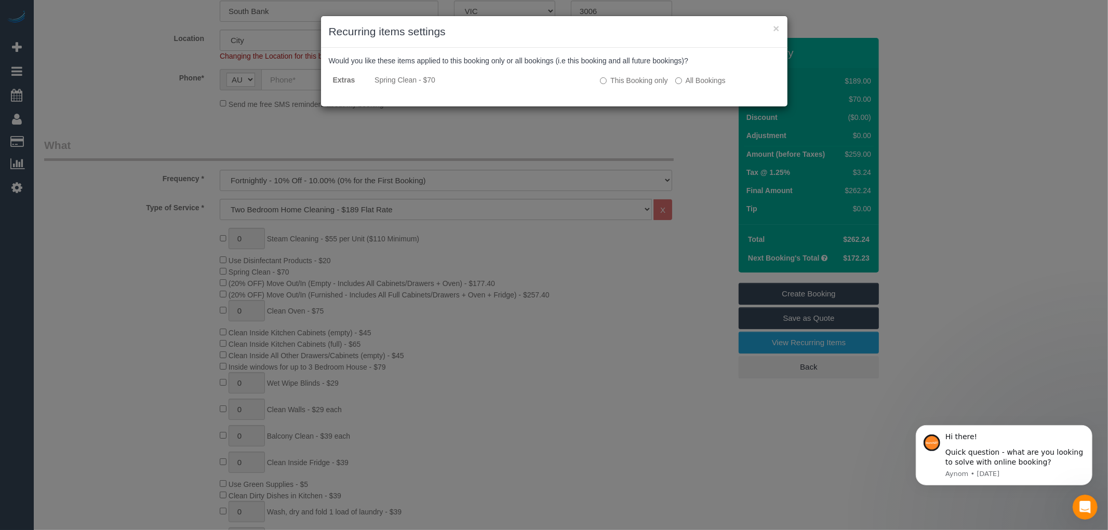
click at [652, 320] on div "× Recurring items settings Would you like these items applied to this booking o…" at bounding box center [554, 265] width 1108 height 530
click at [775, 27] on button "×" at bounding box center [776, 28] width 6 height 11
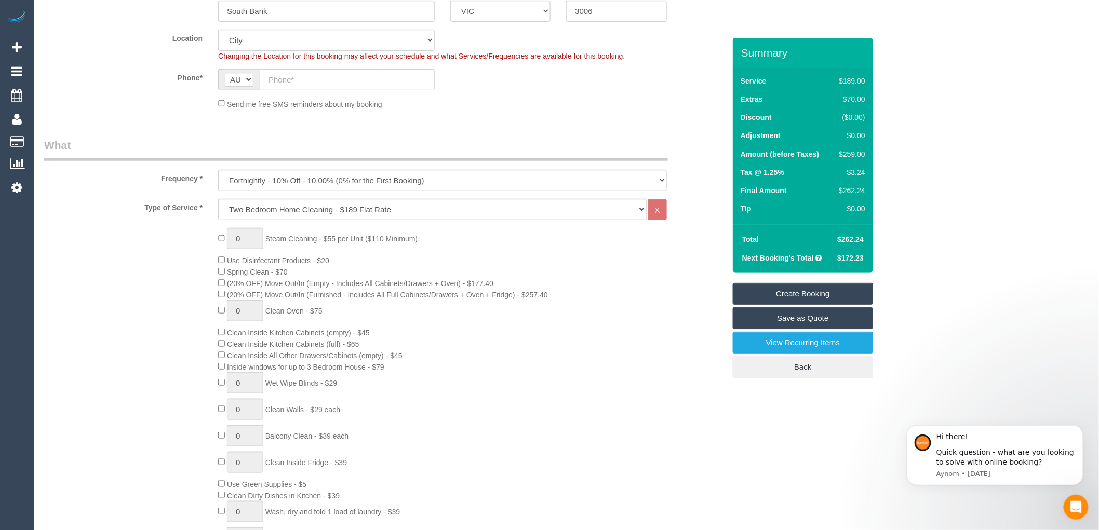
click at [701, 314] on div "0 Steam Cleaning - $55 per Unit ($110 Minimum) Use Disinfectant Products - $20 …" at bounding box center [471, 410] width 522 height 364
click at [674, 308] on div "0 Steam Cleaning - $55 per Unit ($110 Minimum) Use Disinfectant Products - $20 …" at bounding box center [471, 410] width 522 height 364
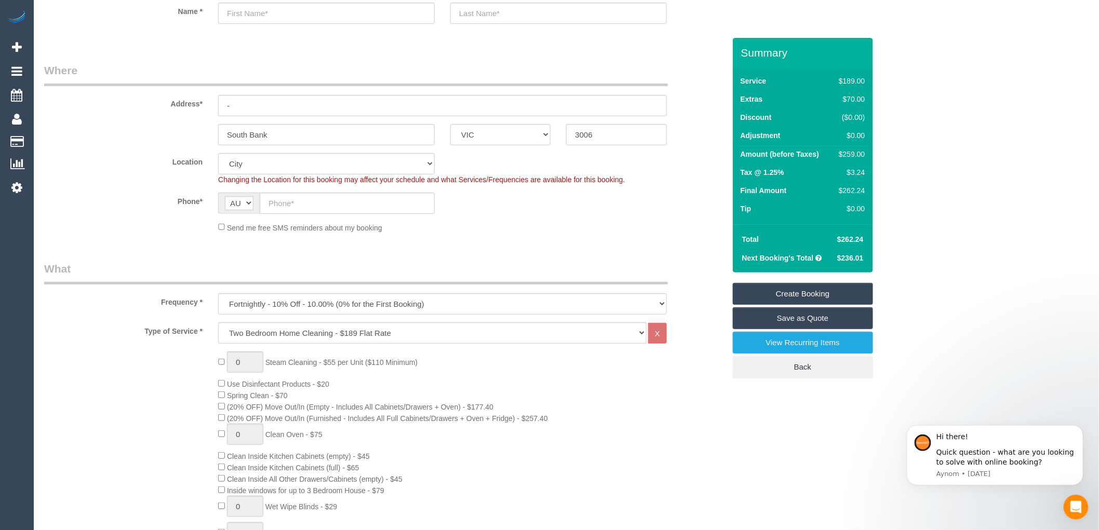
scroll to position [288, 0]
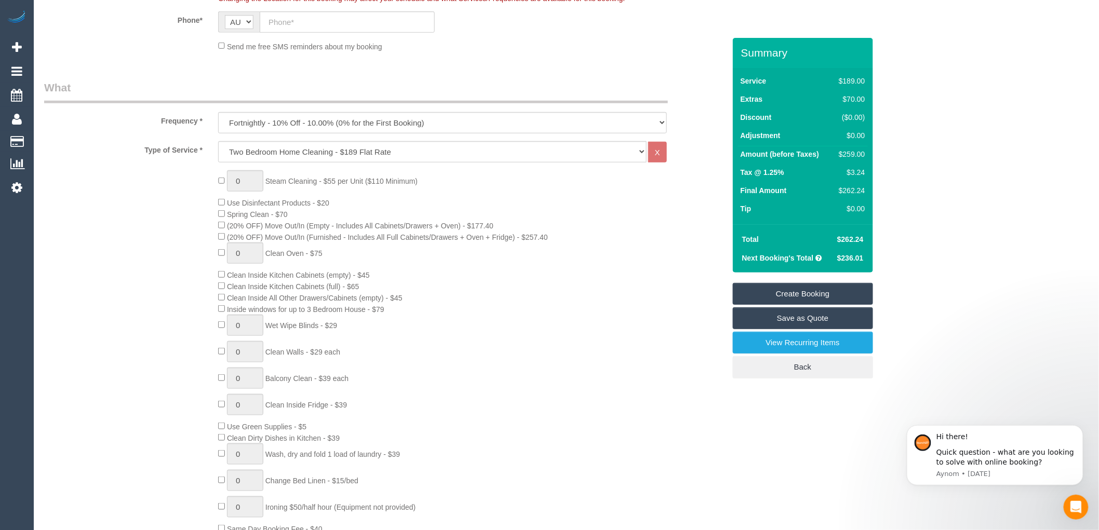
drag, startPoint x: 298, startPoint y: 292, endPoint x: 331, endPoint y: 292, distance: 33.2
click at [331, 291] on span "Clean Inside Kitchen Cabinets (full) - $65" at bounding box center [293, 287] width 132 height 8
click at [345, 328] on div "0 Steam Cleaning - $55 per Unit ($110 Minimum) Use Disinfectant Products - $20 …" at bounding box center [471, 352] width 522 height 364
drag, startPoint x: 376, startPoint y: 290, endPoint x: 232, endPoint y: 289, distance: 144.4
click at [232, 289] on div "0 Steam Cleaning - $55 per Unit ($110 Minimum) Use Disinfectant Products - $20 …" at bounding box center [471, 352] width 522 height 364
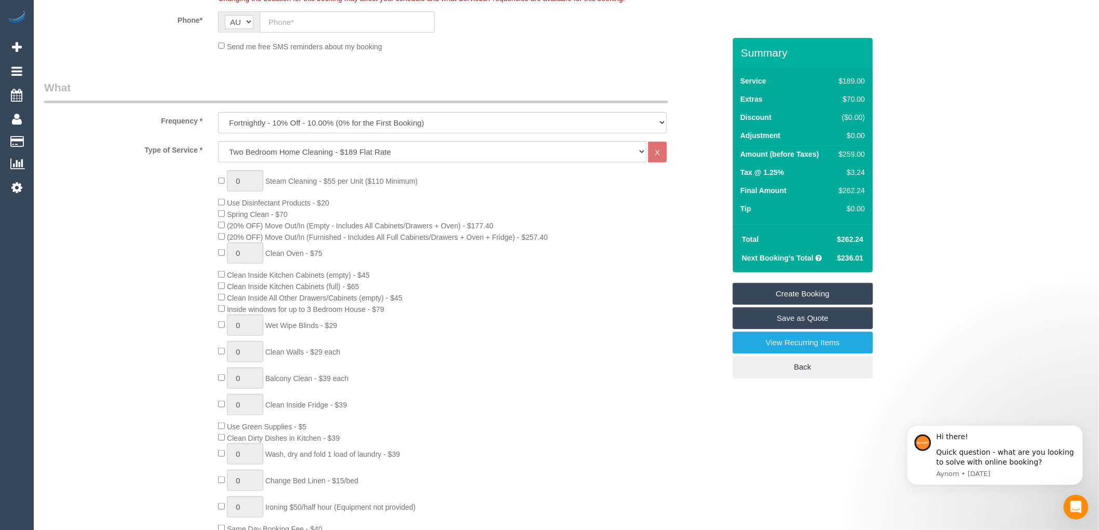
click at [402, 291] on div "0 Steam Cleaning - $55 per Unit ($110 Minimum) Use Disinfectant Products - $20 …" at bounding box center [471, 352] width 522 height 364
drag, startPoint x: 370, startPoint y: 287, endPoint x: 232, endPoint y: 292, distance: 137.7
click at [232, 292] on div "0 Steam Cleaning - $55 per Unit ($110 Minimum) Use Disinfectant Products - $20 …" at bounding box center [471, 352] width 522 height 364
click at [565, 294] on div "0 Steam Cleaning - $55 per Unit ($110 Minimum) Use Disinfectant Products - $20 …" at bounding box center [471, 352] width 522 height 364
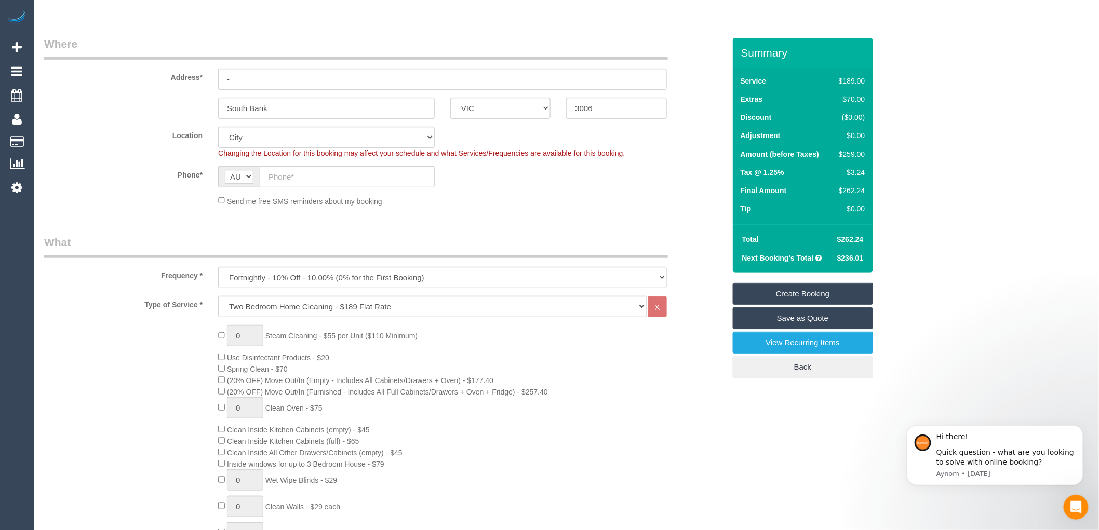
scroll to position [0, 0]
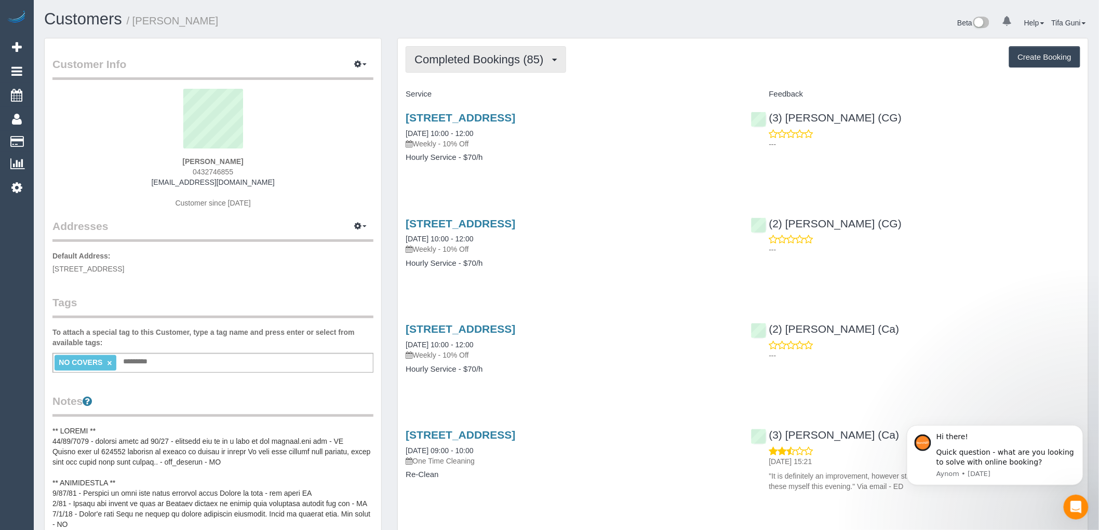
click at [504, 56] on span "Completed Bookings (85)" at bounding box center [481, 59] width 134 height 13
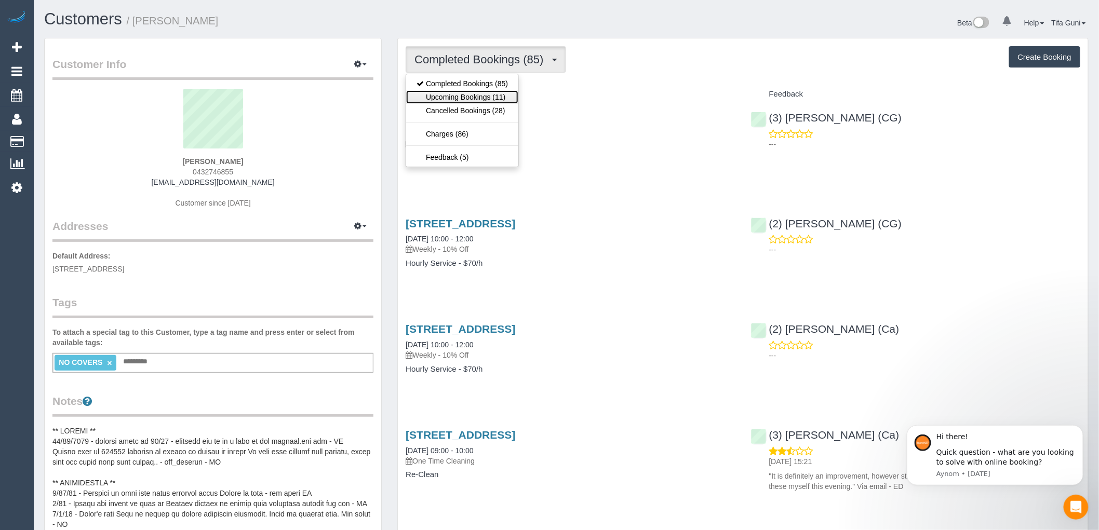
click at [470, 95] on link "Upcoming Bookings (11)" at bounding box center [462, 97] width 112 height 14
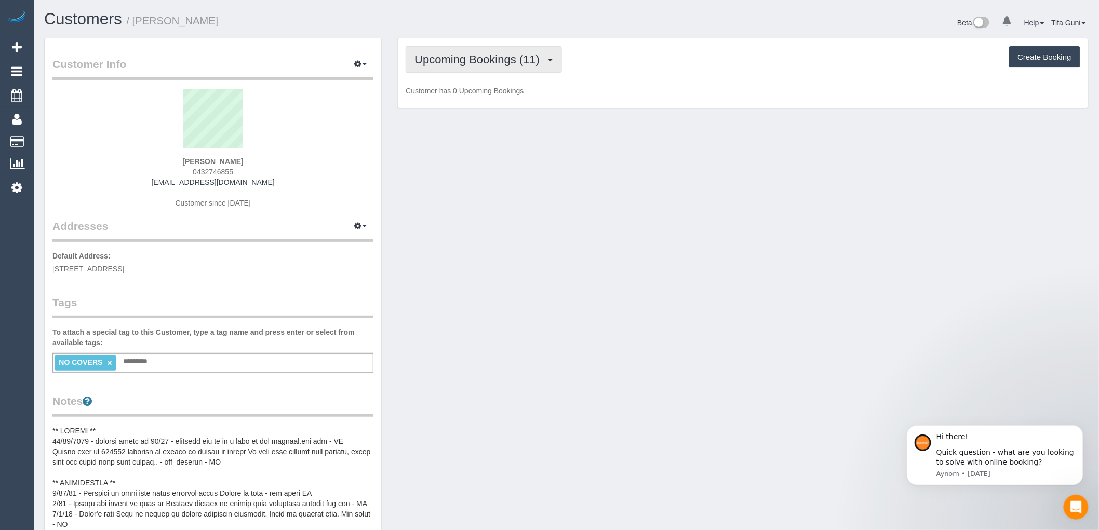
click at [502, 56] on span "Upcoming Bookings (11)" at bounding box center [479, 59] width 130 height 13
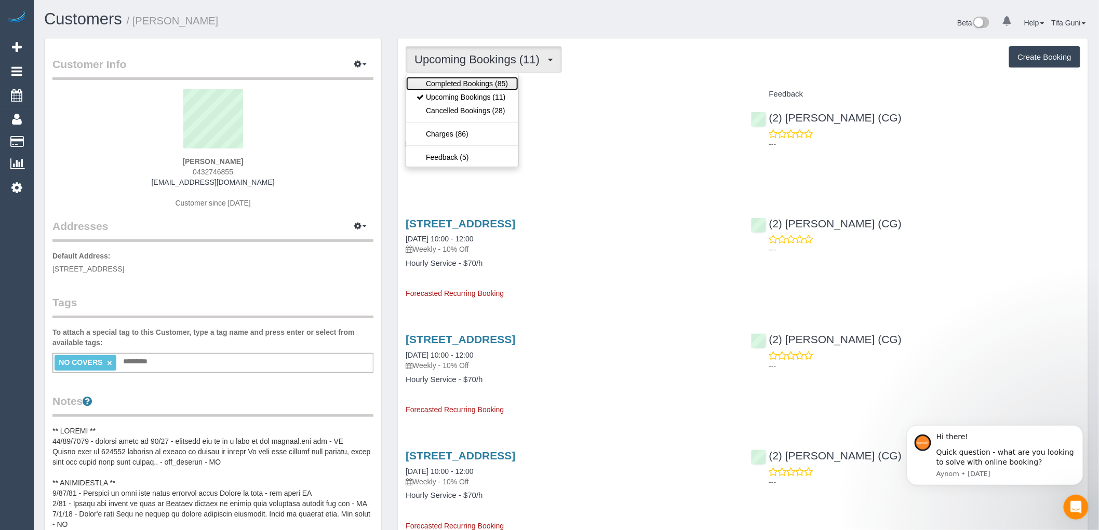
click at [477, 79] on link "Completed Bookings (85)" at bounding box center [462, 84] width 112 height 14
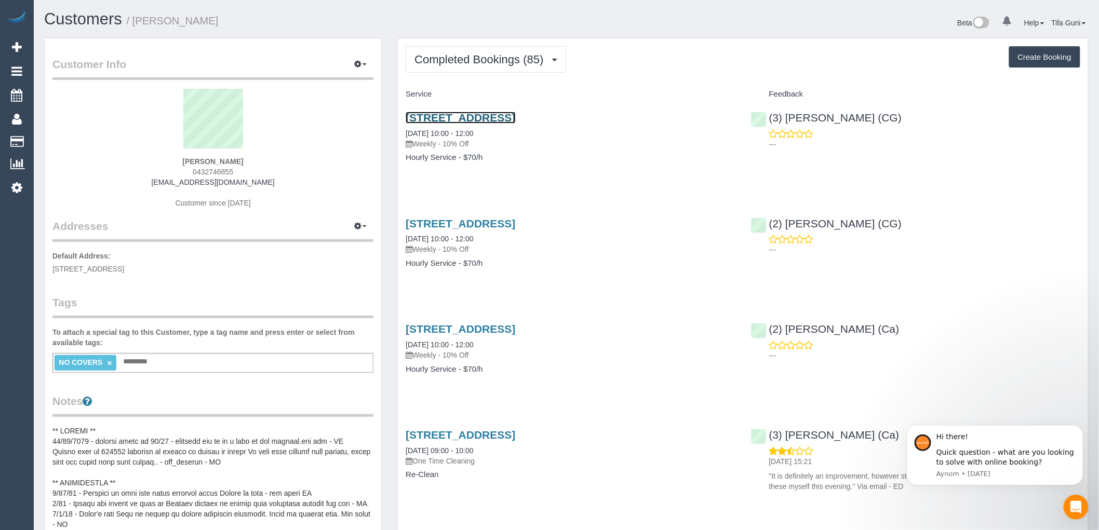
click at [510, 119] on link "[STREET_ADDRESS]" at bounding box center [461, 118] width 110 height 12
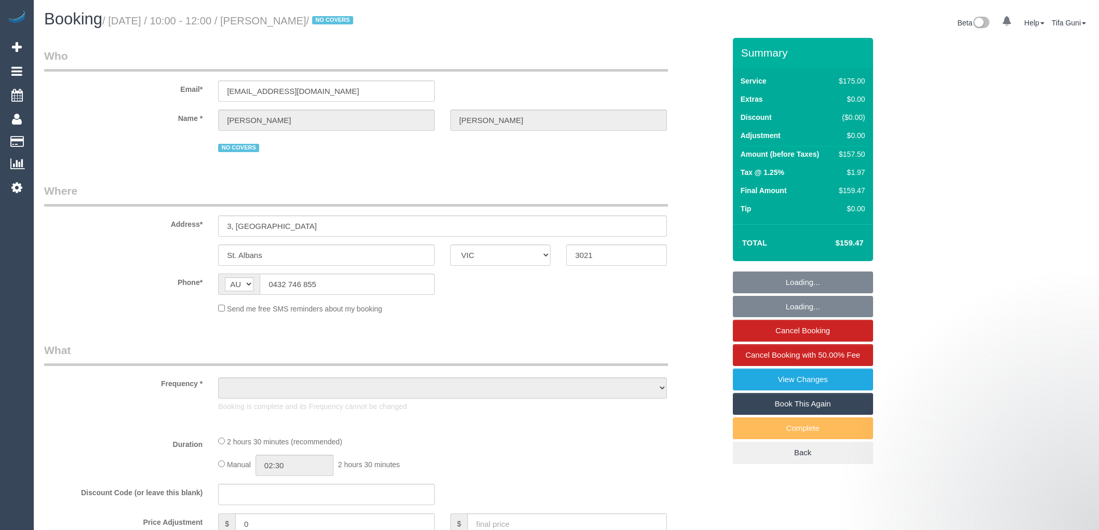
select select "VIC"
select select "object:546"
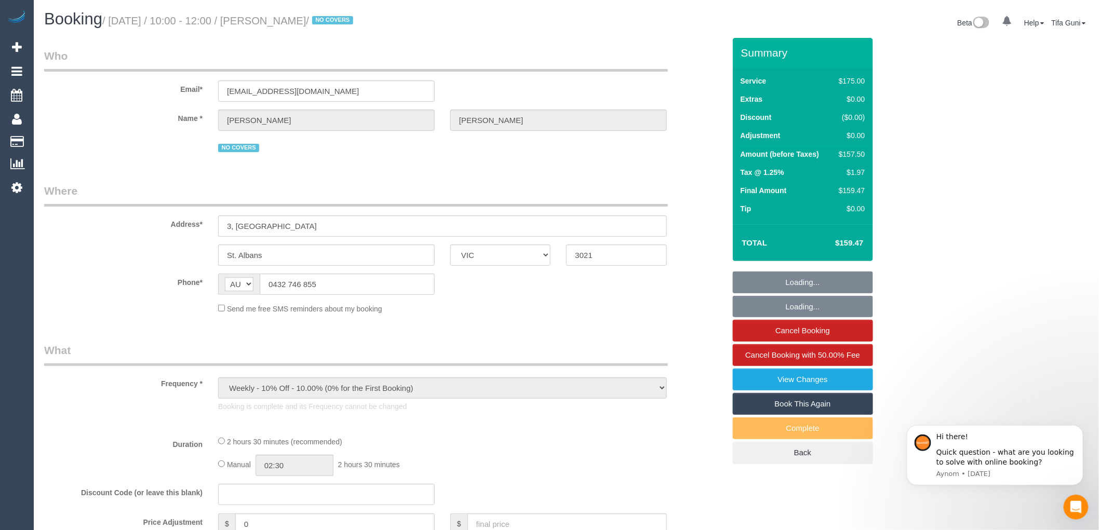
scroll to position [58, 0]
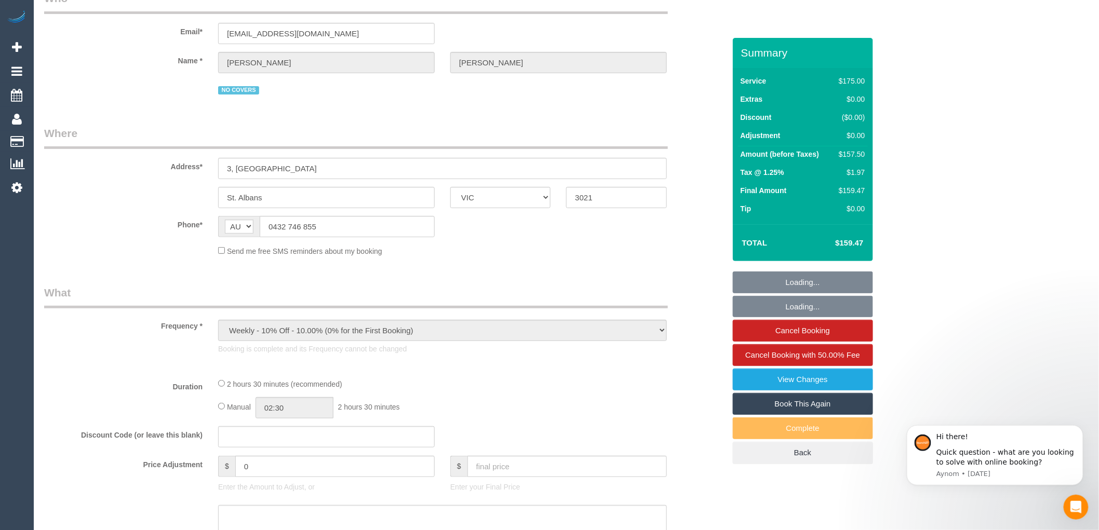
select select "string:stripe-pm_1PBo7s2GScqysDRVLa6ZPMWj"
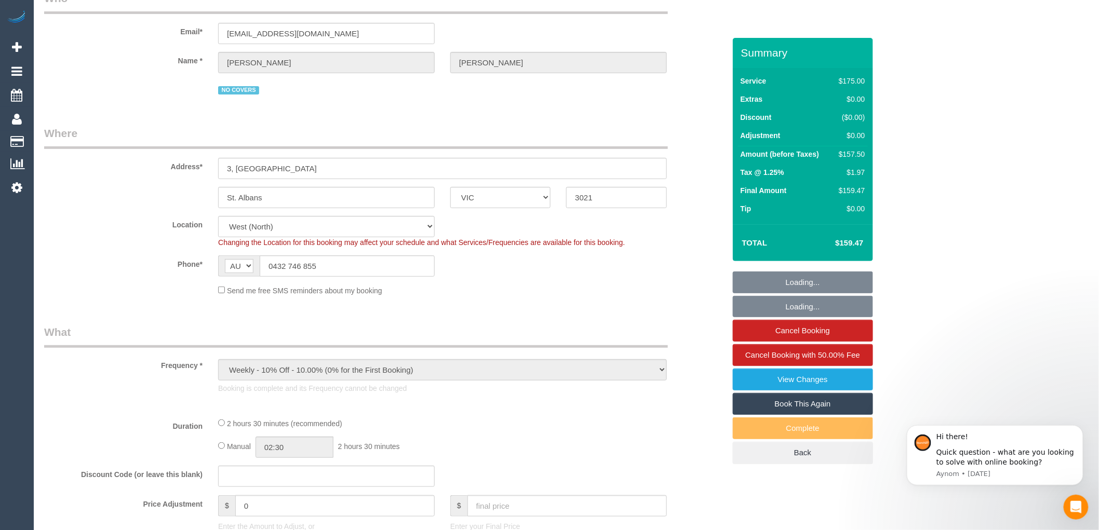
select select "object:596"
select select "150"
select select "number:30"
select select "number:16"
select select "number:19"
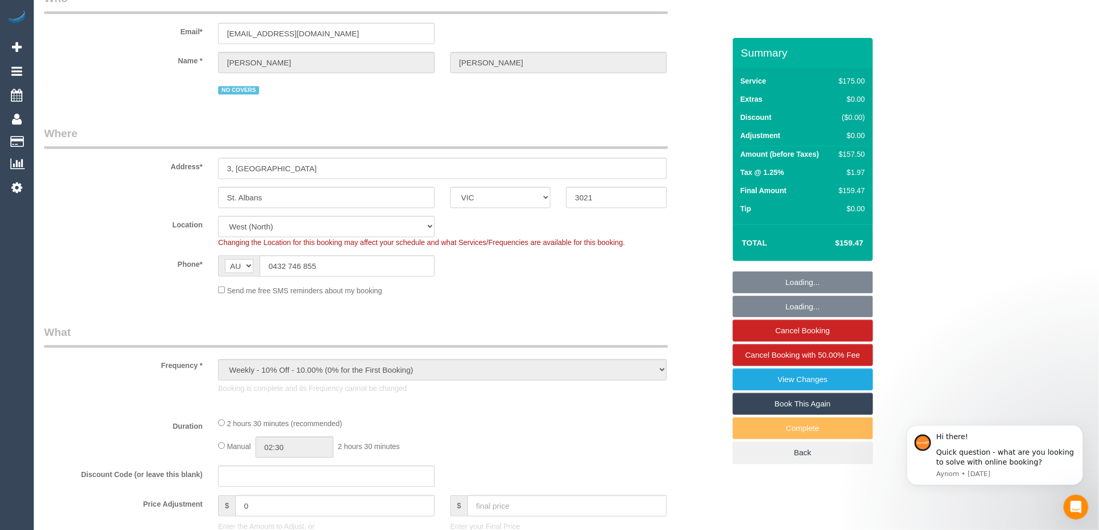
select select "number:23"
select select "number:34"
select select "number:26"
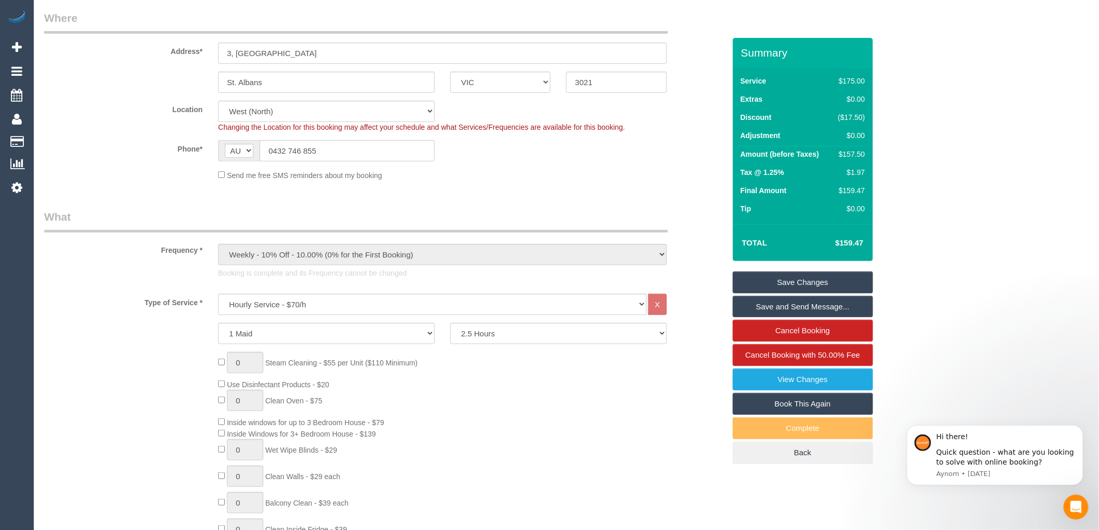
scroll to position [0, 0]
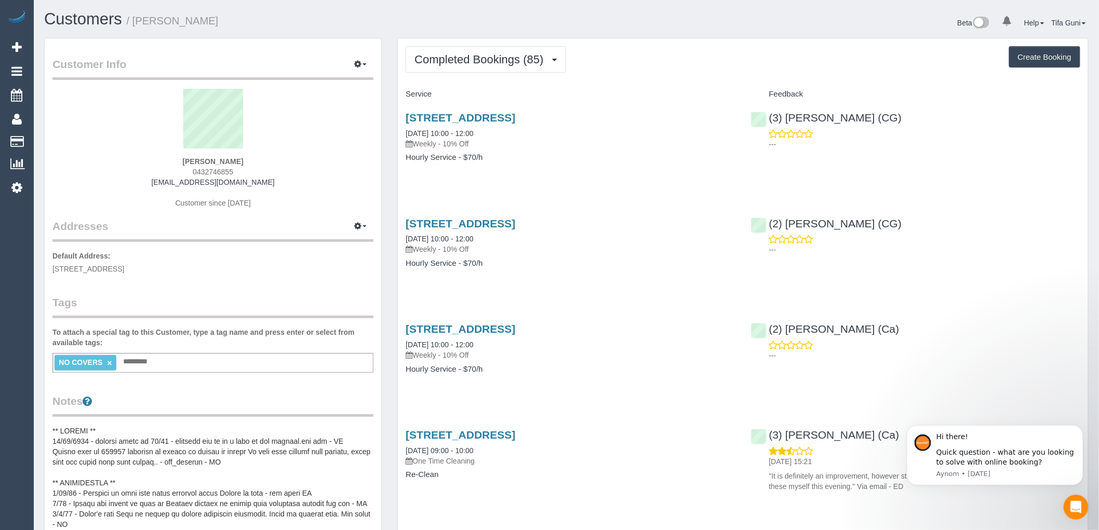
click at [1041, 63] on button "Create Booking" at bounding box center [1044, 57] width 71 height 22
select select "VIC"
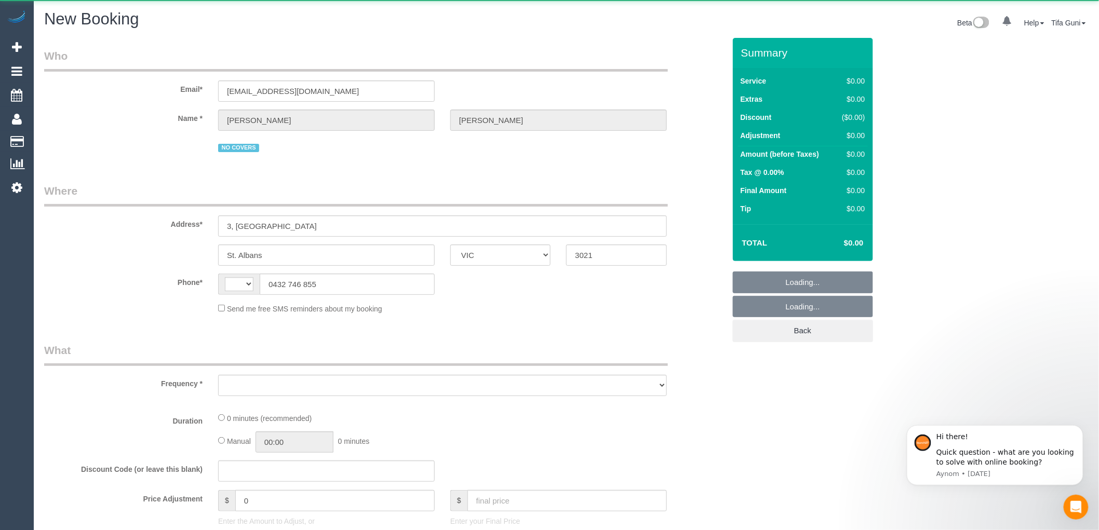
select select "object:1357"
select select "string:AU"
select select "string:stripe-pm_1NdrsU2GScqysDRViDc3dfiW"
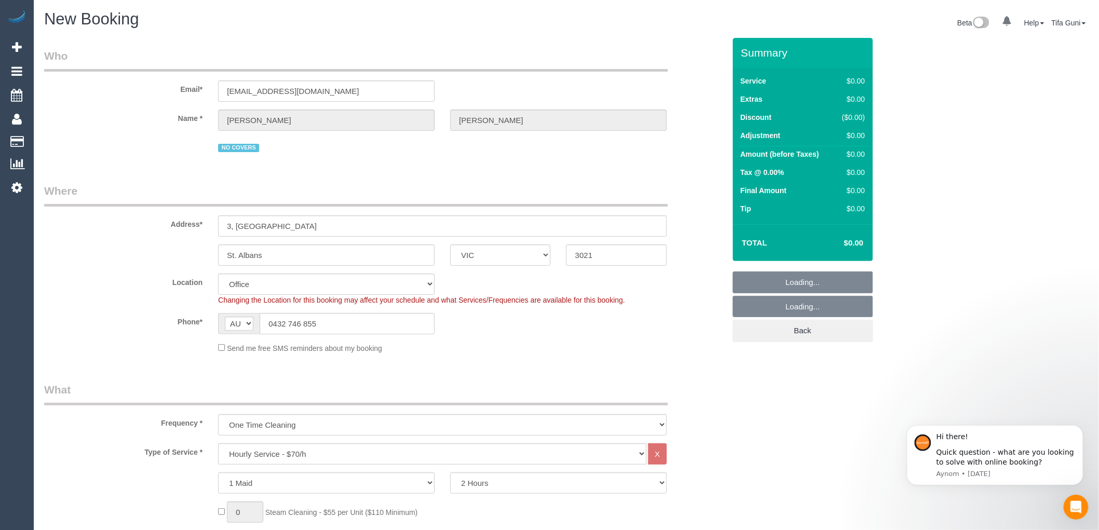
select select "object:1921"
select select "49"
select select "object:3157"
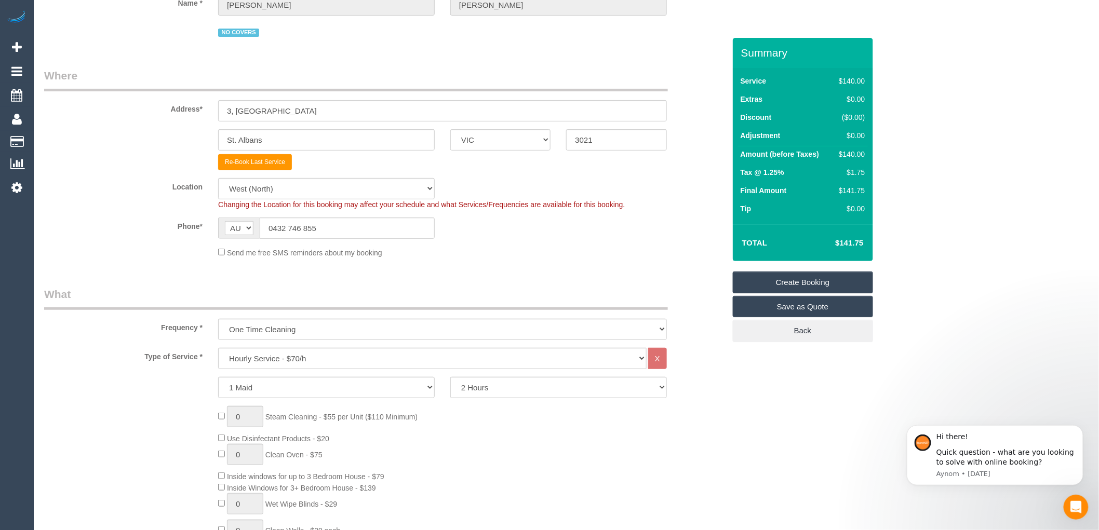
scroll to position [231, 0]
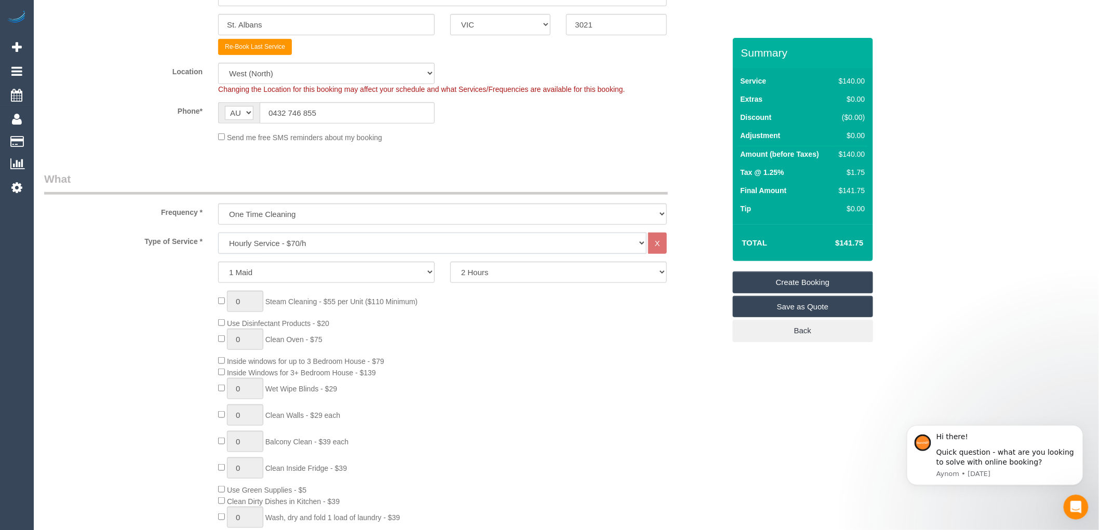
click at [317, 248] on select "Hourly Service - $70/h Hourly Service - $65/h Hourly Service - $60/h Hourly Ser…" at bounding box center [432, 243] width 428 height 21
select select "212"
click at [218, 234] on select "Hourly Service - $70/h Hourly Service - $65/h Hourly Service - $60/h Hourly Ser…" at bounding box center [432, 243] width 428 height 21
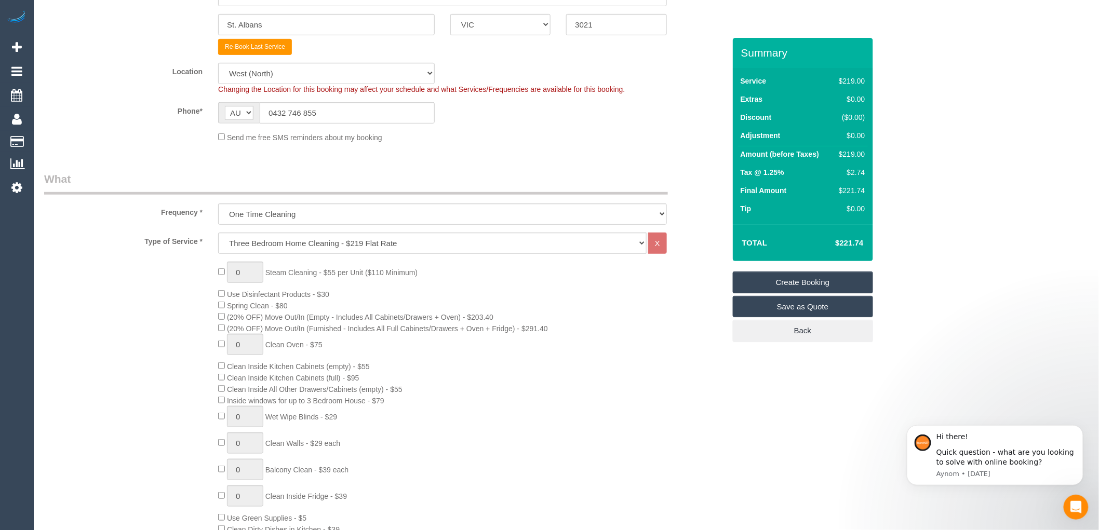
click at [613, 331] on div "0 Steam Cleaning - $55 per Unit ($110 Minimum) Use Disinfectant Products - $30 …" at bounding box center [471, 444] width 522 height 364
click at [570, 298] on div "0 Steam Cleaning - $55 per Unit ($110 Minimum) Use Disinfectant Products - $30 …" at bounding box center [471, 444] width 522 height 364
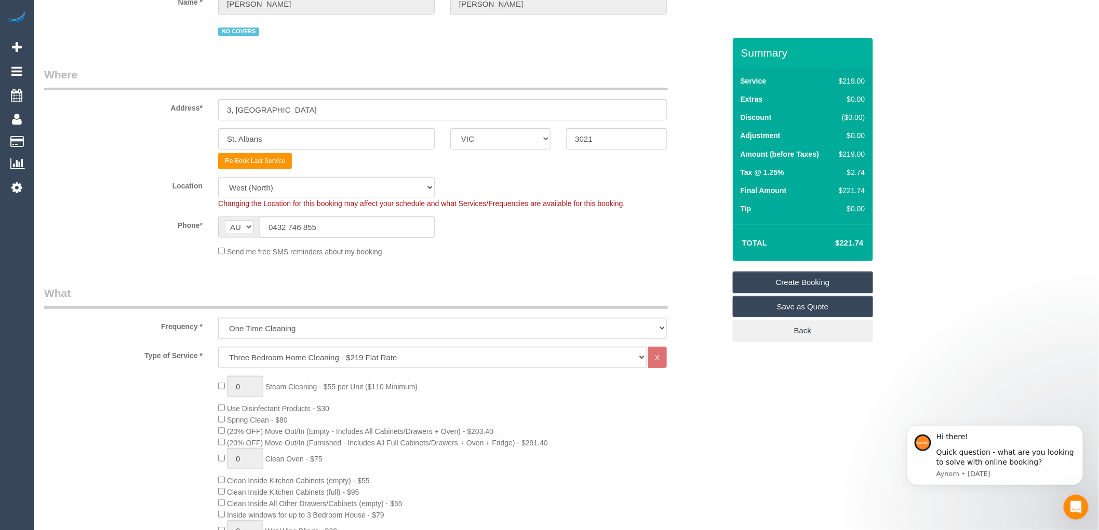
scroll to position [115, 0]
drag, startPoint x: 864, startPoint y: 243, endPoint x: 833, endPoint y: 245, distance: 31.2
click at [833, 245] on td "$221.74" at bounding box center [834, 243] width 68 height 26
drag, startPoint x: 867, startPoint y: 153, endPoint x: 838, endPoint y: 153, distance: 29.6
click at [838, 153] on td "$219.00" at bounding box center [849, 155] width 35 height 19
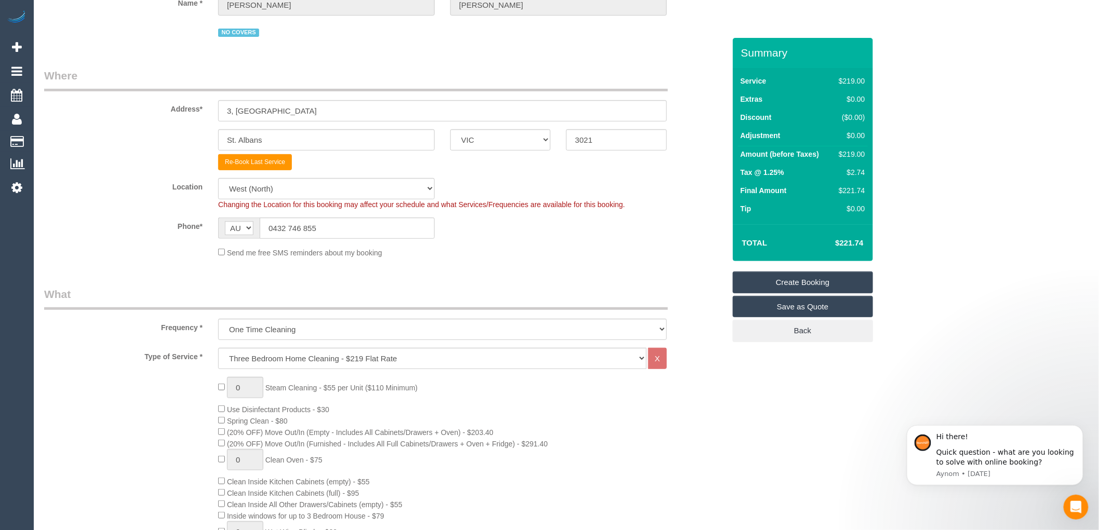
copy div "$219.00"
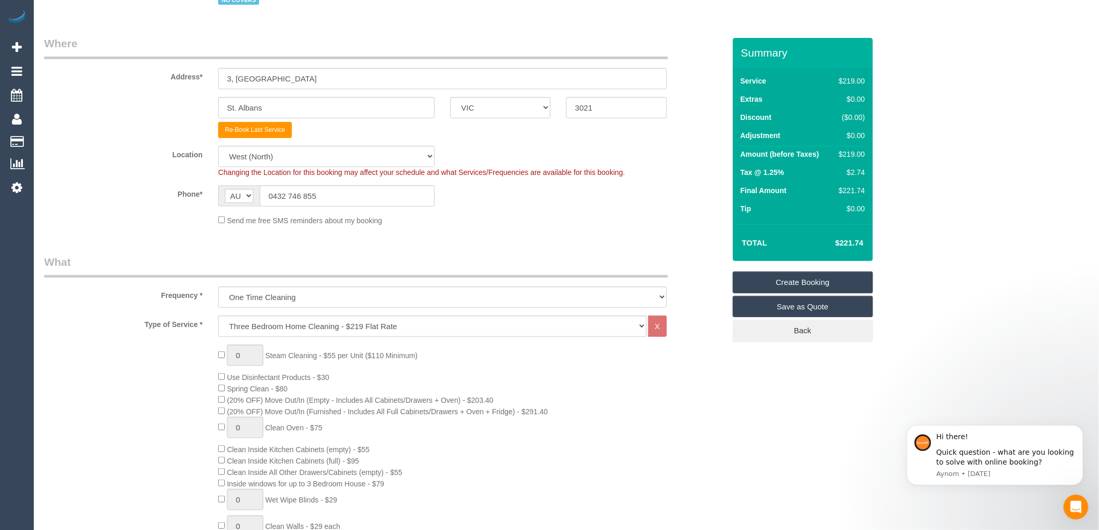
scroll to position [173, 0]
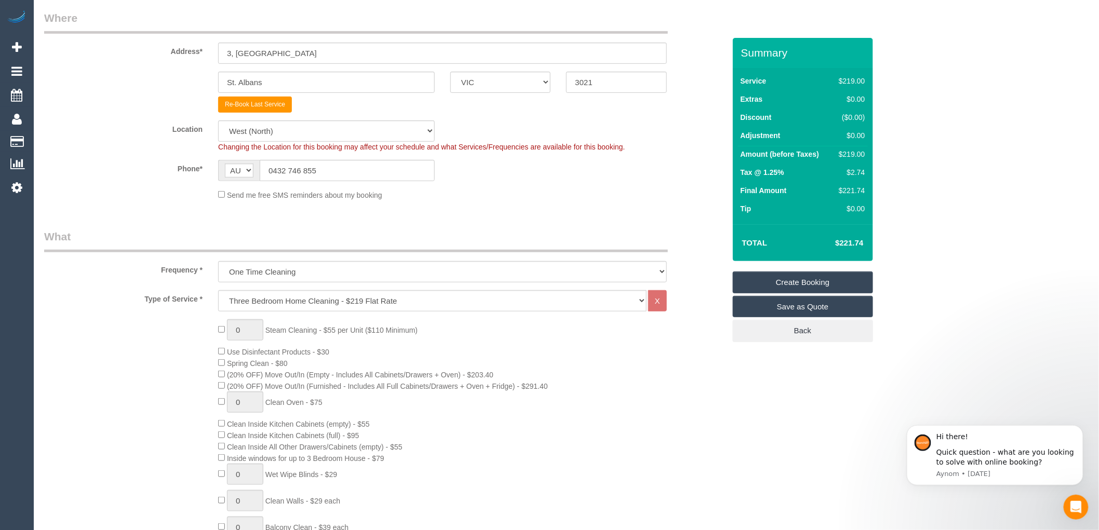
drag, startPoint x: 293, startPoint y: 364, endPoint x: 284, endPoint y: 364, distance: 9.4
click at [284, 364] on div "0 Steam Cleaning - $55 per Unit ($110 Minimum) Use Disinfectant Products - $30 …" at bounding box center [471, 501] width 522 height 364
copy span "80"
click at [531, 352] on div "0 Steam Cleaning - $55 per Unit ($110 Minimum) Use Disinfectant Products - $30 …" at bounding box center [471, 501] width 522 height 364
drag, startPoint x: 865, startPoint y: 169, endPoint x: 851, endPoint y: 170, distance: 14.1
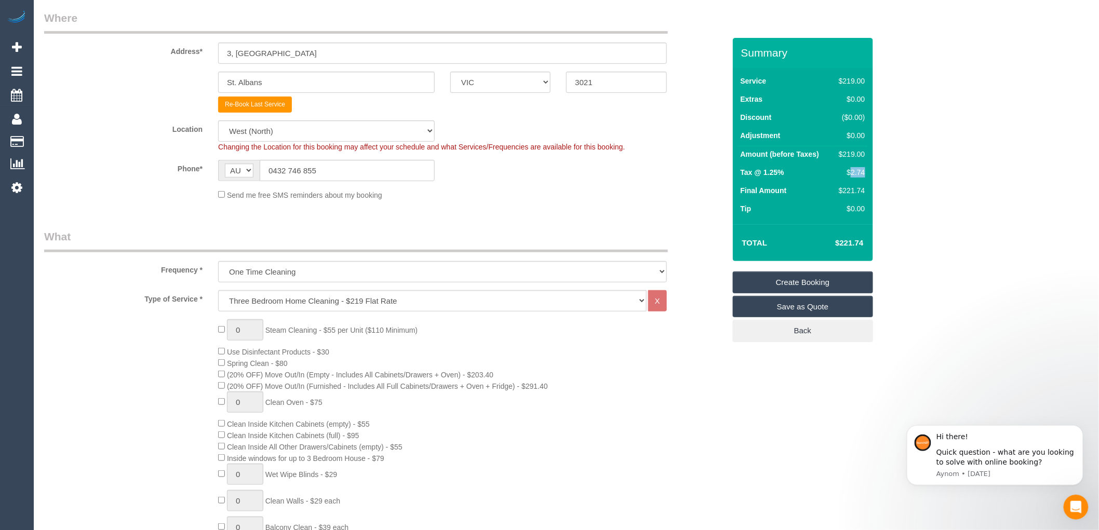
click at [851, 170] on td "$2.74" at bounding box center [849, 174] width 35 height 18
copy div "2.74"
click at [808, 212] on td "Tip" at bounding box center [785, 210] width 95 height 18
click at [479, 349] on div "0 Steam Cleaning - $55 per Unit ($110 Minimum) Use Disinfectant Products - $30 …" at bounding box center [471, 501] width 522 height 364
drag, startPoint x: 866, startPoint y: 241, endPoint x: 839, endPoint y: 247, distance: 27.2
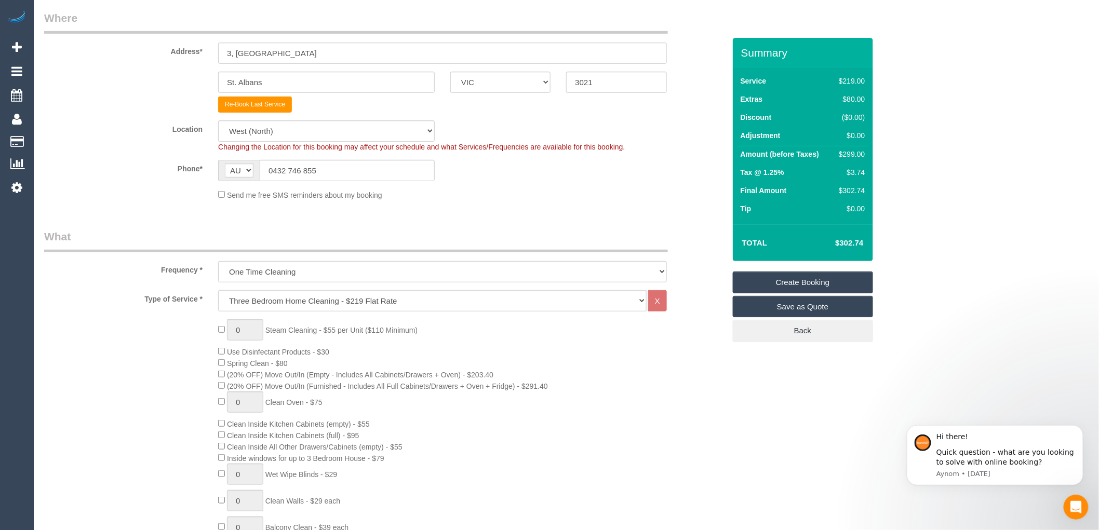
click at [839, 247] on td "$302.74" at bounding box center [834, 243] width 68 height 26
copy h4 "302.74"
click at [450, 331] on div "0 Steam Cleaning - $55 per Unit ($110 Minimum) Use Disinfectant Products - $30 …" at bounding box center [471, 501] width 522 height 364
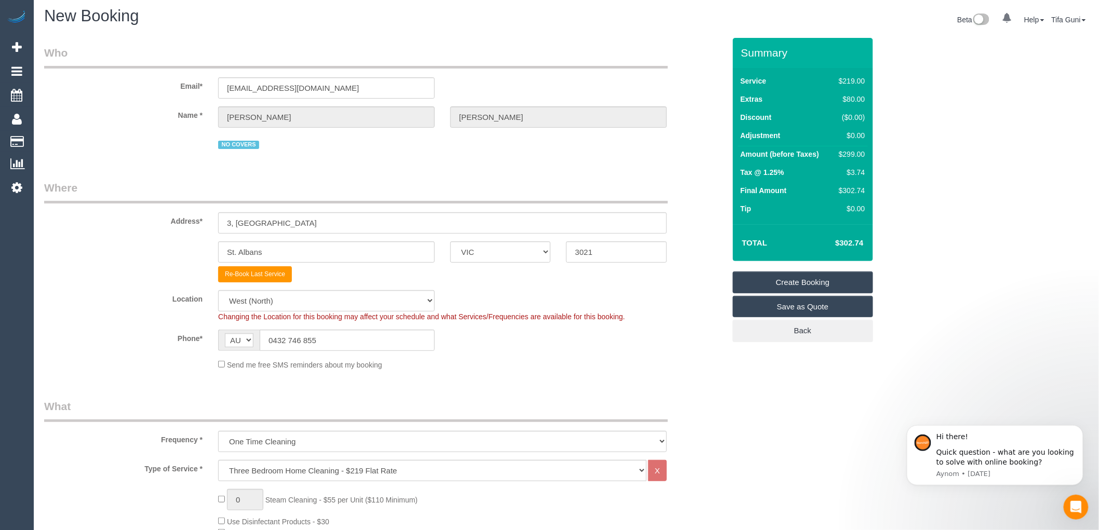
scroll to position [0, 0]
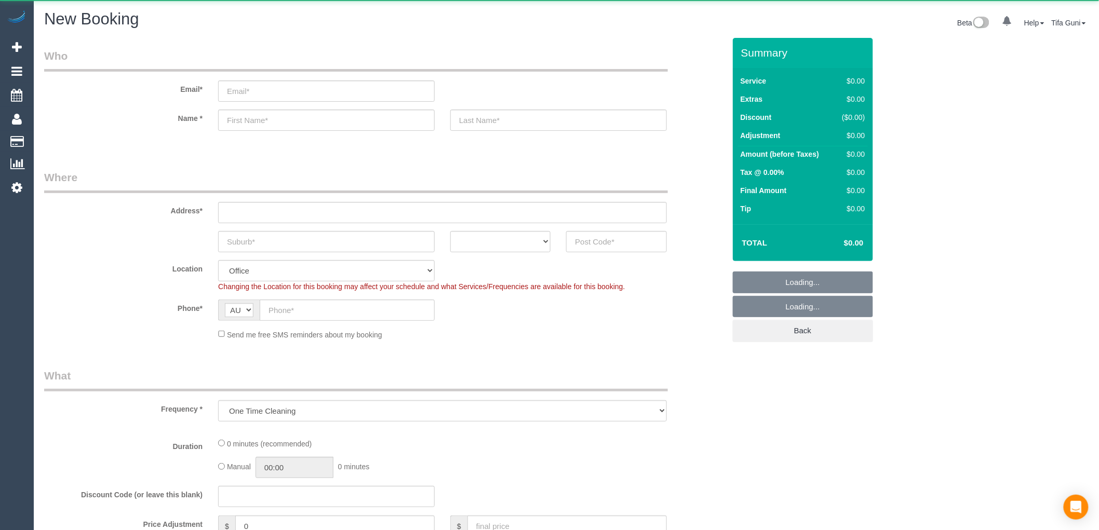
select select "object:813"
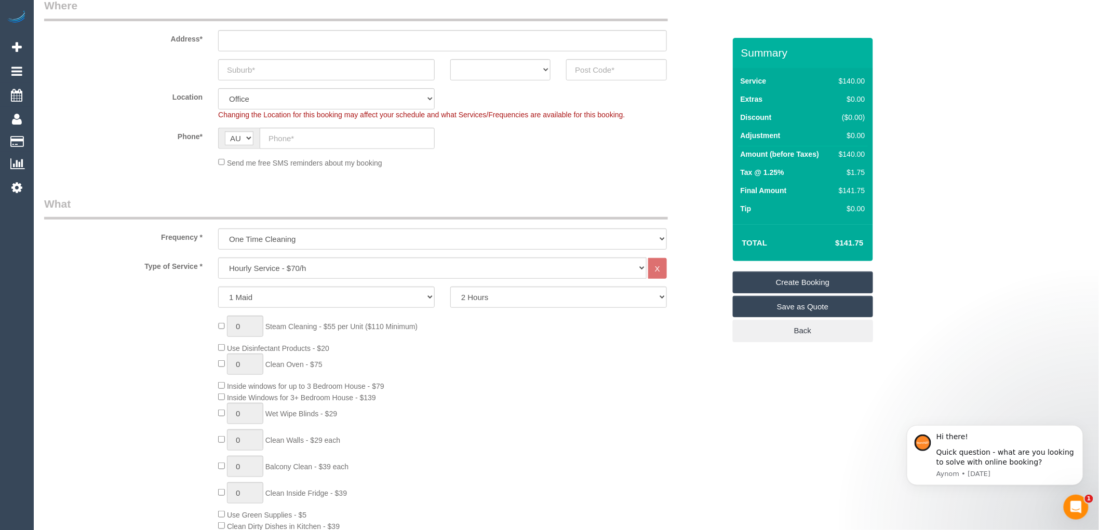
scroll to position [173, 0]
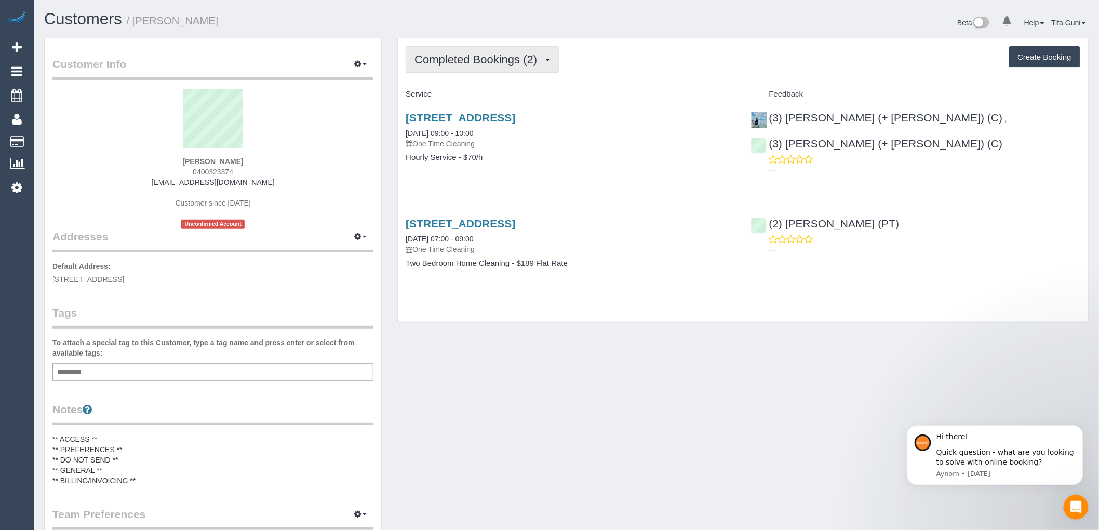
click at [536, 54] on span "Completed Bookings (2)" at bounding box center [478, 59] width 128 height 13
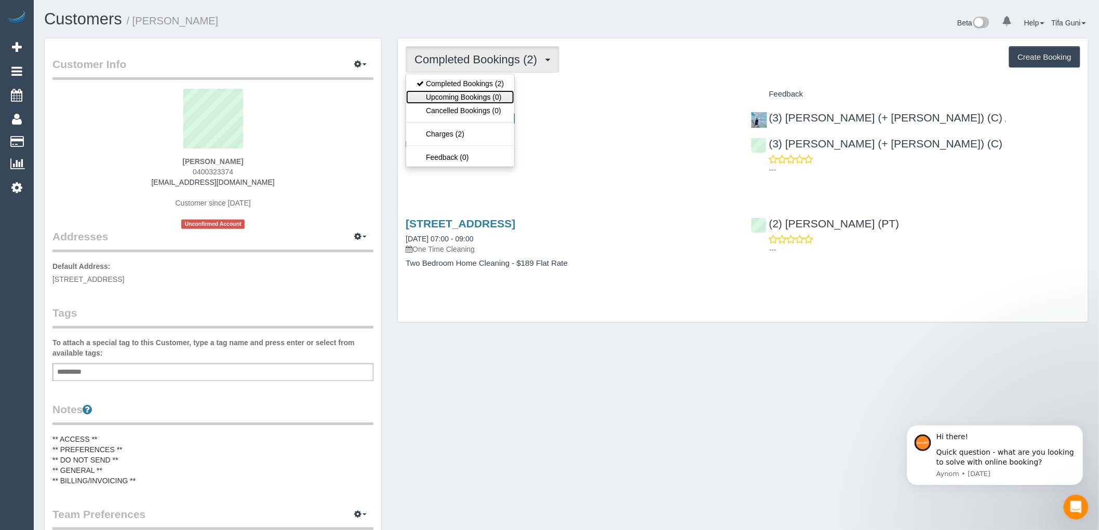
click at [462, 92] on link "Upcoming Bookings (0)" at bounding box center [460, 97] width 108 height 14
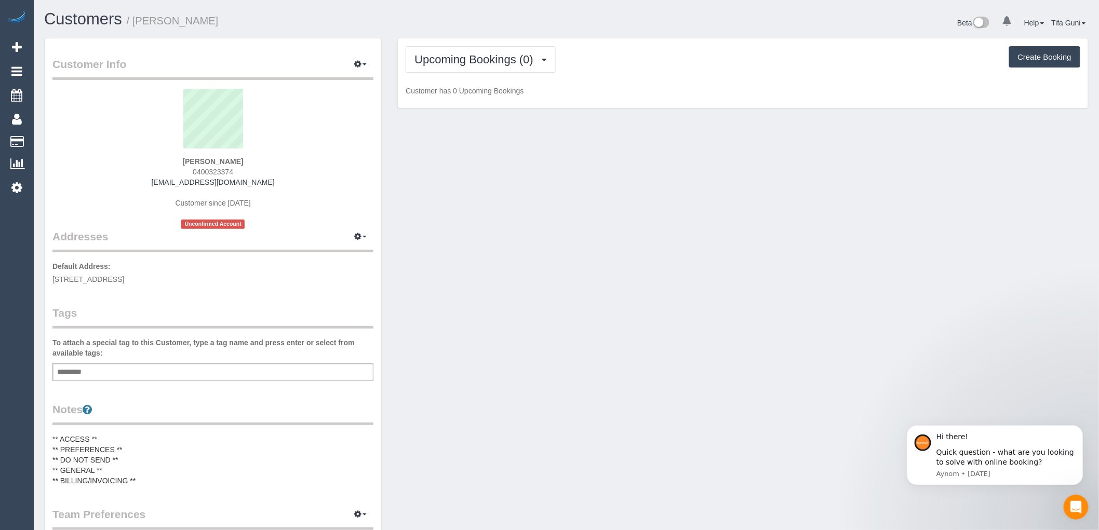
click at [1020, 53] on button "Create Booking" at bounding box center [1044, 57] width 71 height 22
select select "VIC"
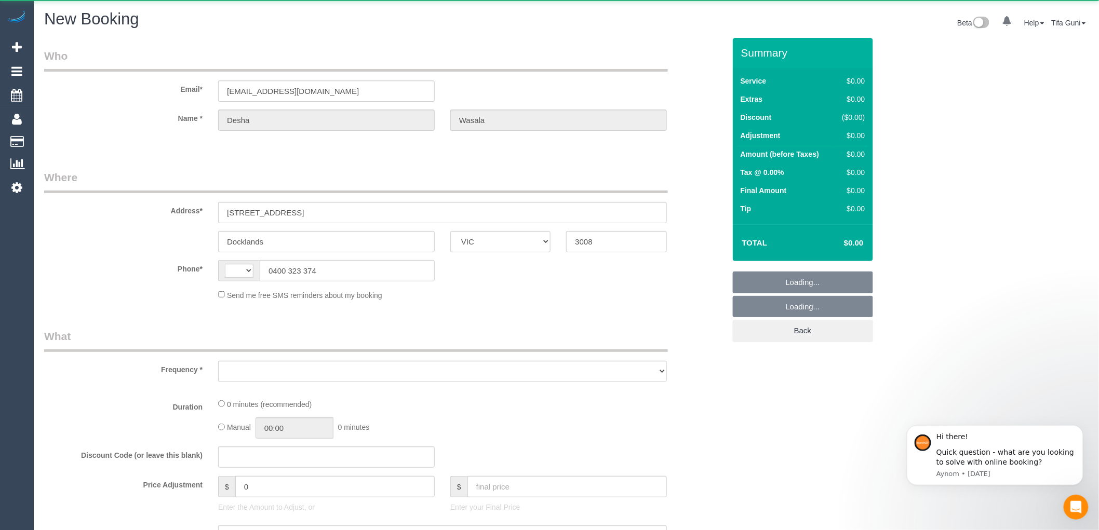
select select "string:AU"
select select "object:878"
select select "string:stripe-pm_1RO7Pl2GScqysDRVRwCxOTVB"
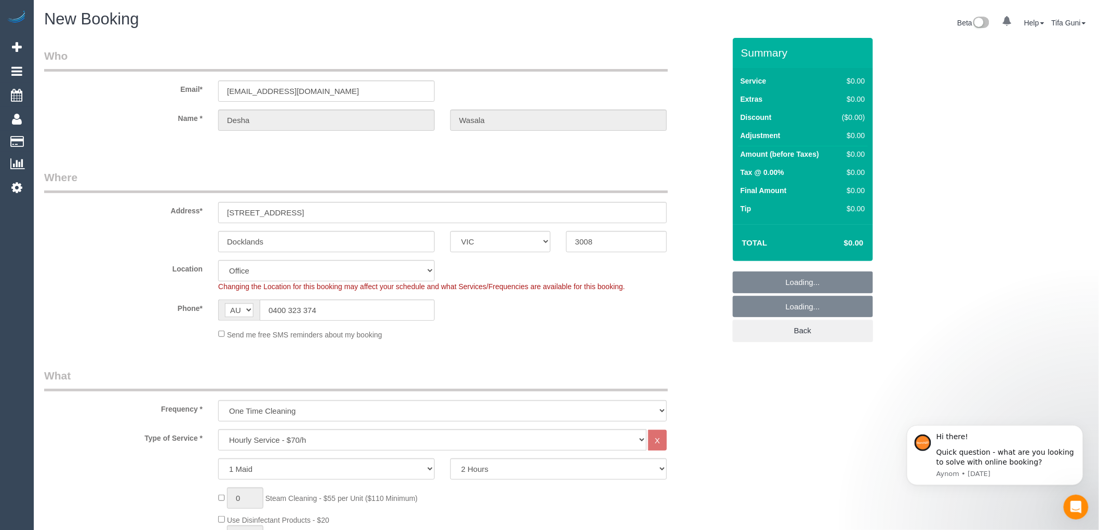
select select "object:2280"
select select "54"
select select "object:2285"
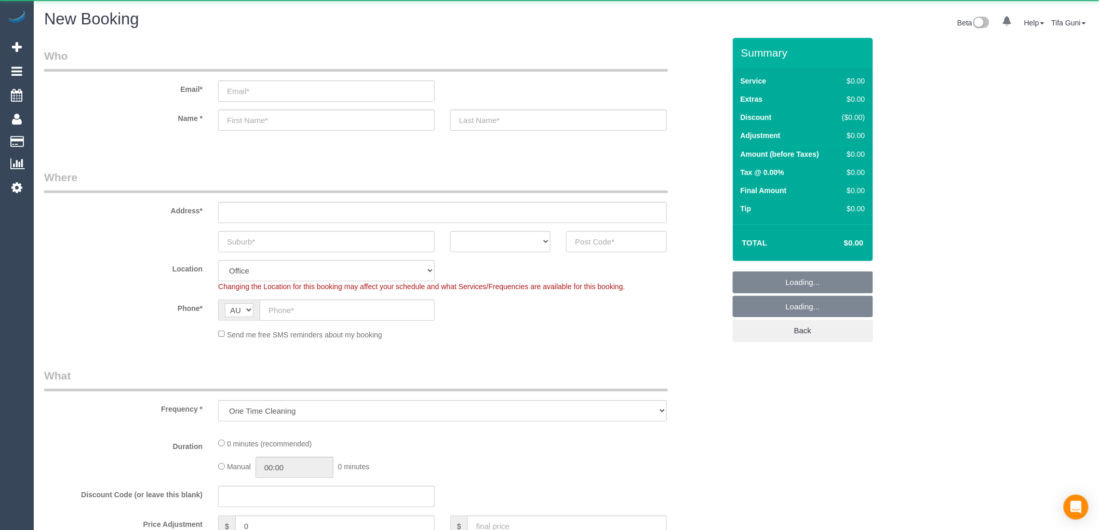
select select "object:813"
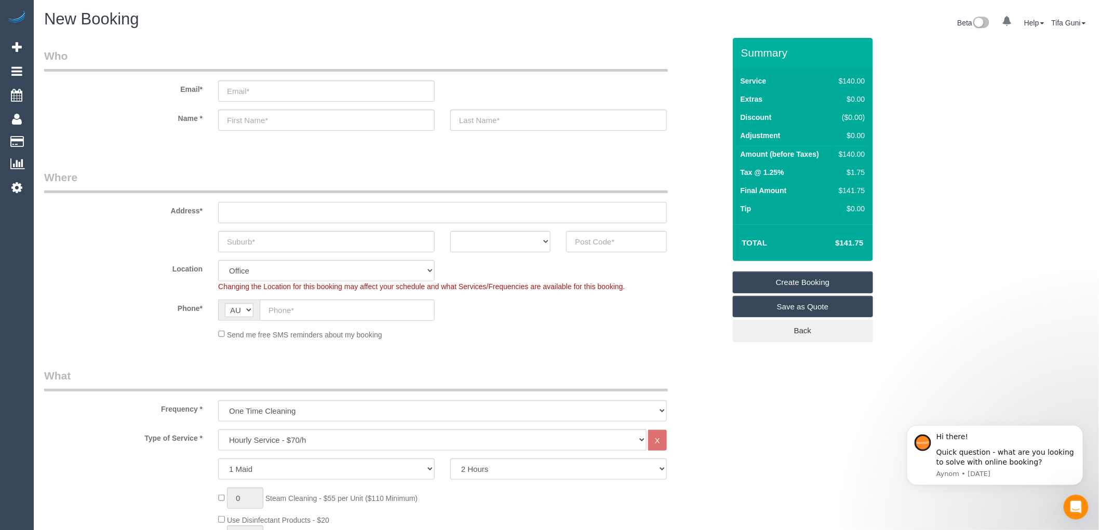
click at [288, 213] on input "text" at bounding box center [442, 212] width 449 height 21
click at [279, 240] on input "text" at bounding box center [326, 241] width 217 height 21
type input "Hughescale"
click at [515, 242] on select "ACT [GEOGRAPHIC_DATA] NT [GEOGRAPHIC_DATA] SA TAS [GEOGRAPHIC_DATA] [GEOGRAPHIC…" at bounding box center [500, 241] width 100 height 21
select select "VIC"
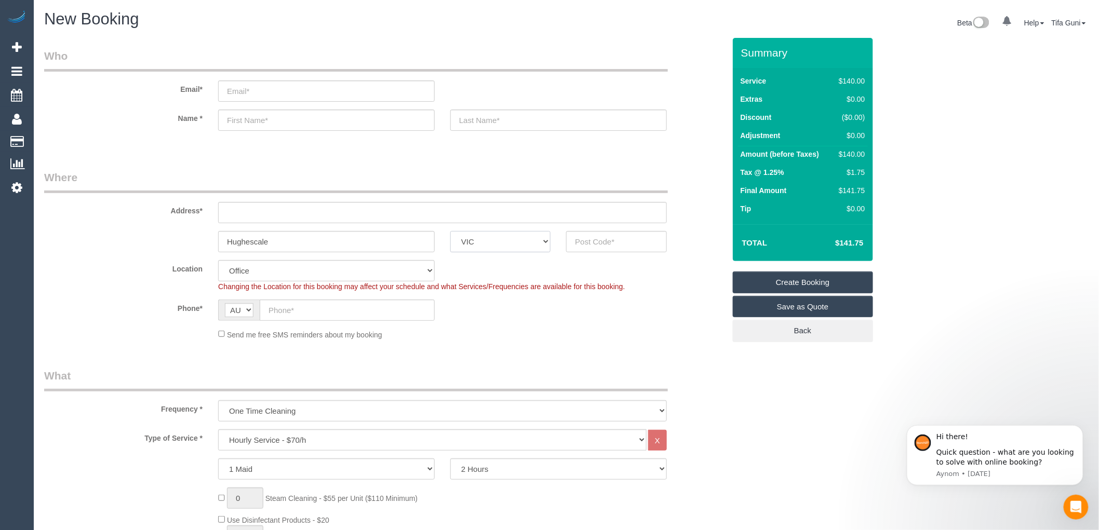
click at [450, 231] on select "ACT [GEOGRAPHIC_DATA] NT [GEOGRAPHIC_DATA] SA TAS [GEOGRAPHIC_DATA] [GEOGRAPHIC…" at bounding box center [500, 241] width 100 height 21
click at [579, 241] on input "text" at bounding box center [616, 241] width 100 height 21
type input "3166"
click at [254, 211] on input "text" at bounding box center [442, 212] width 449 height 21
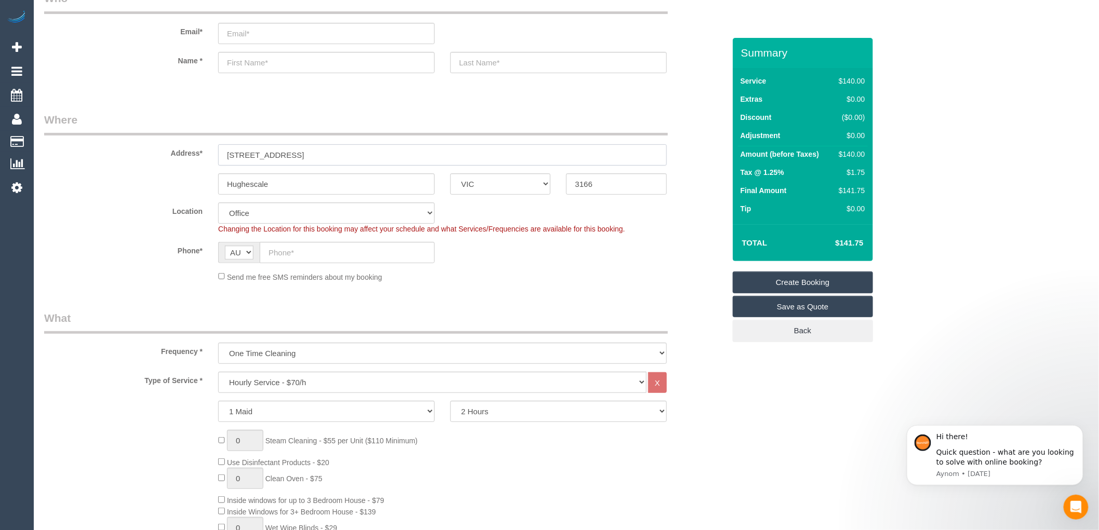
type input "[STREET_ADDRESS]"
click at [245, 31] on input "email" at bounding box center [326, 33] width 217 height 21
select select "48"
select select "object:2049"
type input "[EMAIL_ADDRESS][DOMAIN_NAME]"
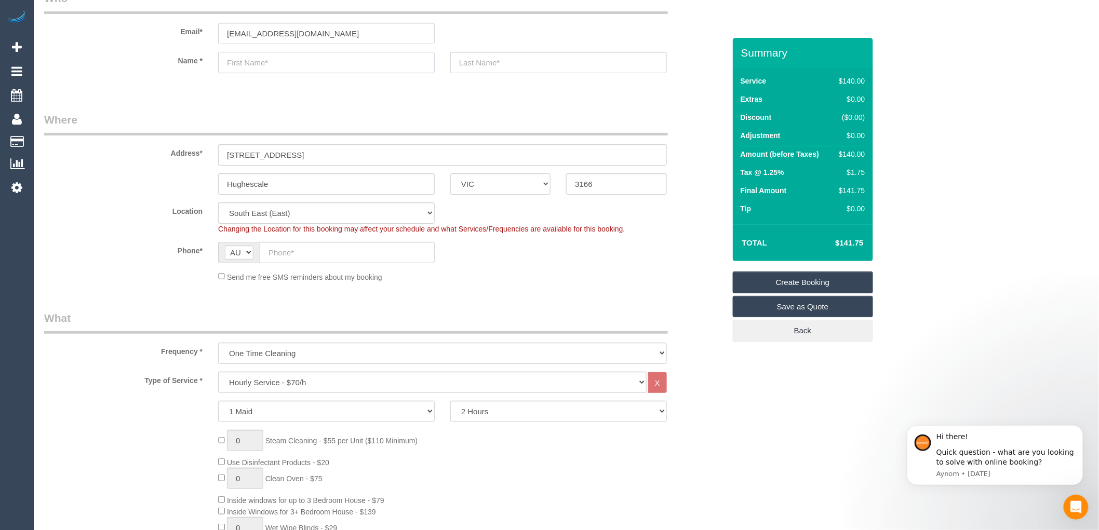
click at [241, 59] on input "text" at bounding box center [326, 62] width 217 height 21
type input "Editi"
click at [479, 66] on input "text" at bounding box center [558, 62] width 217 height 21
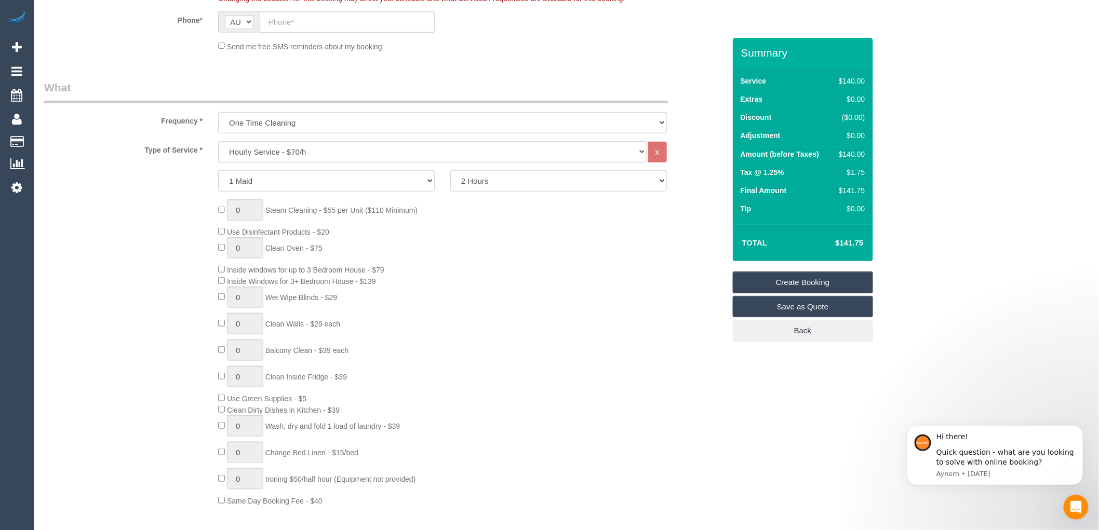
scroll to position [346, 0]
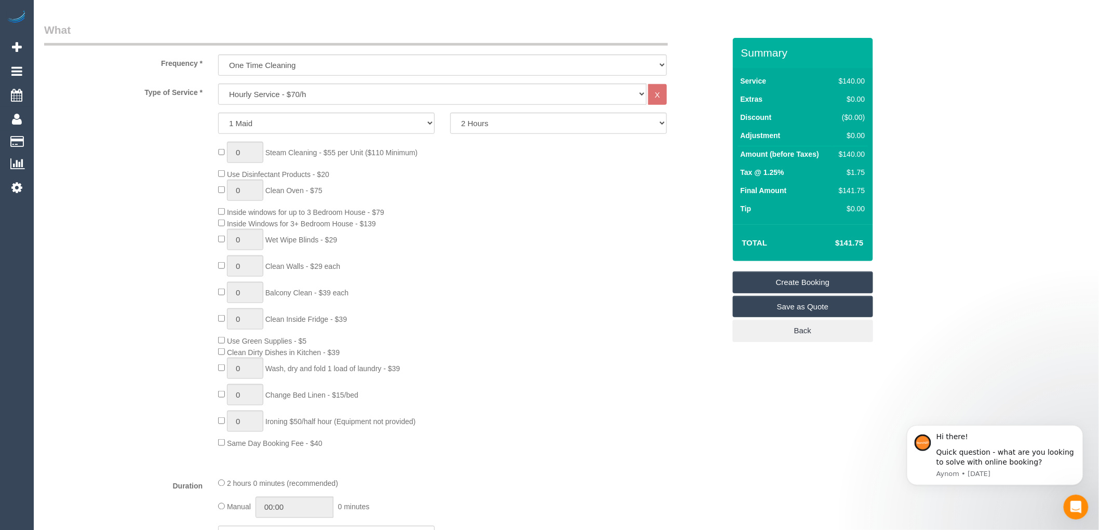
type input "Sanyal"
click at [268, 96] on select "Hourly Service - $70/h Hourly Service - $65/h Hourly Service - $60/h Hourly Ser…" at bounding box center [432, 94] width 428 height 21
click at [192, 143] on div "0 Steam Cleaning - $55 per Unit ($110 Minimum) Use Disinfectant Products - $20 …" at bounding box center [384, 295] width 696 height 307
click at [478, 125] on select "2 Hours 2.5 Hours 3 Hours 3.5 Hours 4 Hours 4.5 Hours 5 Hours 5.5 Hours 6 Hours…" at bounding box center [558, 123] width 217 height 21
select select "150"
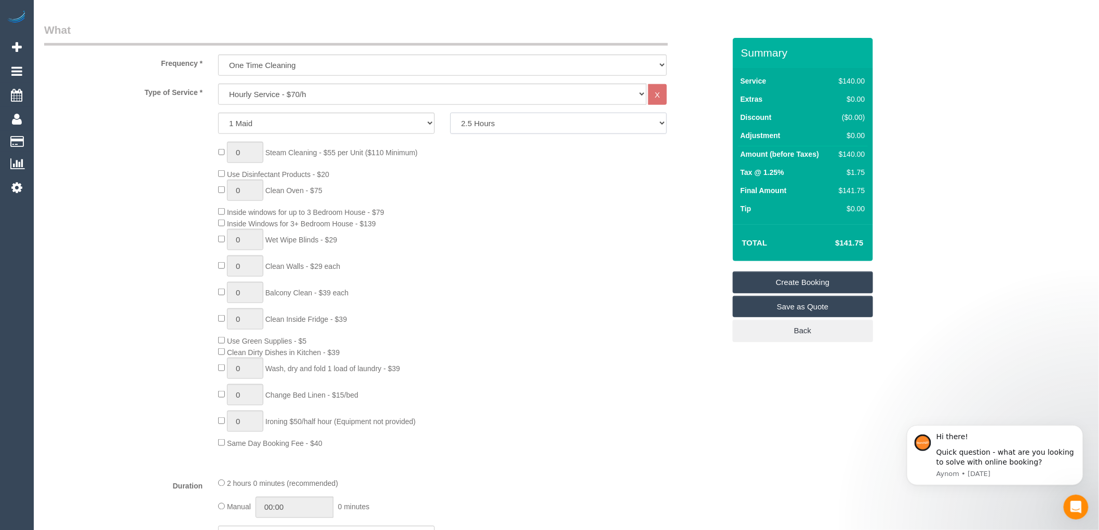
click at [450, 113] on select "2 Hours 2.5 Hours 3 Hours 3.5 Hours 4 Hours 4.5 Hours 5 Hours 5.5 Hours 6 Hours…" at bounding box center [558, 123] width 217 height 21
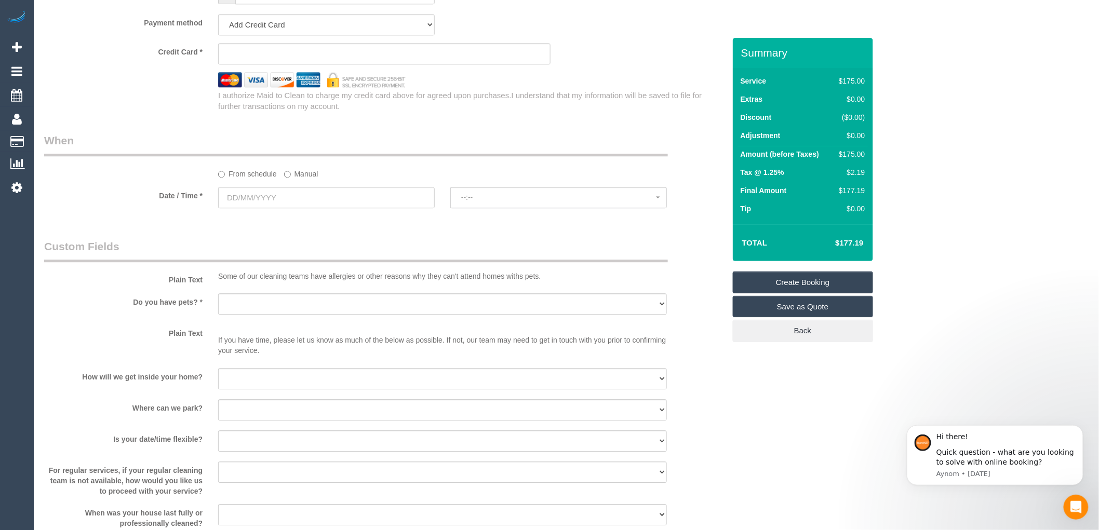
scroll to position [1039, 0]
click at [267, 201] on input "text" at bounding box center [326, 196] width 217 height 21
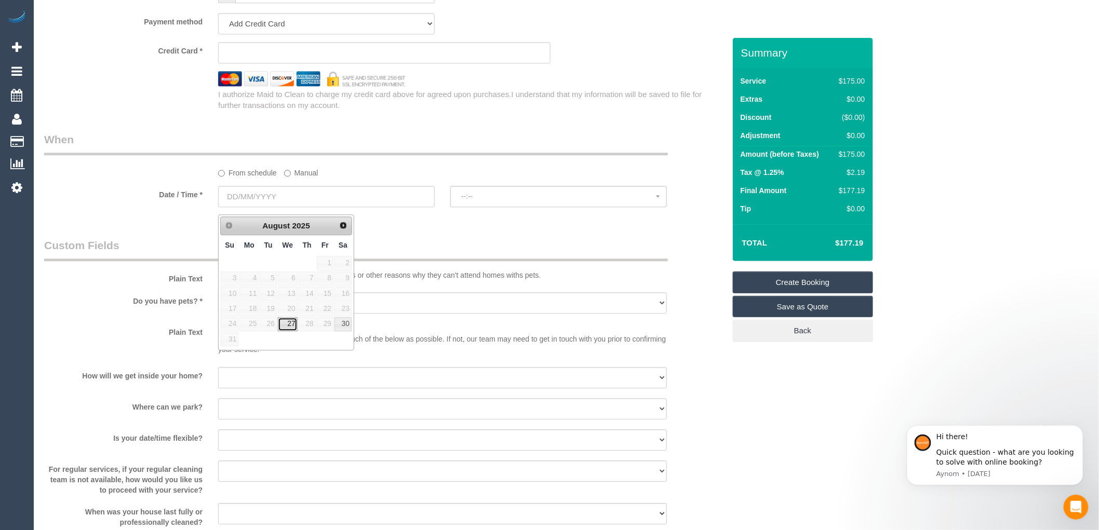
click at [291, 324] on link "27" at bounding box center [288, 324] width 20 height 14
type input "[DATE]"
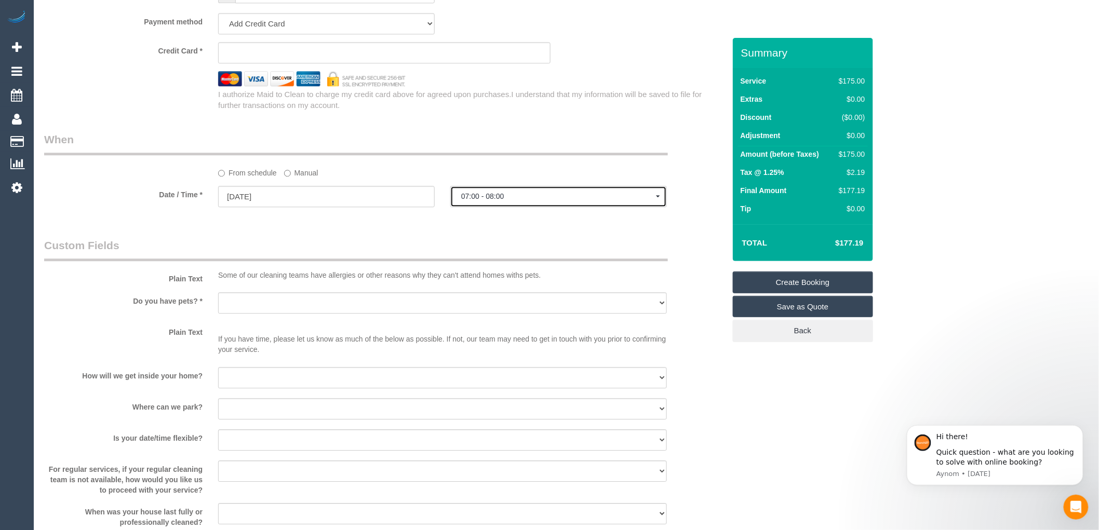
click at [486, 200] on span "07:00 - 08:00" at bounding box center [558, 196] width 195 height 8
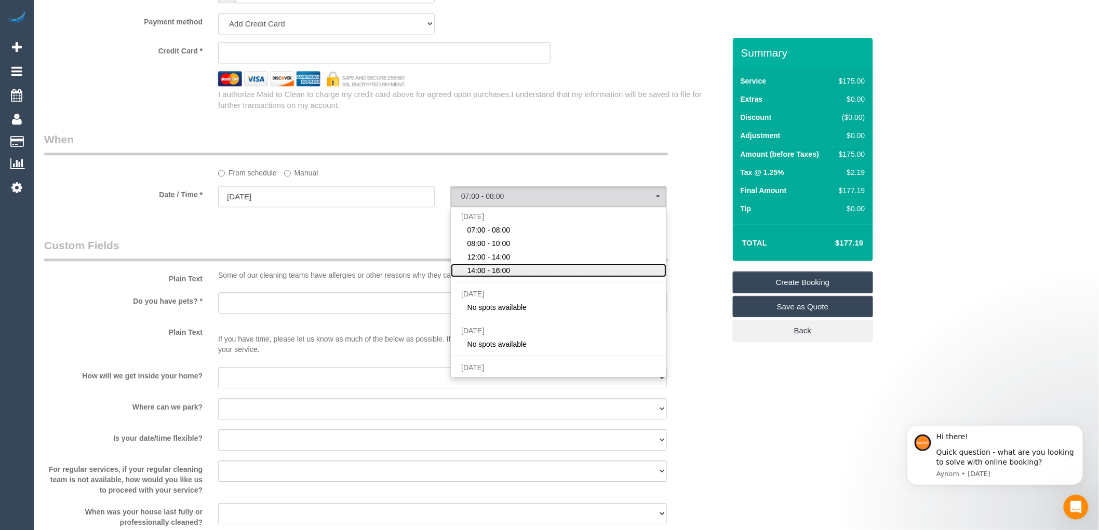
click at [492, 273] on span "14:00 - 16:00" at bounding box center [488, 270] width 43 height 10
select select "spot4"
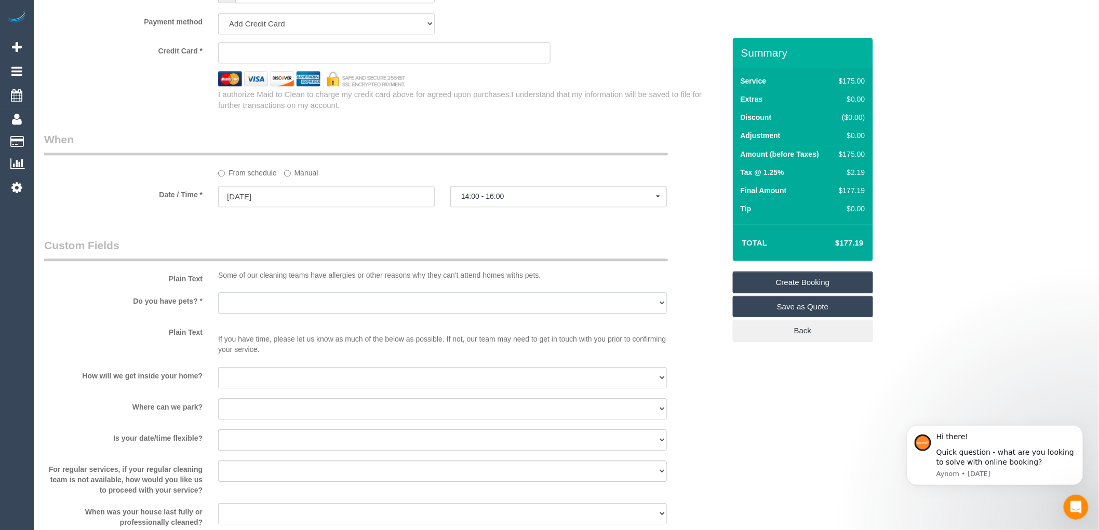
click at [346, 310] on select "Yes - Cats Yes - Dogs No pets Yes - Dogs and Cats Yes - Other" at bounding box center [442, 302] width 449 height 21
select select "number:27"
click at [218, 300] on select "Yes - Cats Yes - Dogs No pets Yes - Dogs and Cats Yes - Other" at bounding box center [442, 302] width 449 height 21
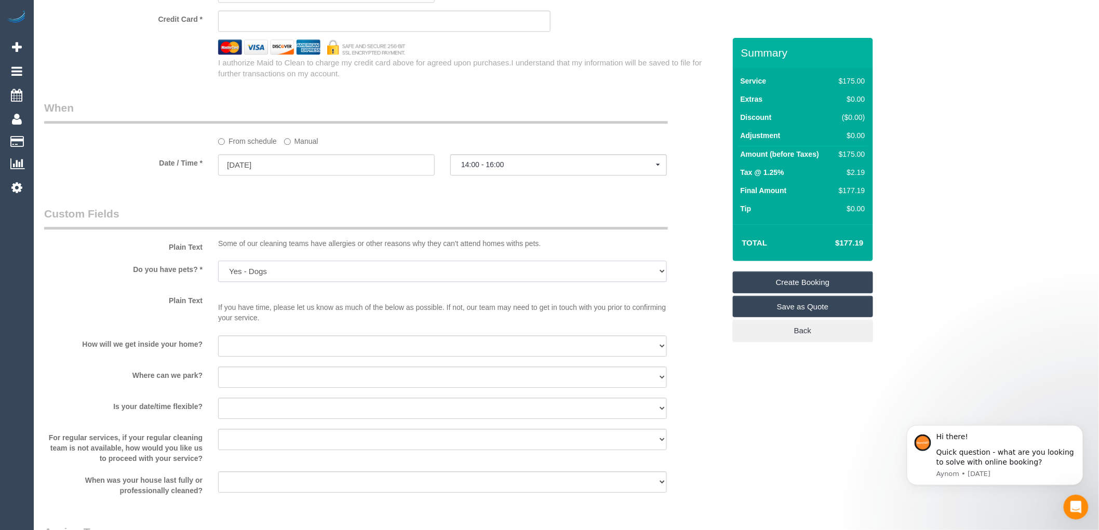
scroll to position [1096, 0]
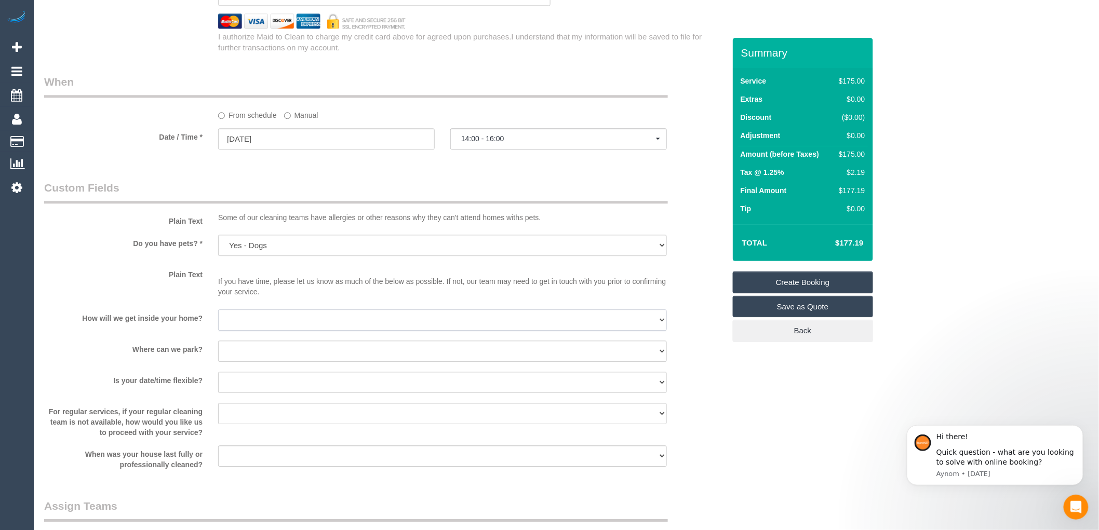
click at [267, 322] on select "I will be home Key will be left (please provide details below) Lock box/Access …" at bounding box center [442, 320] width 449 height 21
select select "number:14"
click at [218, 316] on select "I will be home Key will be left (please provide details below) Lock box/Access …" at bounding box center [442, 320] width 449 height 21
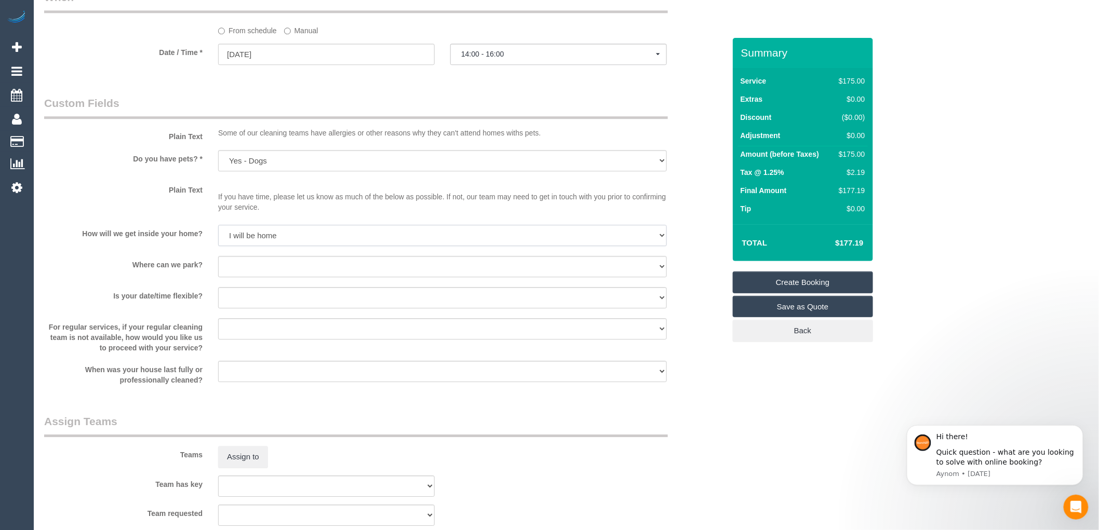
scroll to position [1212, 0]
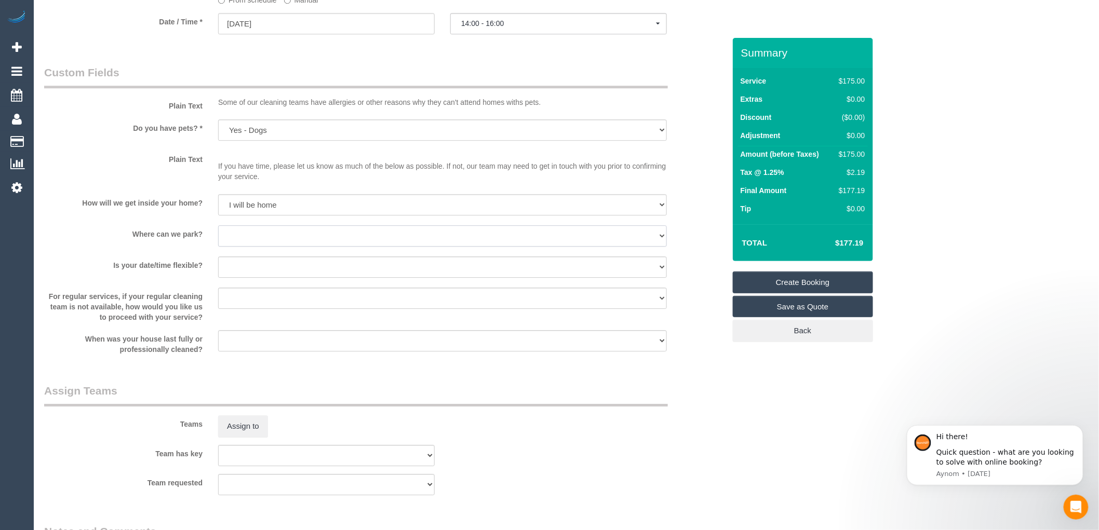
click at [266, 239] on select "I will provide parking on-site Free street parking Paid street parking (cost wi…" at bounding box center [442, 235] width 449 height 21
select select "number:18"
click at [218, 232] on select "I will provide parking on-site Free street parking Paid street parking (cost wi…" at bounding box center [442, 235] width 449 height 21
click at [270, 273] on select "Yes - date and time Yes - date but not time Yes - time but not date No - No fle…" at bounding box center [442, 267] width 449 height 21
click at [671, 95] on div "Plain Text Some of our cleaning teams have allergies or other reasons why they …" at bounding box center [384, 88] width 696 height 47
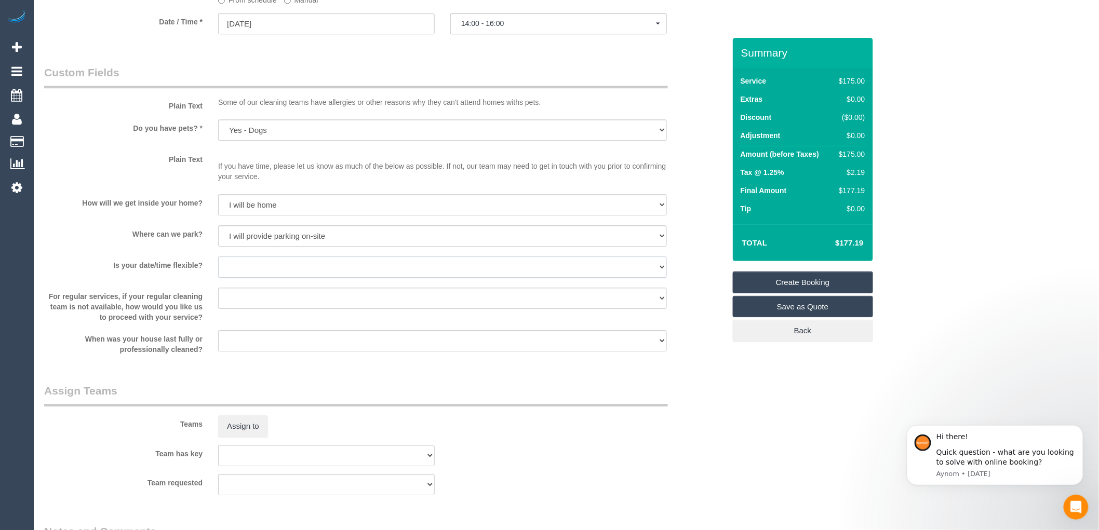
click at [258, 278] on select "Yes - date and time Yes - date but not time Yes - time but not date No - No fle…" at bounding box center [442, 267] width 449 height 21
select select "number:36"
click at [218, 263] on select "Yes - date and time Yes - date but not time Yes - time but not date No - No fle…" at bounding box center [442, 267] width 449 height 21
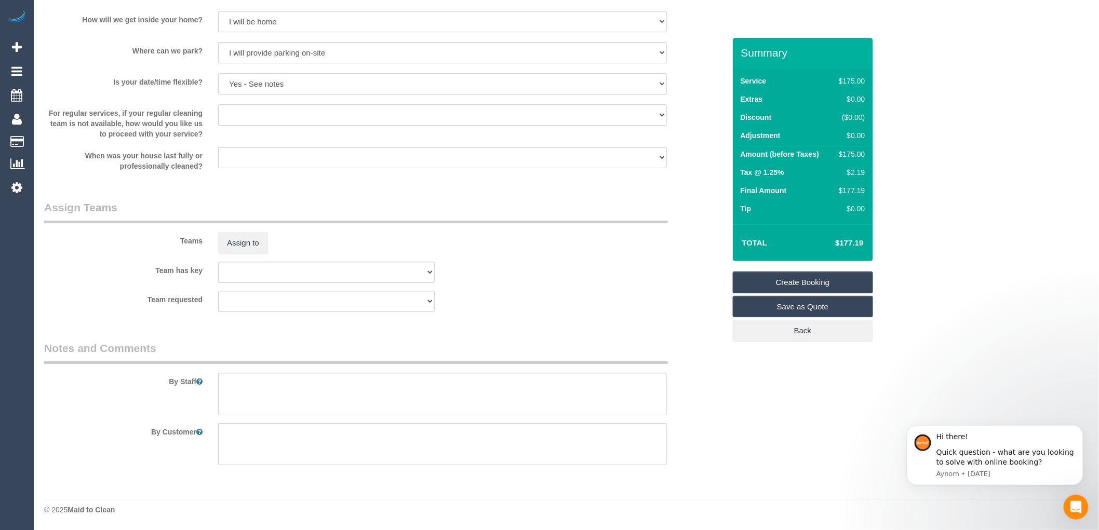
scroll to position [1401, 0]
click at [235, 374] on textarea at bounding box center [442, 394] width 449 height 43
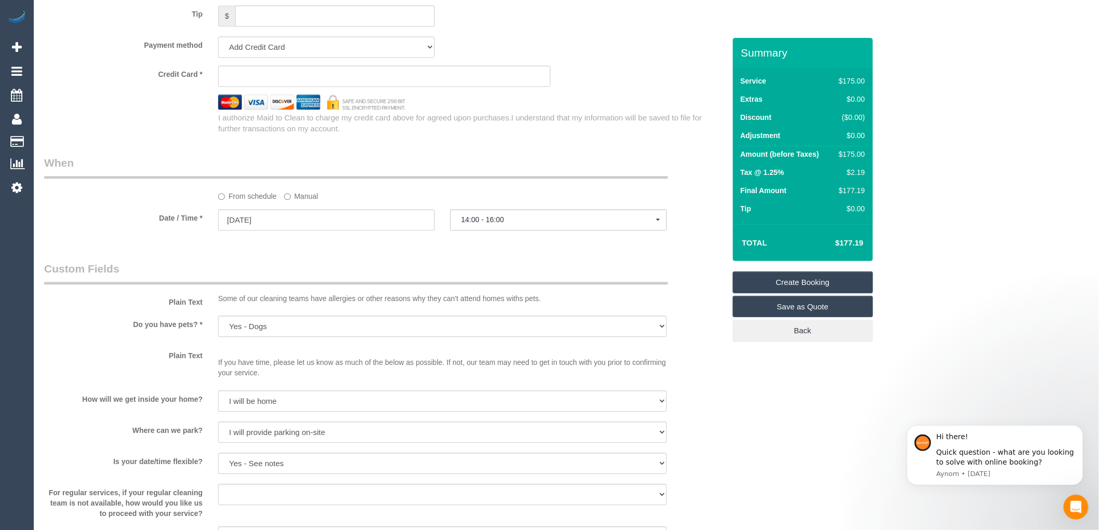
scroll to position [998, 0]
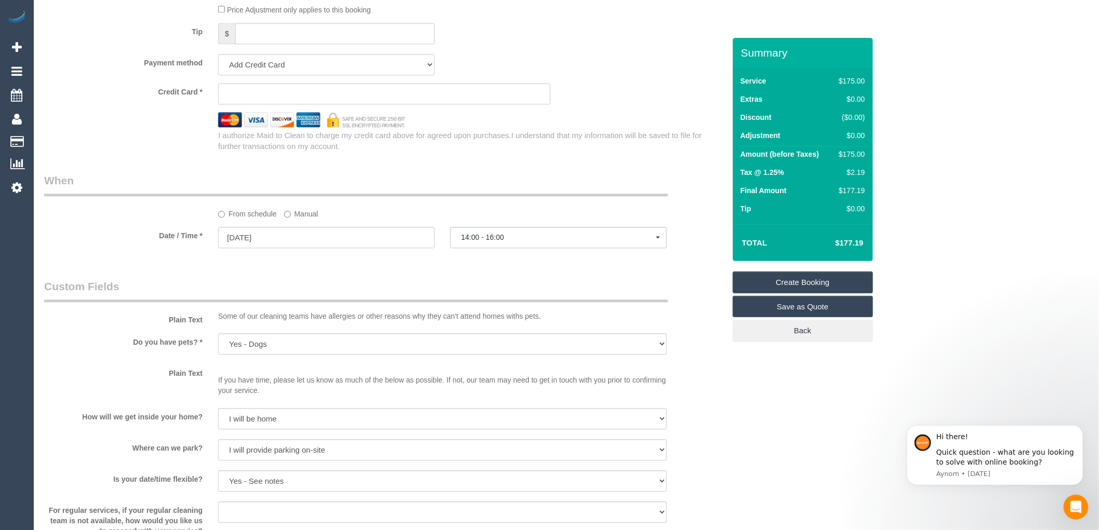
type textarea "Anytime after 12"
click at [621, 237] on button "14:00 - 16:00" at bounding box center [558, 237] width 217 height 21
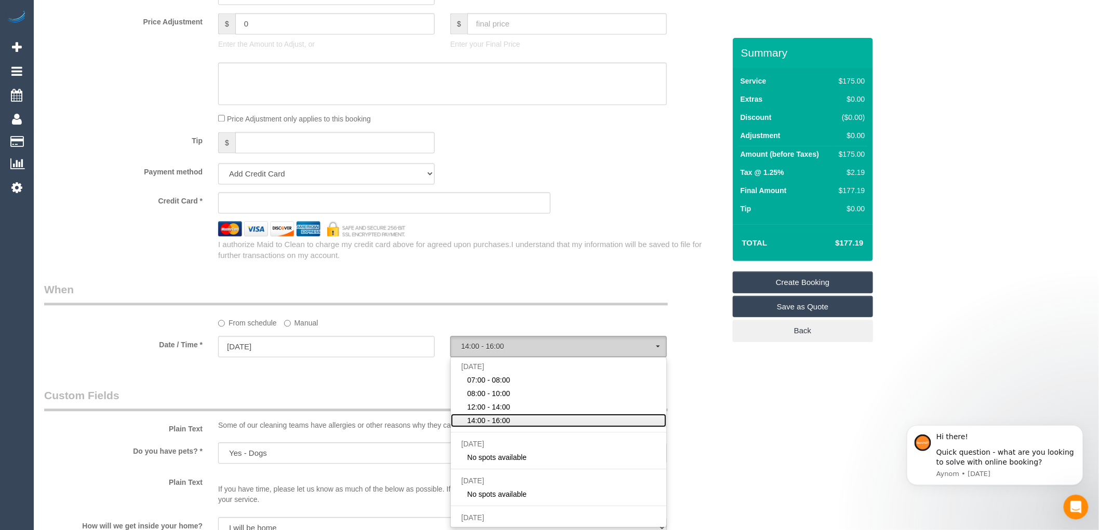
scroll to position [766, 0]
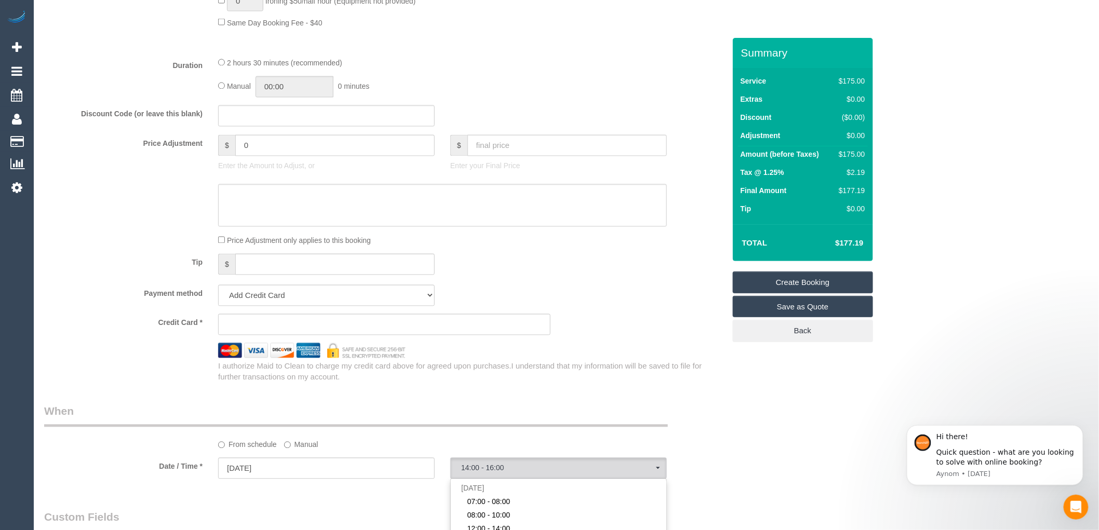
click at [629, 277] on div "Tip $" at bounding box center [384, 265] width 696 height 23
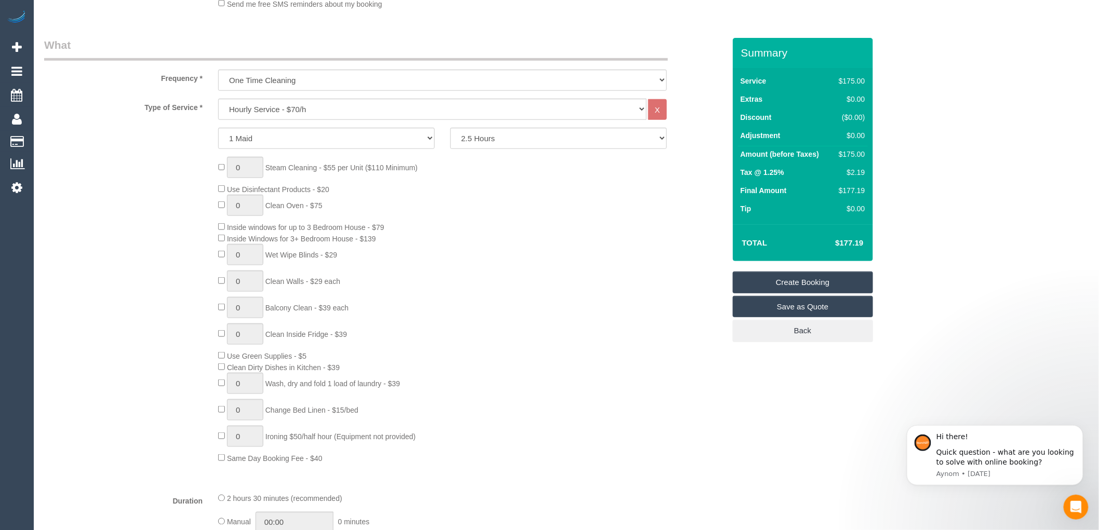
scroll to position [190, 0]
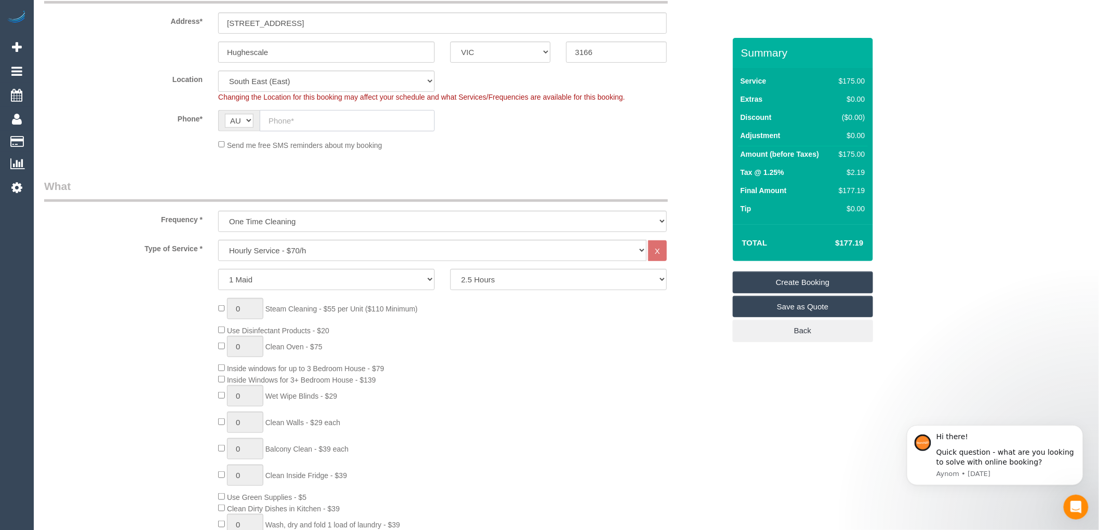
click at [311, 126] on input "text" at bounding box center [347, 120] width 175 height 21
paste input "61 410 843 743"
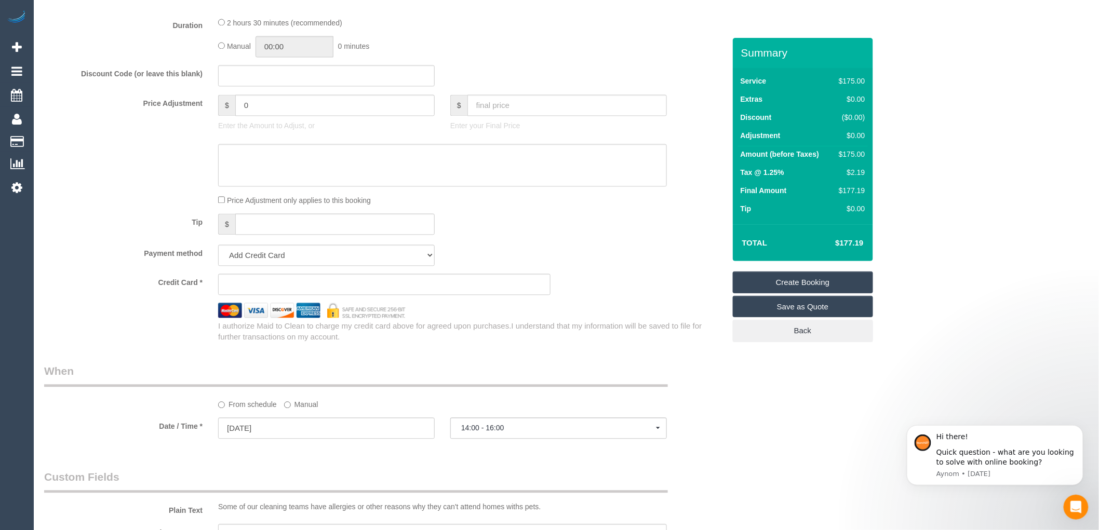
scroll to position [998, 0]
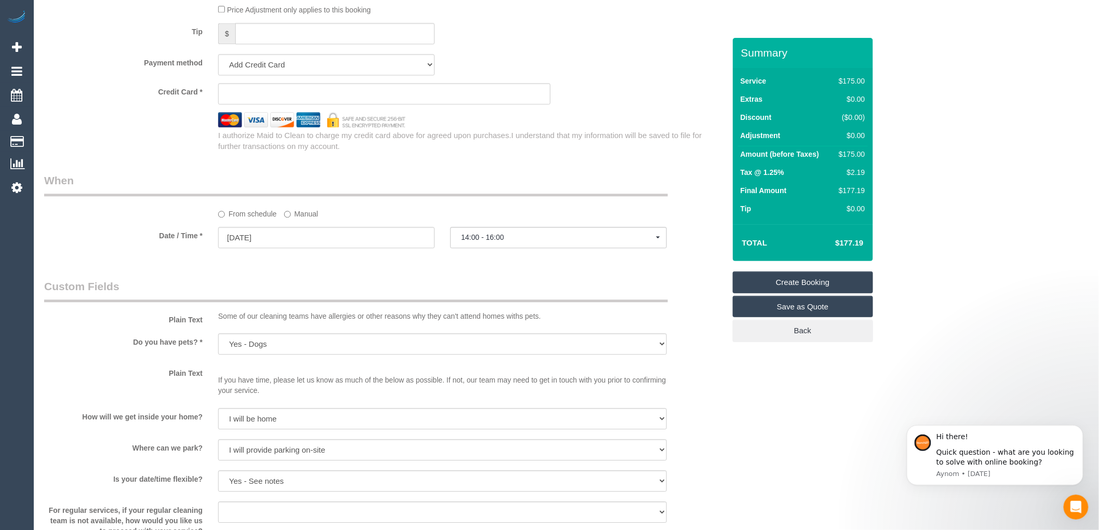
type input "61 410 843 743"
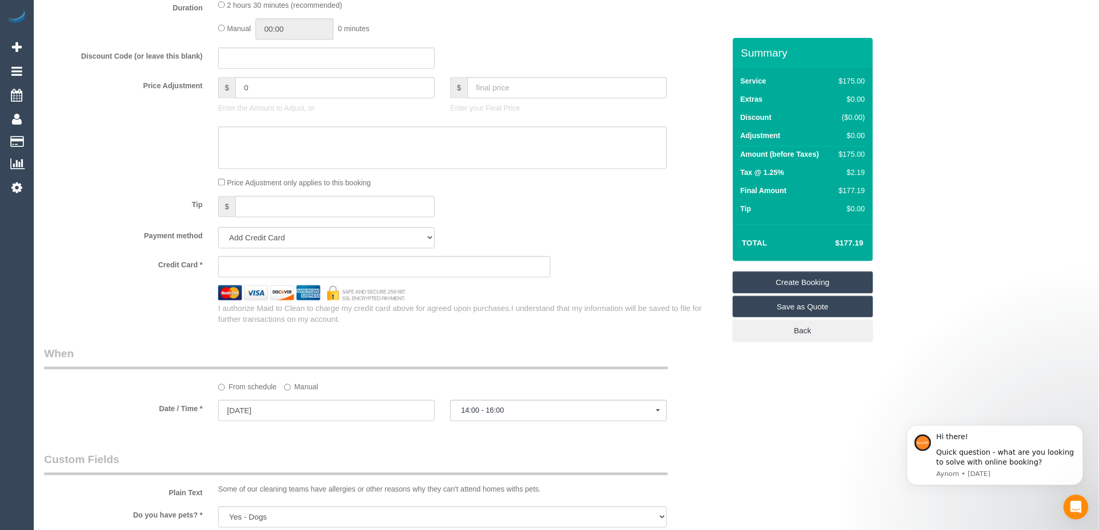
scroll to position [882, 0]
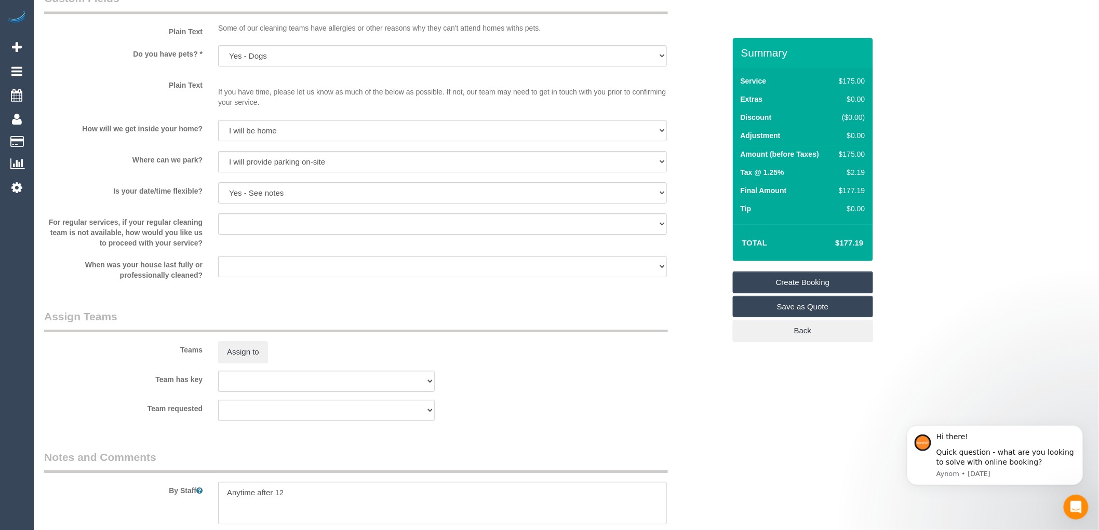
scroll to position [1401, 0]
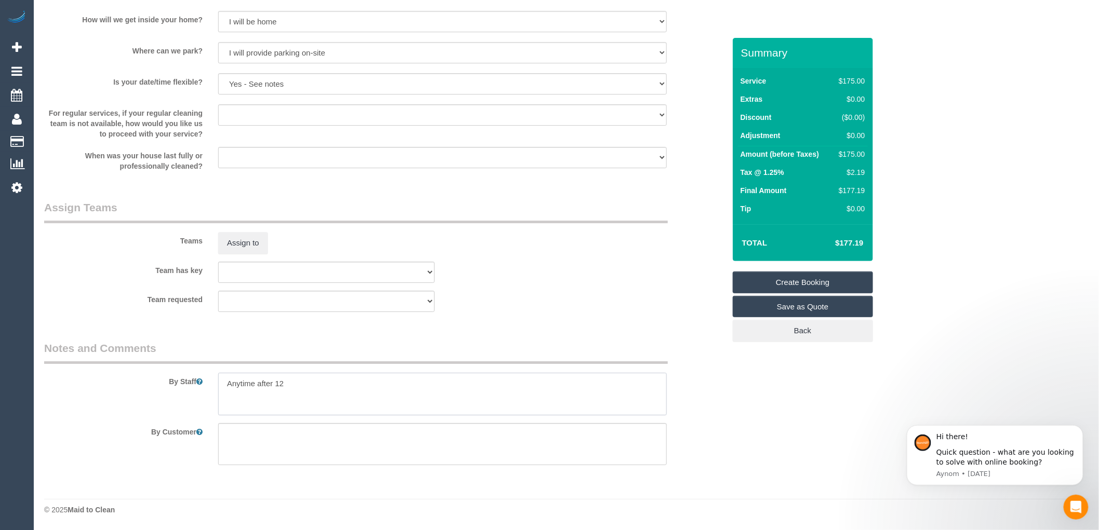
click at [235, 405] on textarea at bounding box center [442, 394] width 449 height 43
click at [294, 382] on textarea at bounding box center [442, 394] width 449 height 43
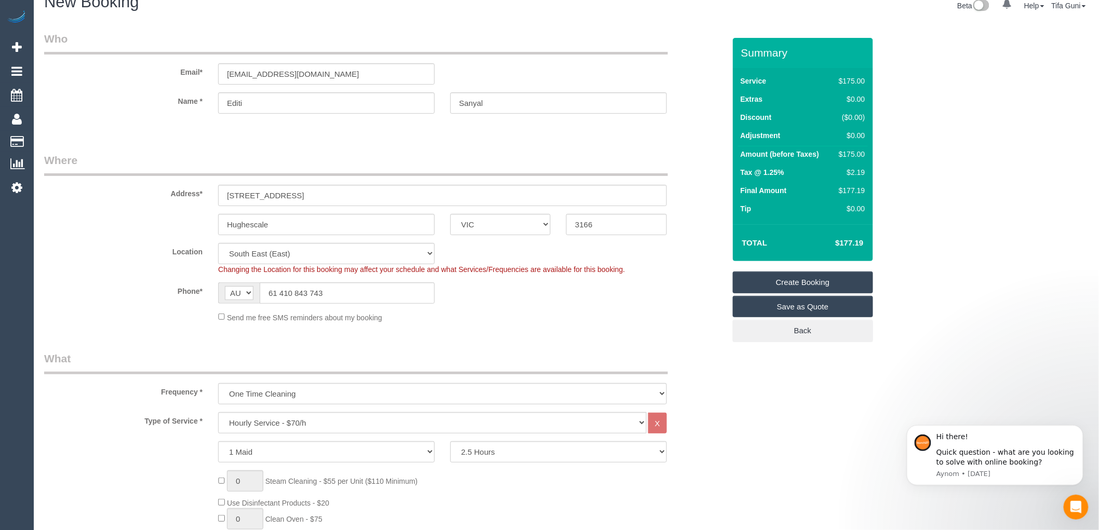
scroll to position [17, 0]
type textarea "Anytime after 12 0406152786"
click at [230, 74] on input "[EMAIL_ADDRESS][DOMAIN_NAME]" at bounding box center [326, 74] width 217 height 21
drag, startPoint x: 319, startPoint y: 72, endPoint x: 219, endPoint y: 69, distance: 100.8
click at [219, 69] on input "[EMAIL_ADDRESS][DOMAIN_NAME]" at bounding box center [326, 74] width 217 height 21
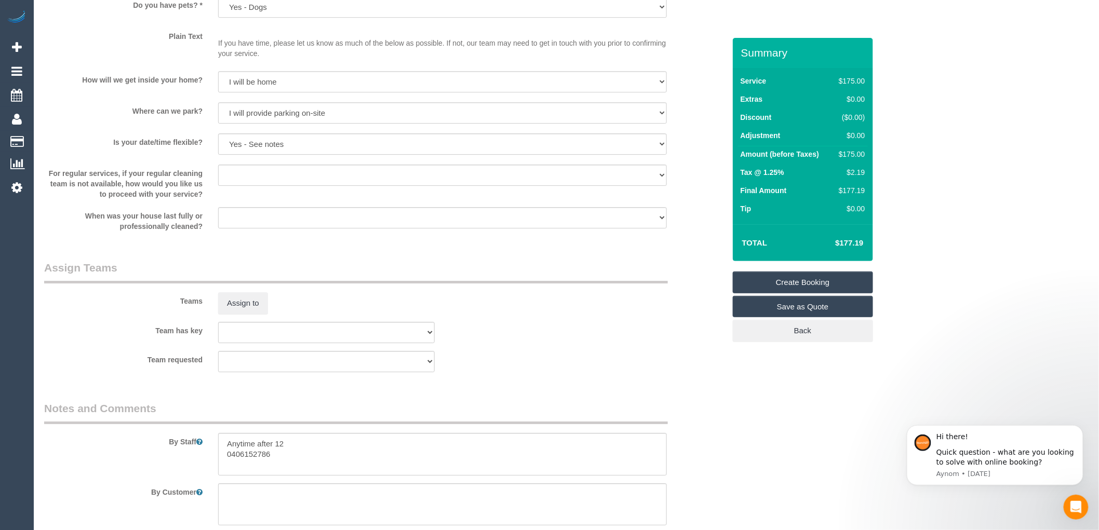
scroll to position [1401, 0]
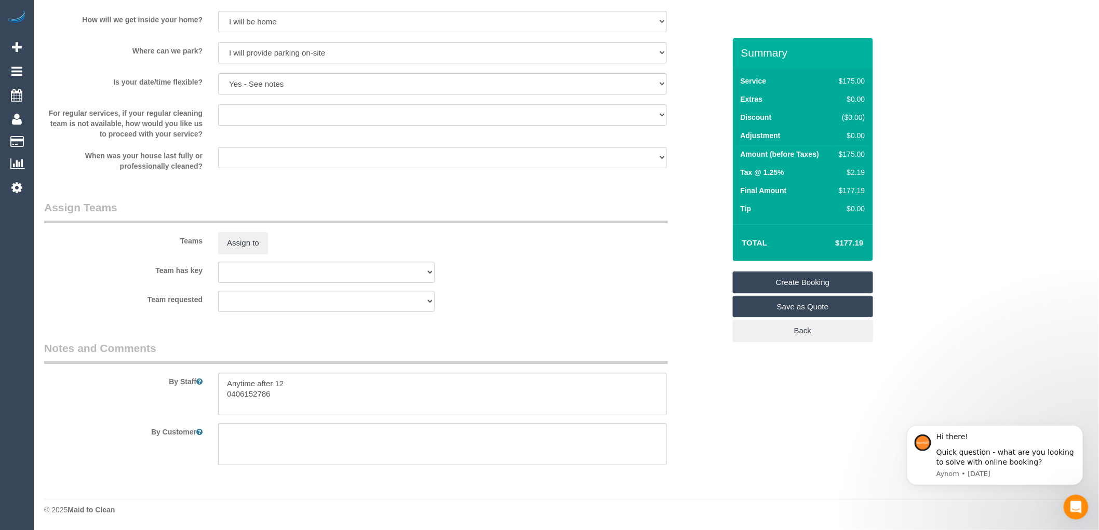
type input "[EMAIL_ADDRESS][DOMAIN_NAME]"
select select "spot16"
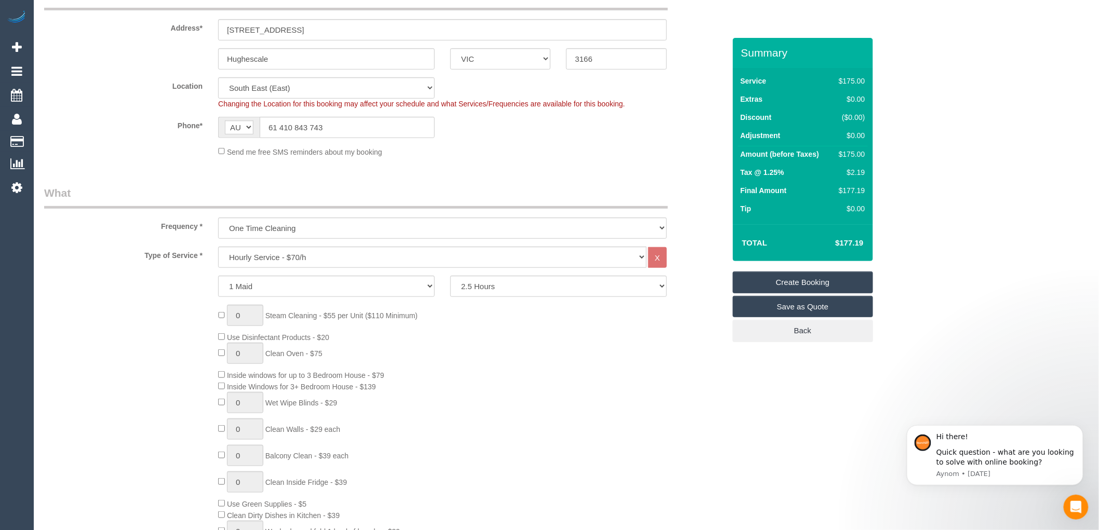
scroll to position [231, 0]
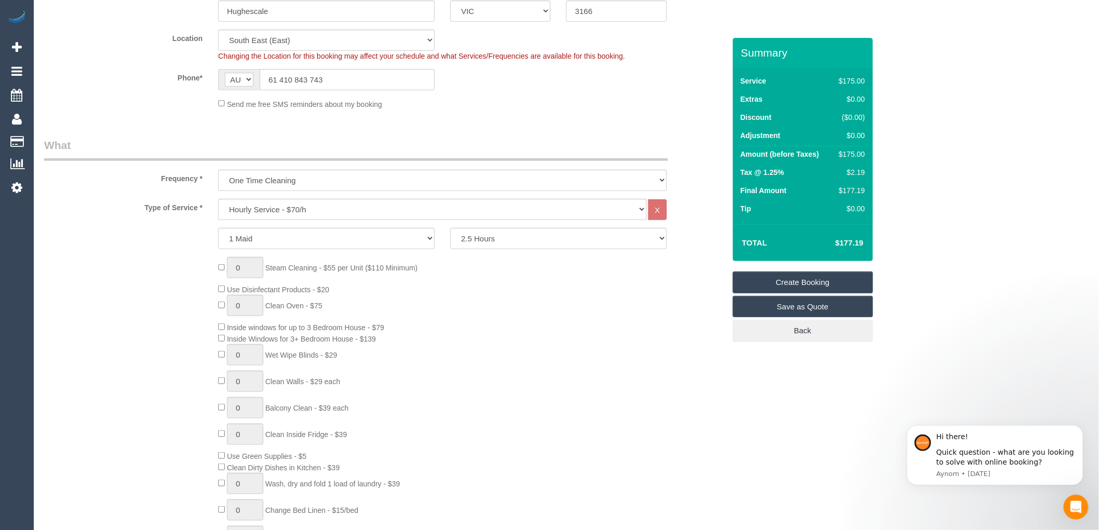
click at [801, 281] on link "Create Booking" at bounding box center [803, 283] width 140 height 22
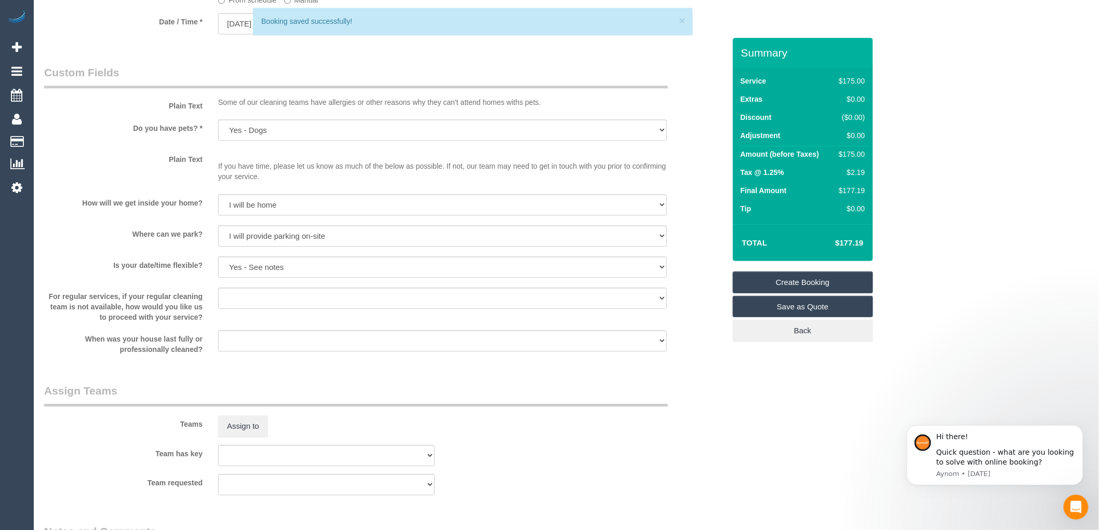
scroll to position [1384, 0]
